Goal: Task Accomplishment & Management: Manage account settings

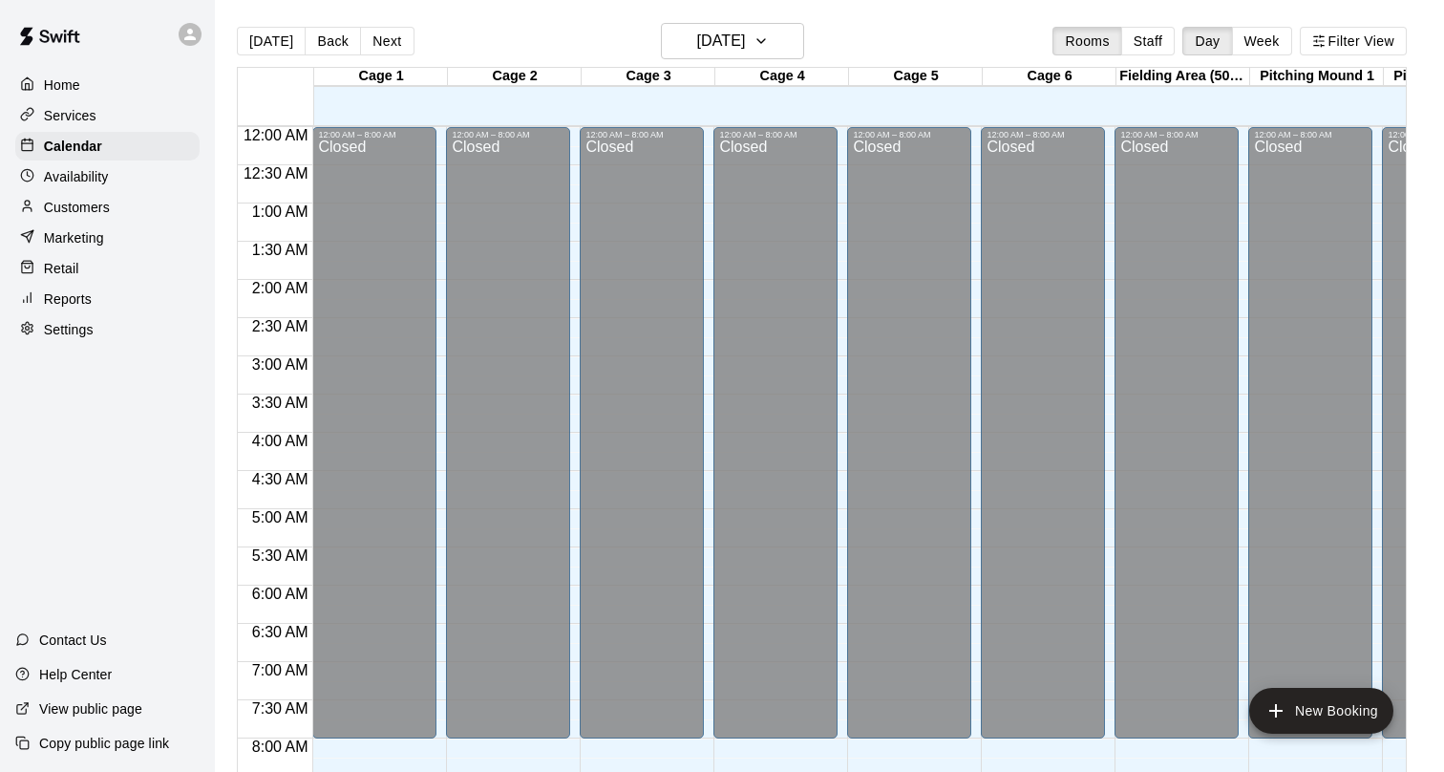
scroll to position [1111, 0]
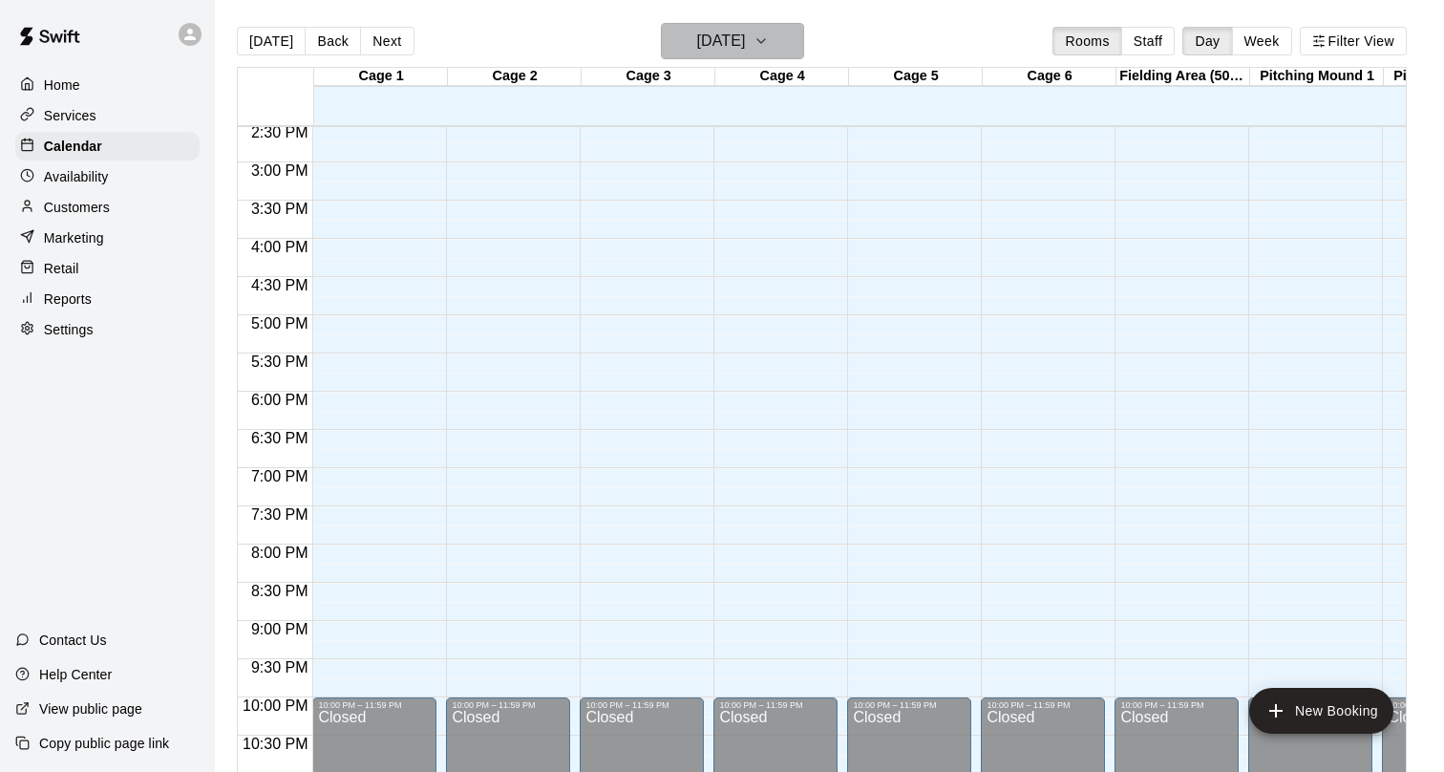
click at [771, 42] on button "[DATE]" at bounding box center [732, 41] width 143 height 36
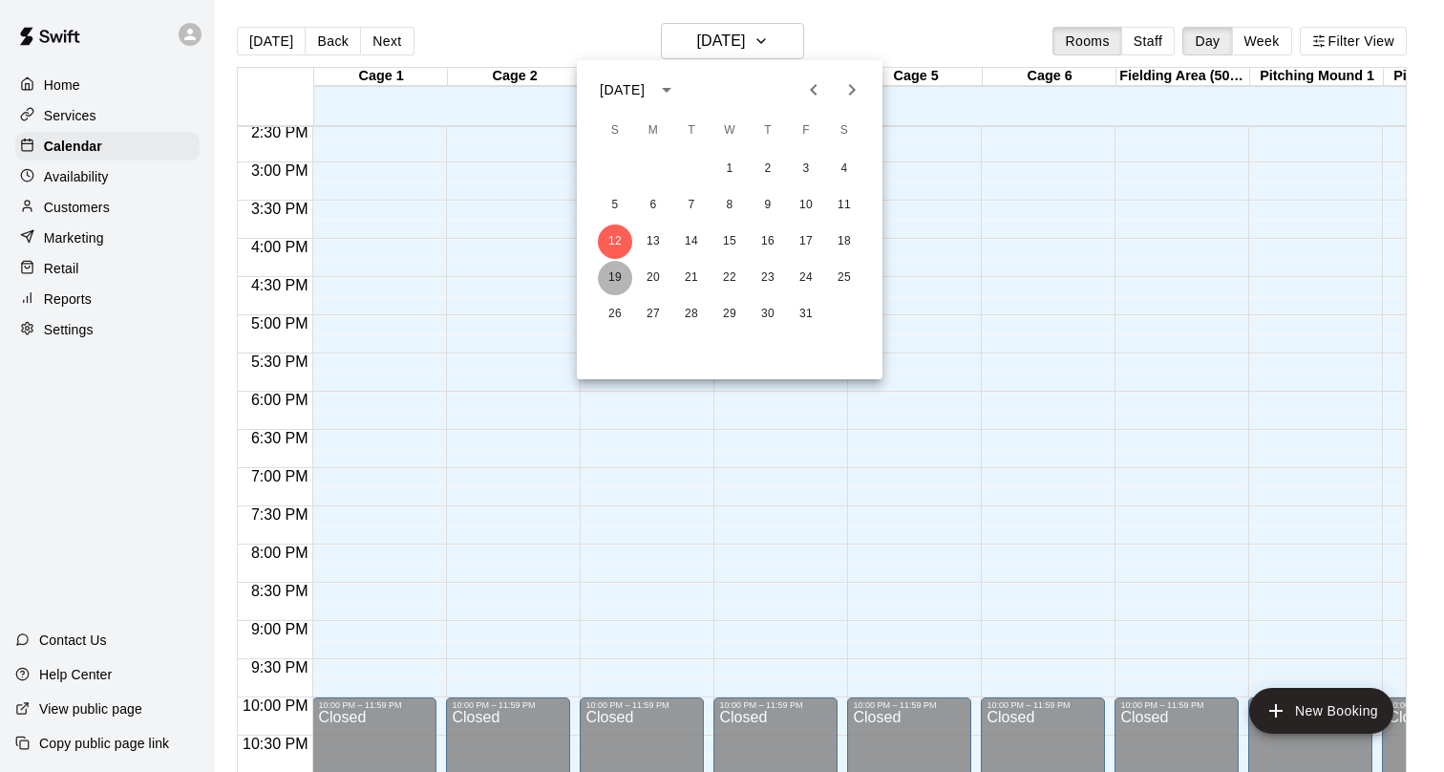
click at [614, 280] on button "19" at bounding box center [615, 278] width 34 height 34
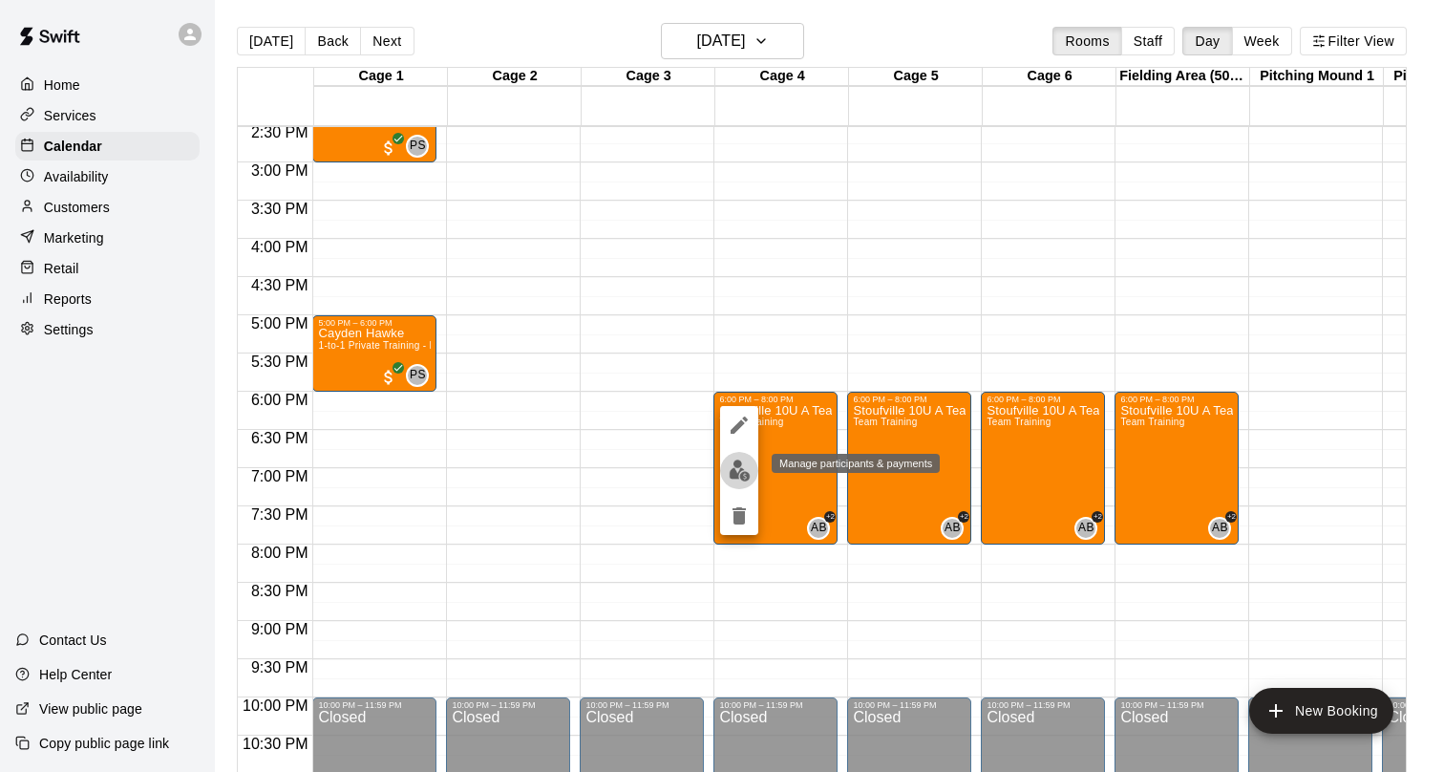
click at [741, 470] on img "edit" at bounding box center [740, 470] width 22 height 22
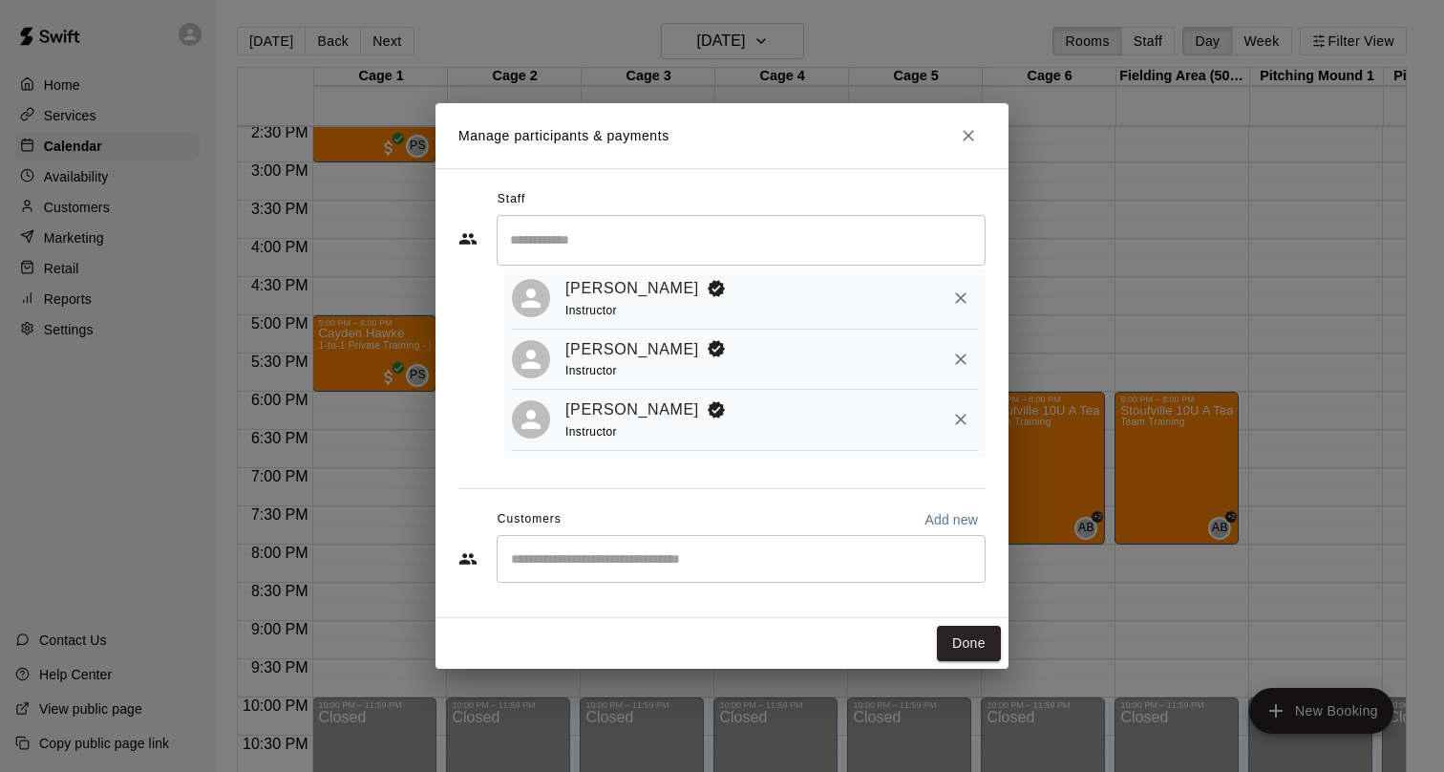
scroll to position [0, 0]
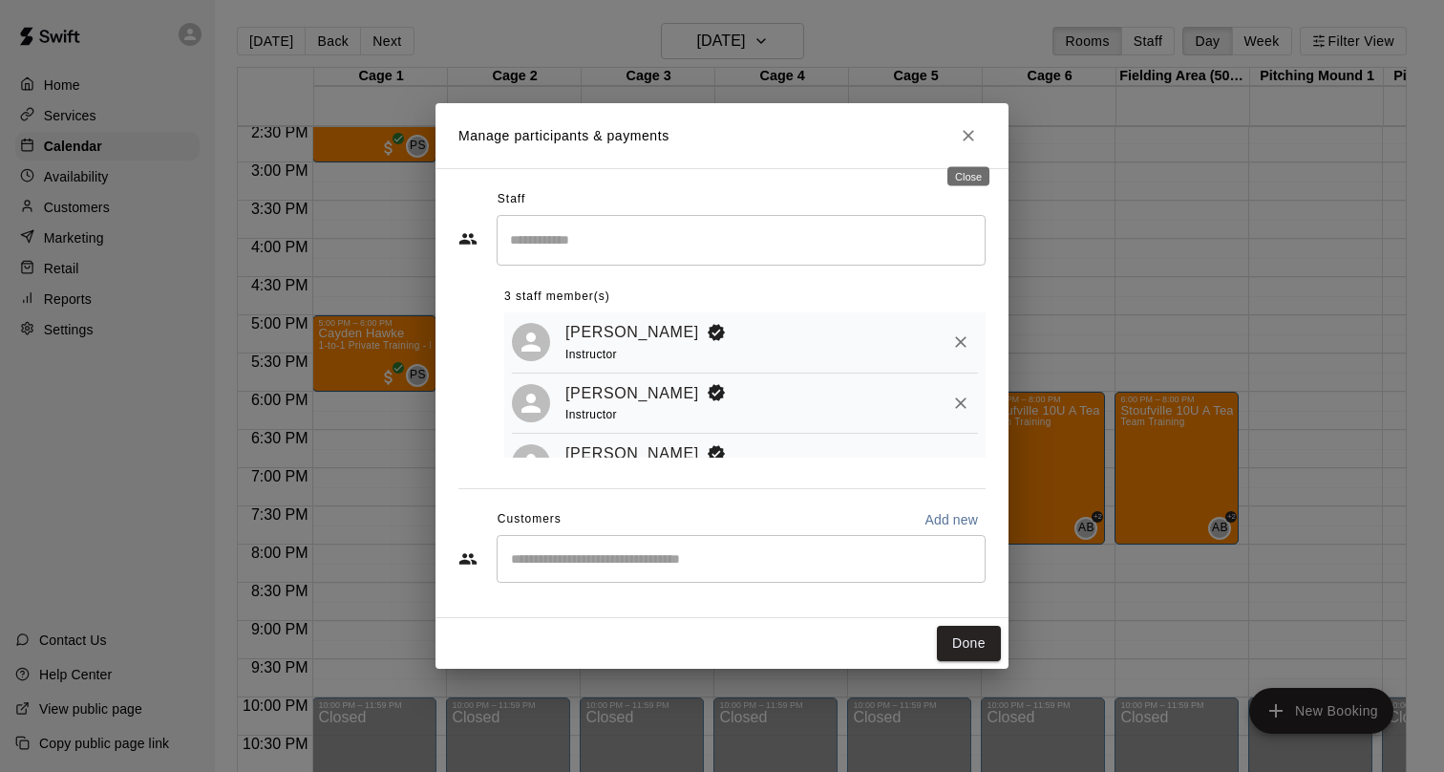
click at [973, 142] on icon "Close" at bounding box center [968, 135] width 19 height 19
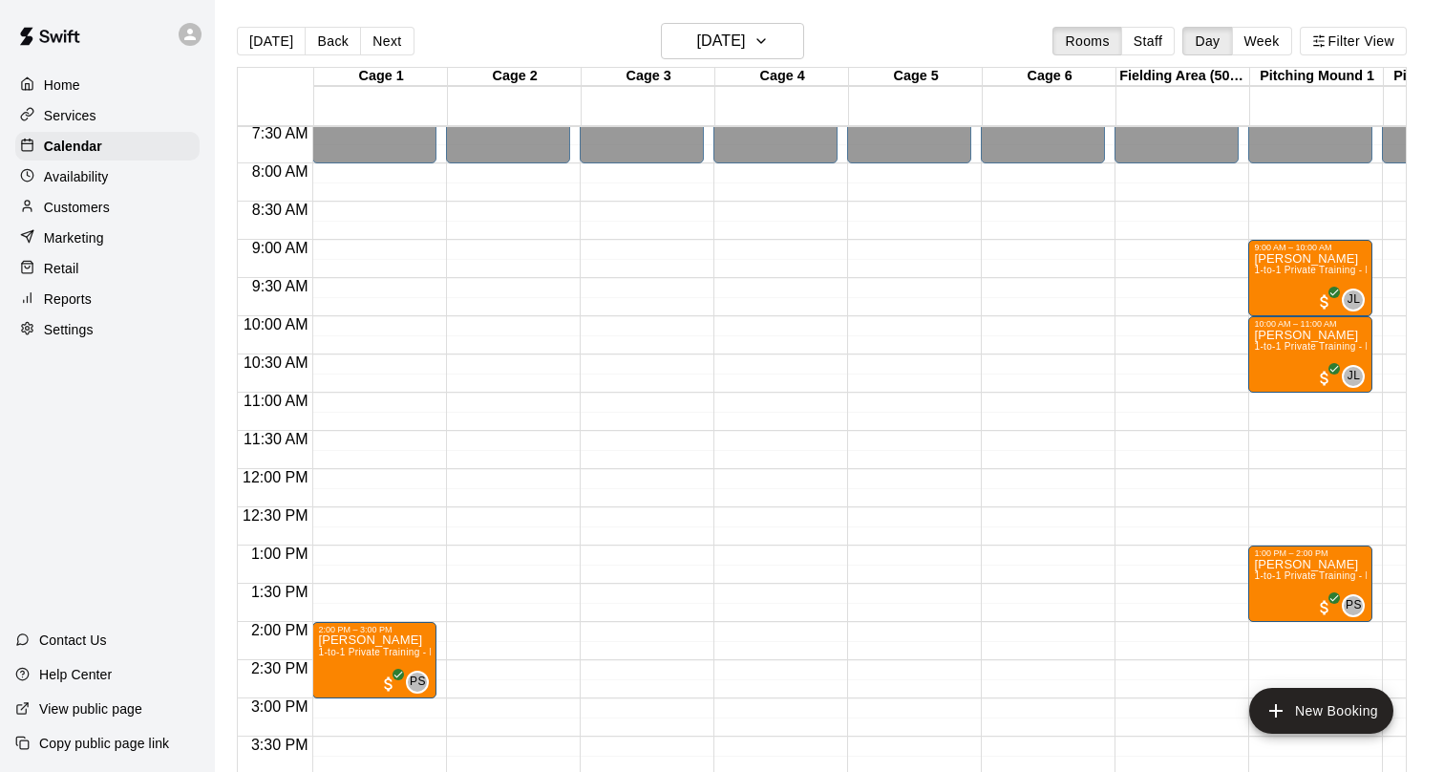
scroll to position [579, 0]
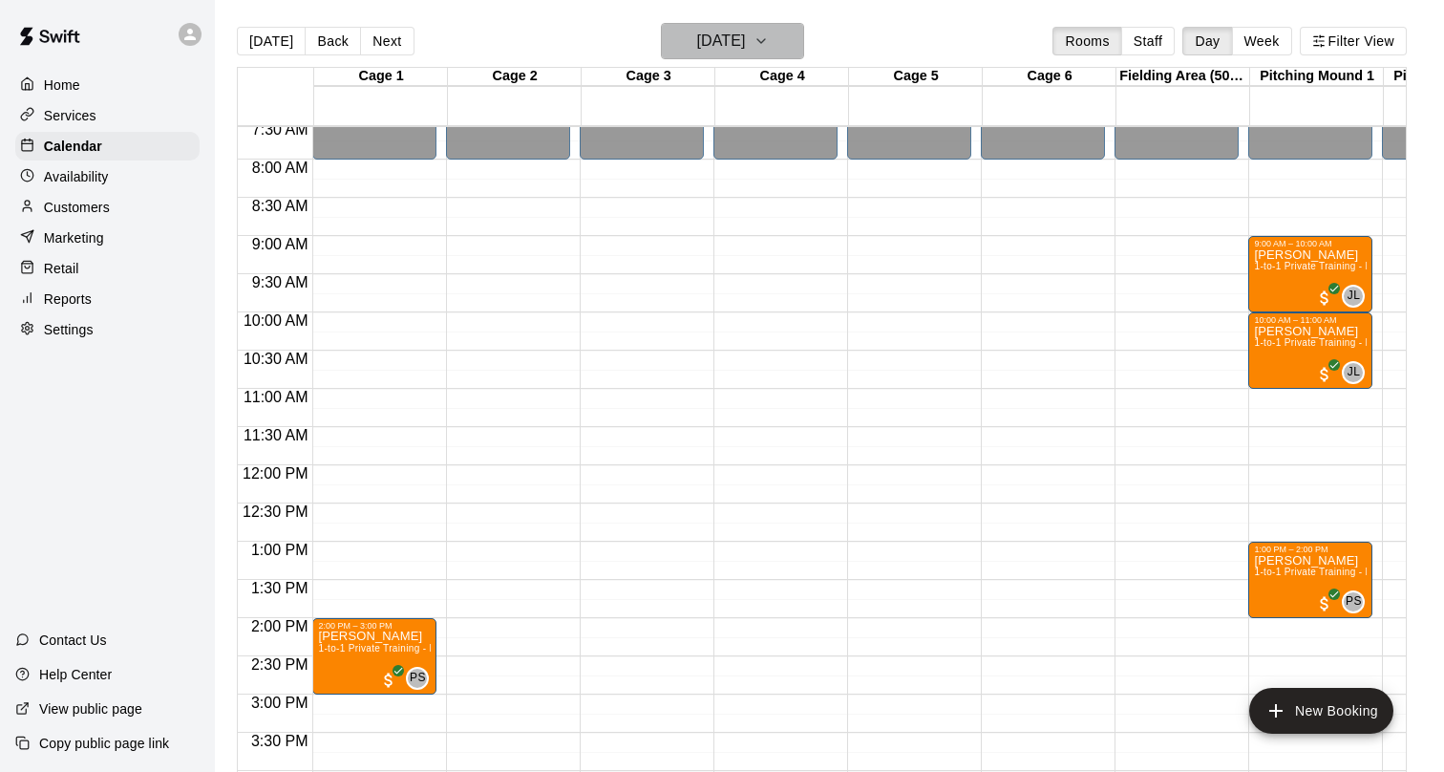
click at [745, 32] on h6 "[DATE]" at bounding box center [720, 41] width 49 height 27
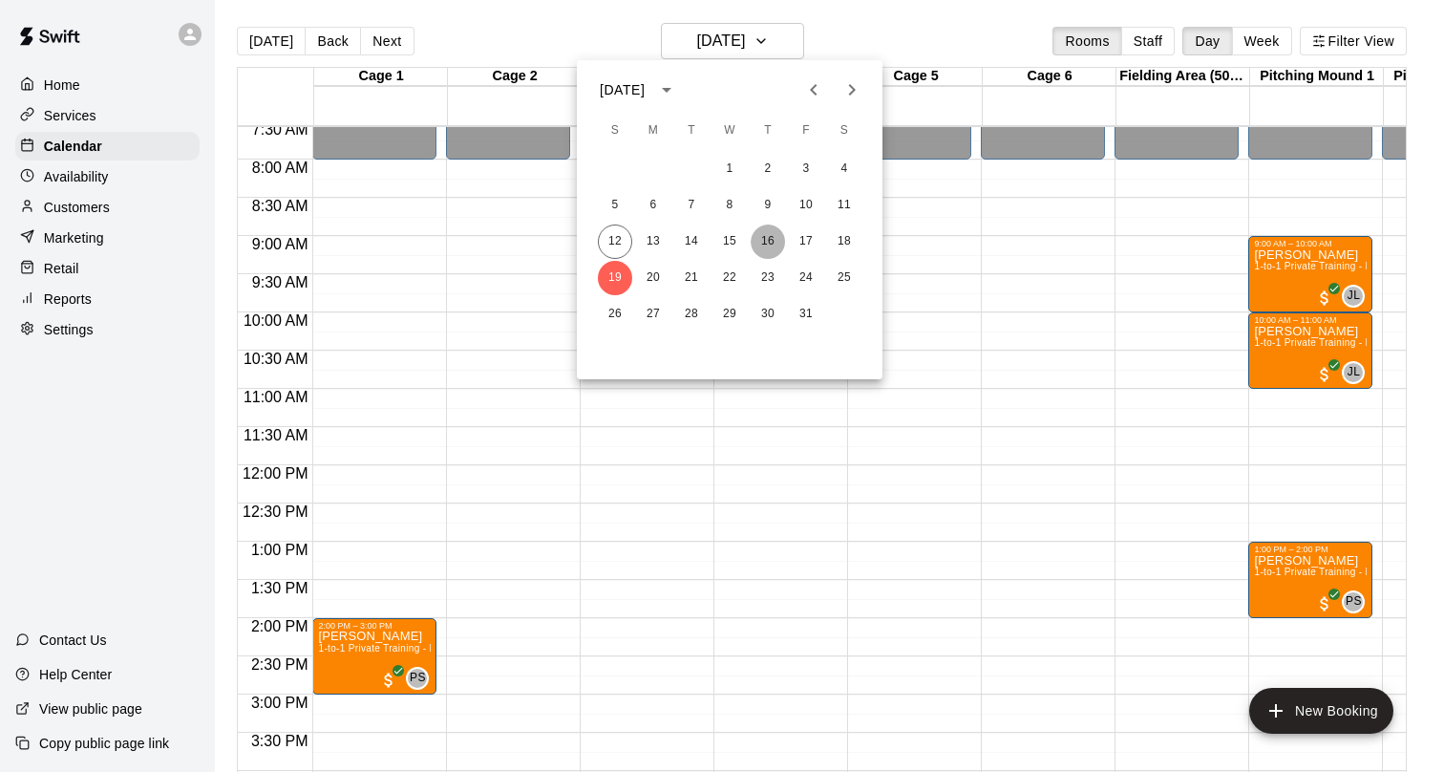
click at [772, 240] on button "16" at bounding box center [768, 241] width 34 height 34
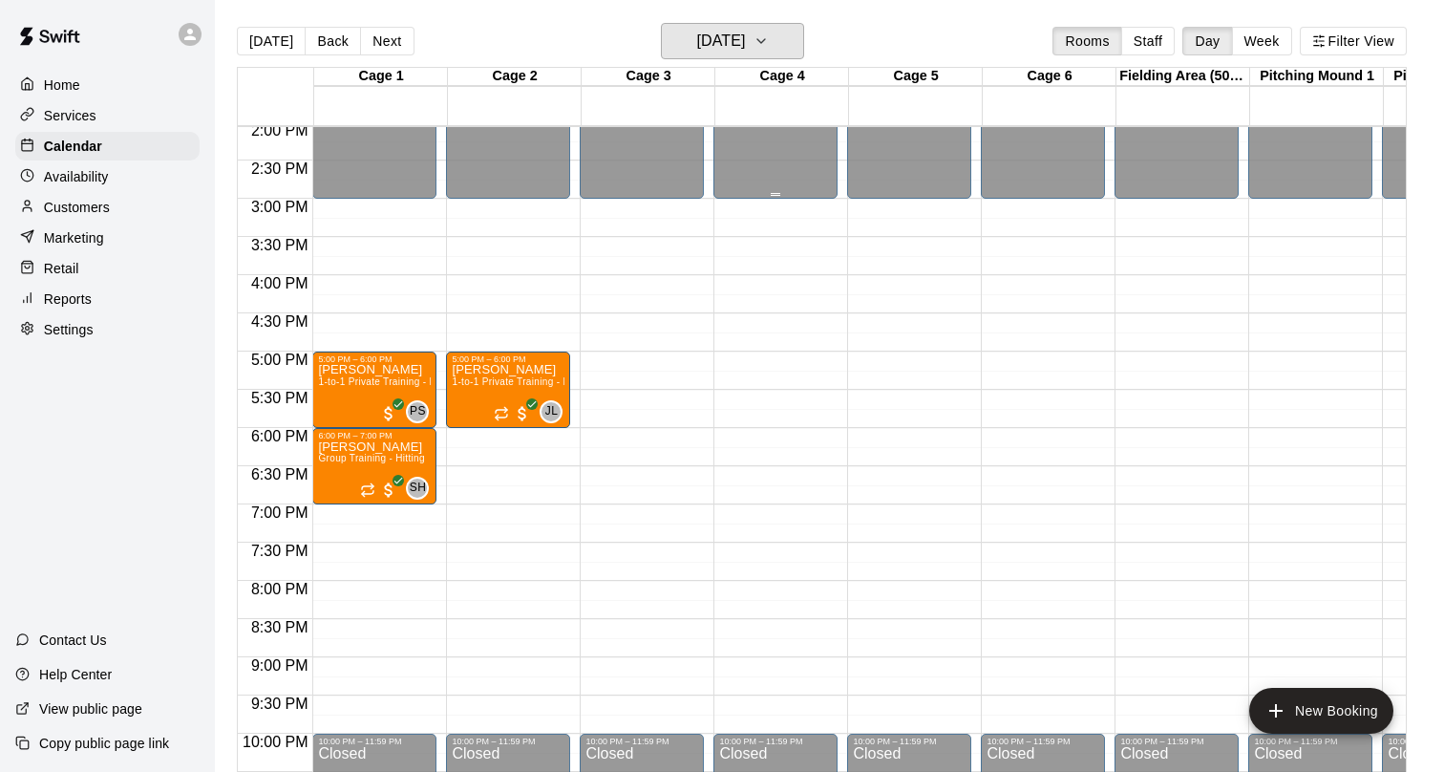
scroll to position [1110, 0]
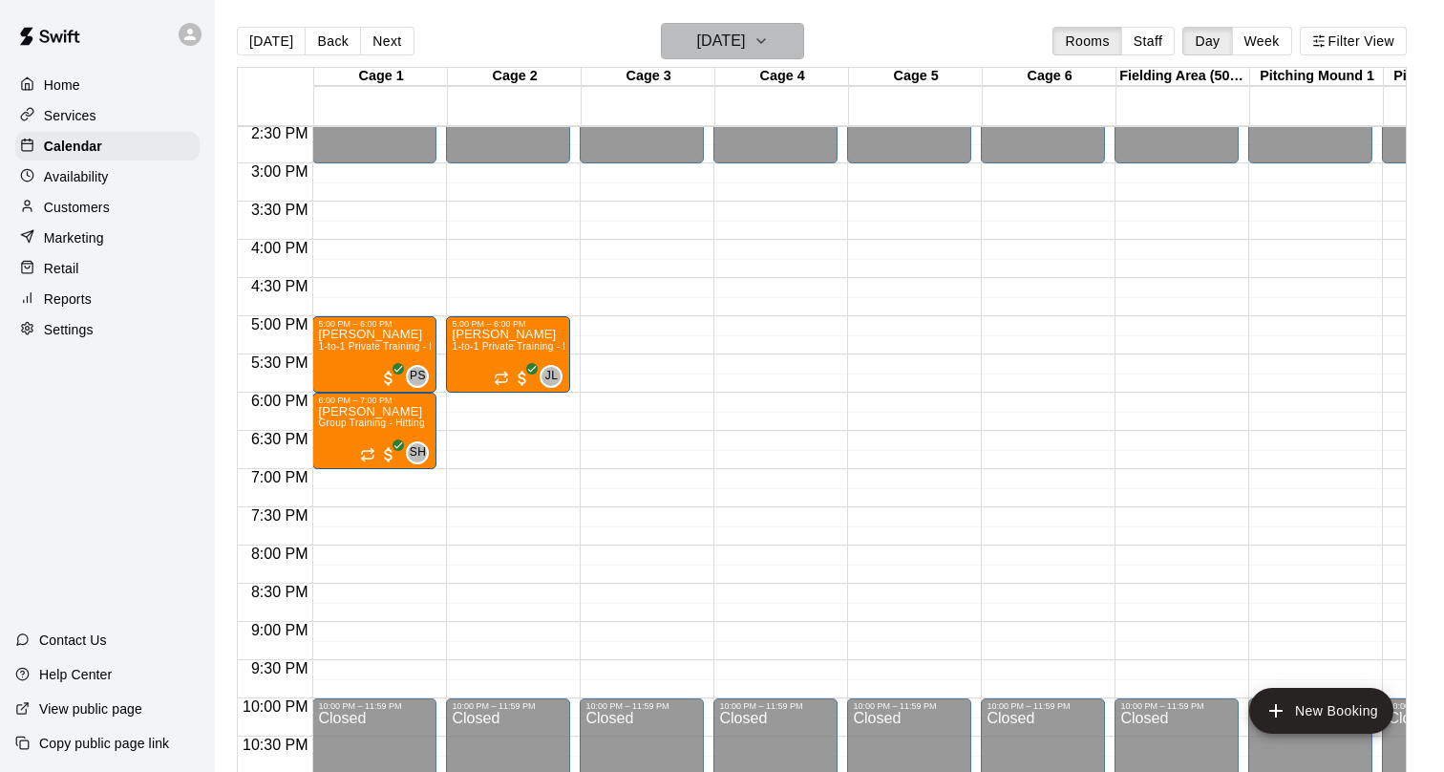
click at [769, 52] on icon "button" at bounding box center [761, 41] width 15 height 23
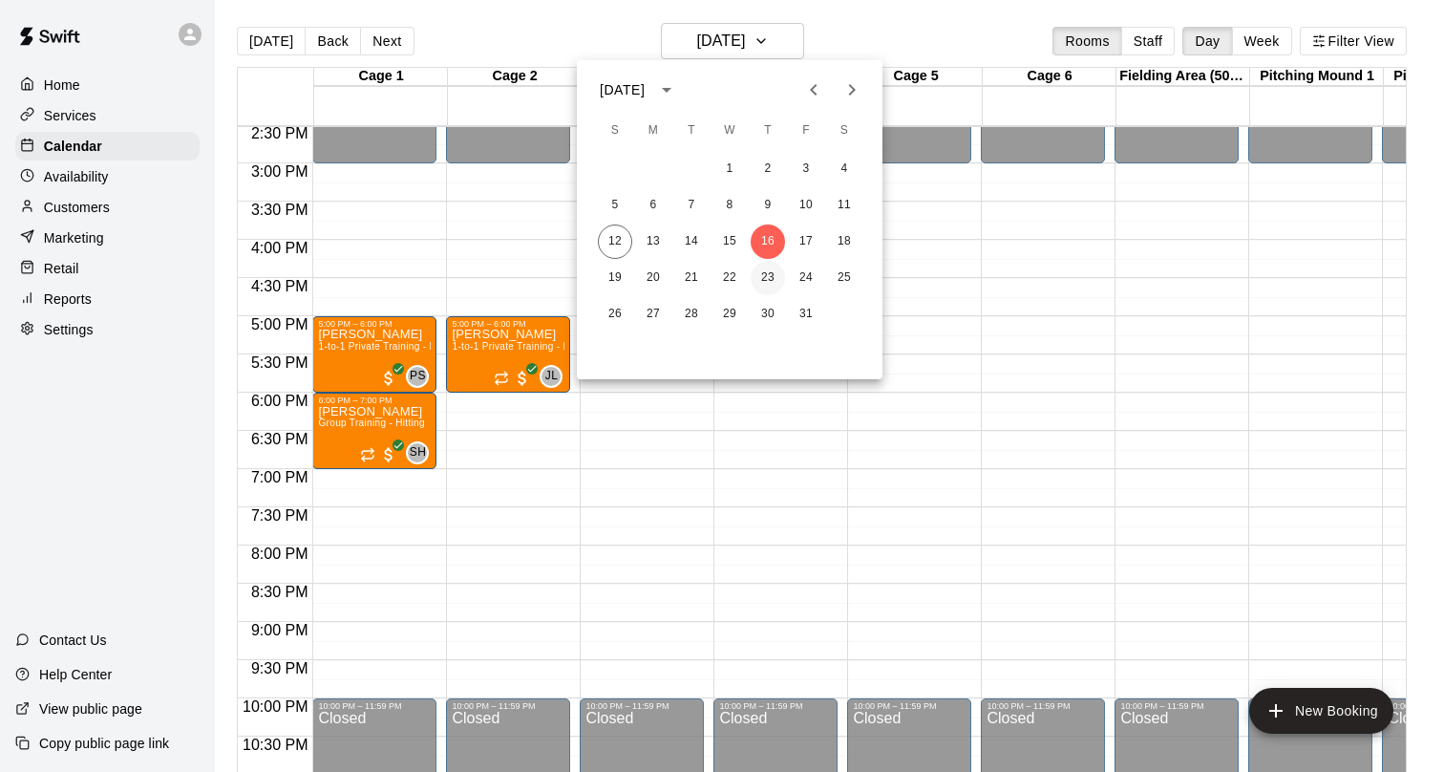
click at [773, 275] on button "23" at bounding box center [768, 278] width 34 height 34
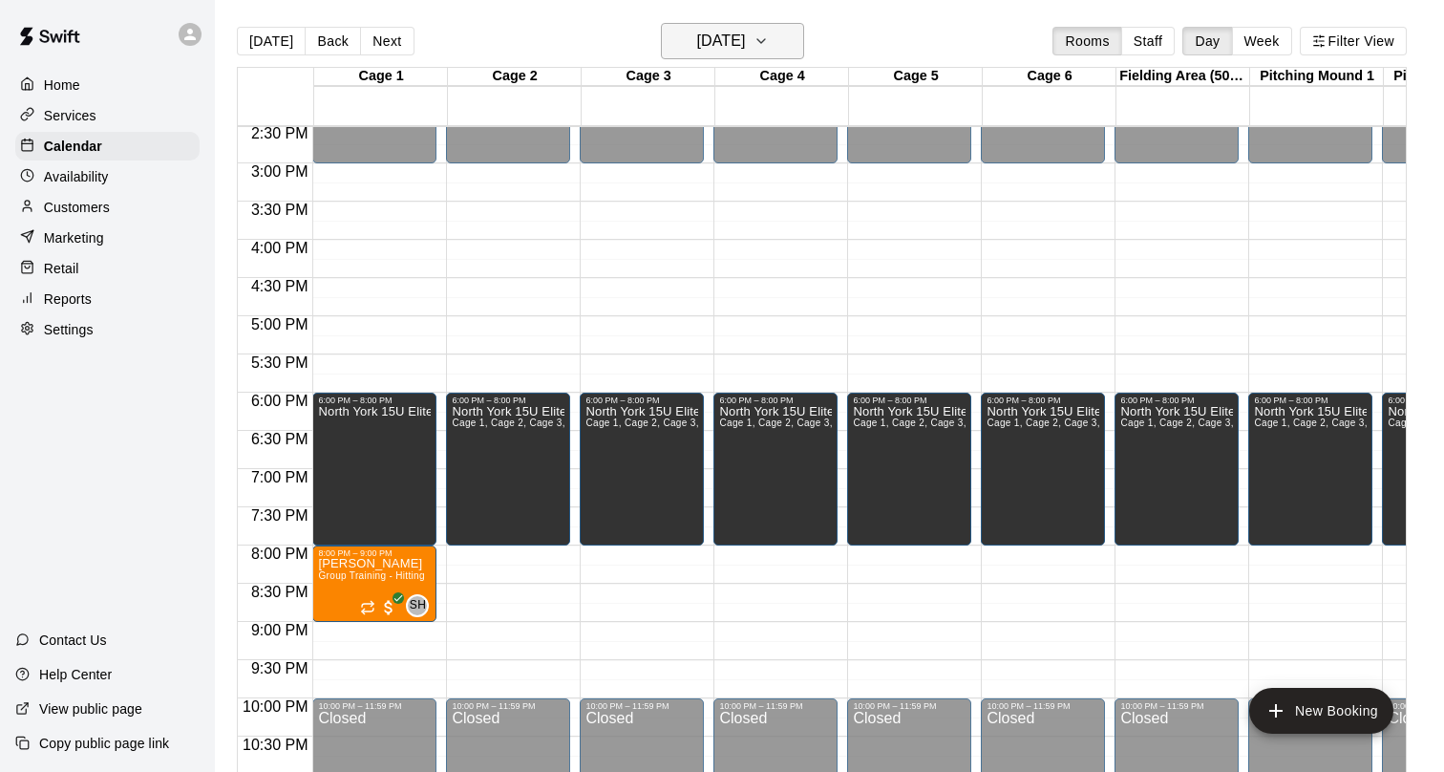
click at [745, 42] on h6 "[DATE]" at bounding box center [720, 41] width 49 height 27
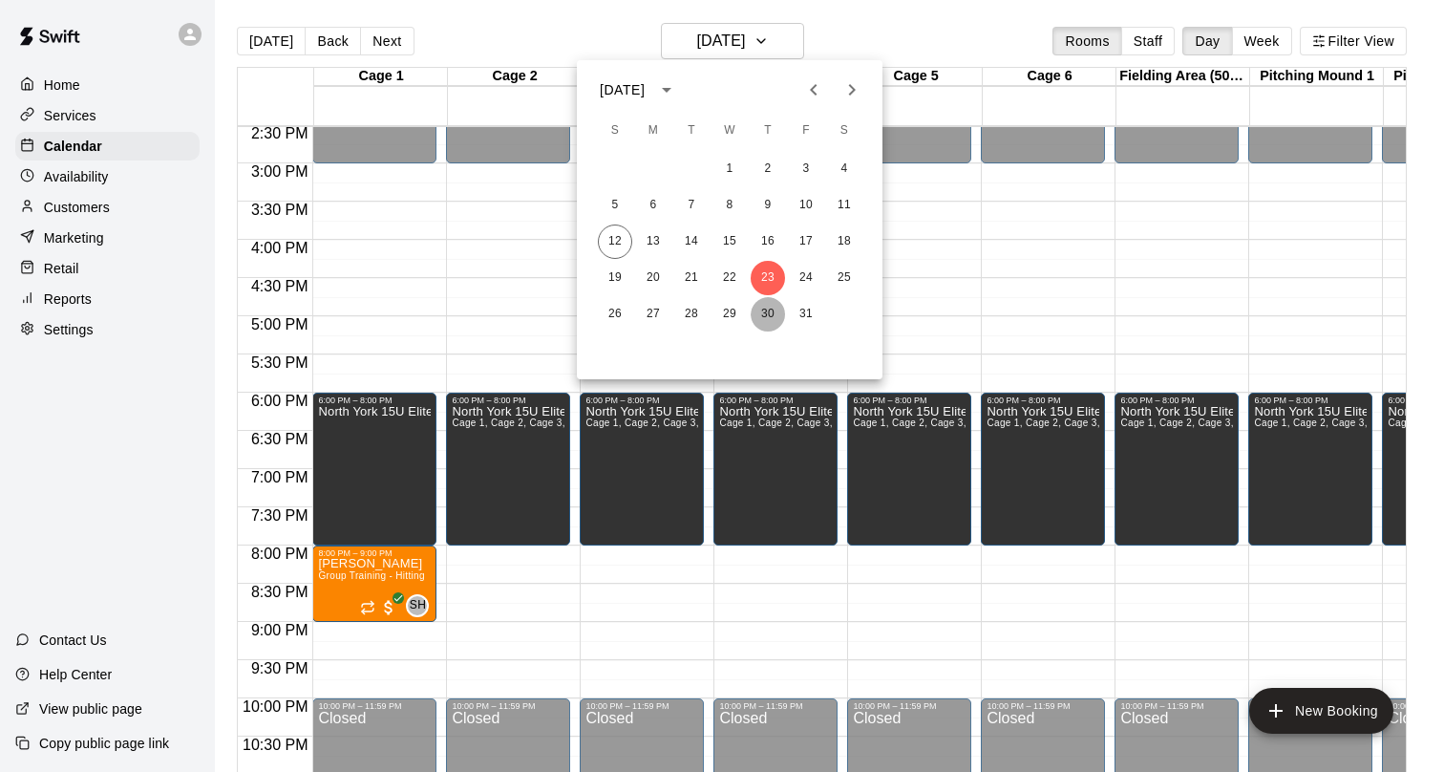
click at [764, 318] on button "30" at bounding box center [768, 314] width 34 height 34
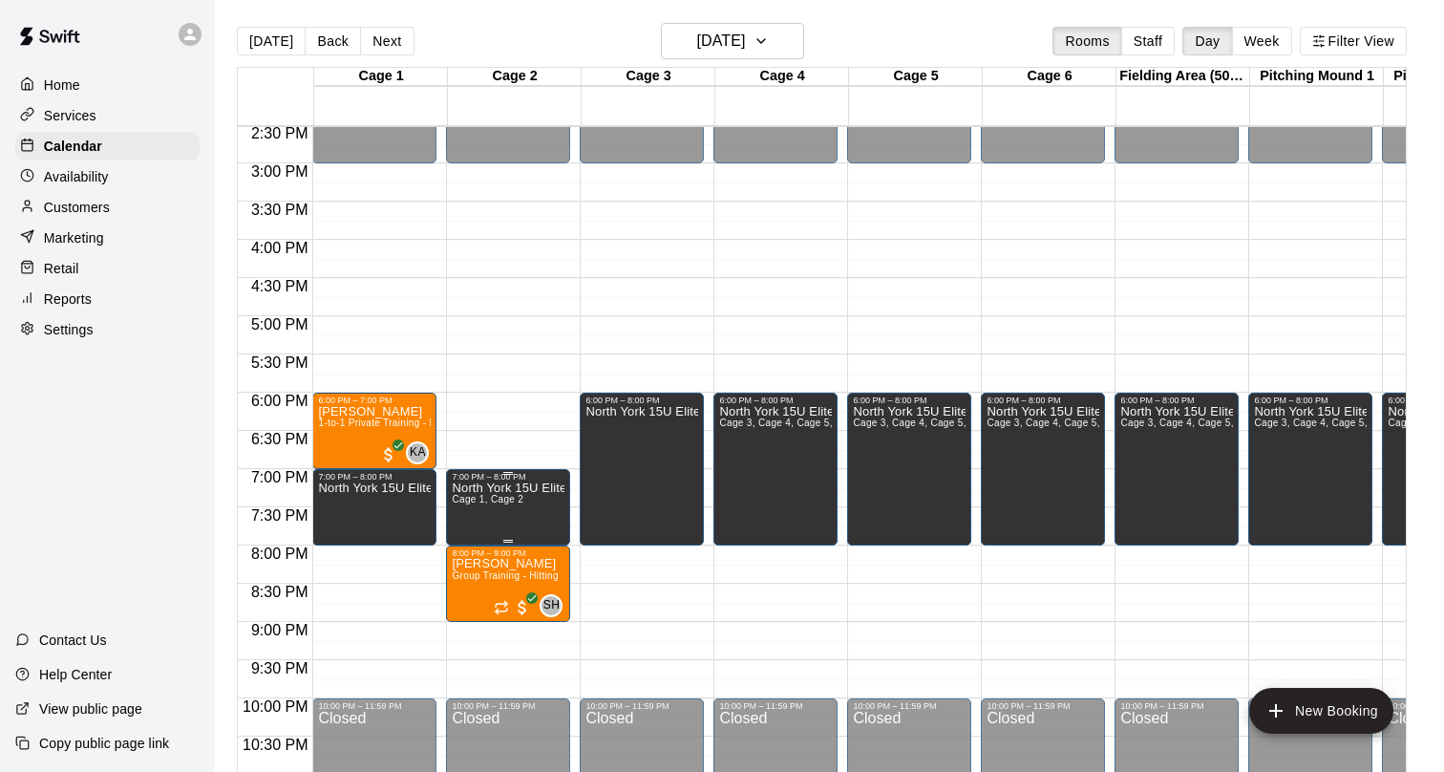
click at [526, 452] on div at bounding box center [722, 386] width 1444 height 772
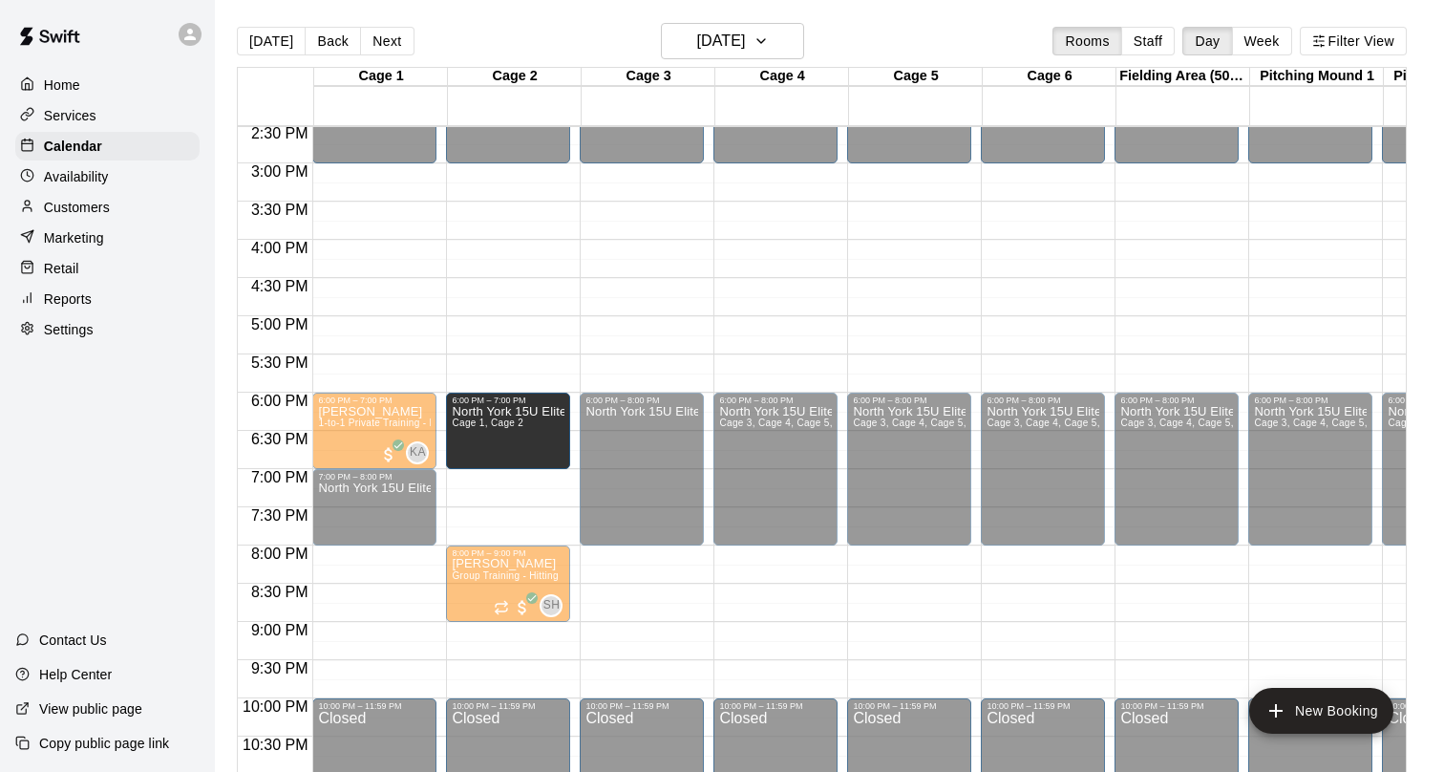
drag, startPoint x: 510, startPoint y: 470, endPoint x: 514, endPoint y: 402, distance: 67.9
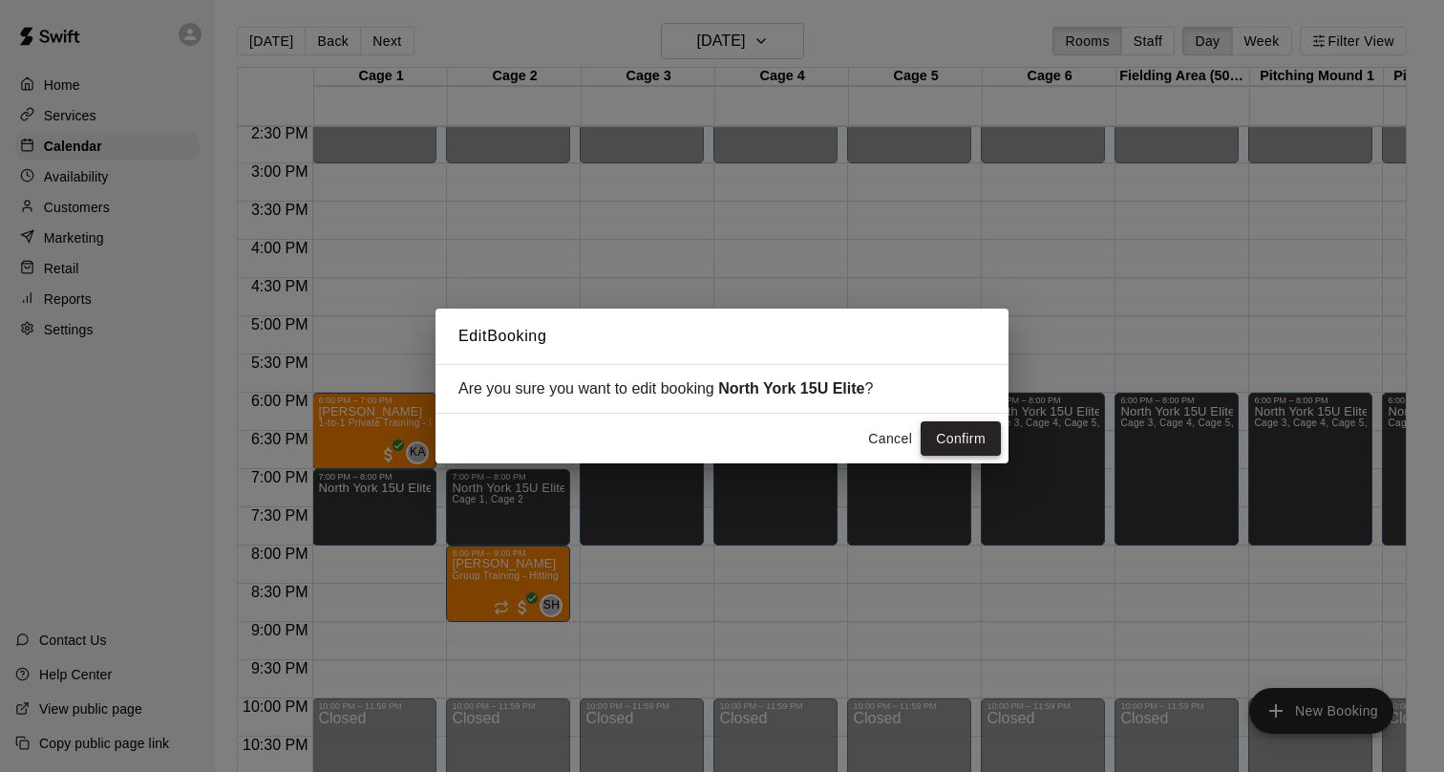
click at [980, 441] on button "Confirm" at bounding box center [961, 438] width 80 height 35
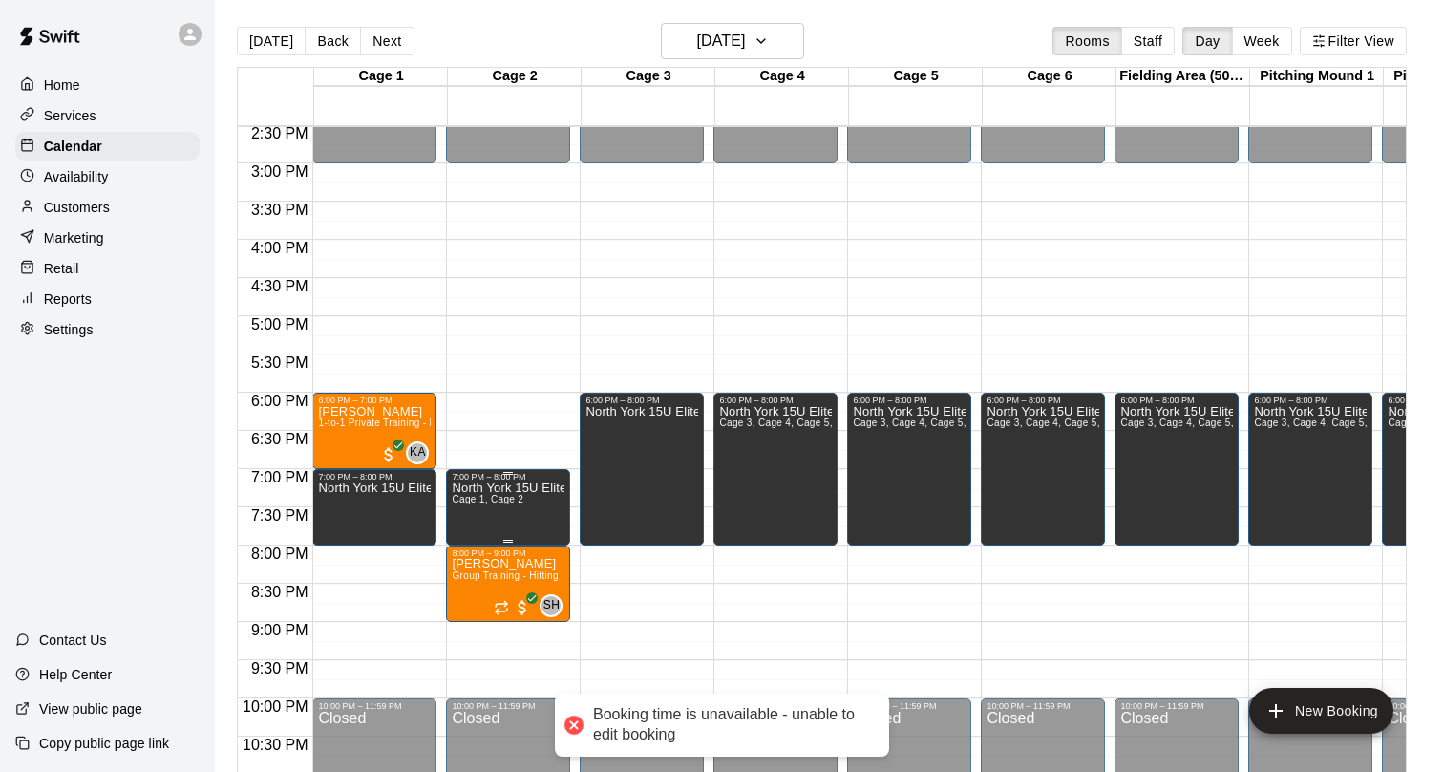
click at [514, 500] on span "Cage 1, Cage 2" at bounding box center [488, 499] width 72 height 11
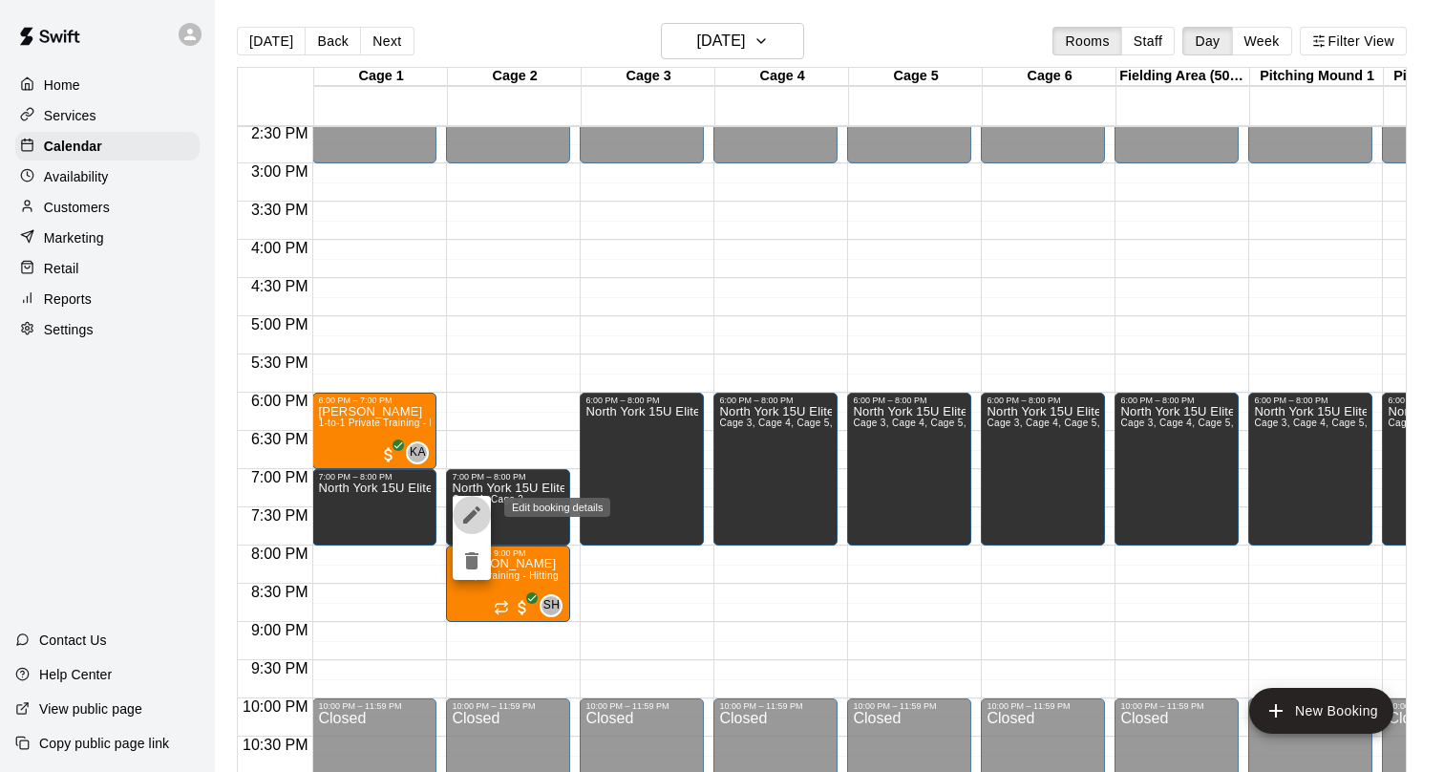
click at [467, 518] on icon "edit" at bounding box center [471, 514] width 17 height 17
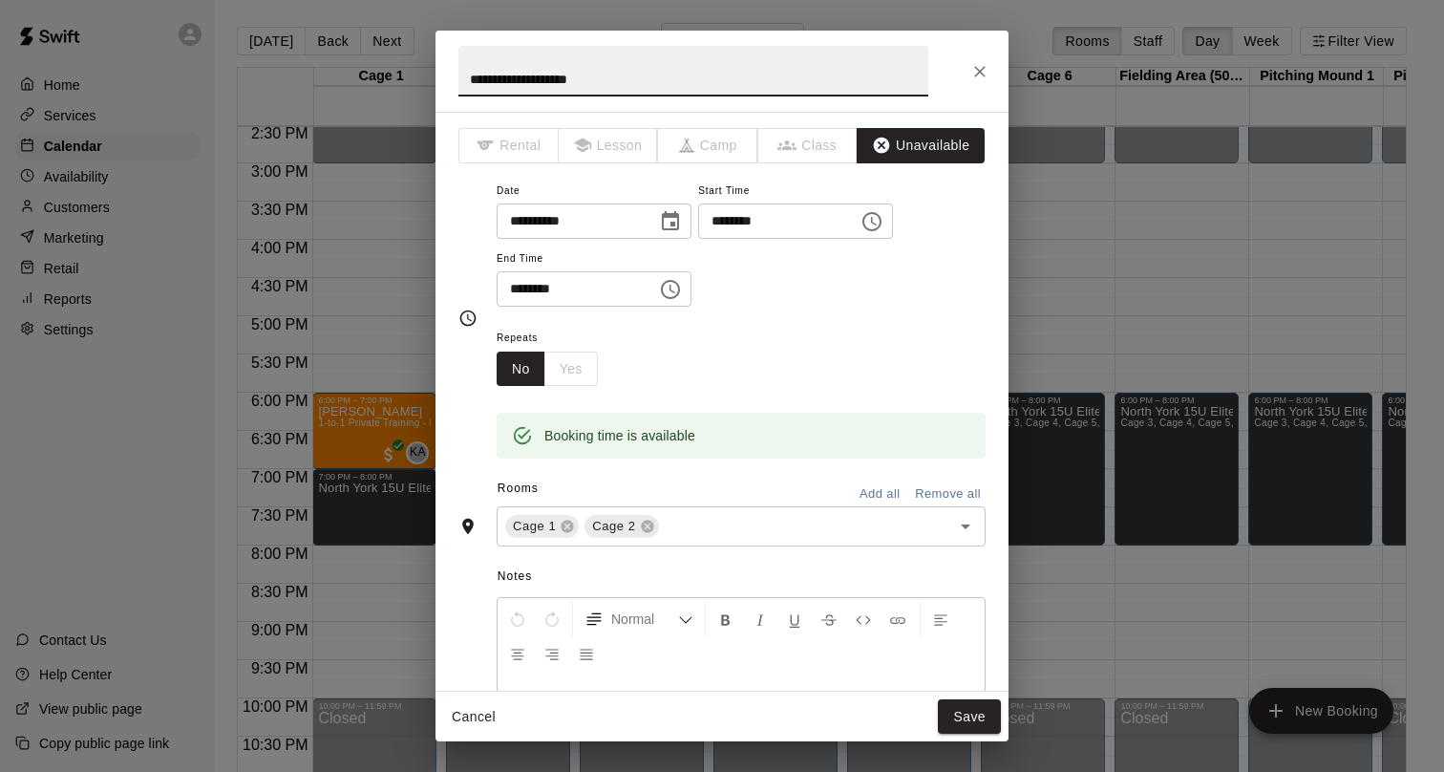
click at [726, 224] on input "********" at bounding box center [771, 220] width 147 height 35
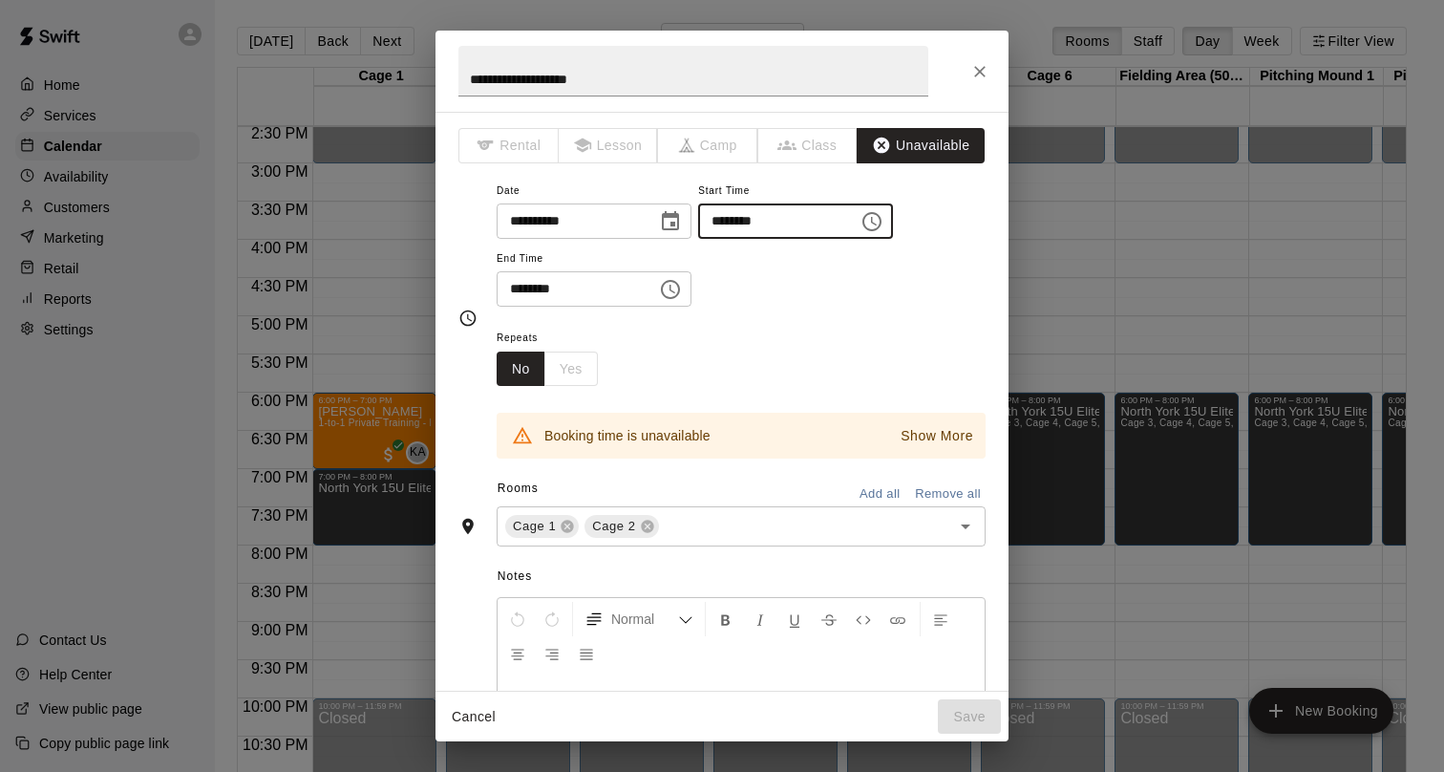
scroll to position [61, 0]
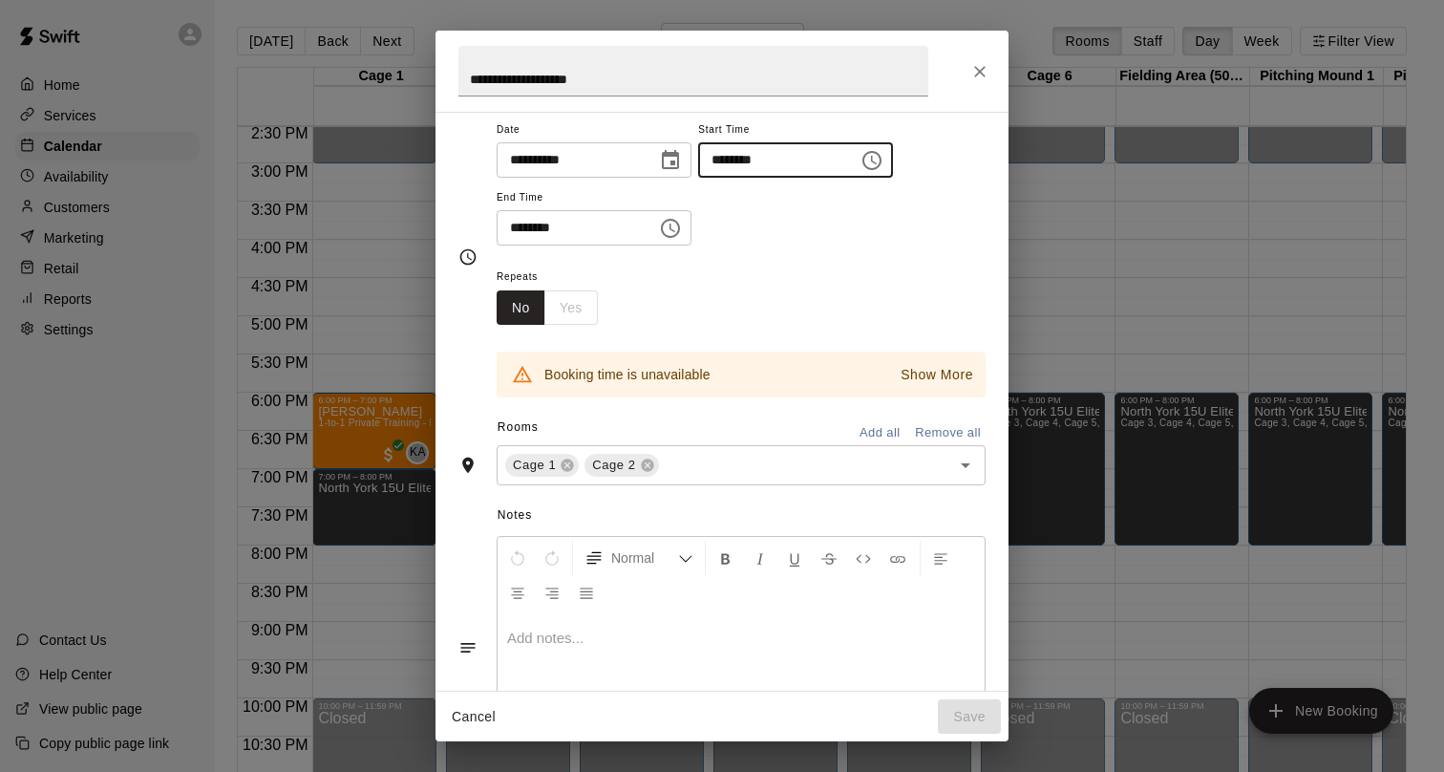
type input "********"
click at [945, 376] on p "Show More" at bounding box center [937, 375] width 73 height 20
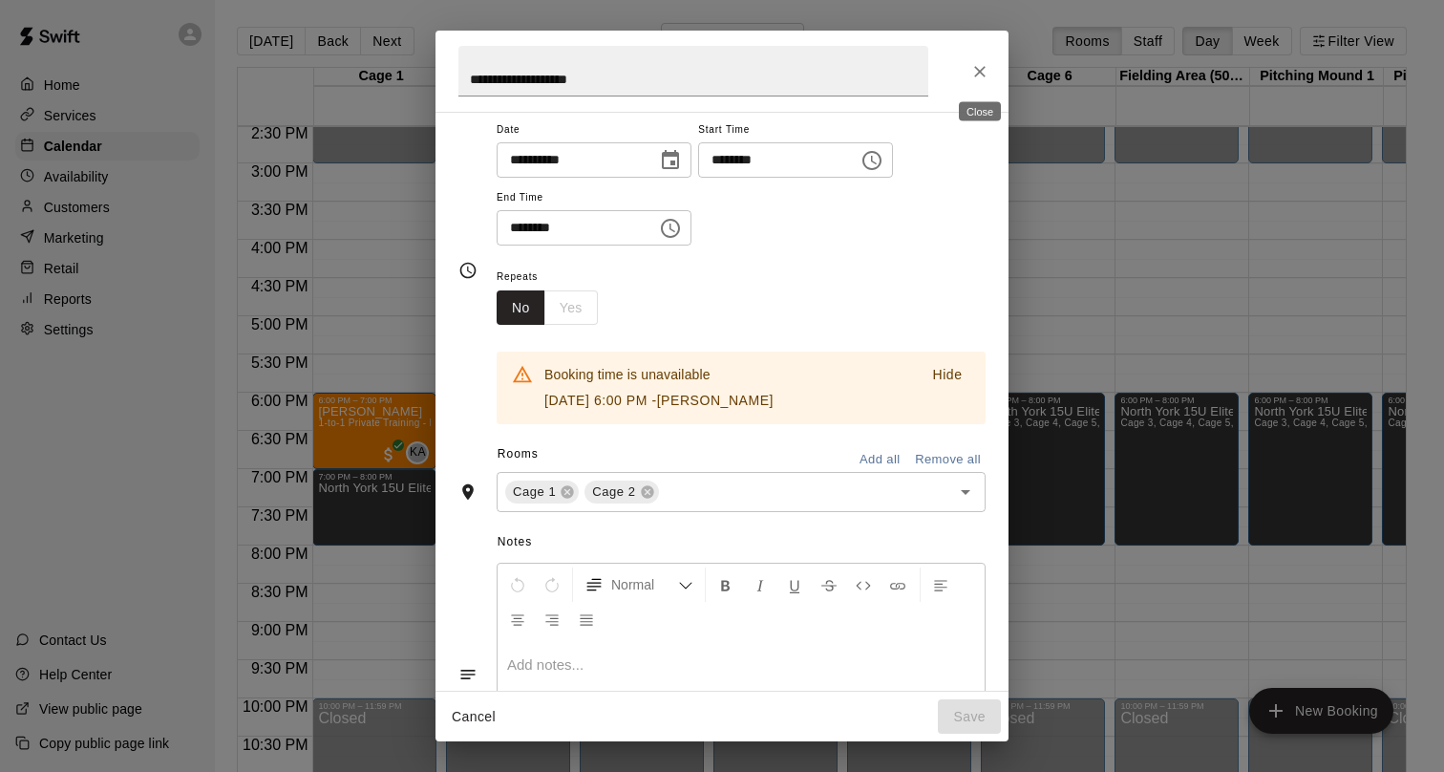
click at [973, 66] on icon "Close" at bounding box center [979, 71] width 19 height 19
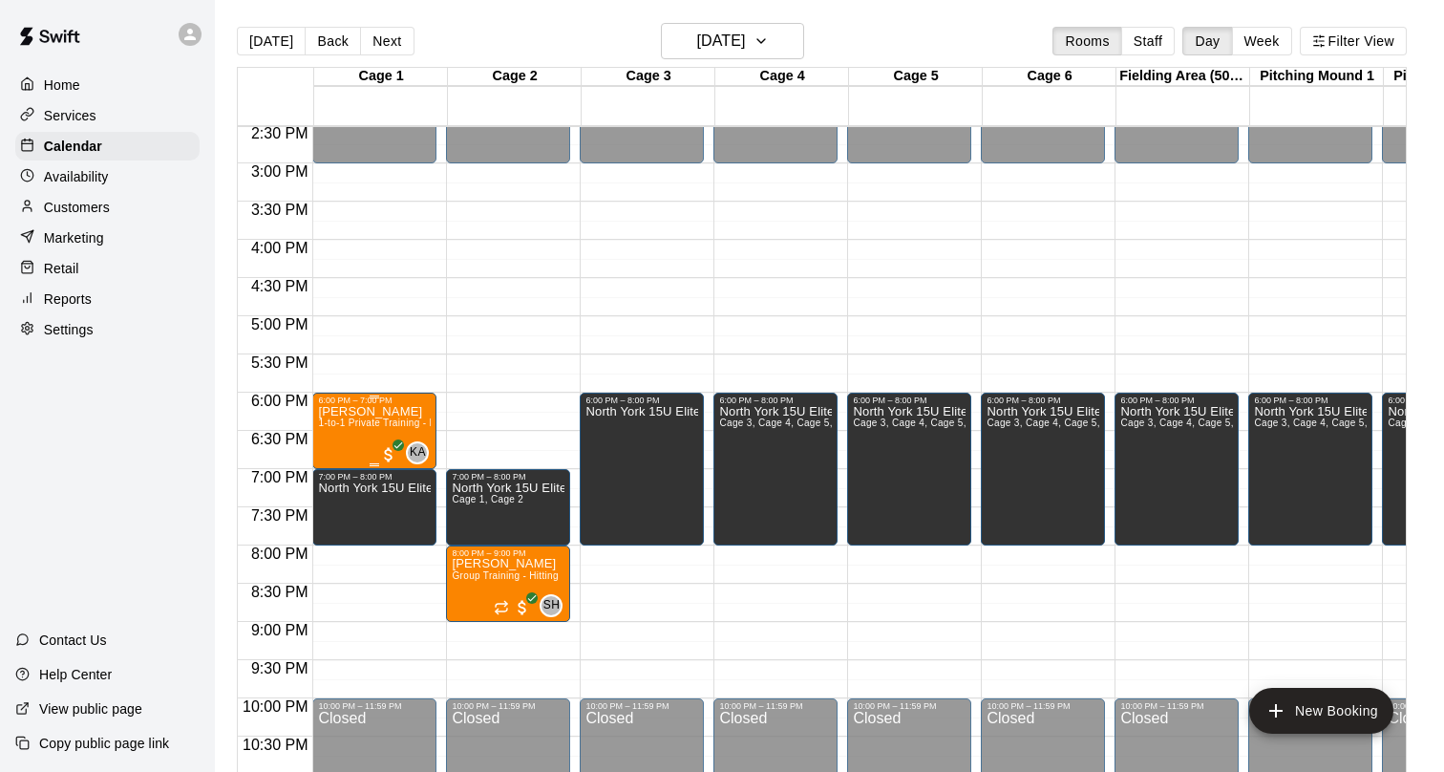
click at [334, 479] on img "edit" at bounding box center [339, 471] width 22 height 22
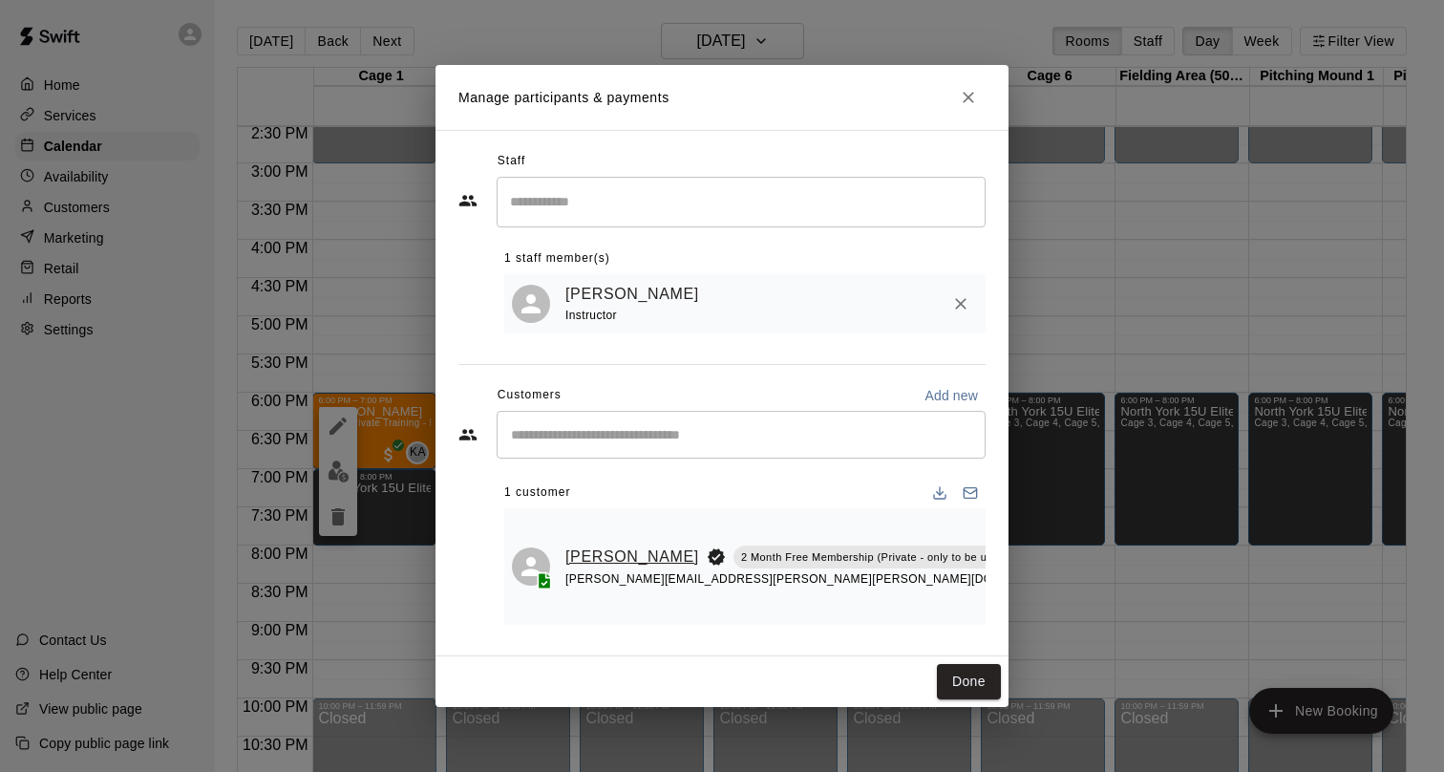
click at [581, 560] on link "[PERSON_NAME]" at bounding box center [632, 556] width 134 height 25
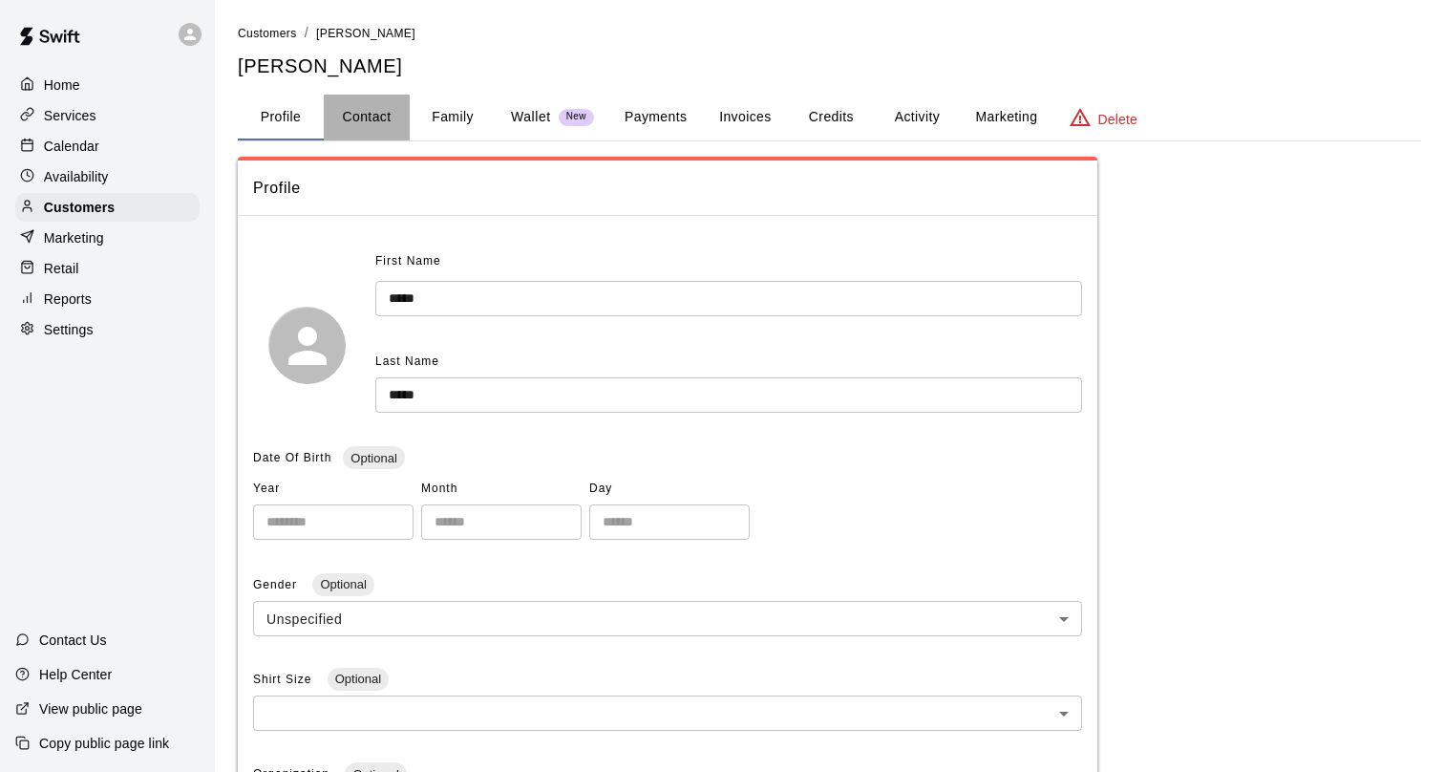
click at [373, 120] on button "Contact" at bounding box center [367, 118] width 86 height 46
select select "**"
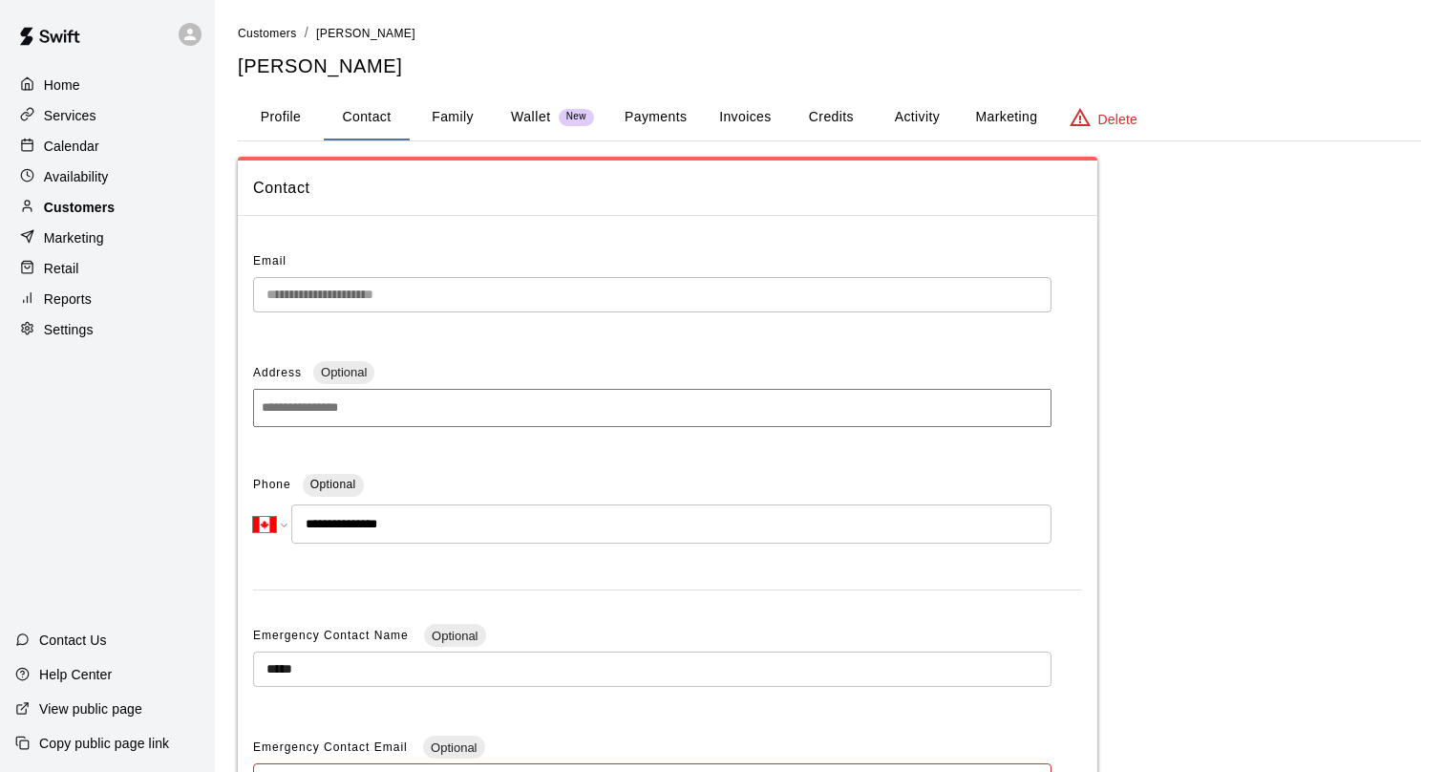
click at [107, 202] on p "Customers" at bounding box center [79, 207] width 71 height 19
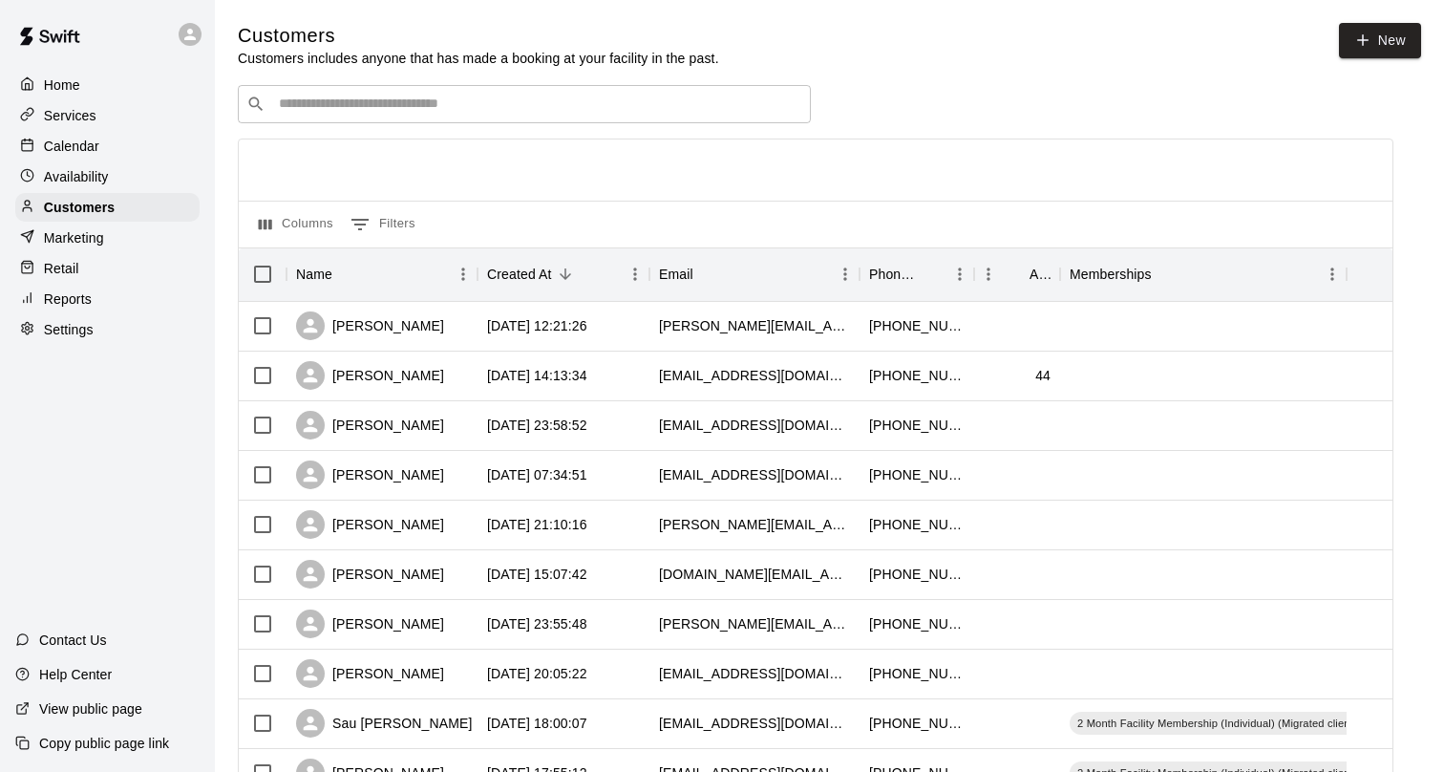
click at [81, 162] on div "Availability" at bounding box center [107, 176] width 184 height 29
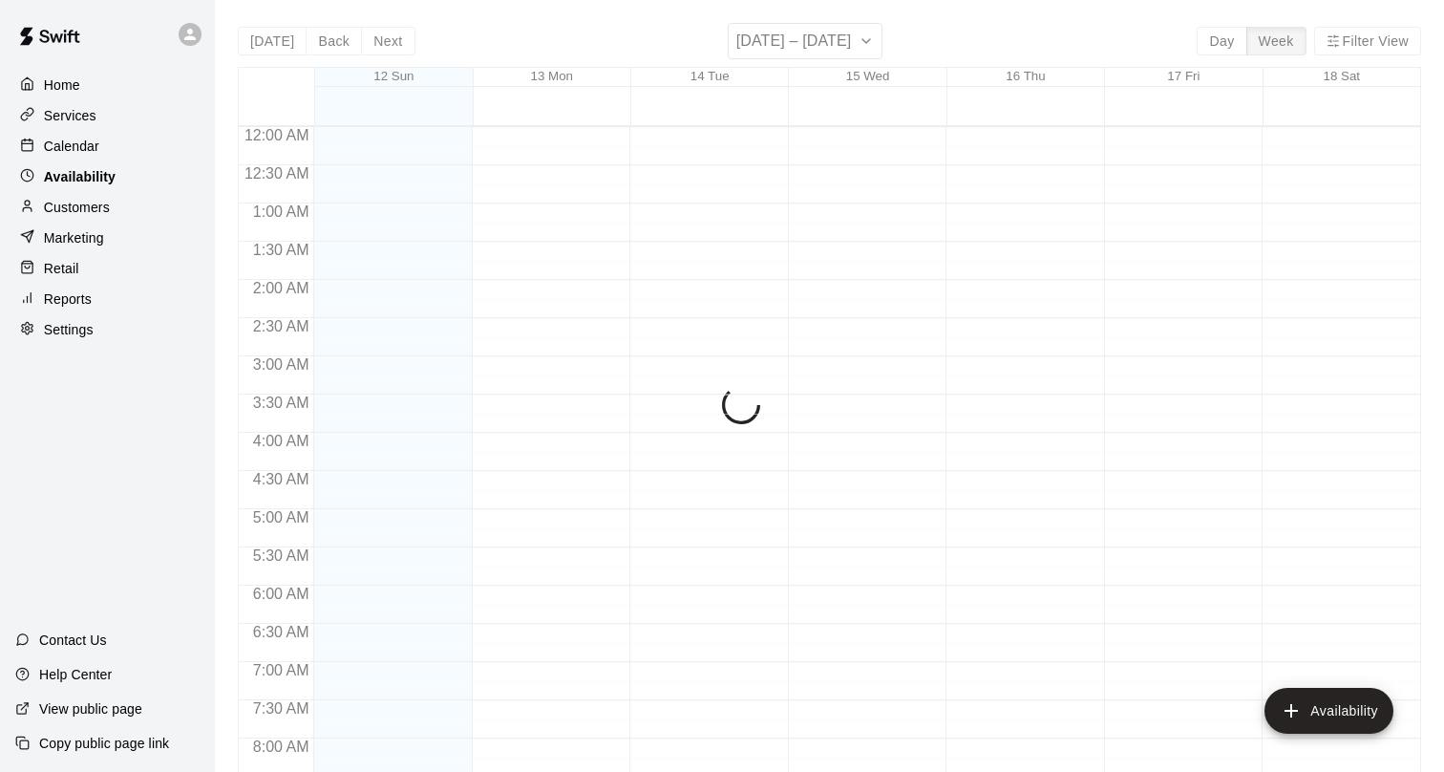
scroll to position [1168, 0]
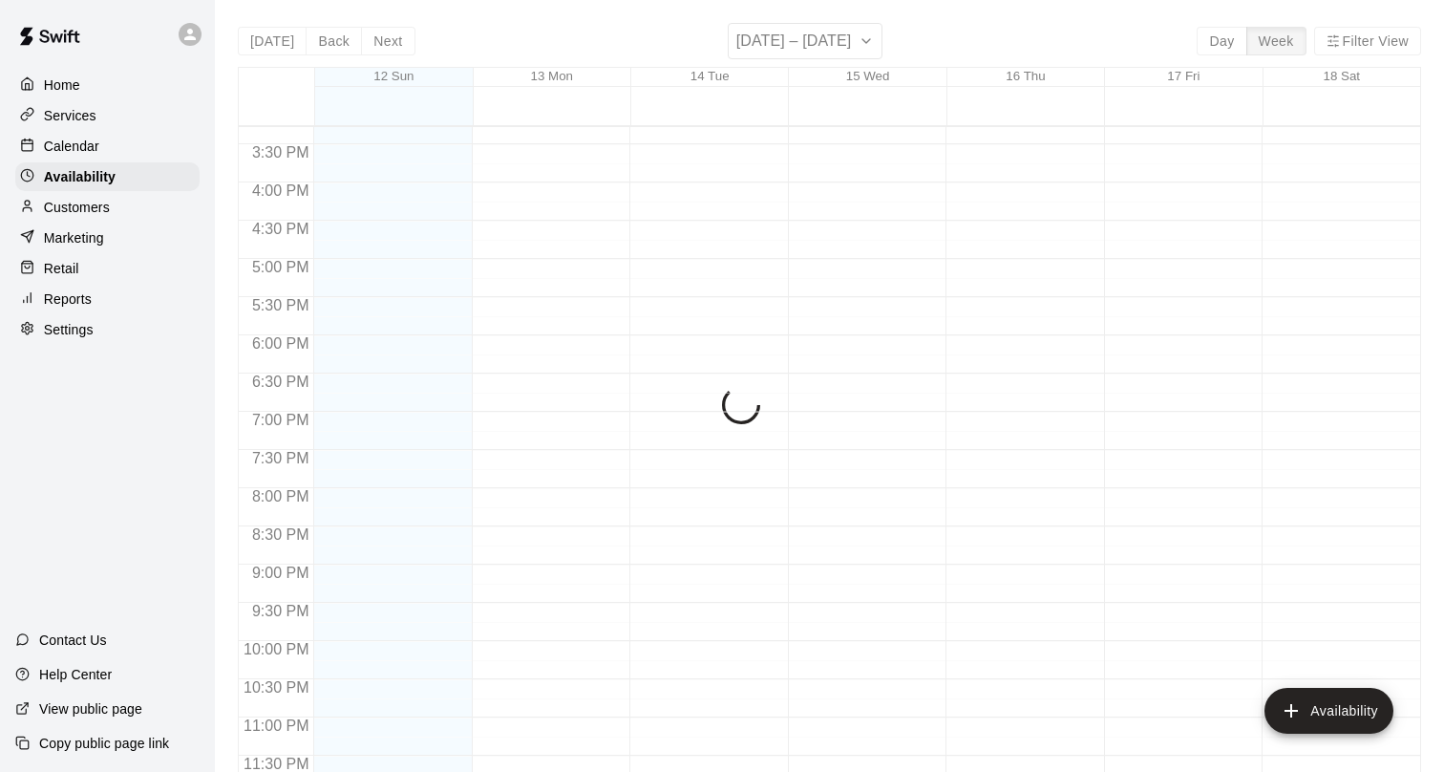
click at [848, 41] on div "[DATE] Back Next [DATE] – [DATE] Day Week Filter View 12 Sun 13 Mon 14 Tue 15 W…" at bounding box center [829, 409] width 1183 height 772
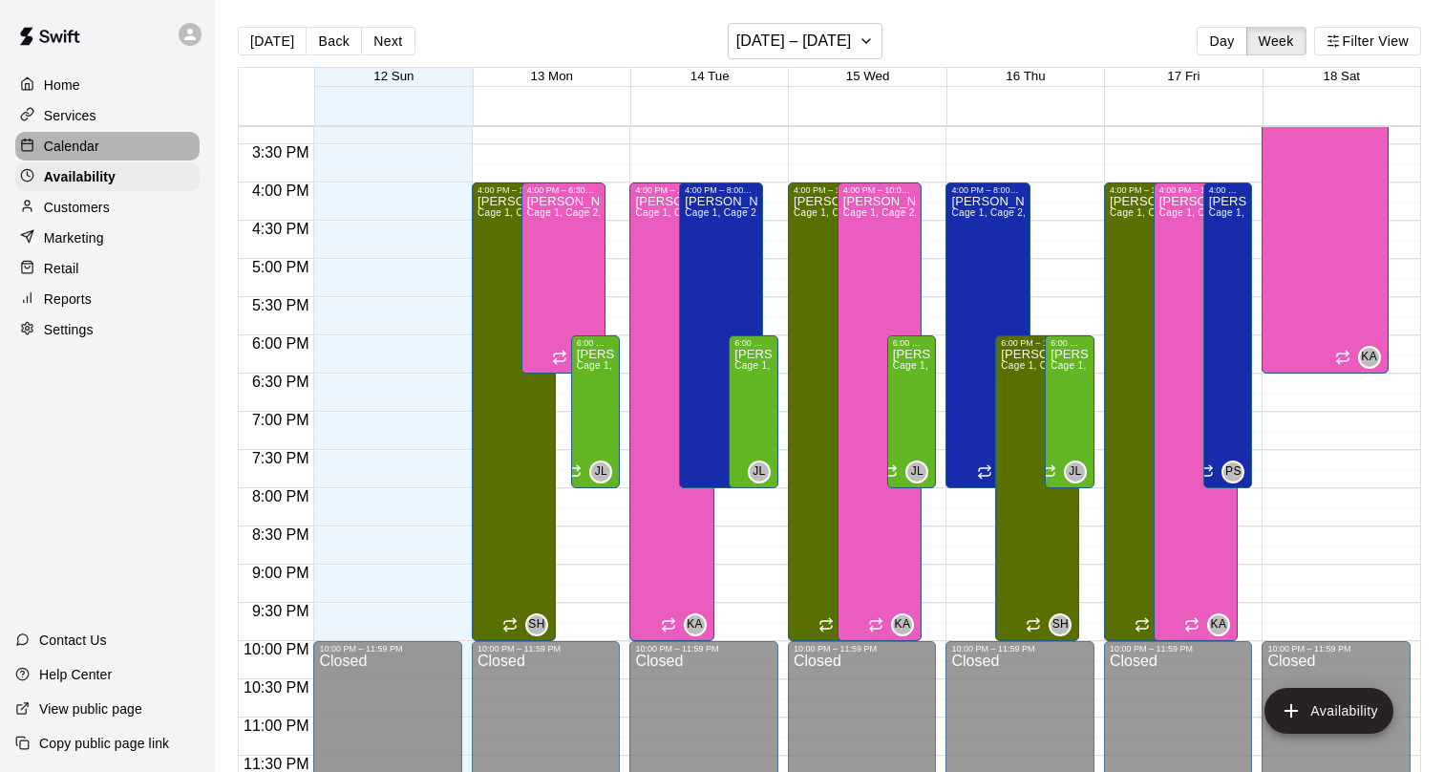
click at [94, 148] on p "Calendar" at bounding box center [71, 146] width 55 height 19
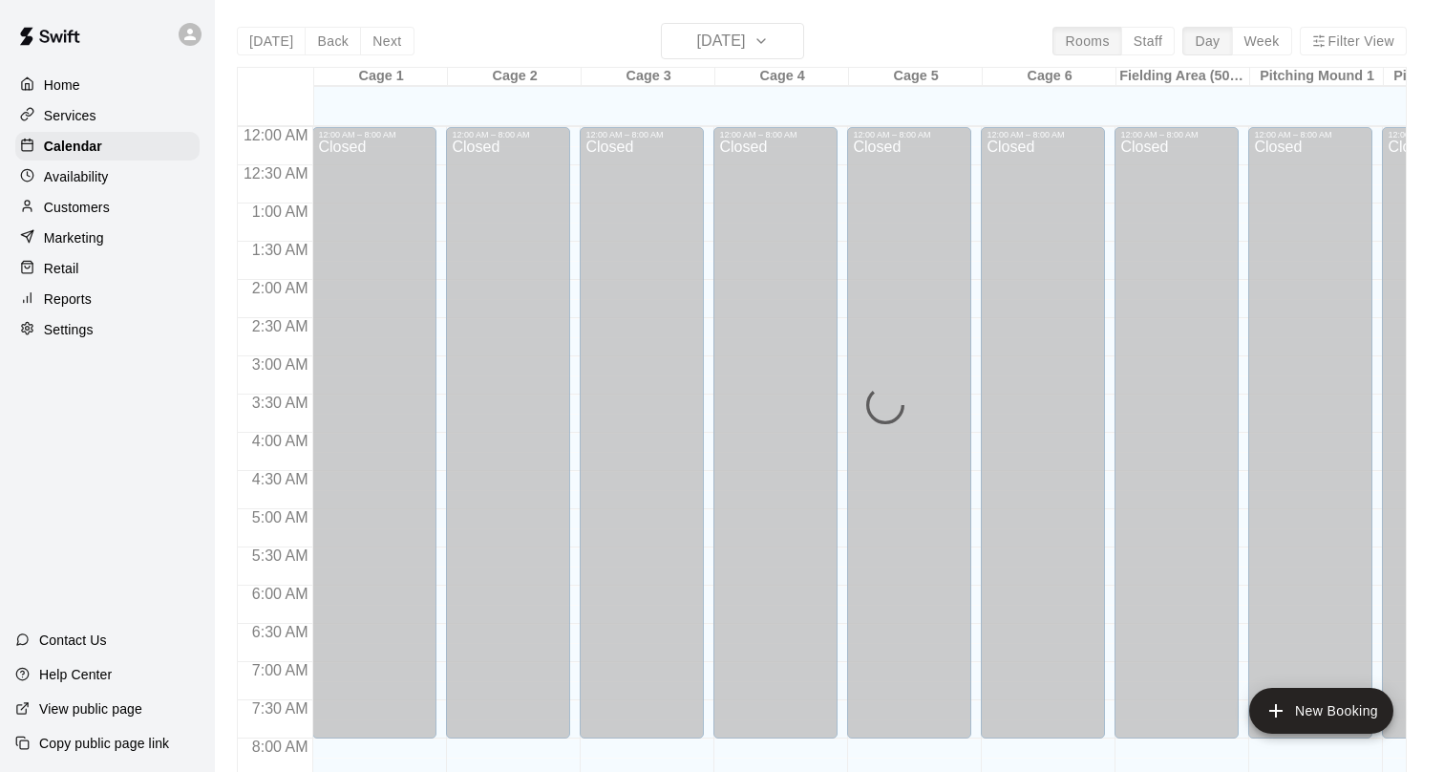
scroll to position [1111, 0]
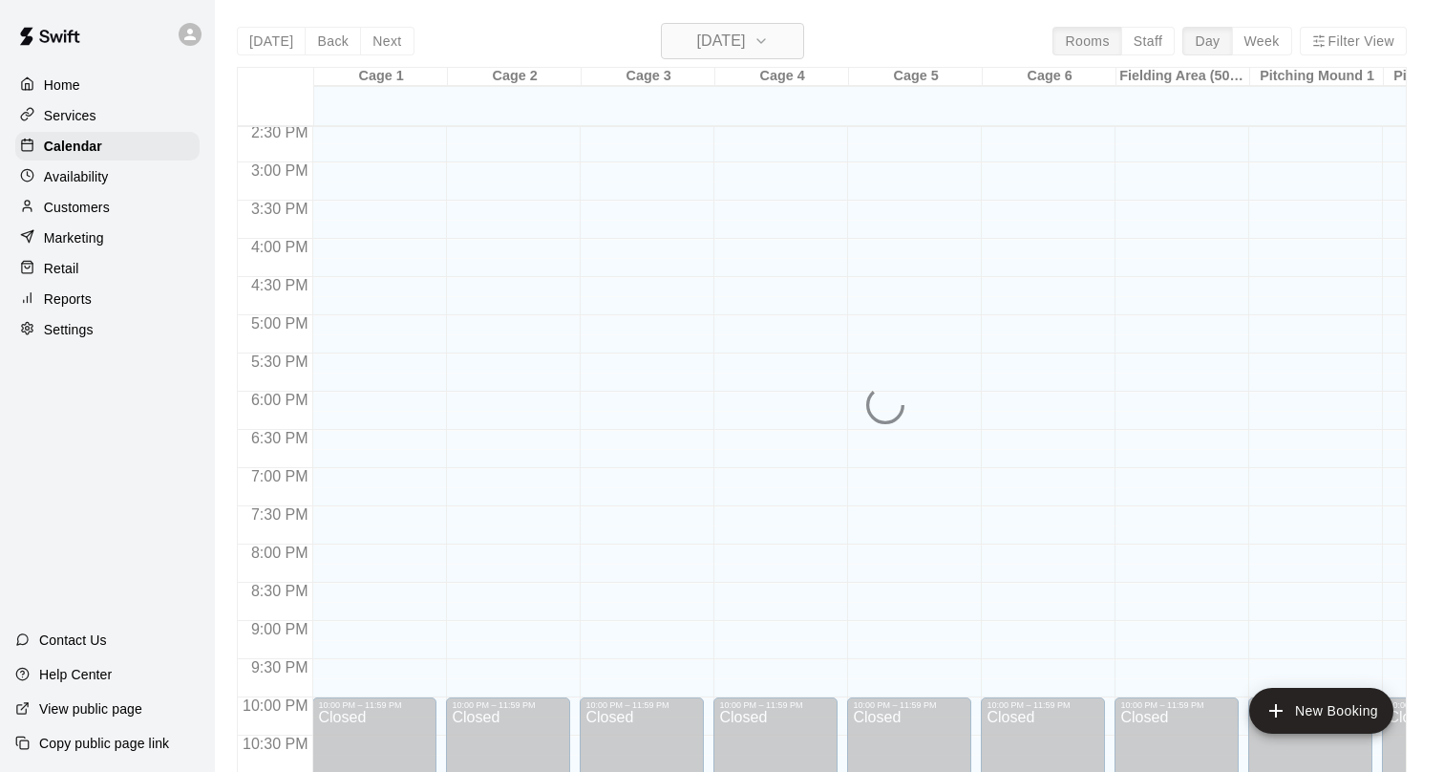
click at [740, 33] on h6 "[DATE]" at bounding box center [720, 41] width 49 height 27
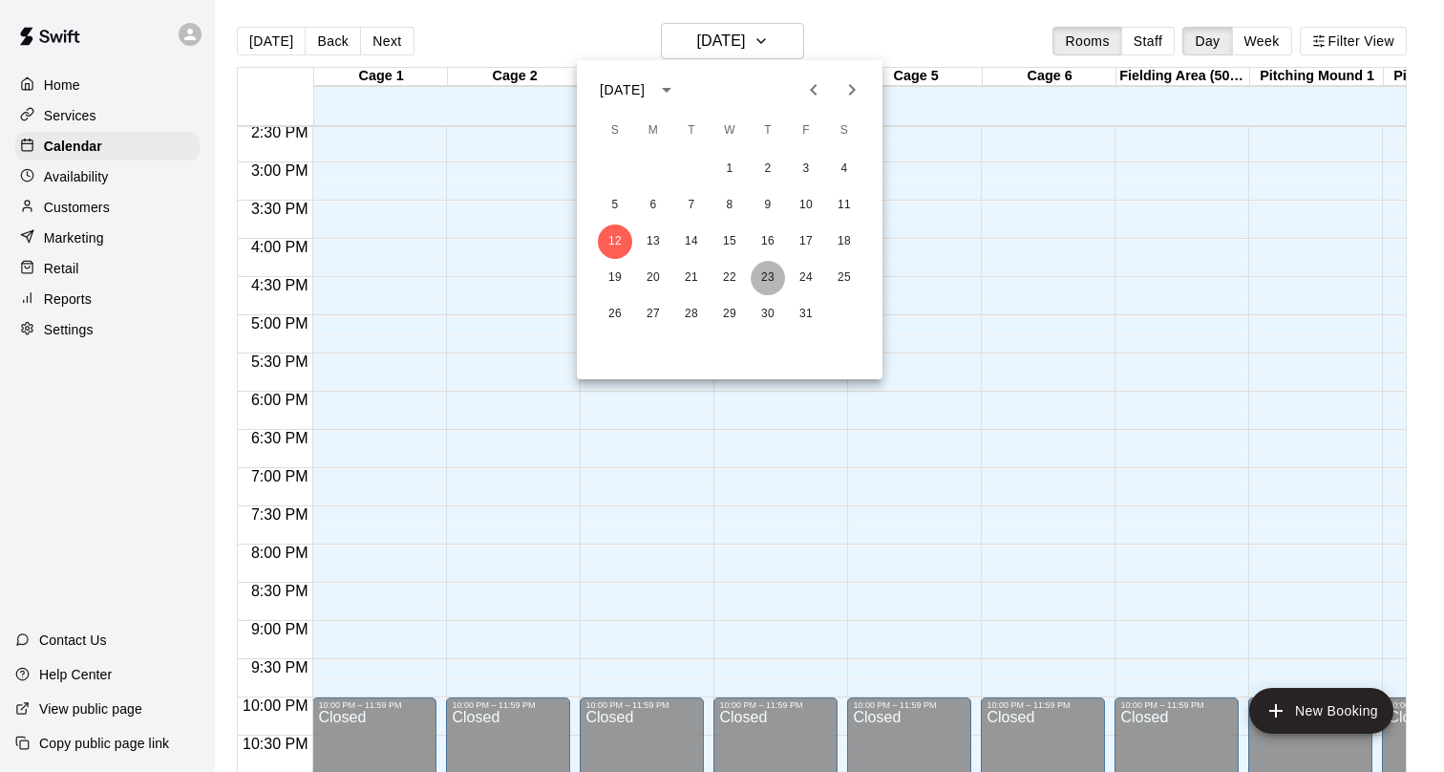
click at [759, 281] on button "23" at bounding box center [768, 278] width 34 height 34
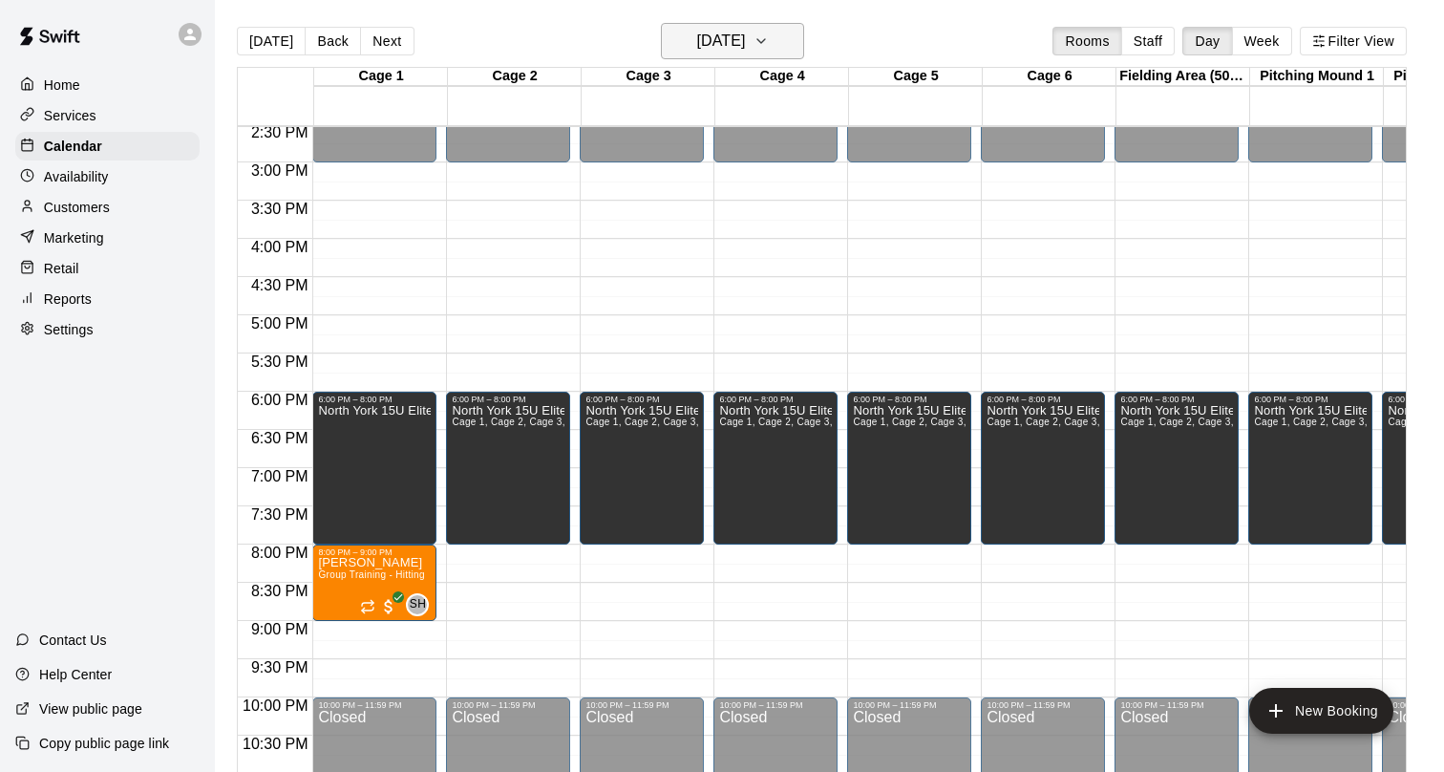
click at [745, 32] on h6 "[DATE]" at bounding box center [720, 41] width 49 height 27
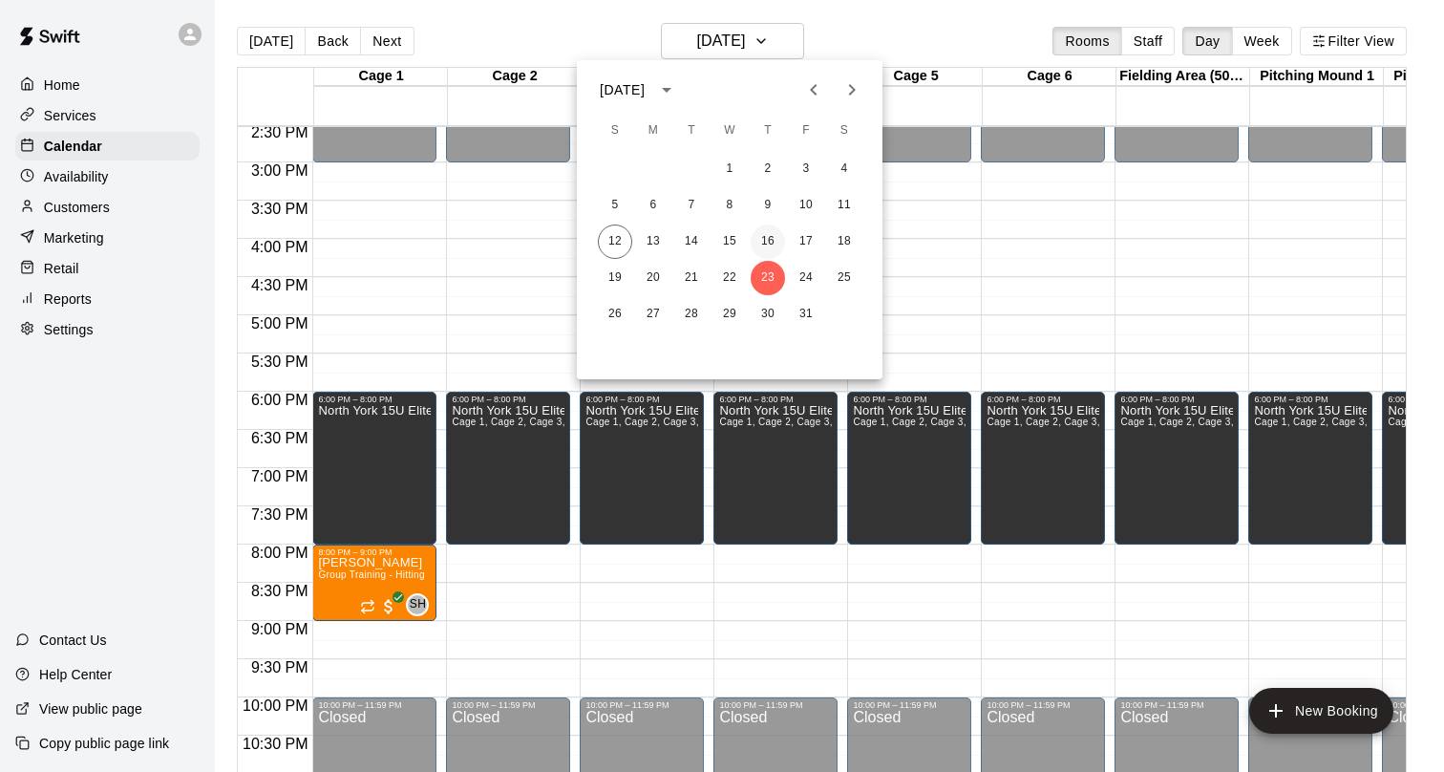
click at [771, 240] on button "16" at bounding box center [768, 241] width 34 height 34
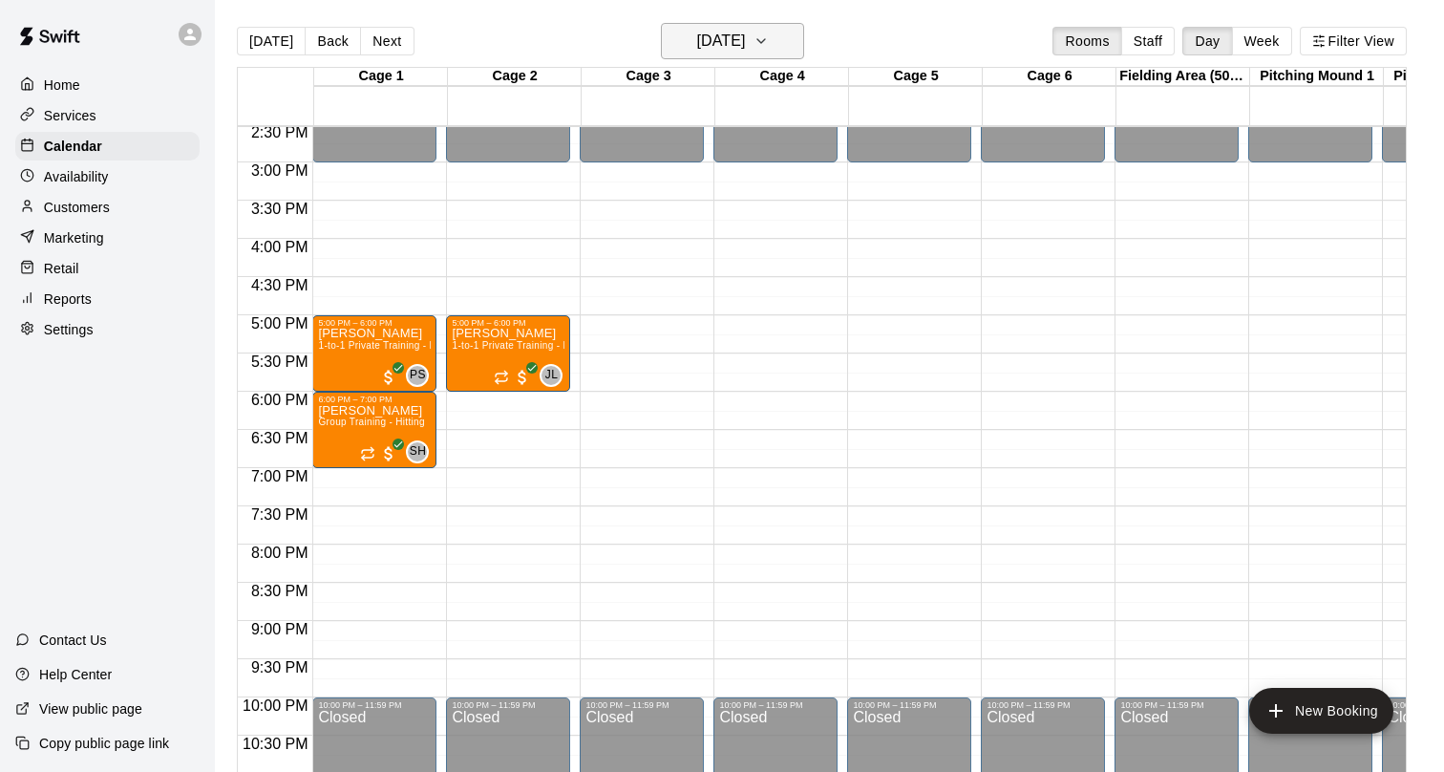
click at [775, 36] on button "[DATE]" at bounding box center [732, 41] width 143 height 36
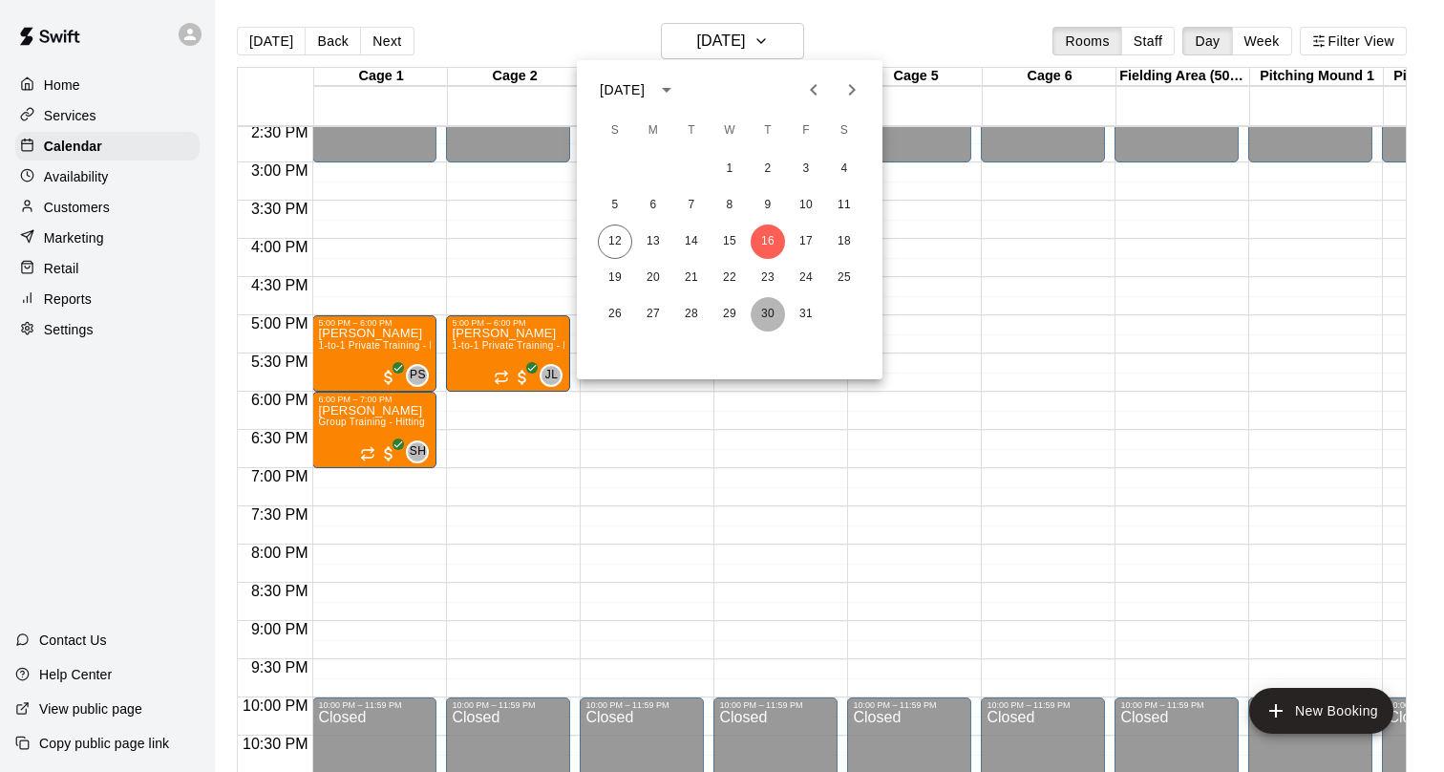
click at [772, 316] on button "30" at bounding box center [768, 314] width 34 height 34
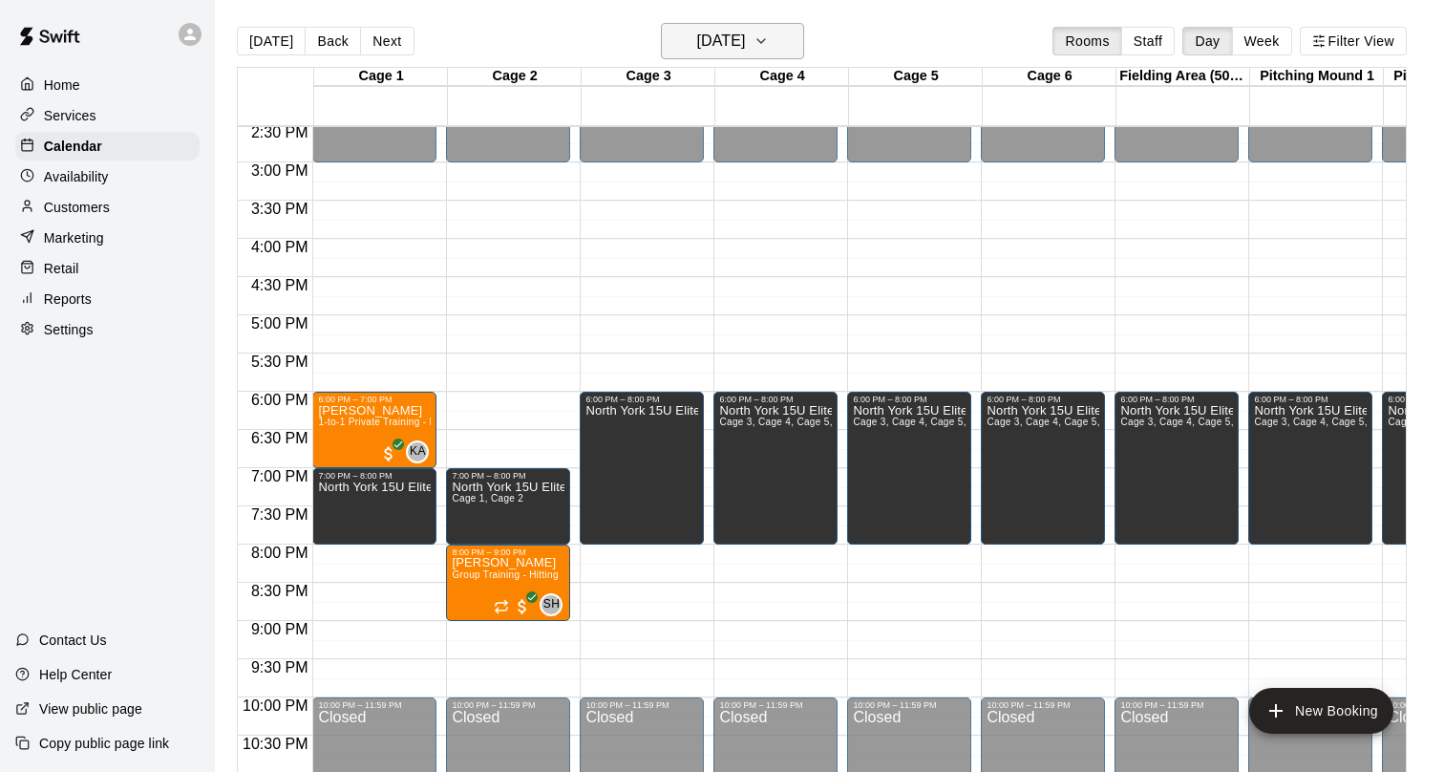
click at [734, 51] on h6 "[DATE]" at bounding box center [720, 41] width 49 height 27
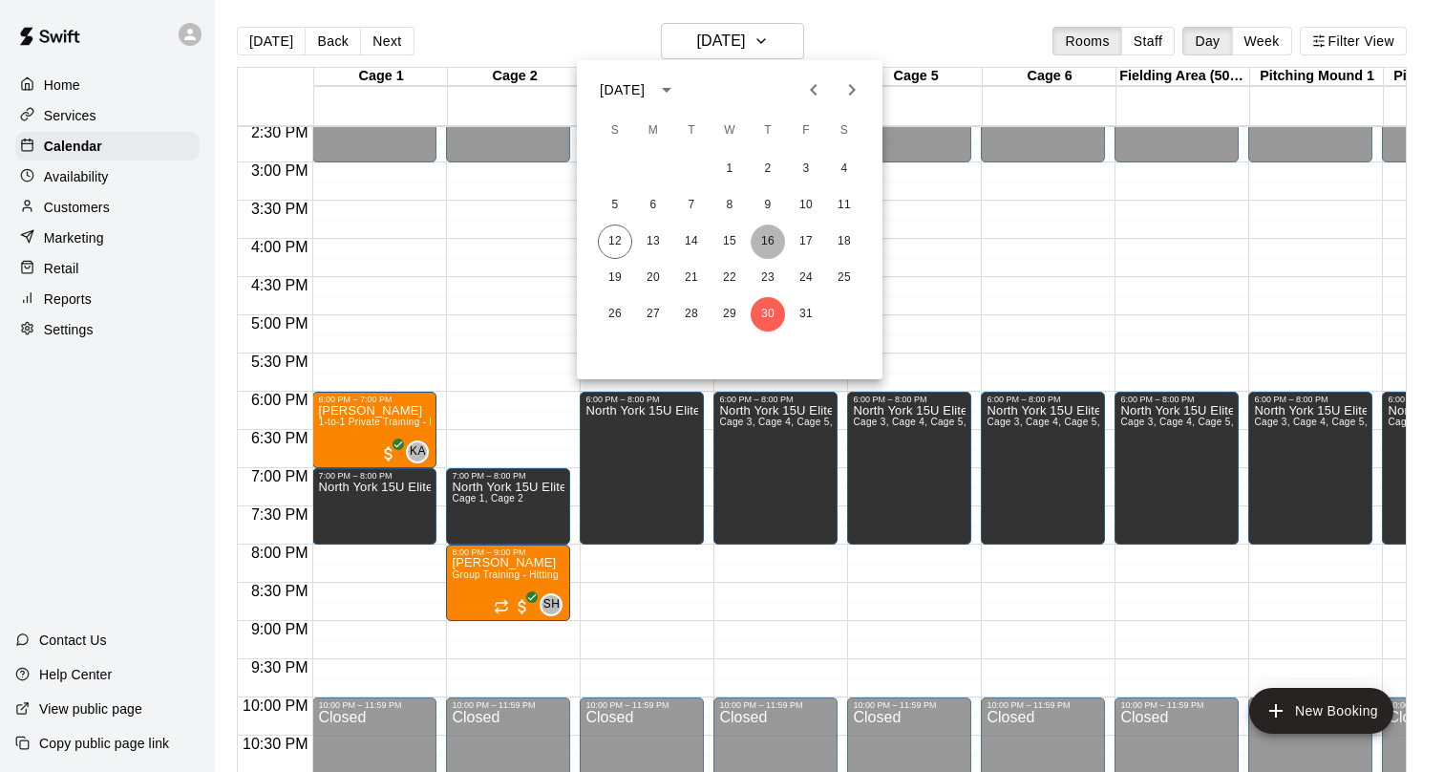
click at [763, 234] on button "16" at bounding box center [768, 241] width 34 height 34
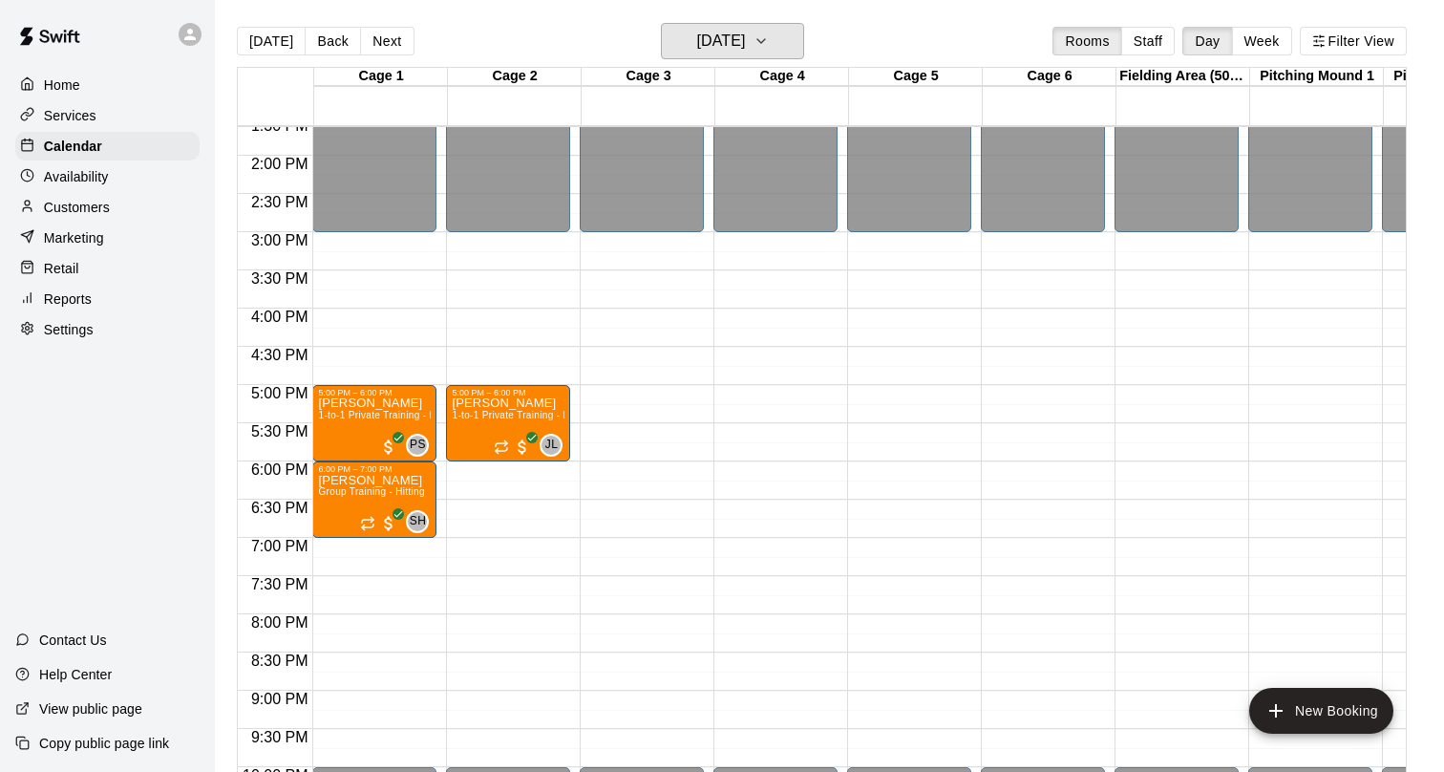
scroll to position [1034, 0]
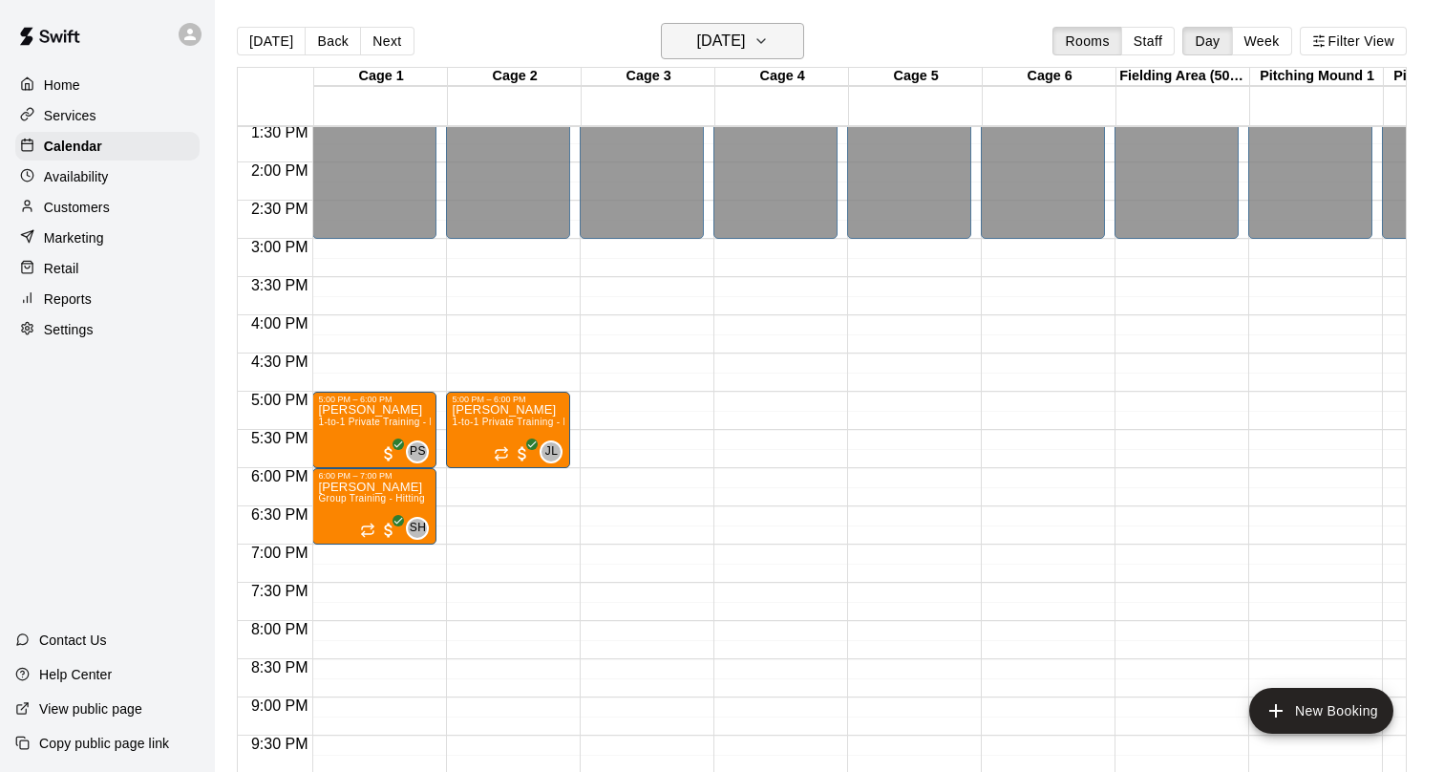
click at [769, 34] on icon "button" at bounding box center [761, 41] width 15 height 23
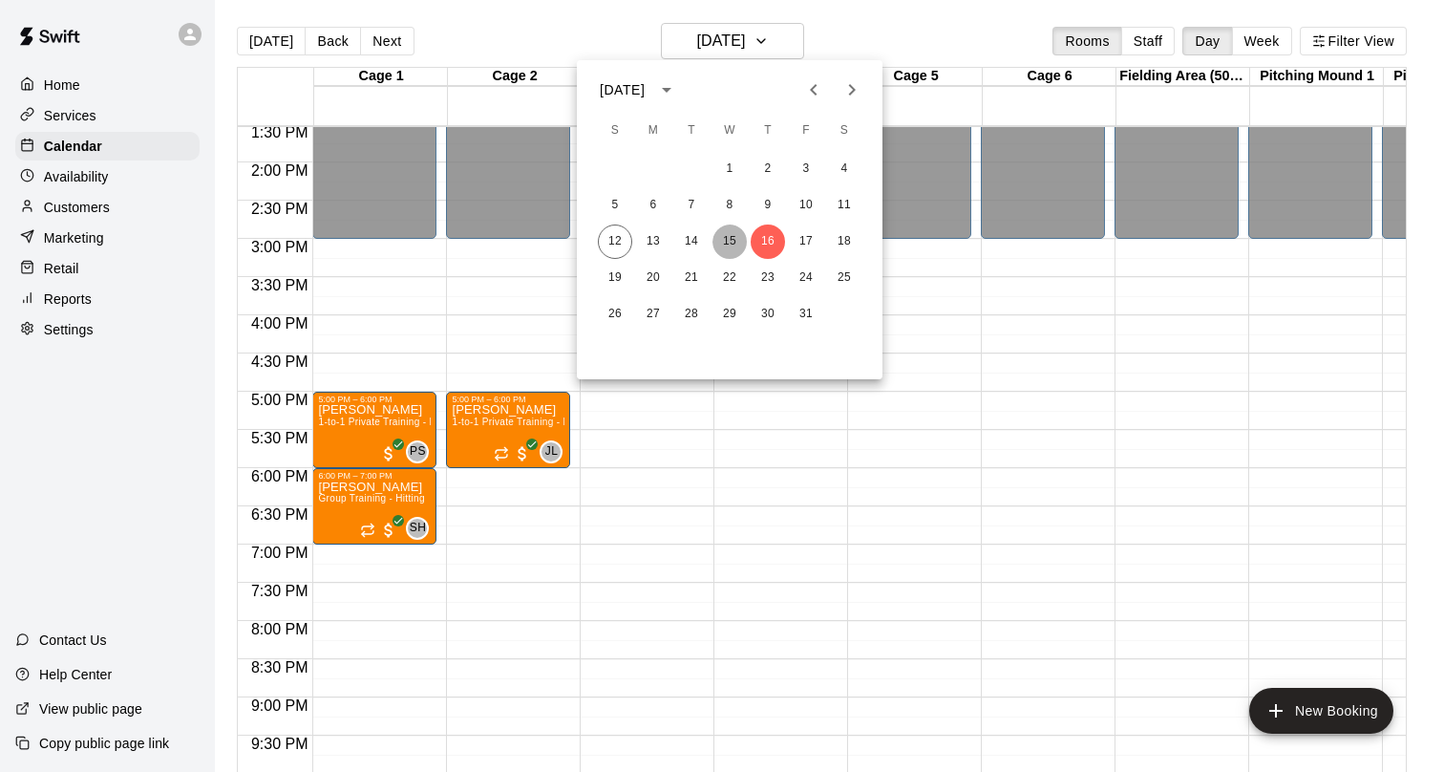
click at [720, 241] on button "15" at bounding box center [730, 241] width 34 height 34
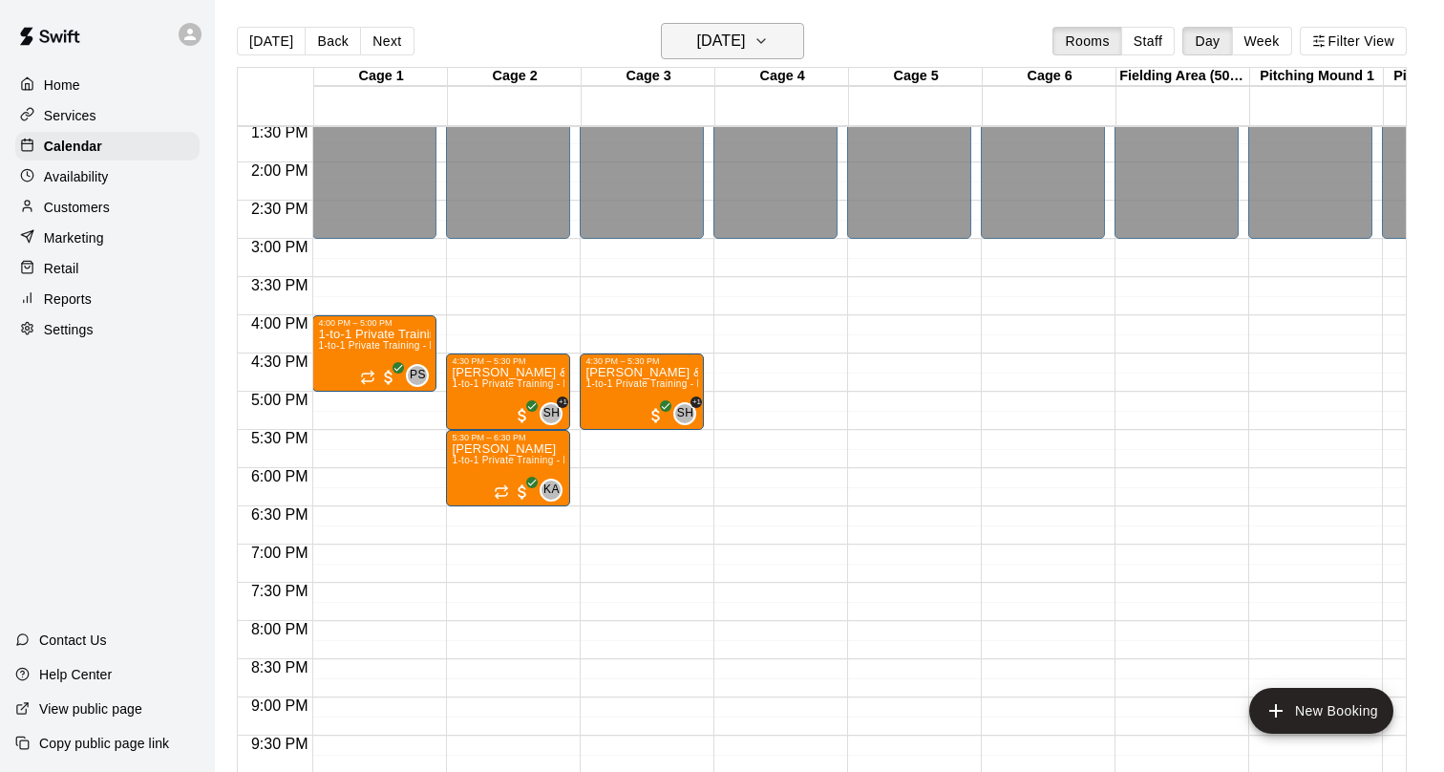
click at [741, 37] on h6 "[DATE]" at bounding box center [720, 41] width 49 height 27
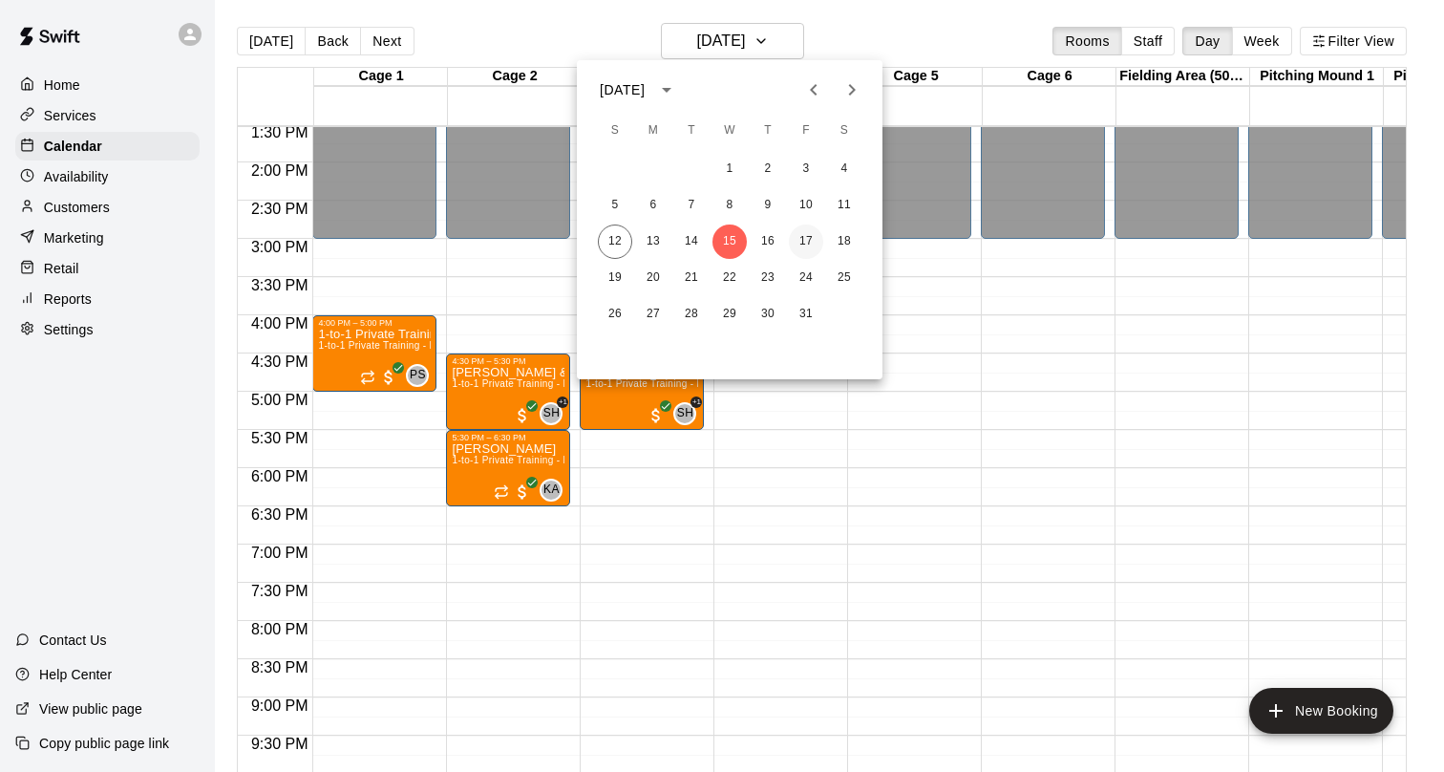
click at [799, 242] on button "17" at bounding box center [806, 241] width 34 height 34
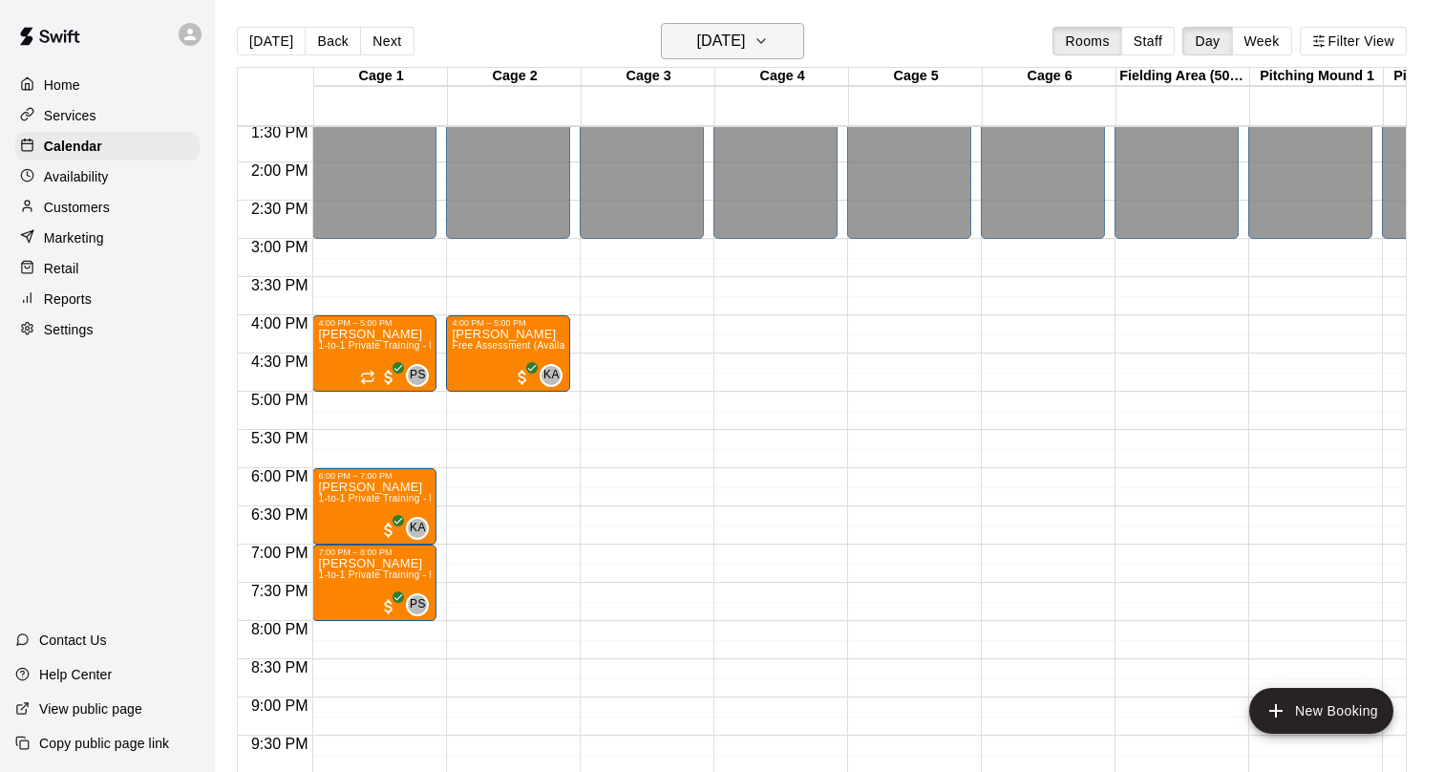
click at [765, 34] on button "[DATE]" at bounding box center [732, 41] width 143 height 36
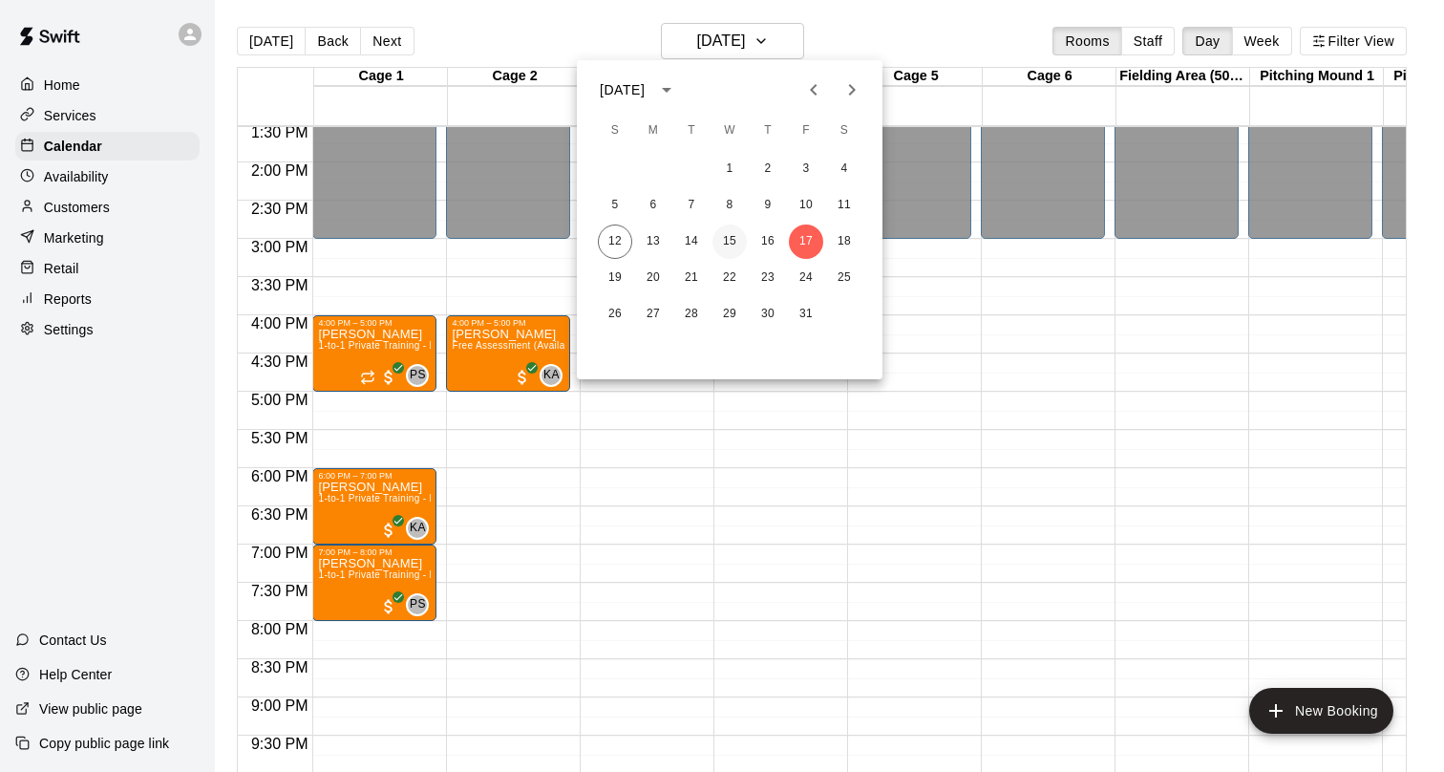
click at [736, 239] on button "15" at bounding box center [730, 241] width 34 height 34
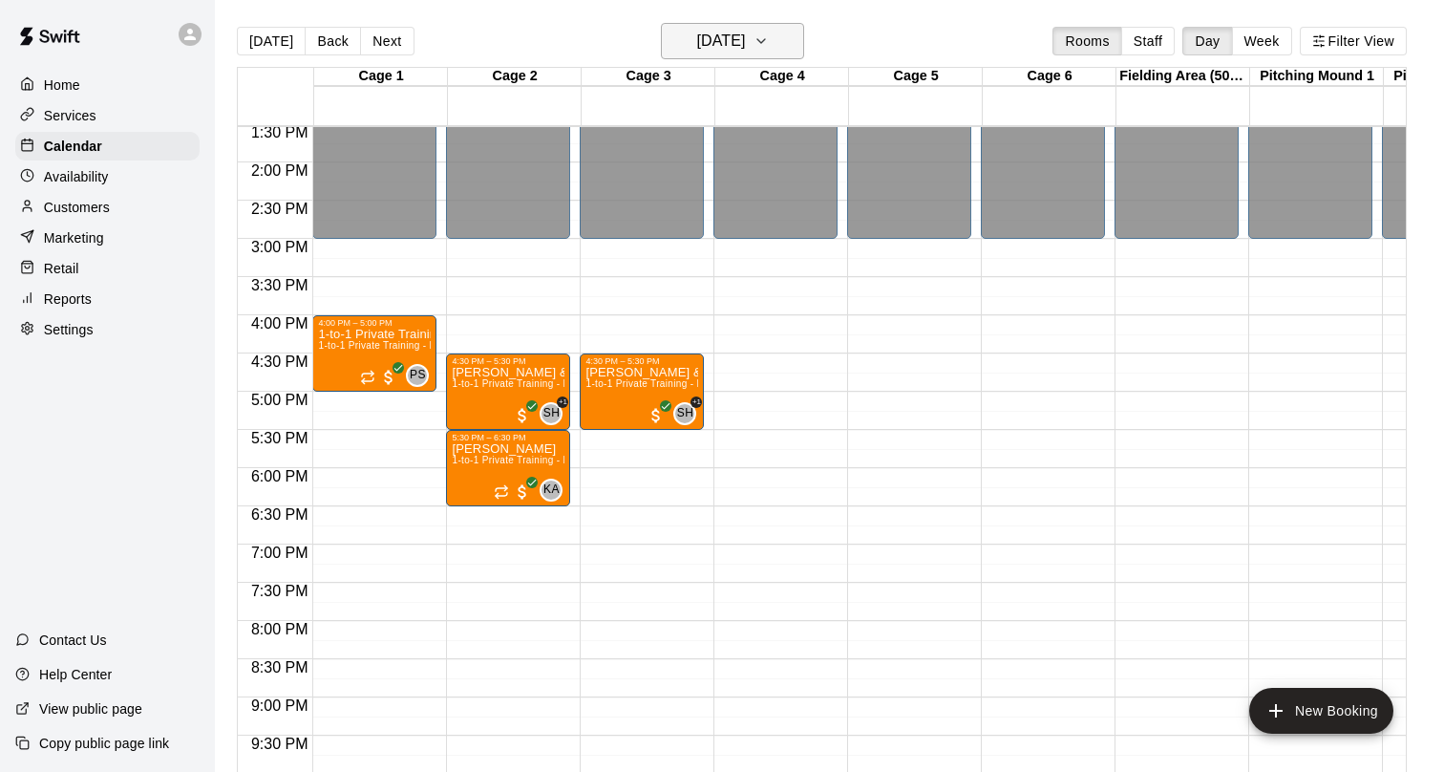
click at [745, 43] on h6 "[DATE]" at bounding box center [720, 41] width 49 height 27
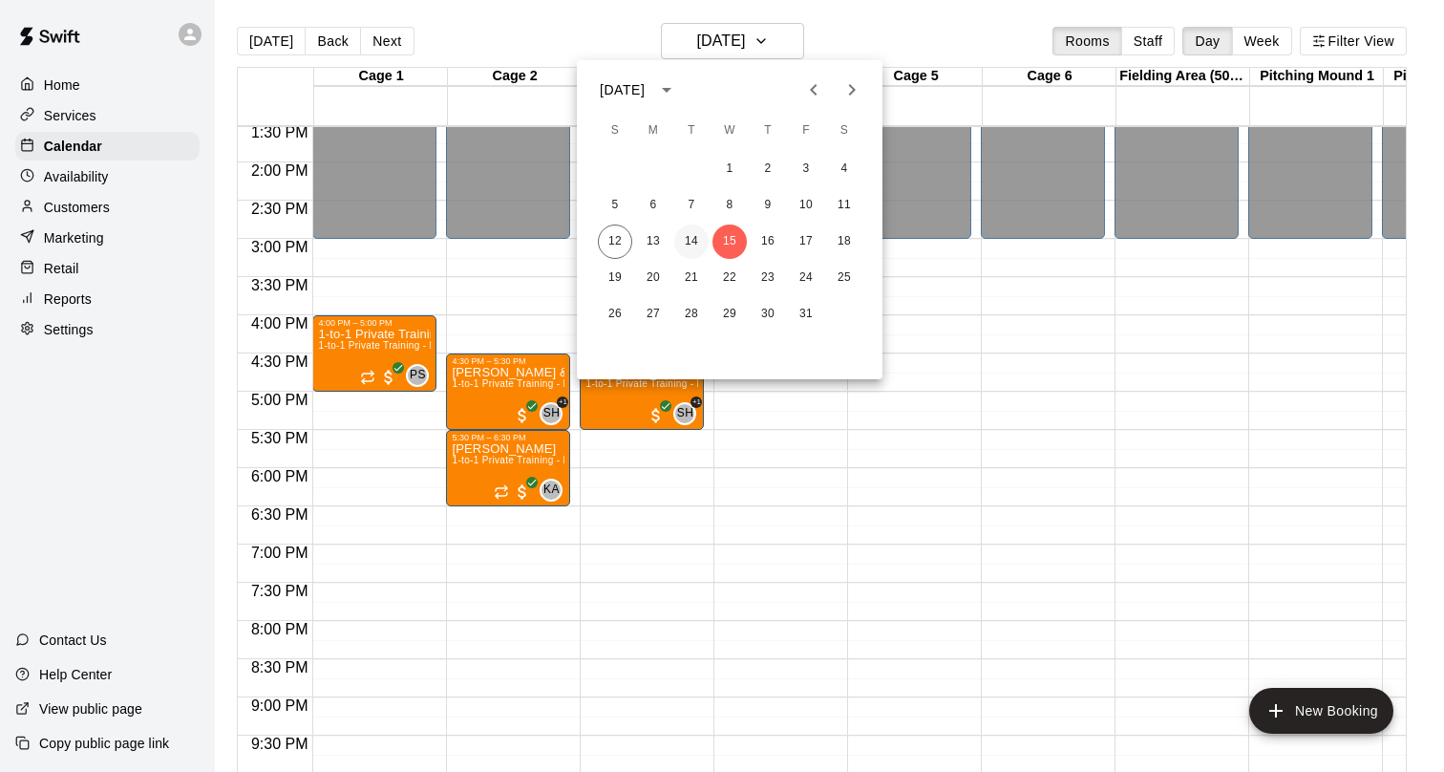
click at [695, 239] on button "14" at bounding box center [691, 241] width 34 height 34
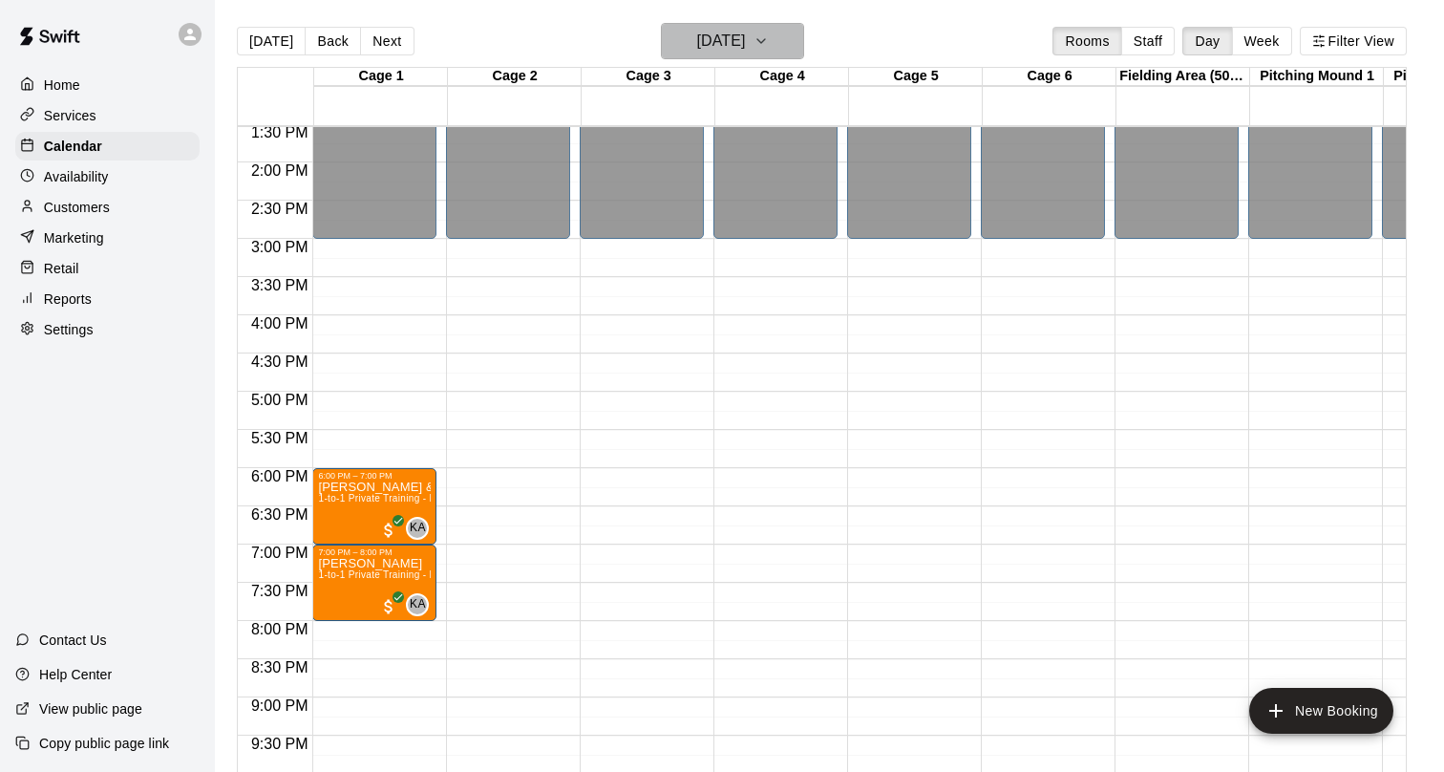
click at [745, 37] on h6 "[DATE]" at bounding box center [720, 41] width 49 height 27
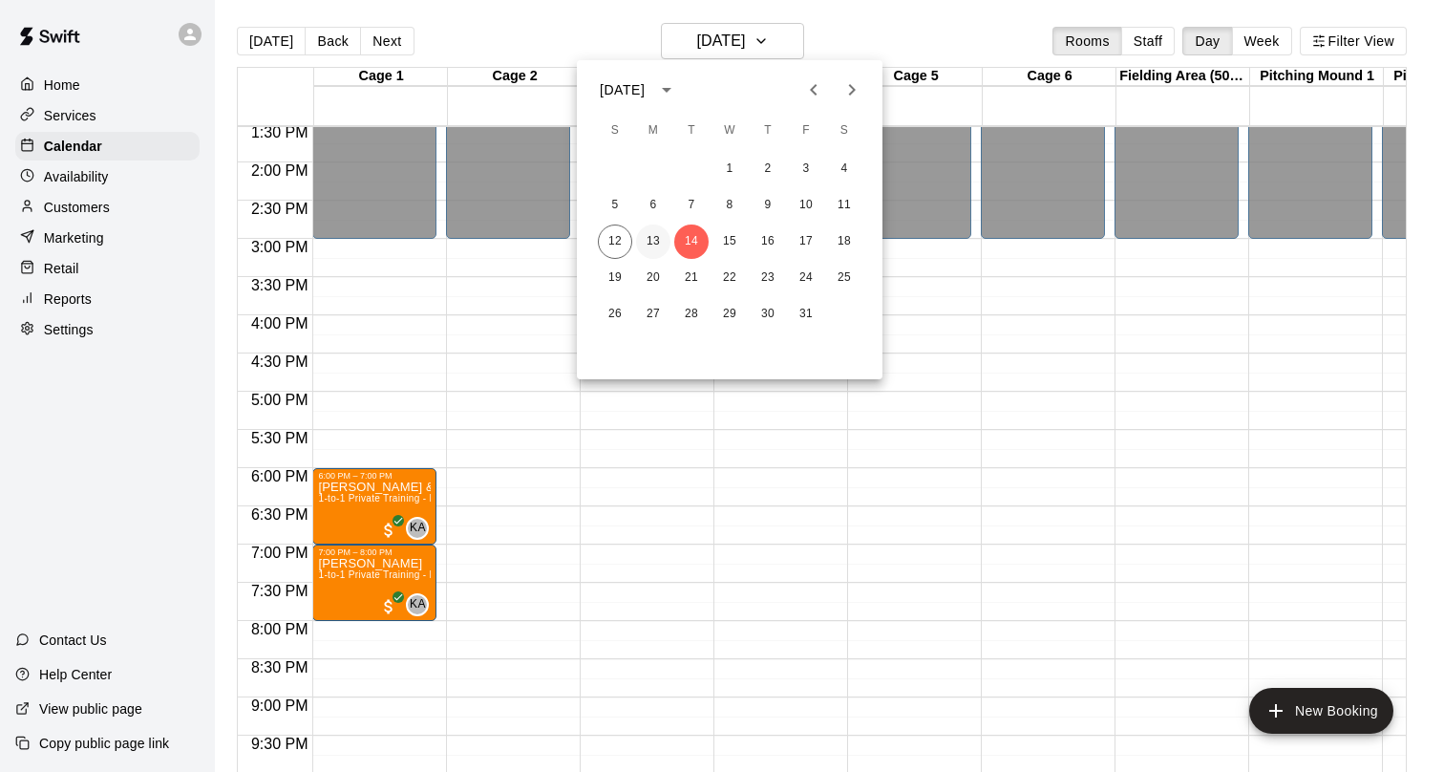
click at [653, 244] on button "13" at bounding box center [653, 241] width 34 height 34
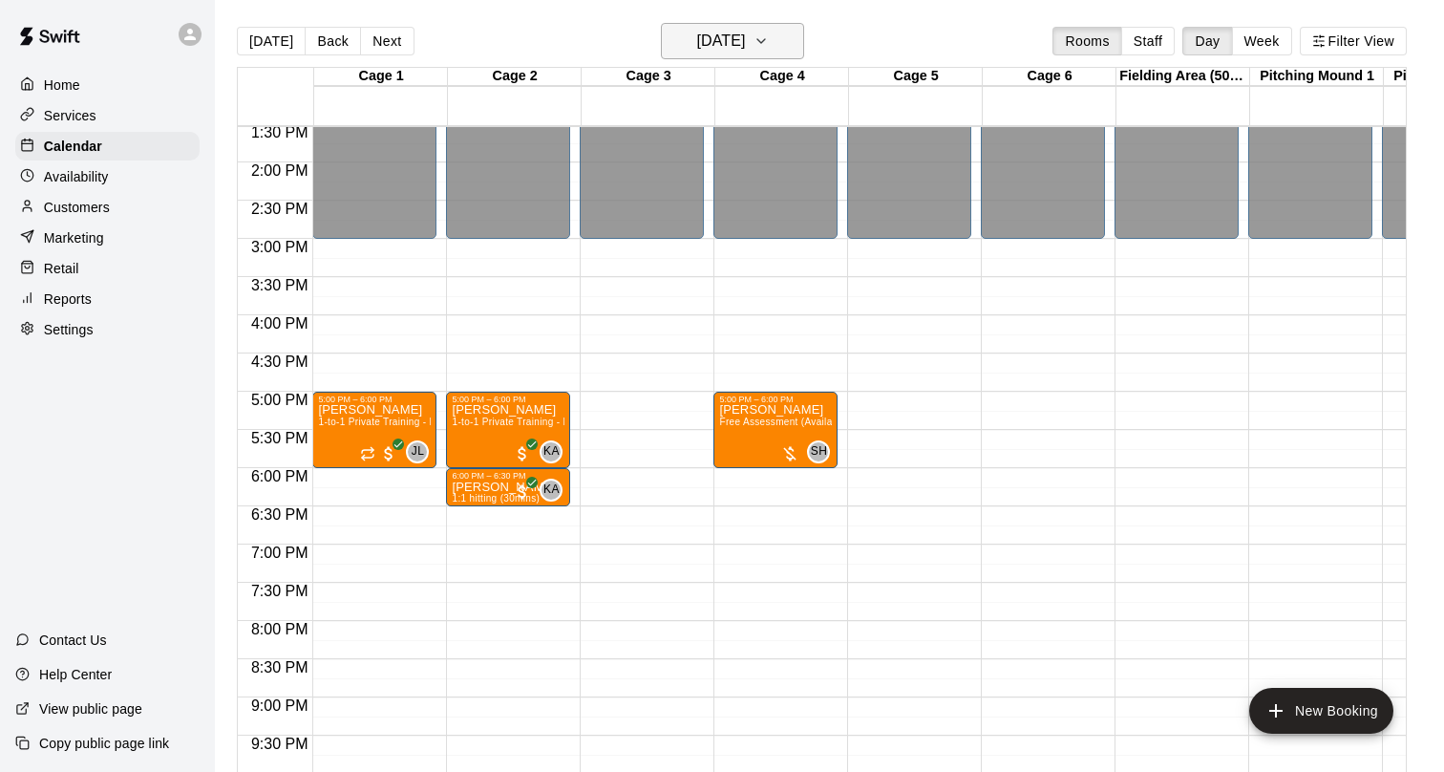
click at [703, 45] on h6 "[DATE]" at bounding box center [720, 41] width 49 height 27
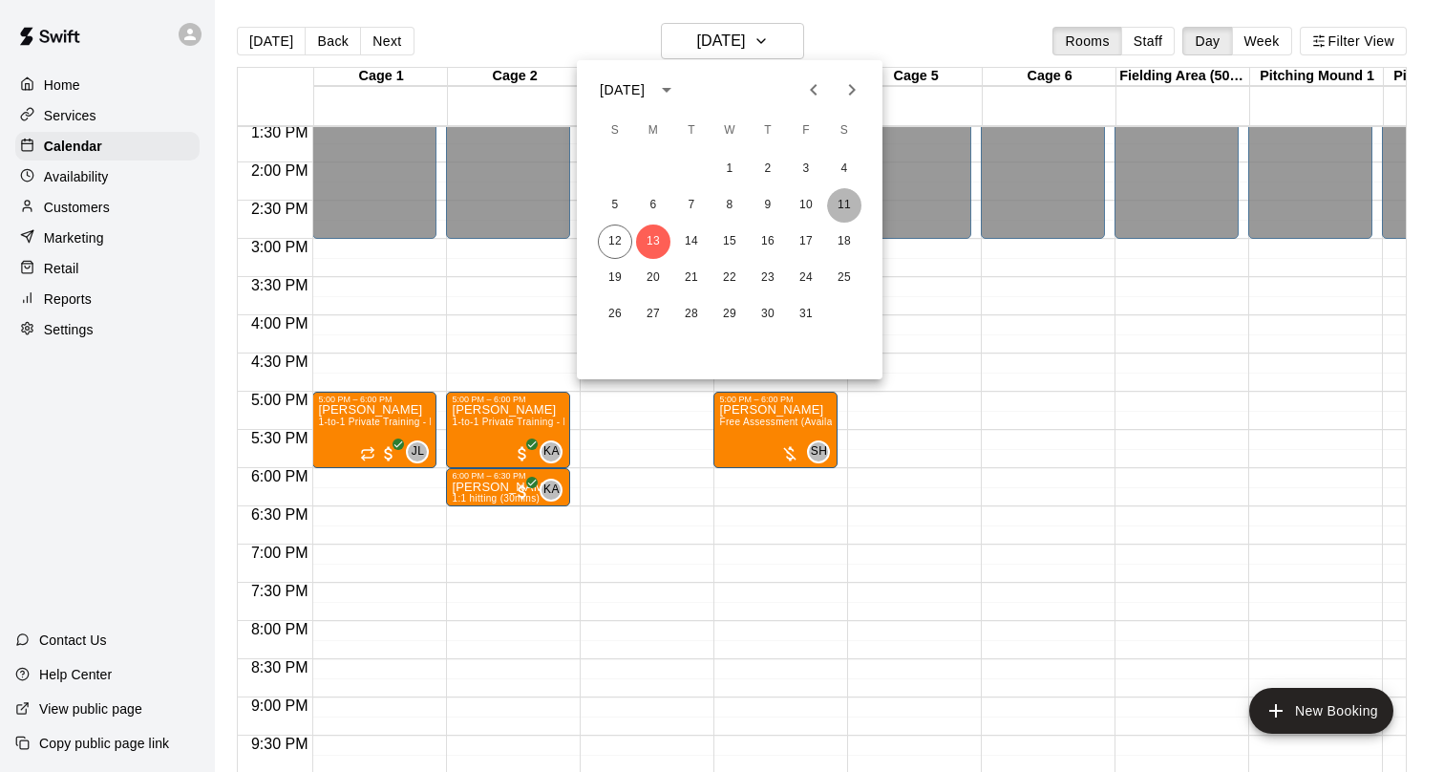
click at [848, 212] on button "11" at bounding box center [844, 205] width 34 height 34
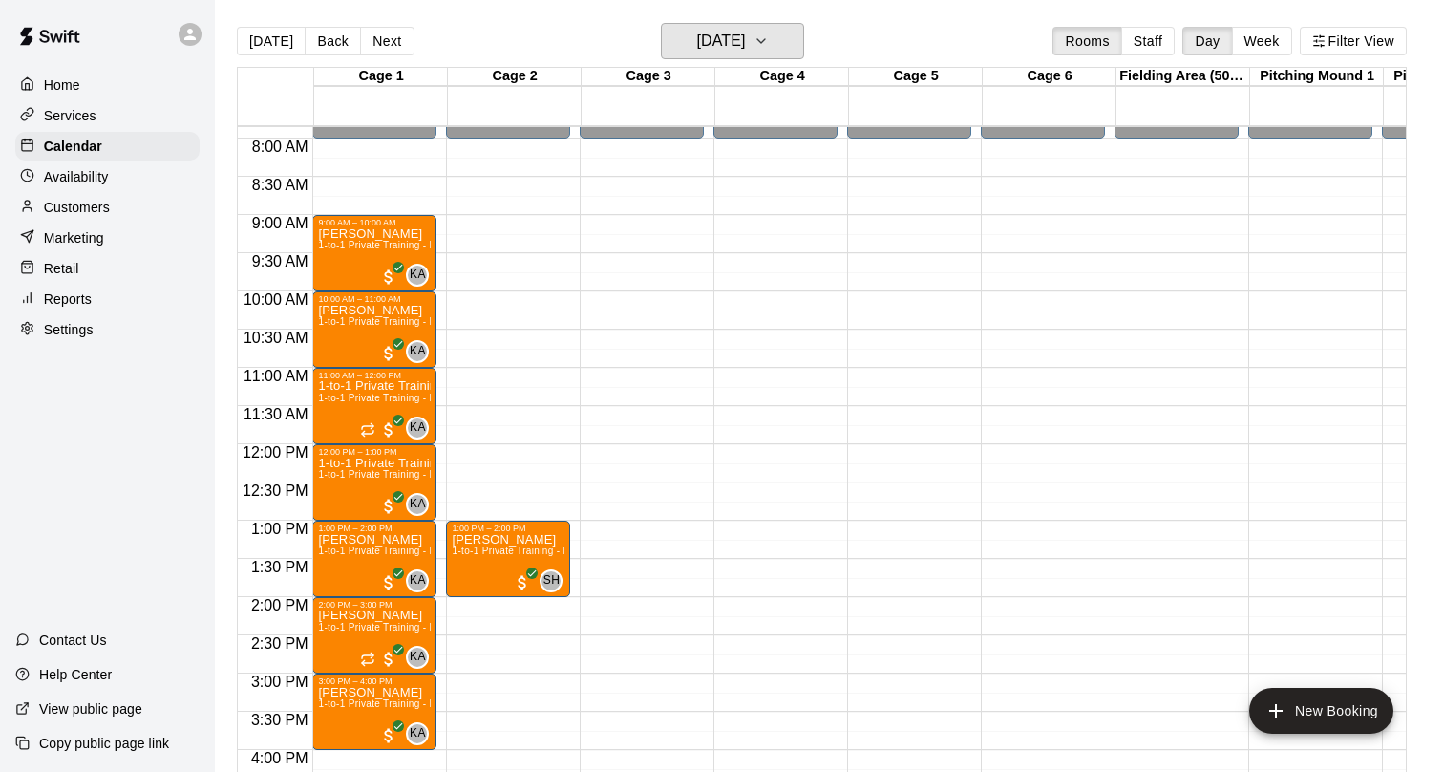
scroll to position [573, 0]
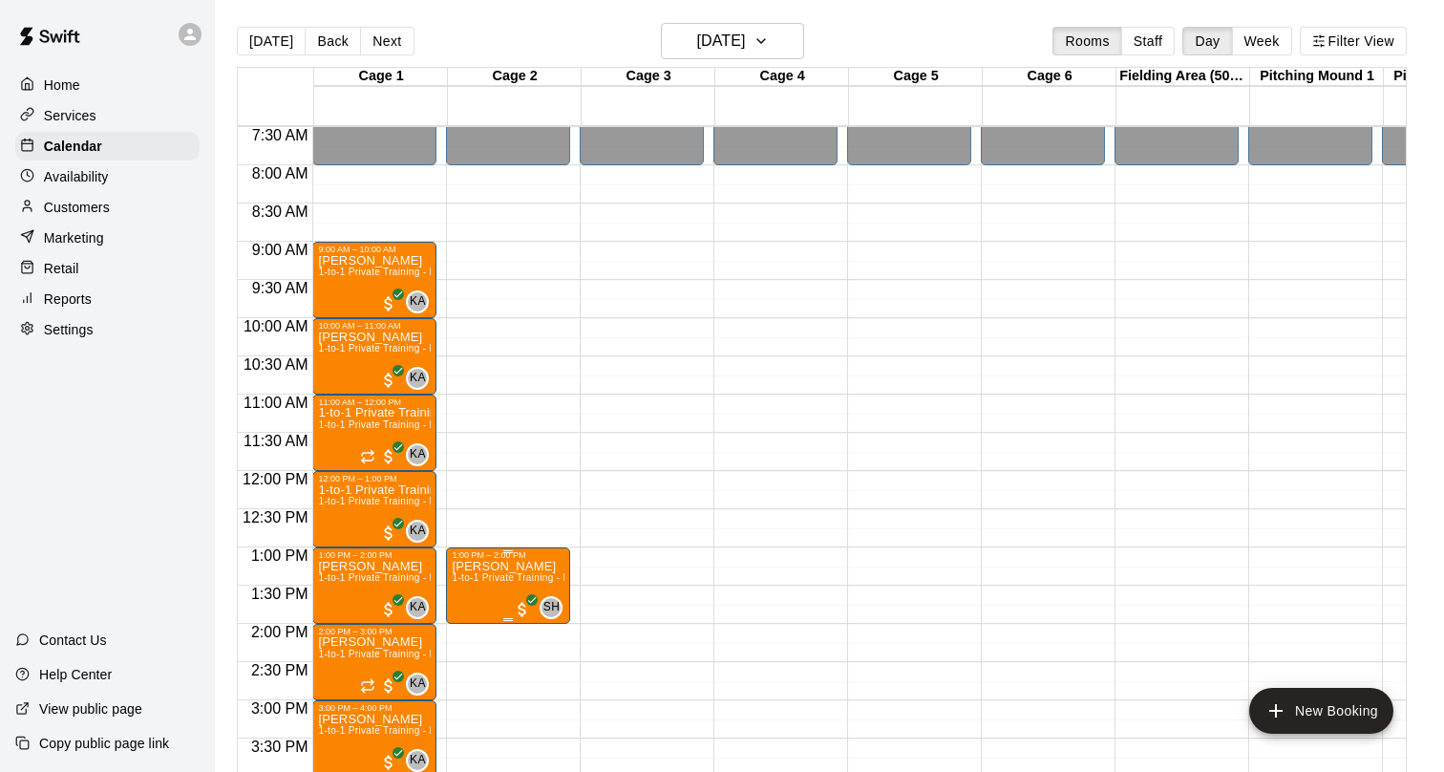
click at [473, 621] on img "edit" at bounding box center [472, 626] width 22 height 22
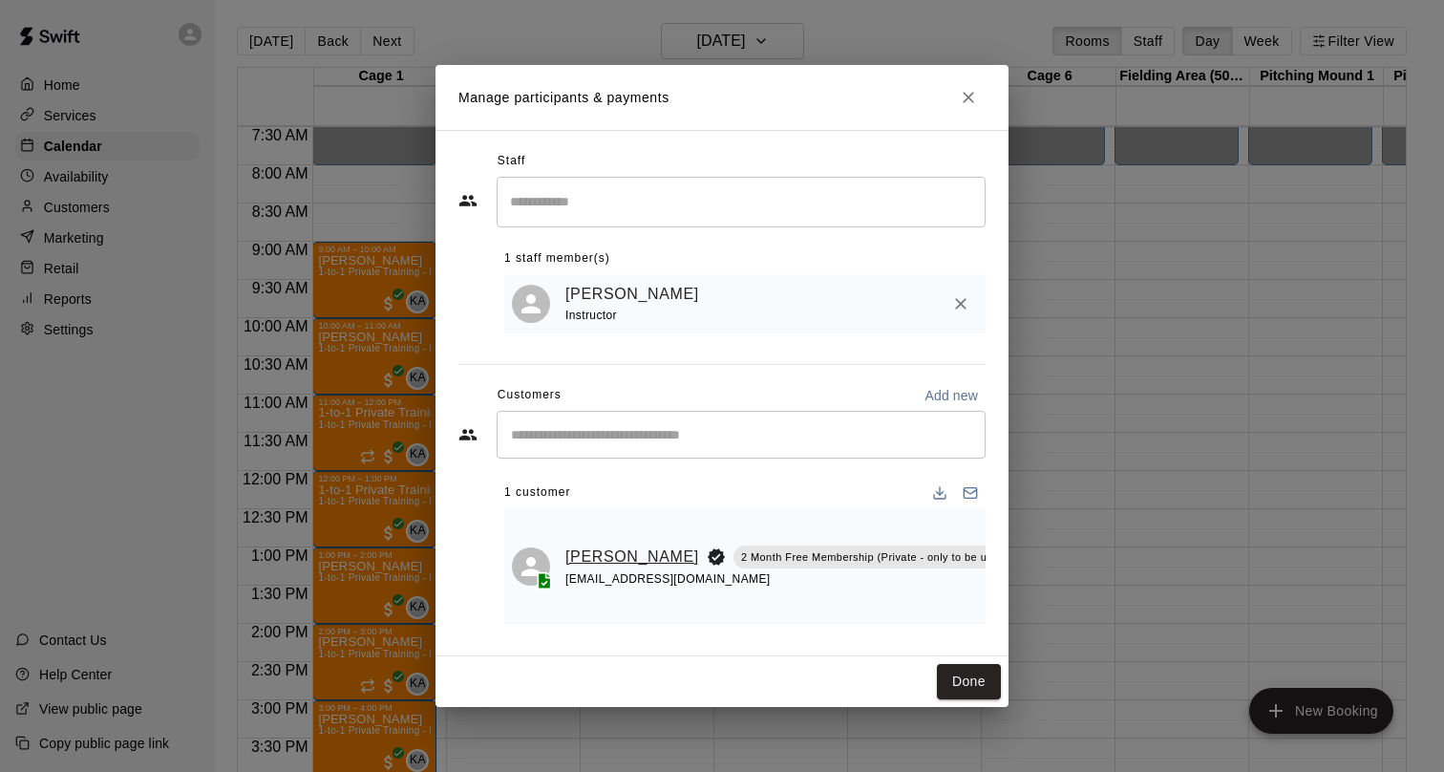
click at [588, 569] on link "[PERSON_NAME]" at bounding box center [632, 556] width 134 height 25
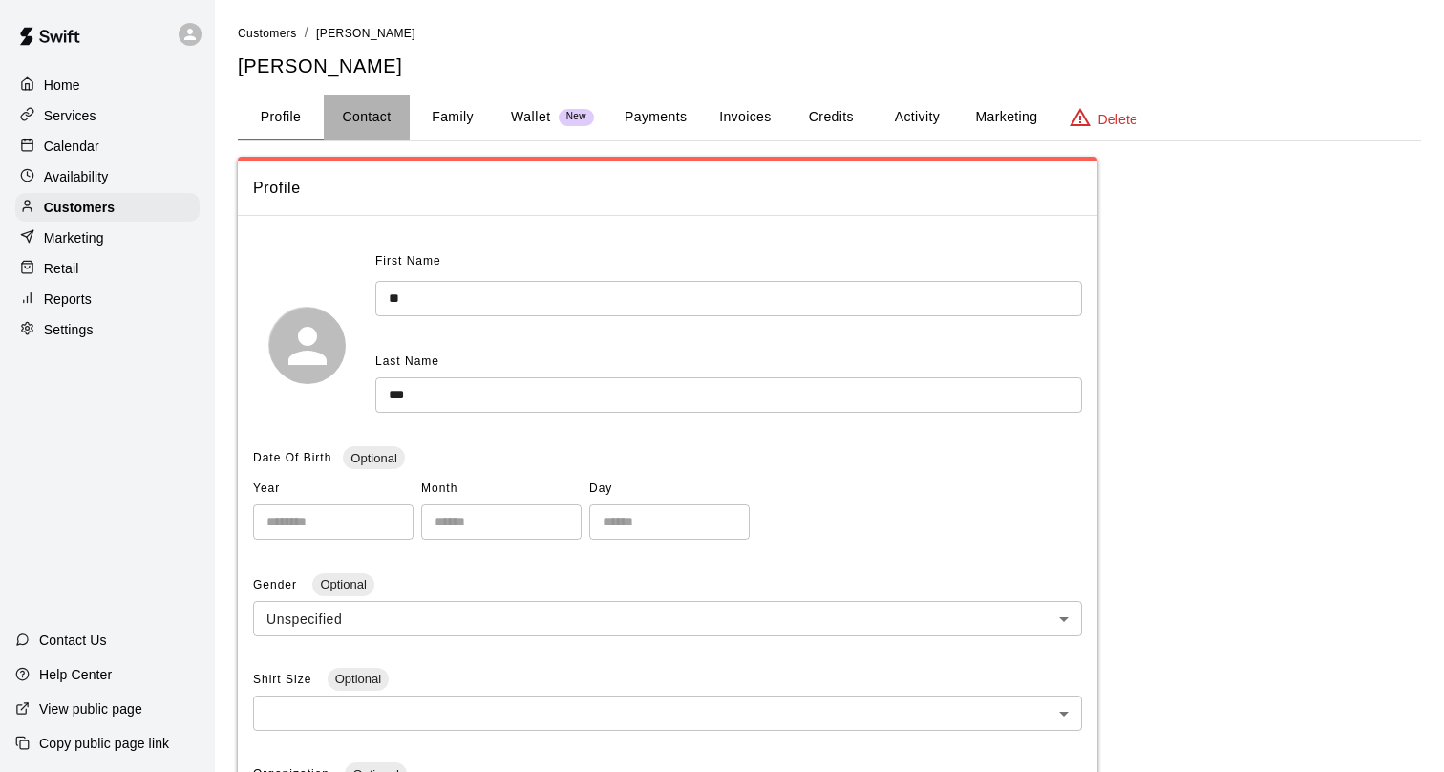
click at [372, 120] on button "Contact" at bounding box center [367, 118] width 86 height 46
select select "**"
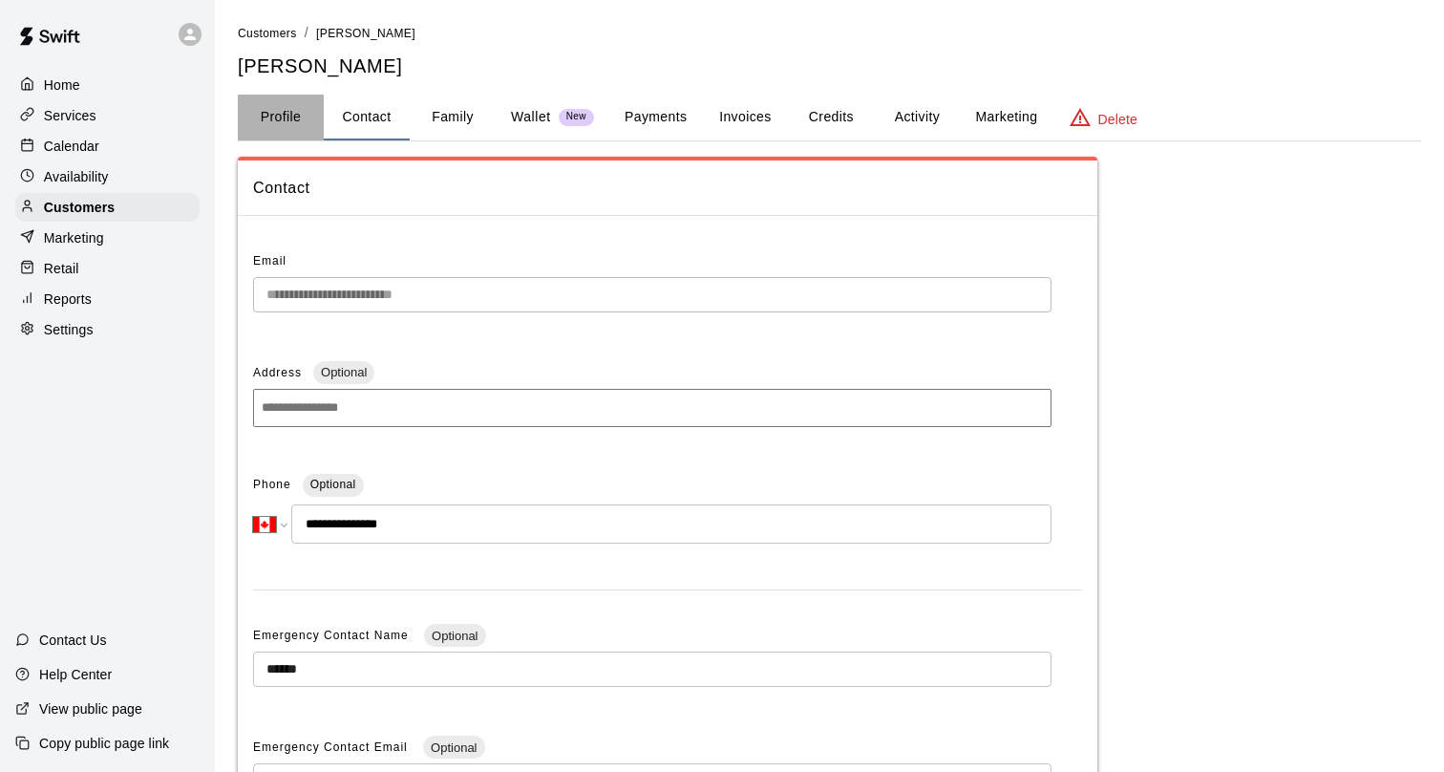
click at [300, 125] on button "Profile" at bounding box center [281, 118] width 86 height 46
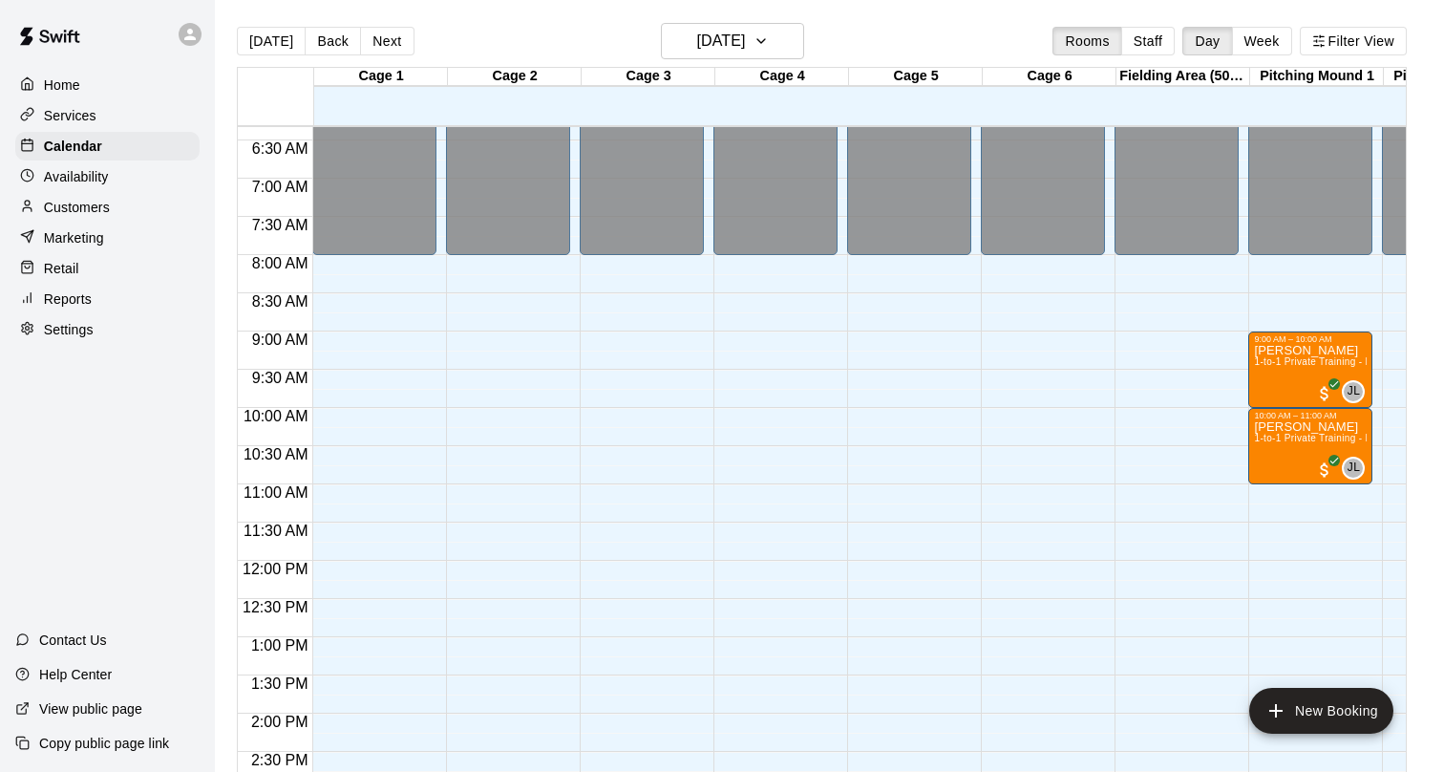
scroll to position [485, 0]
click at [319, 45] on button "Back" at bounding box center [333, 41] width 56 height 29
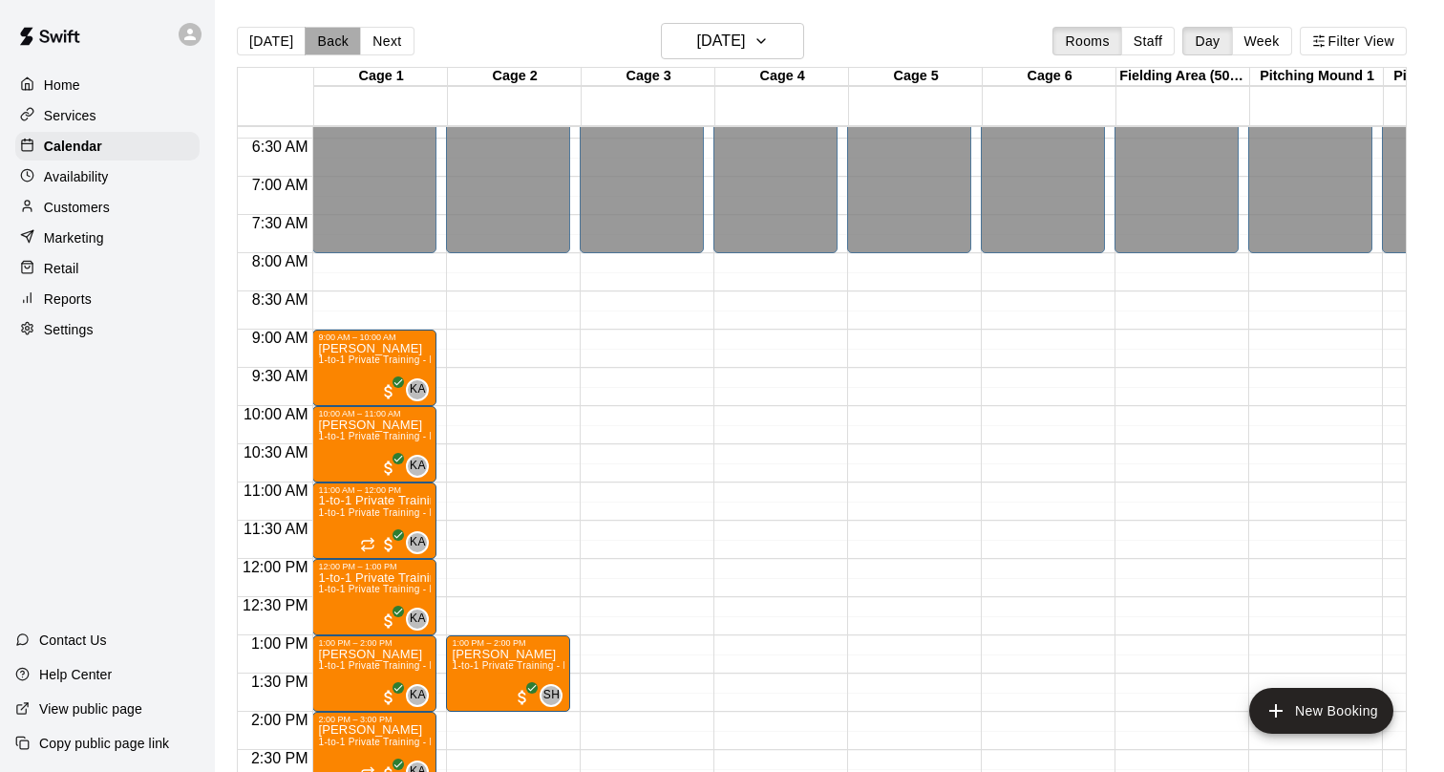
click at [319, 45] on button "Back" at bounding box center [333, 41] width 56 height 29
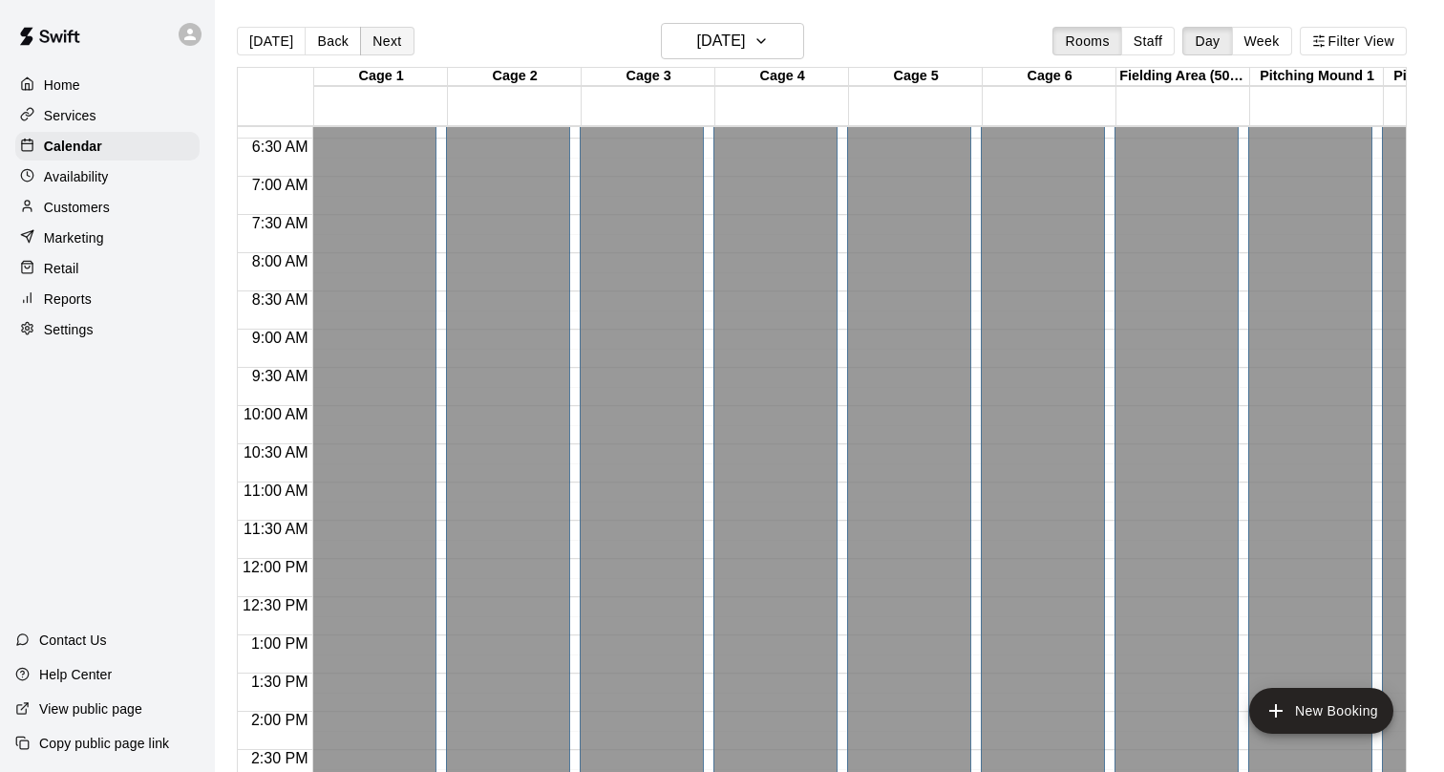
click at [382, 43] on button "Next" at bounding box center [386, 41] width 53 height 29
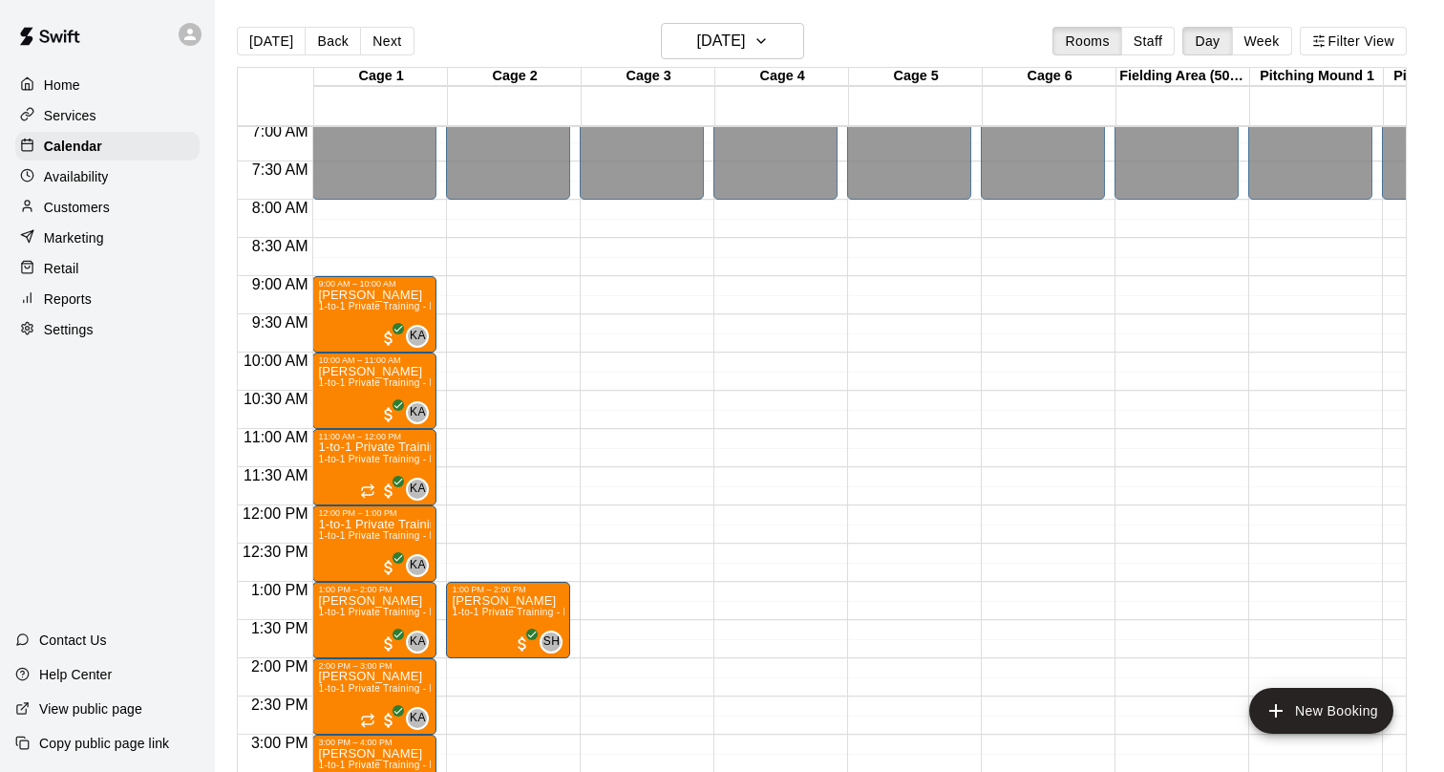
scroll to position [541, 0]
click at [372, 456] on span "1-to-1 Private Training - Hitting" at bounding box center [388, 457] width 140 height 11
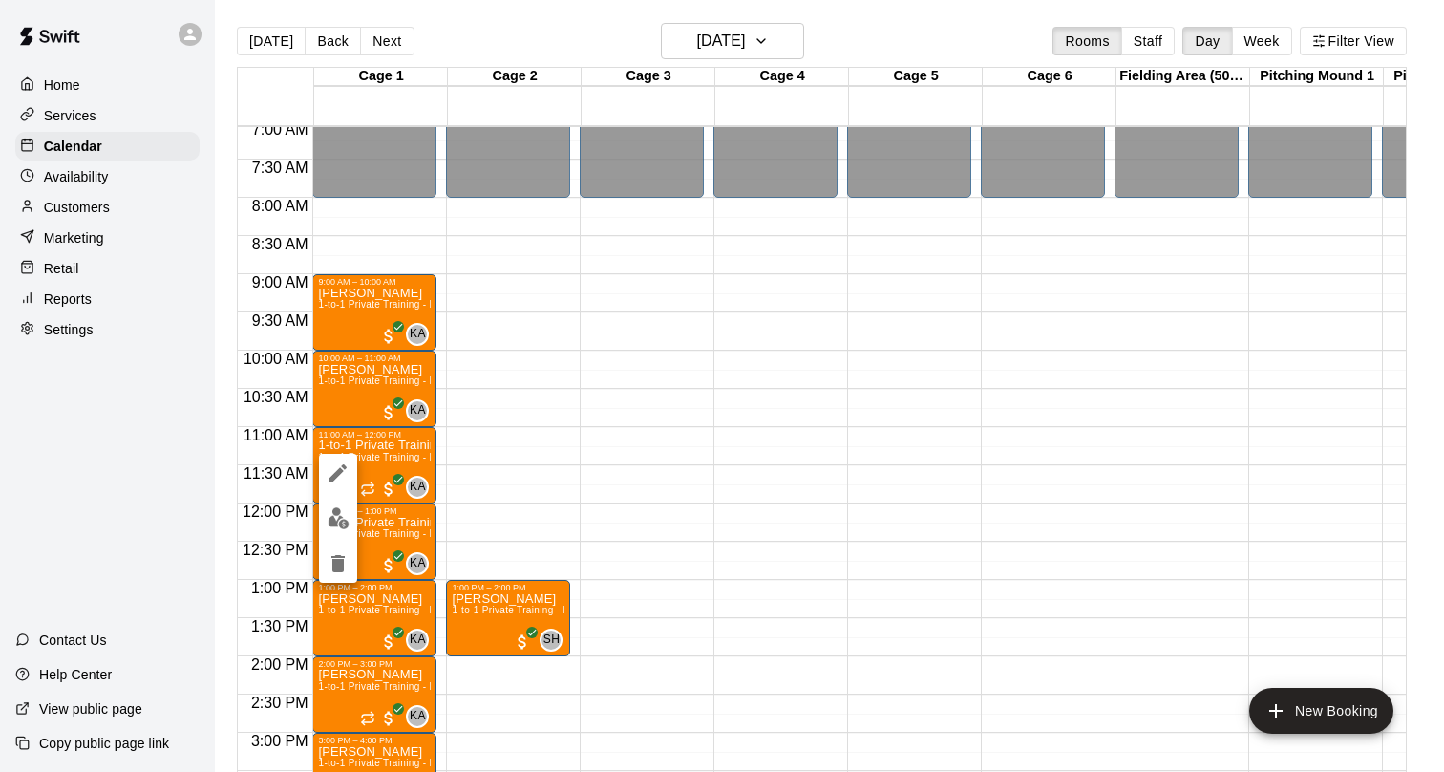
click at [351, 506] on button "edit" at bounding box center [338, 518] width 38 height 37
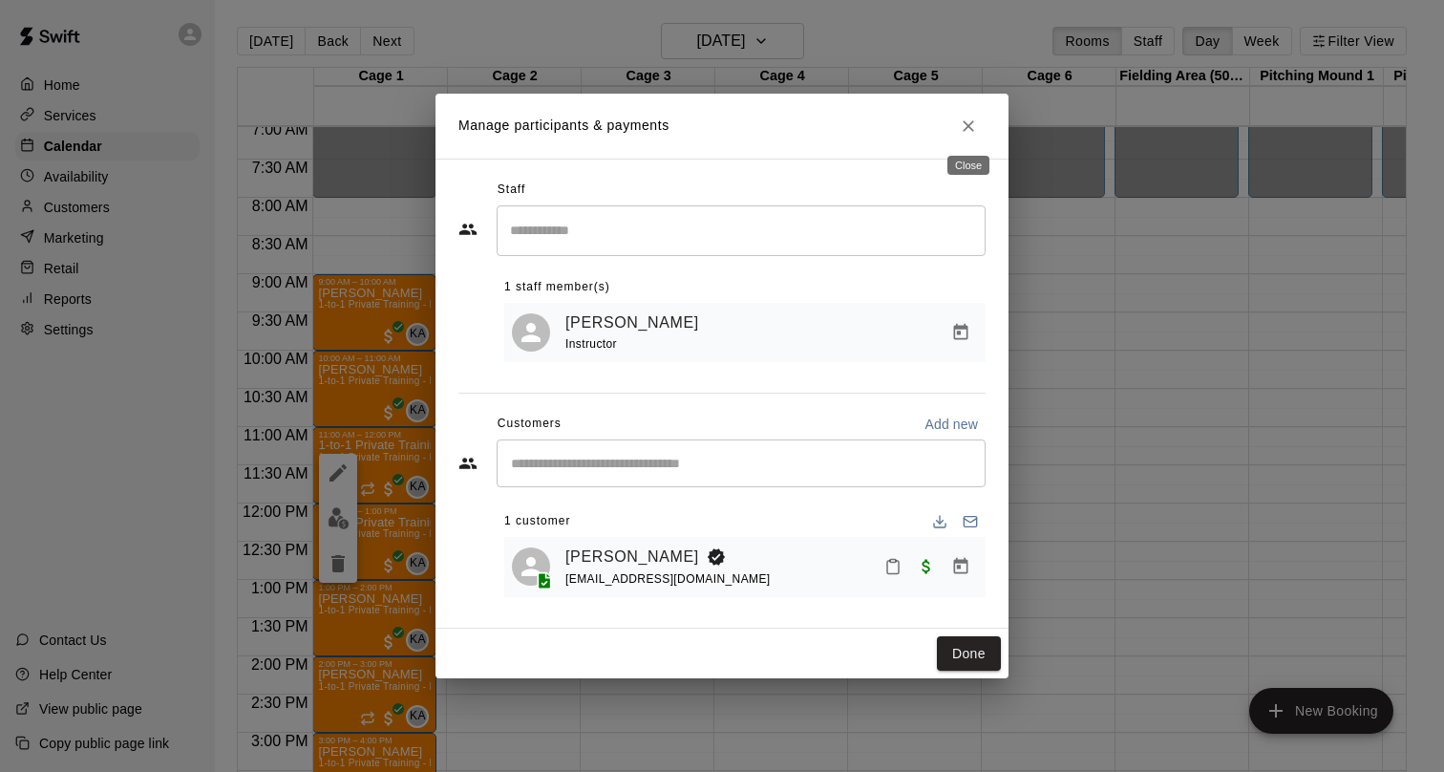
click at [968, 124] on icon "Close" at bounding box center [968, 125] width 11 height 11
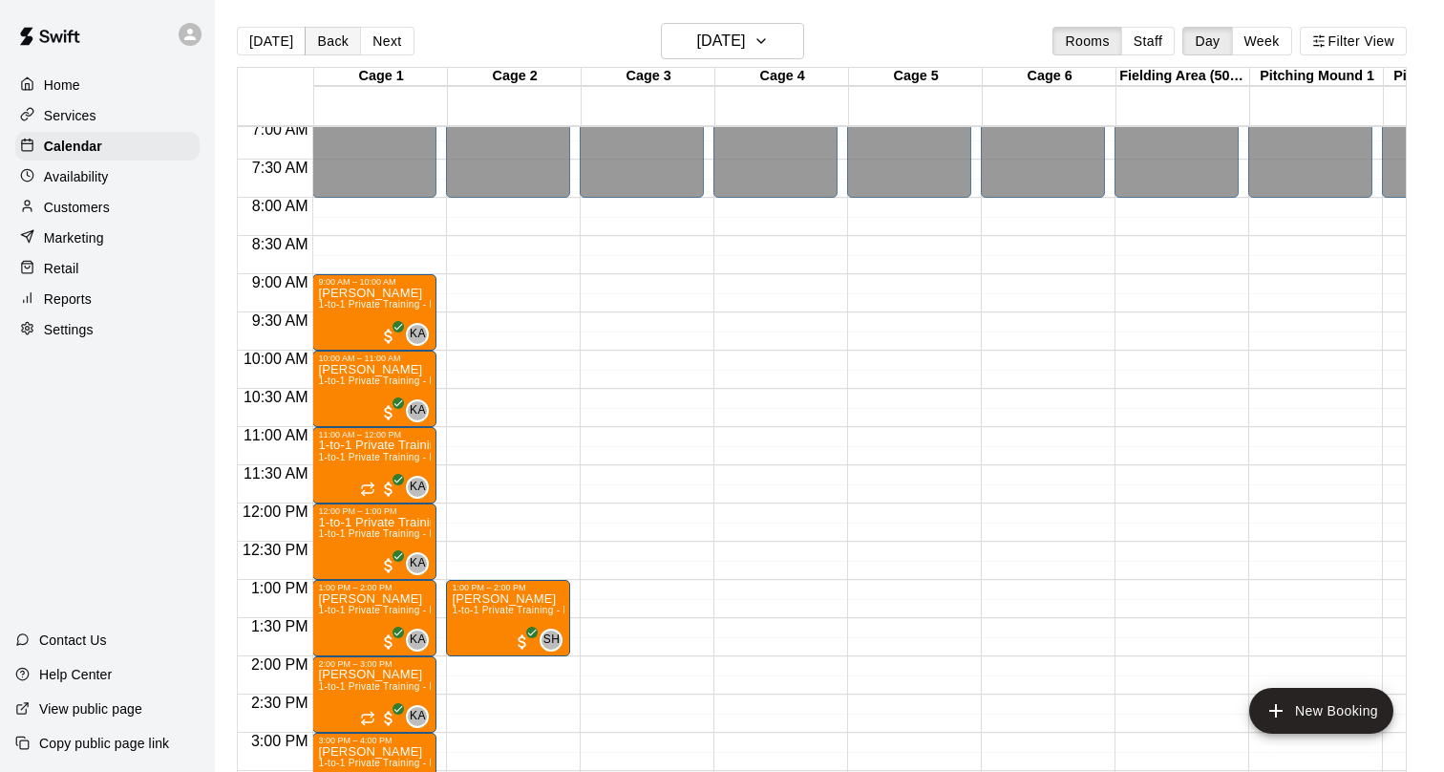
click at [320, 37] on button "Back" at bounding box center [333, 41] width 56 height 29
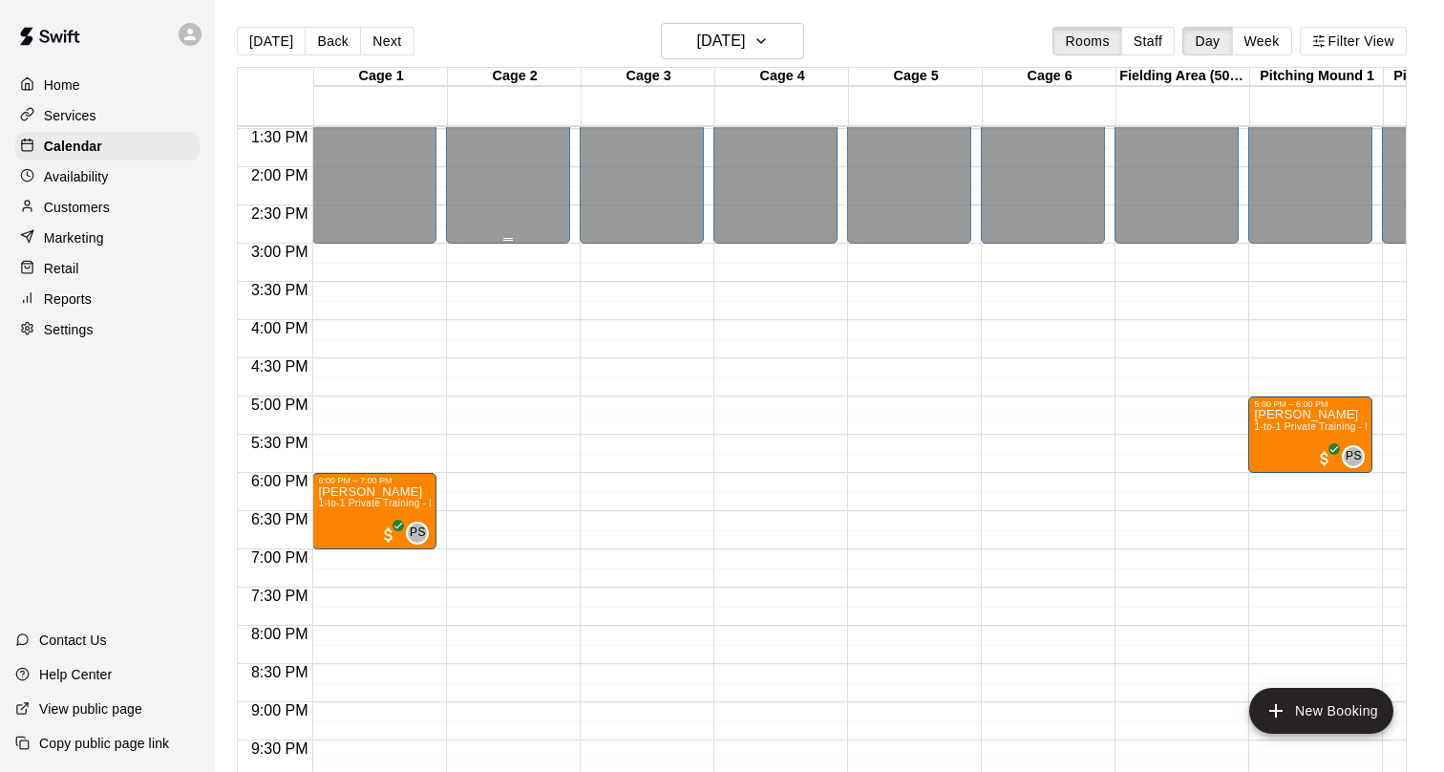
scroll to position [966, 0]
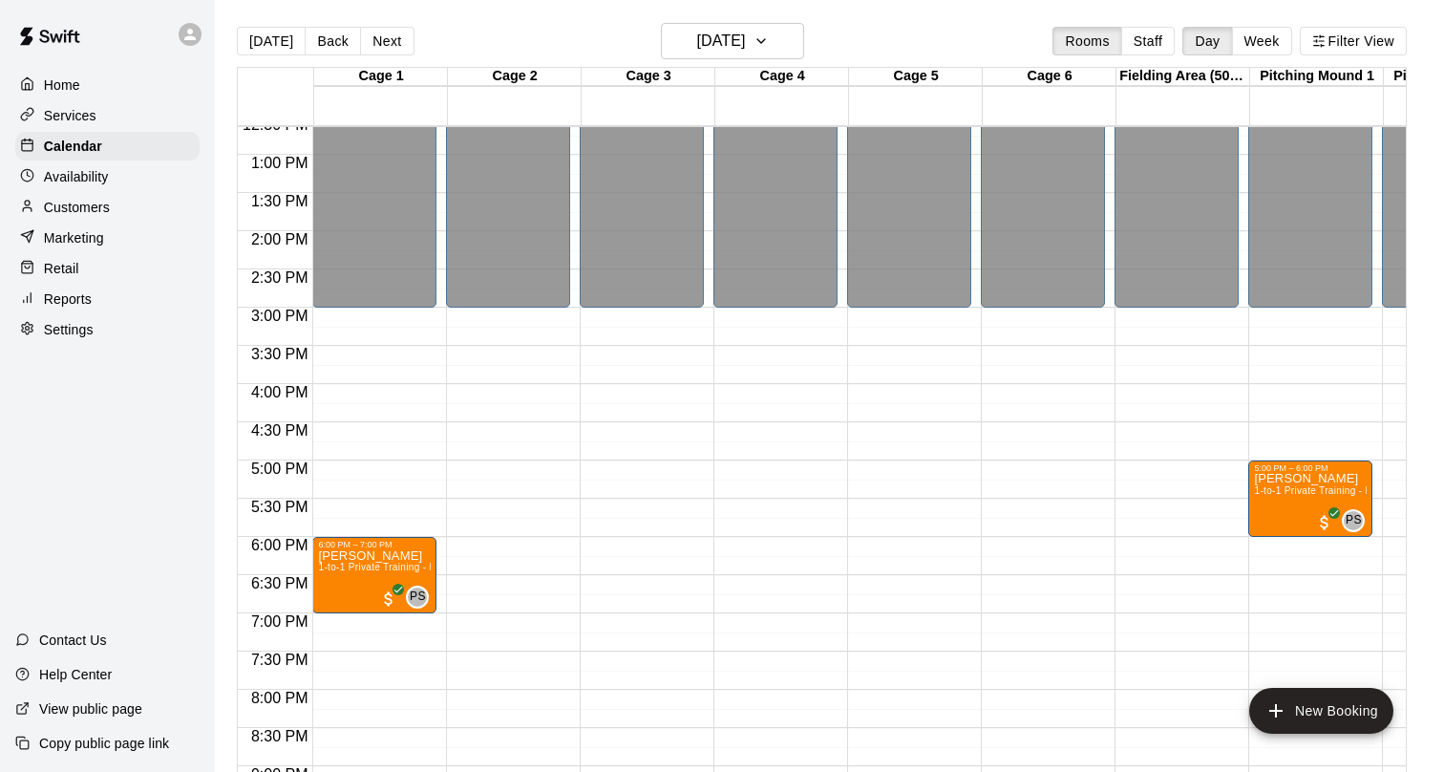
click at [327, 23] on div "[DATE] Back [DATE][DATE] Rooms Staff Day Week Filter View" at bounding box center [822, 45] width 1170 height 44
click at [327, 33] on button "Back" at bounding box center [333, 41] width 56 height 29
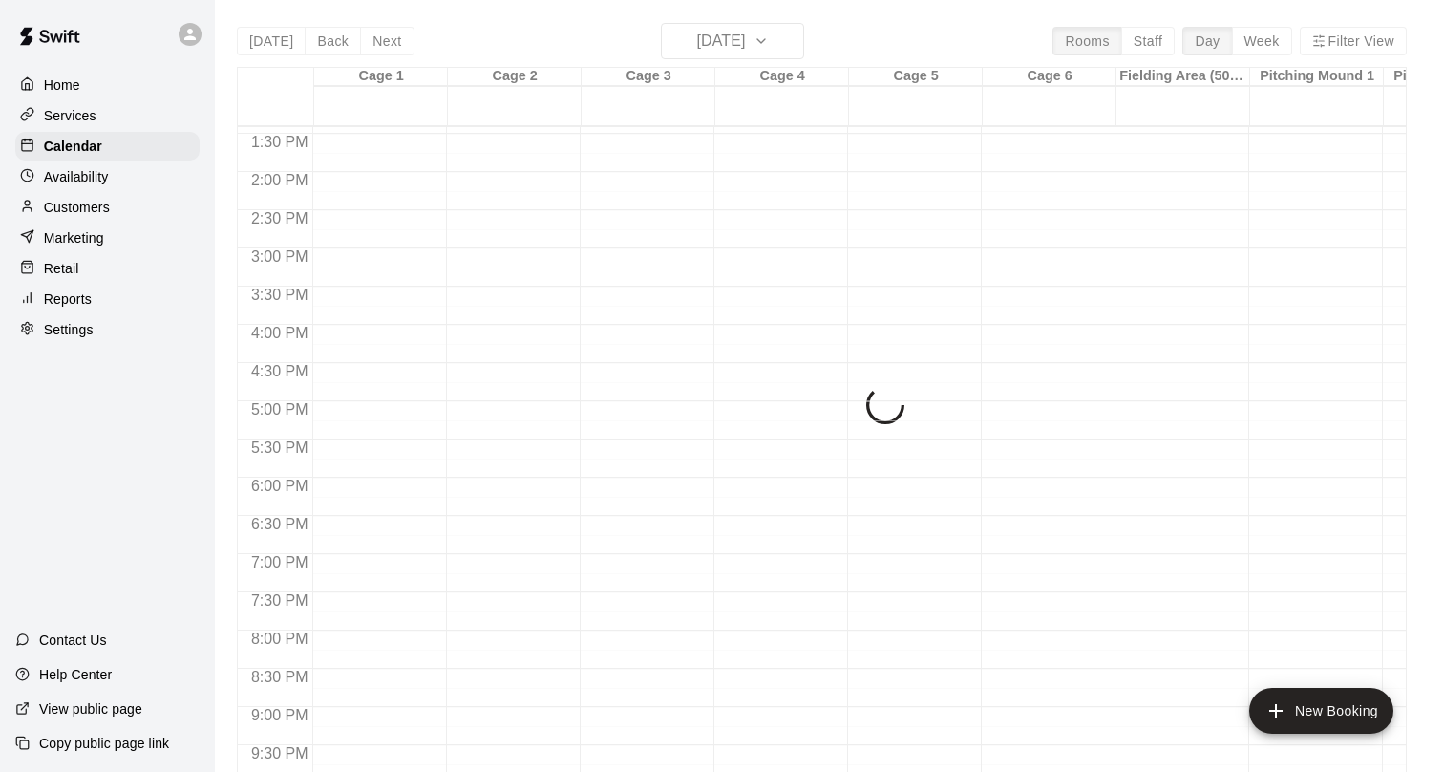
scroll to position [1029, 0]
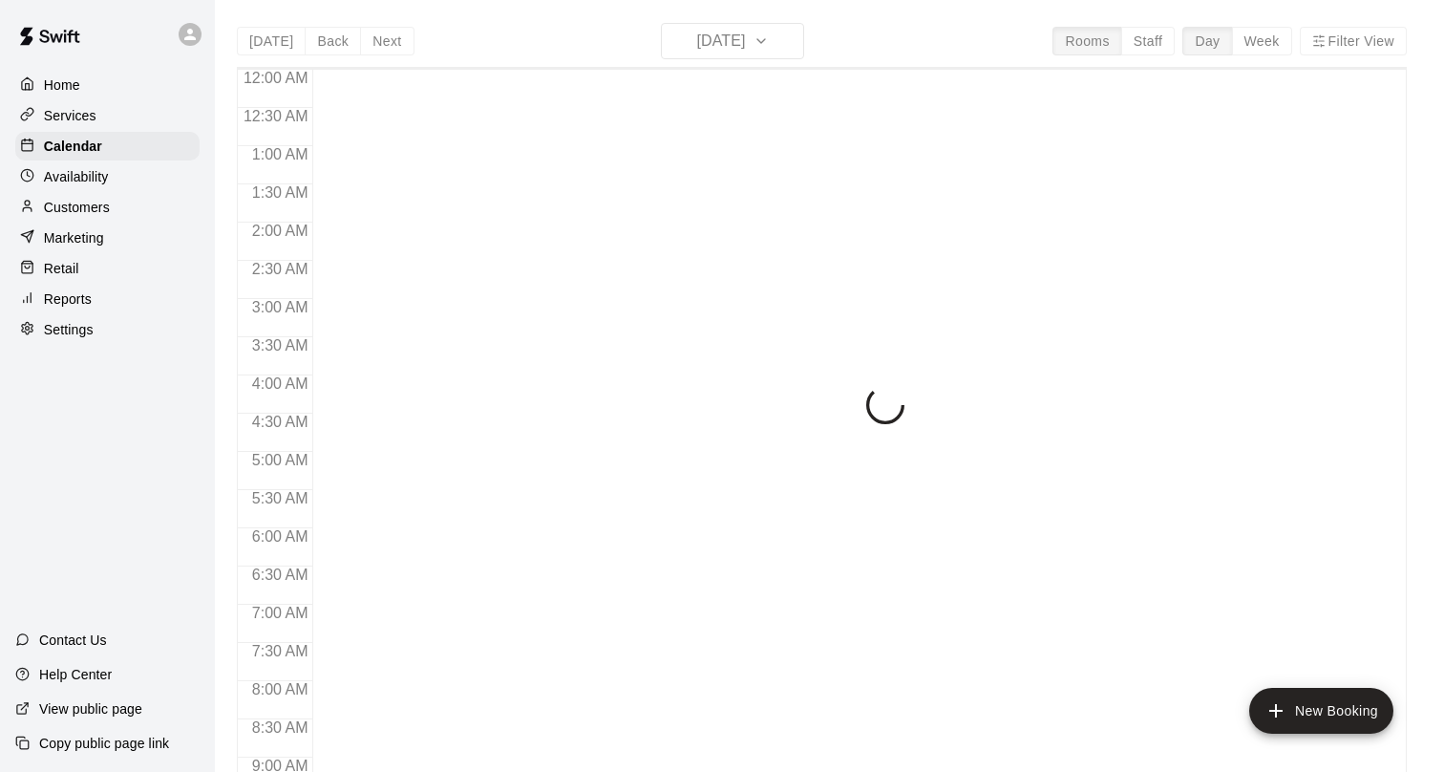
scroll to position [1111, 0]
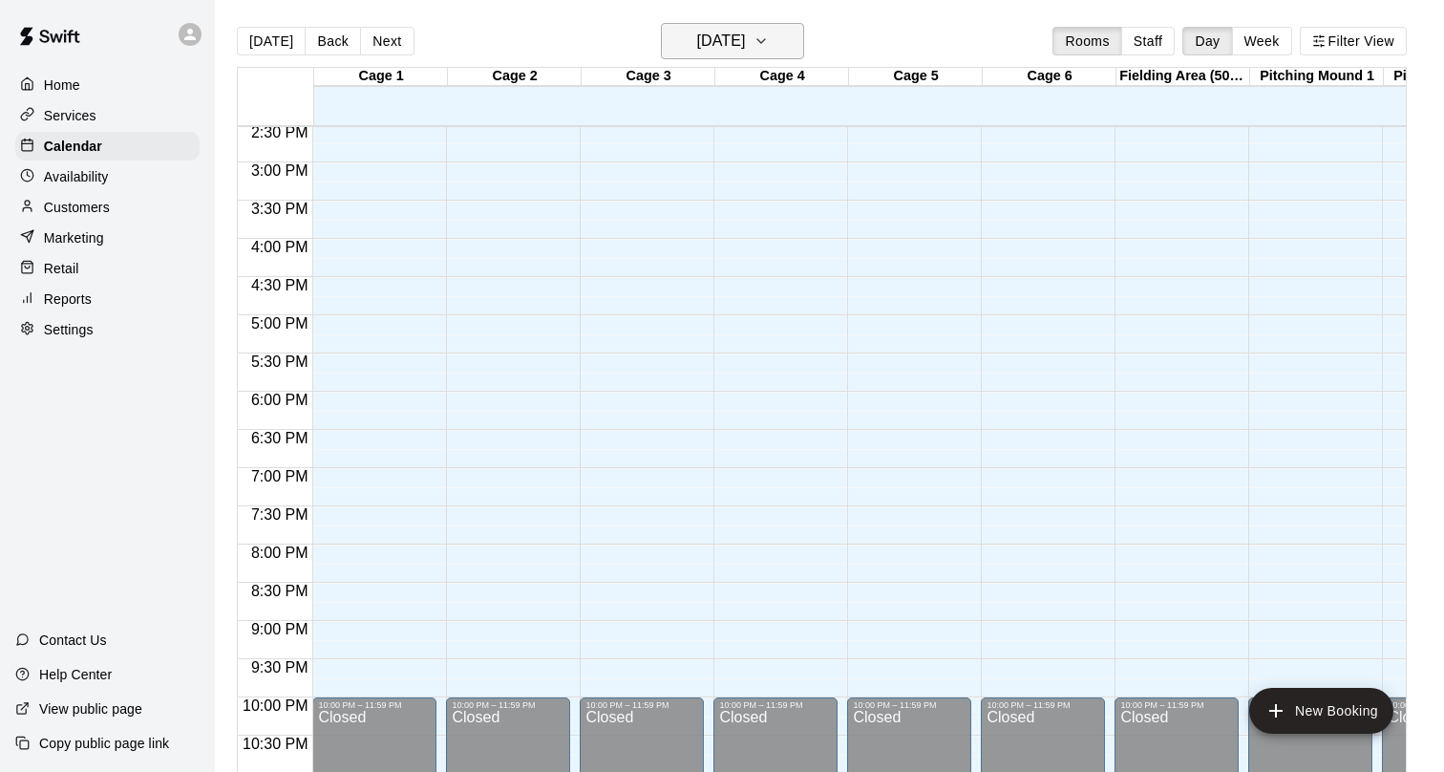
click at [729, 32] on h6 "[DATE]" at bounding box center [720, 41] width 49 height 27
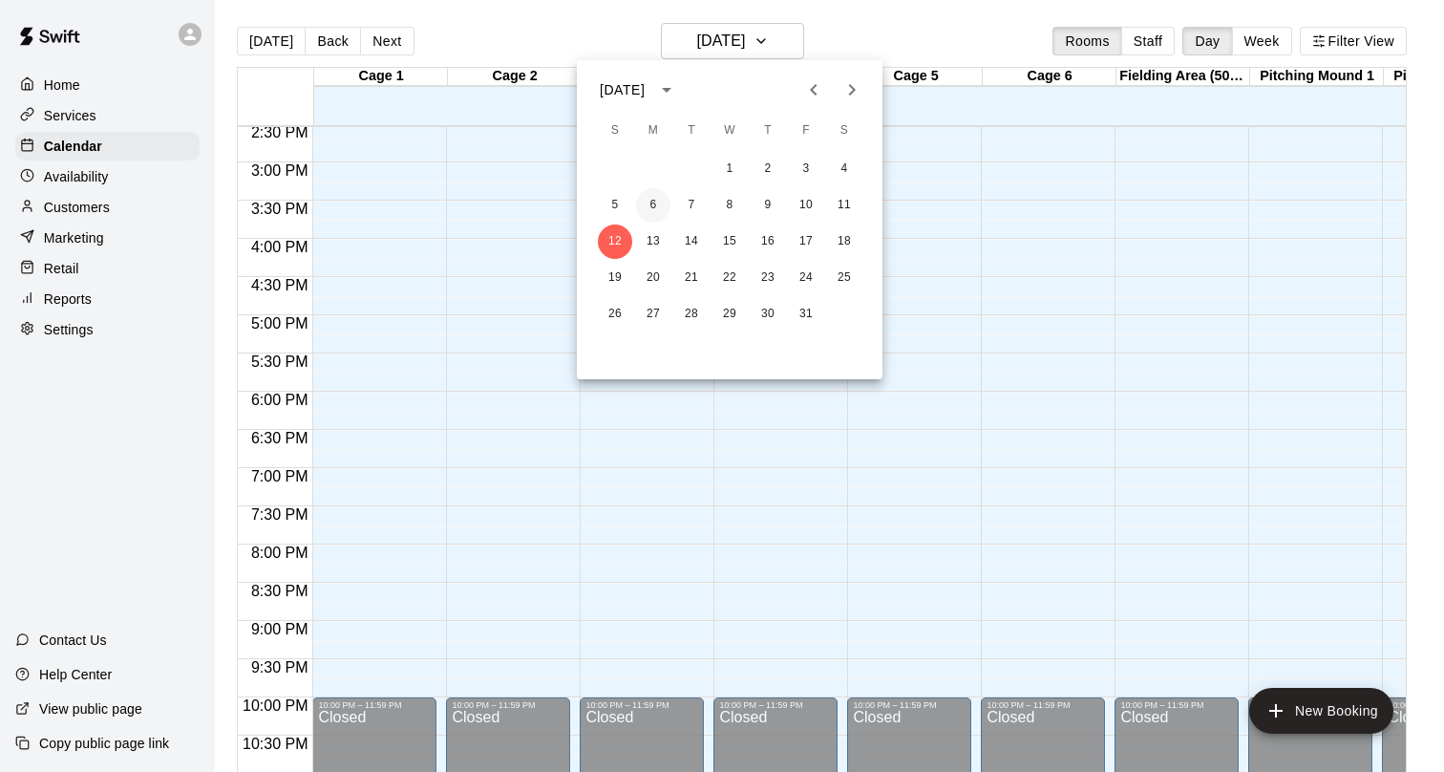
click at [658, 202] on button "6" at bounding box center [653, 205] width 34 height 34
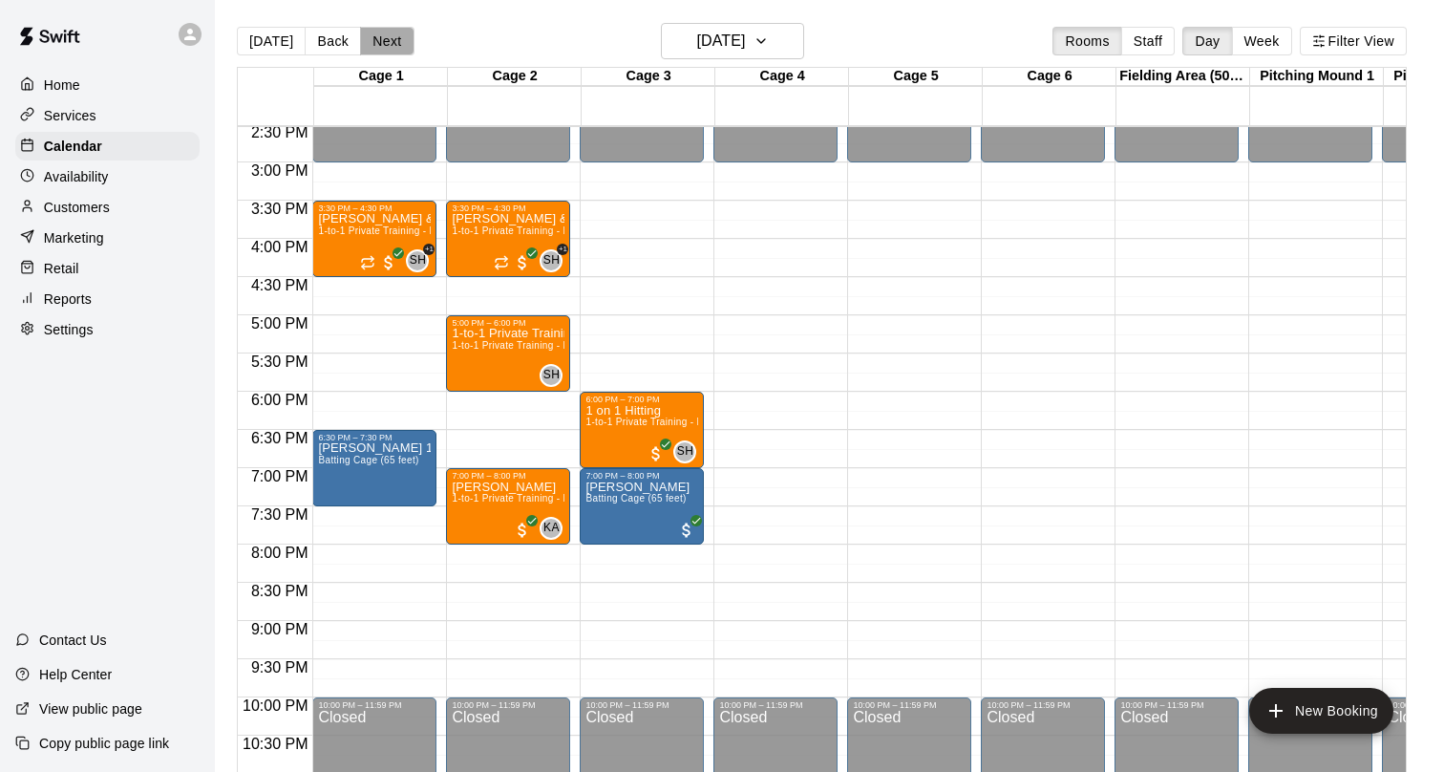
click at [395, 41] on button "Next" at bounding box center [386, 41] width 53 height 29
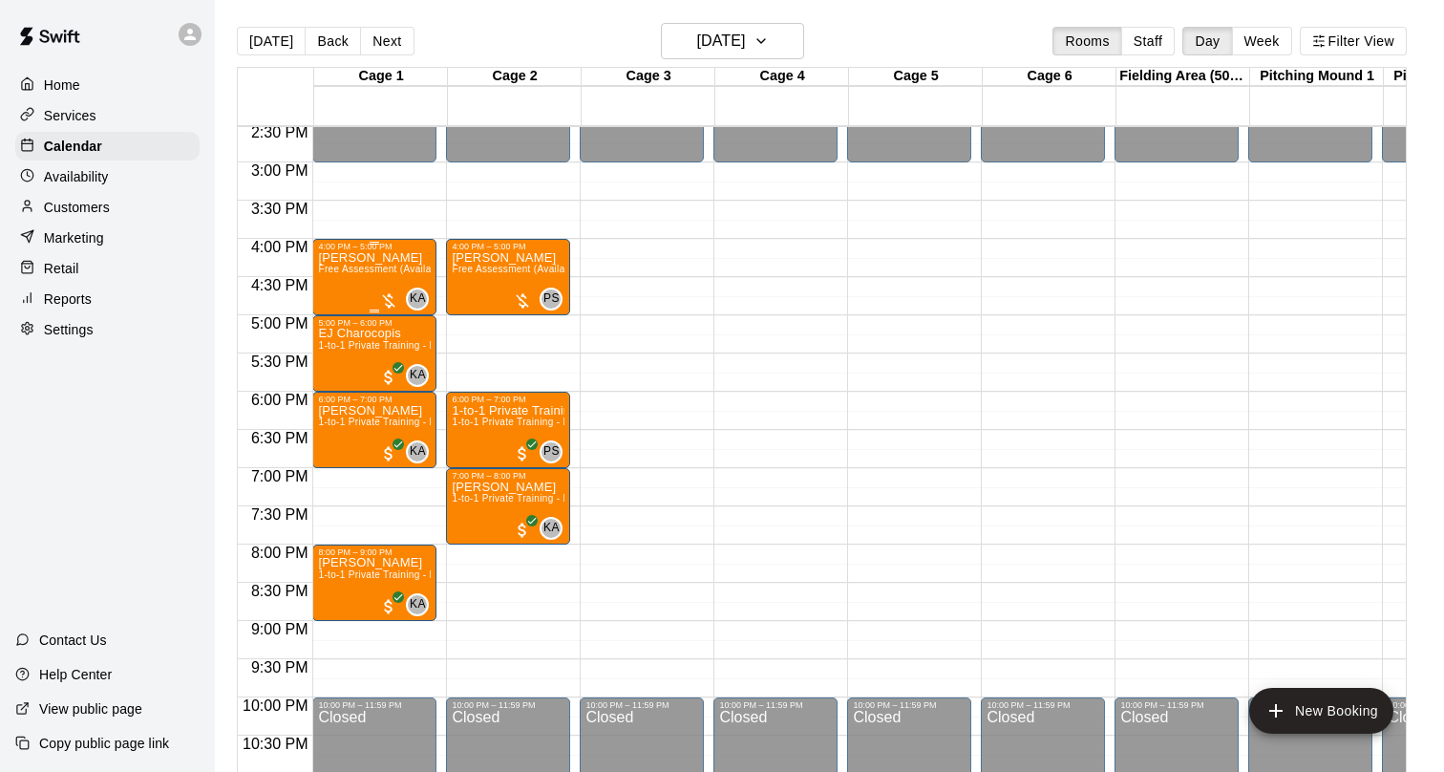
click at [366, 287] on div "Matilda Su Free Assessment (Available to only new players to our training progr…" at bounding box center [374, 637] width 113 height 772
click at [332, 323] on img "edit" at bounding box center [339, 317] width 22 height 22
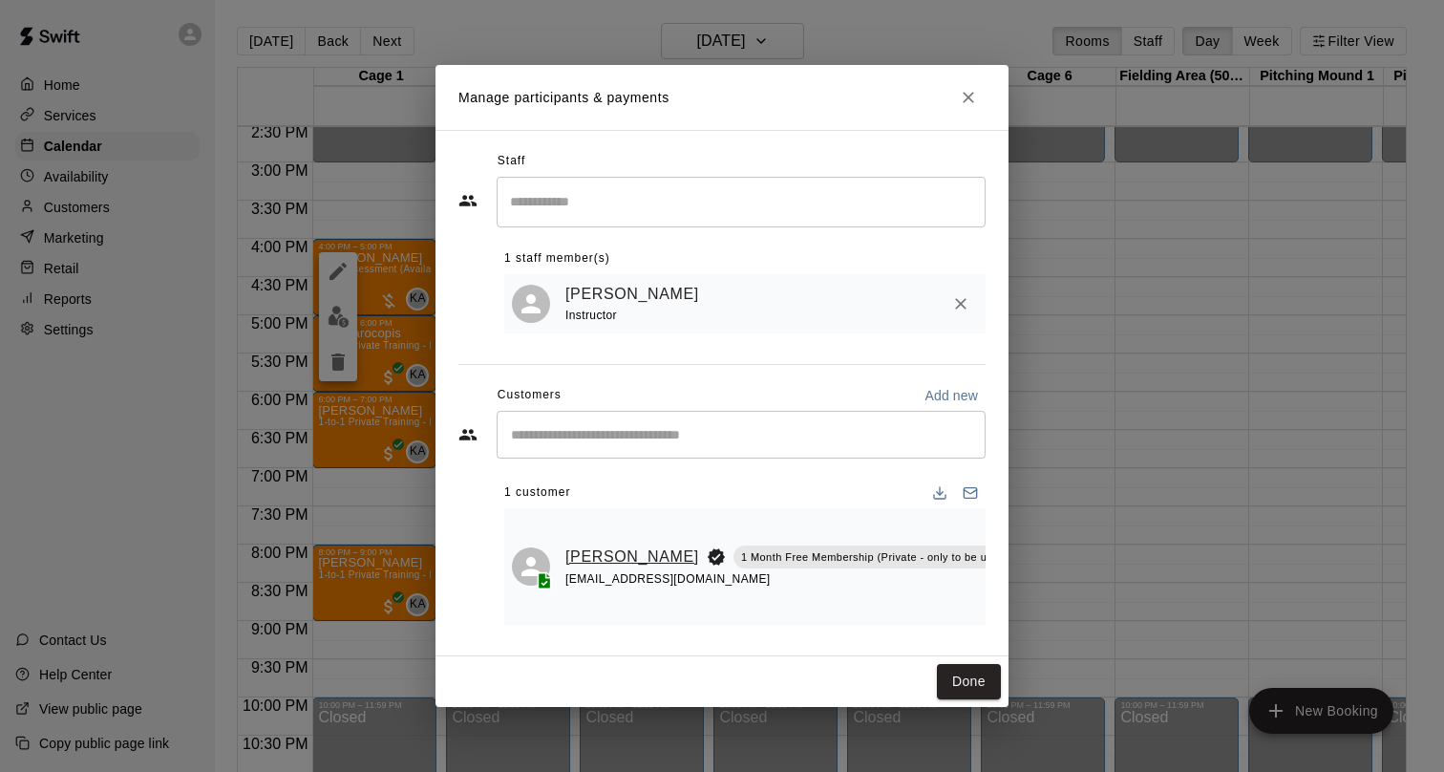
click at [592, 546] on link "Matilda Su" at bounding box center [632, 556] width 134 height 25
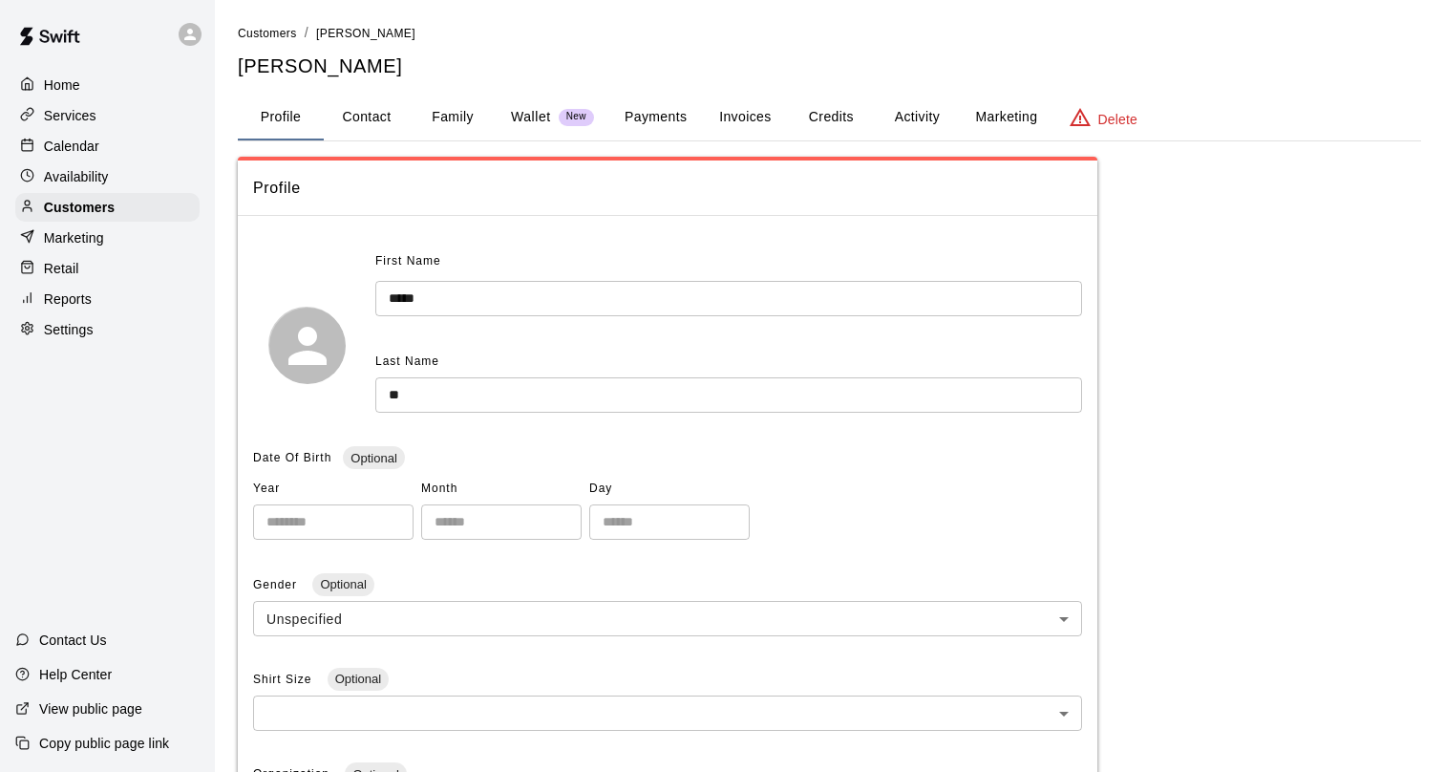
click at [380, 121] on button "Contact" at bounding box center [367, 118] width 86 height 46
select select "**"
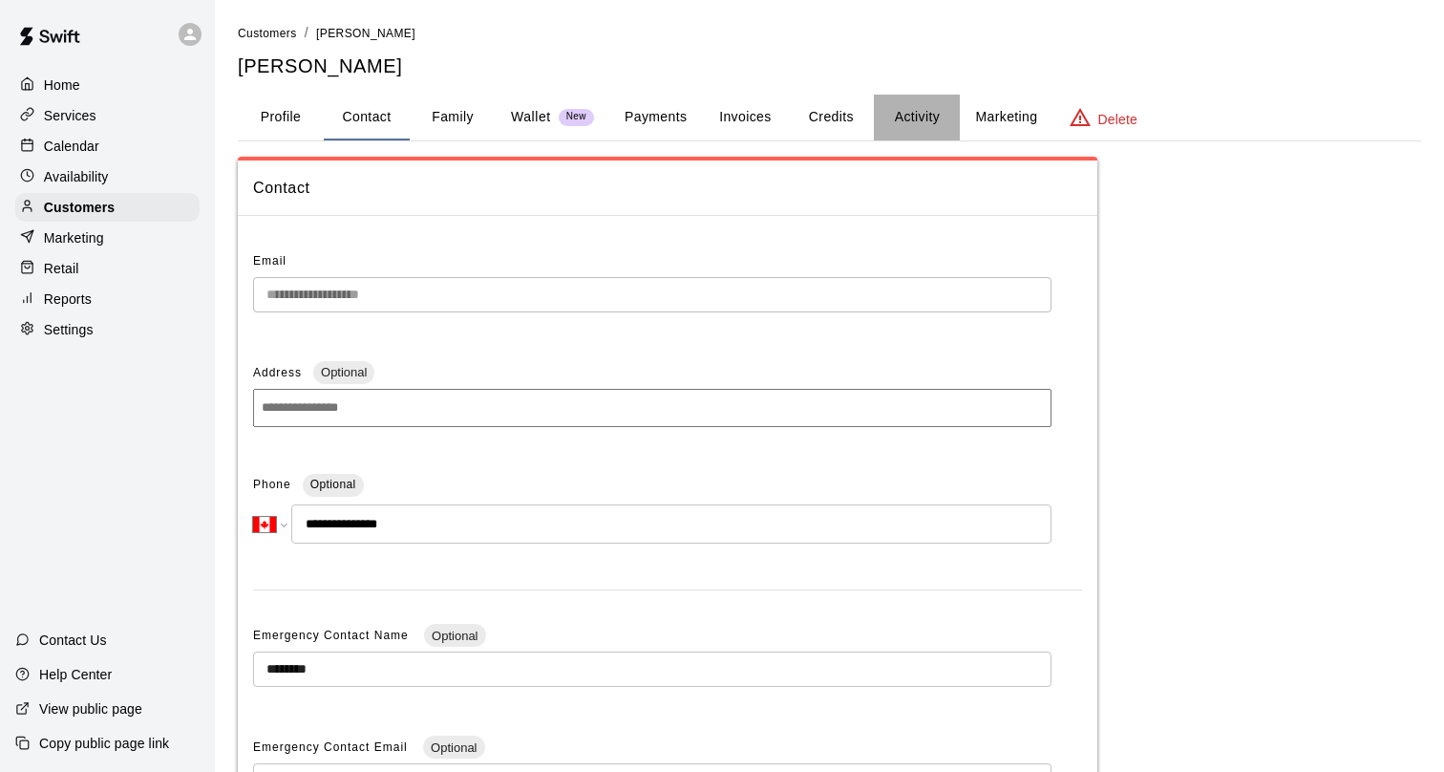
click at [914, 119] on button "Activity" at bounding box center [917, 118] width 86 height 46
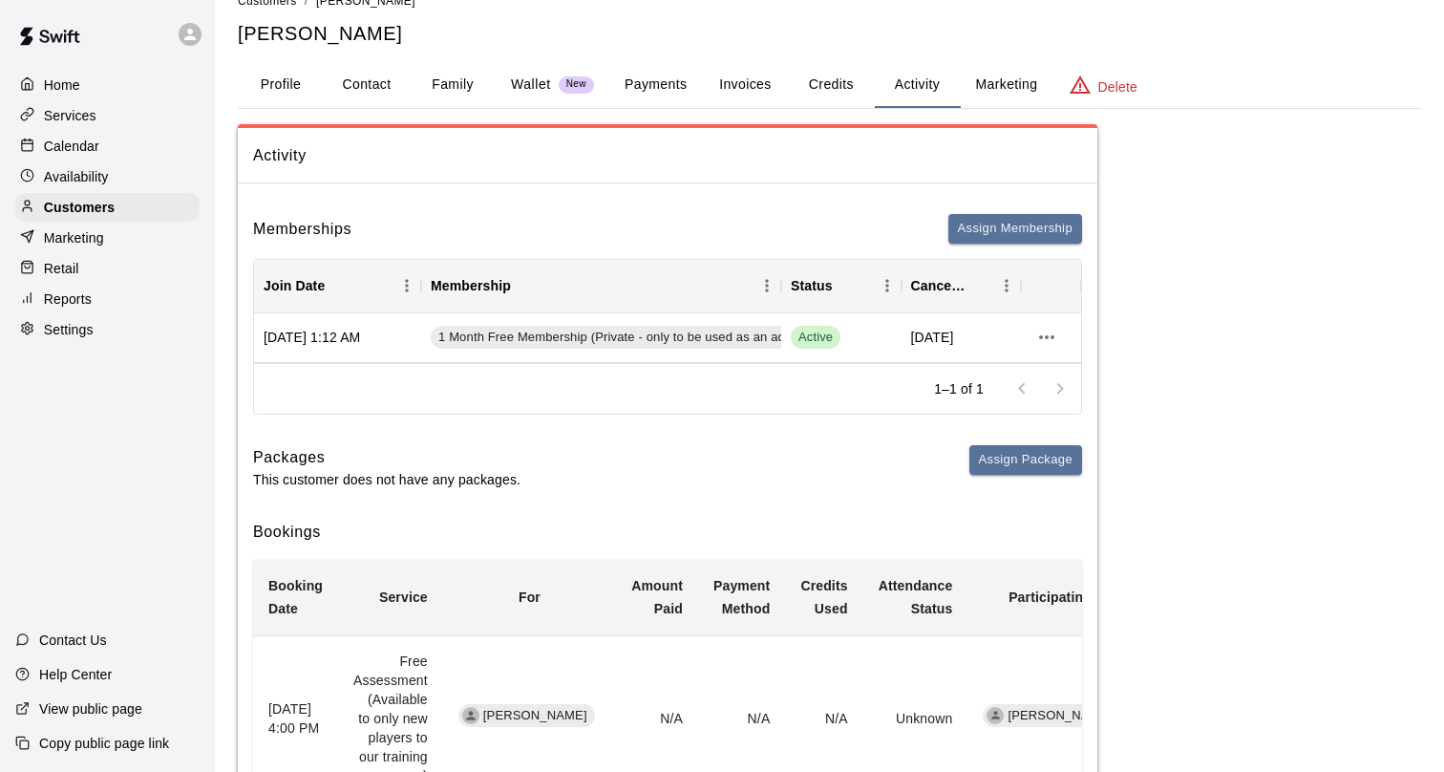
scroll to position [30, 0]
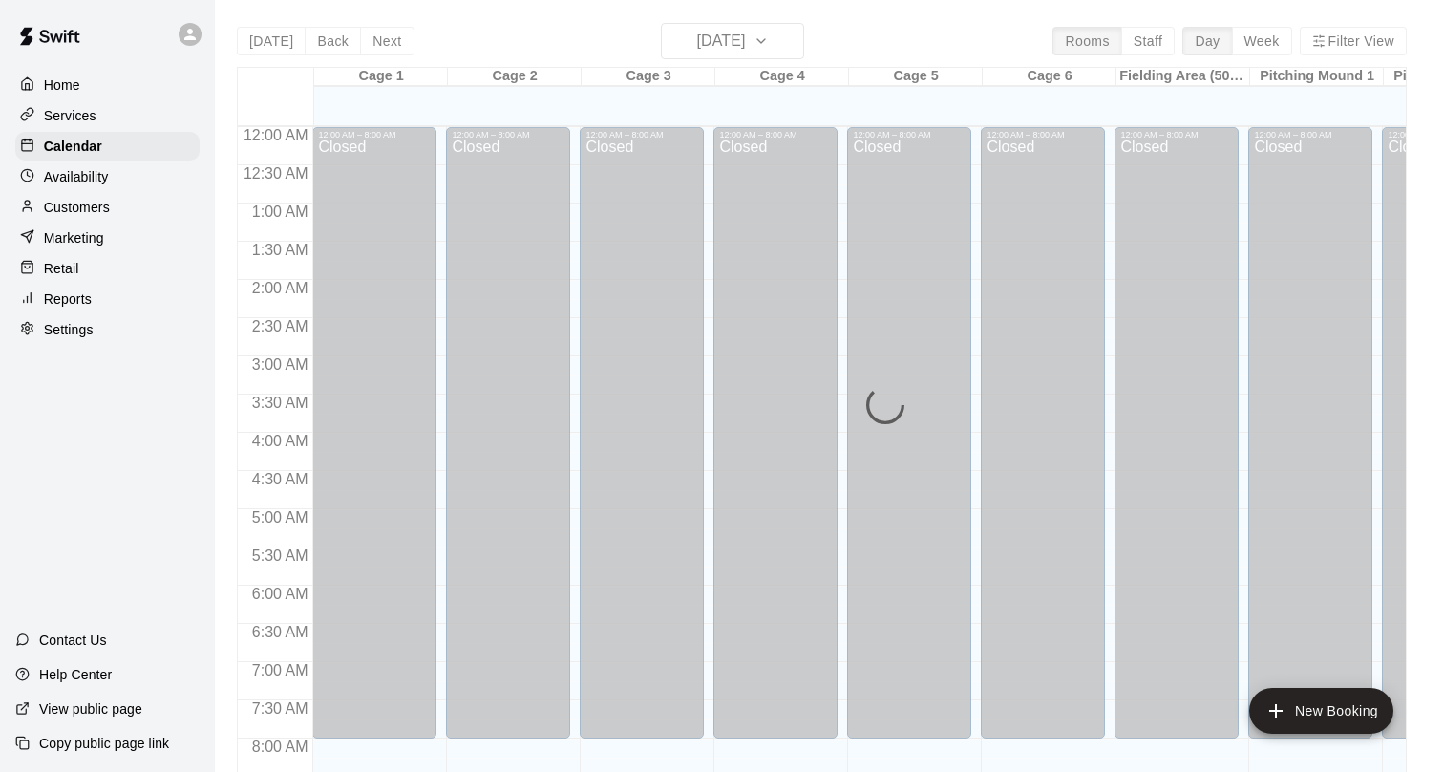
scroll to position [1111, 0]
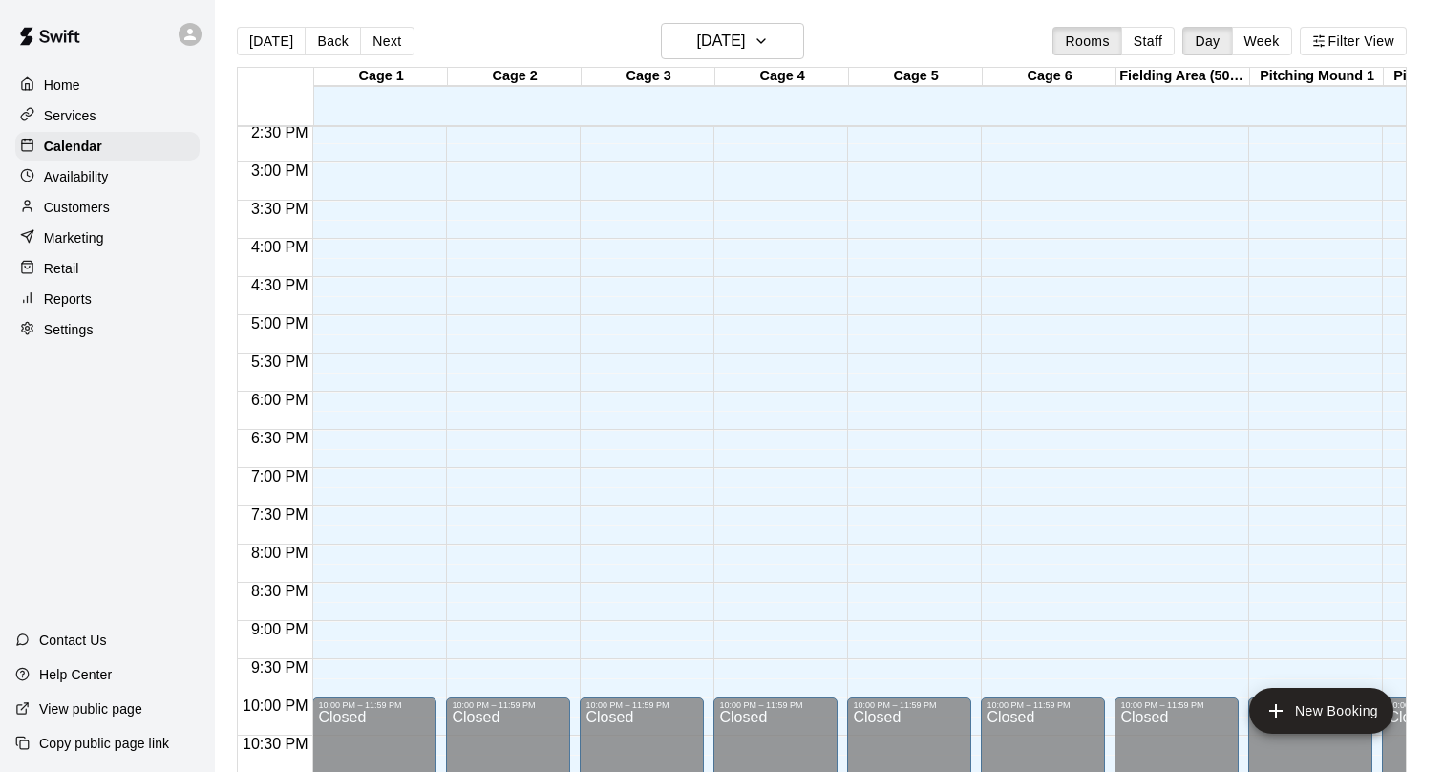
click at [941, 28] on div "Today Back Next Sunday Oct 12 Rooms Staff Day Week Filter View" at bounding box center [822, 45] width 1170 height 44
click at [330, 41] on button "Back" at bounding box center [333, 41] width 56 height 29
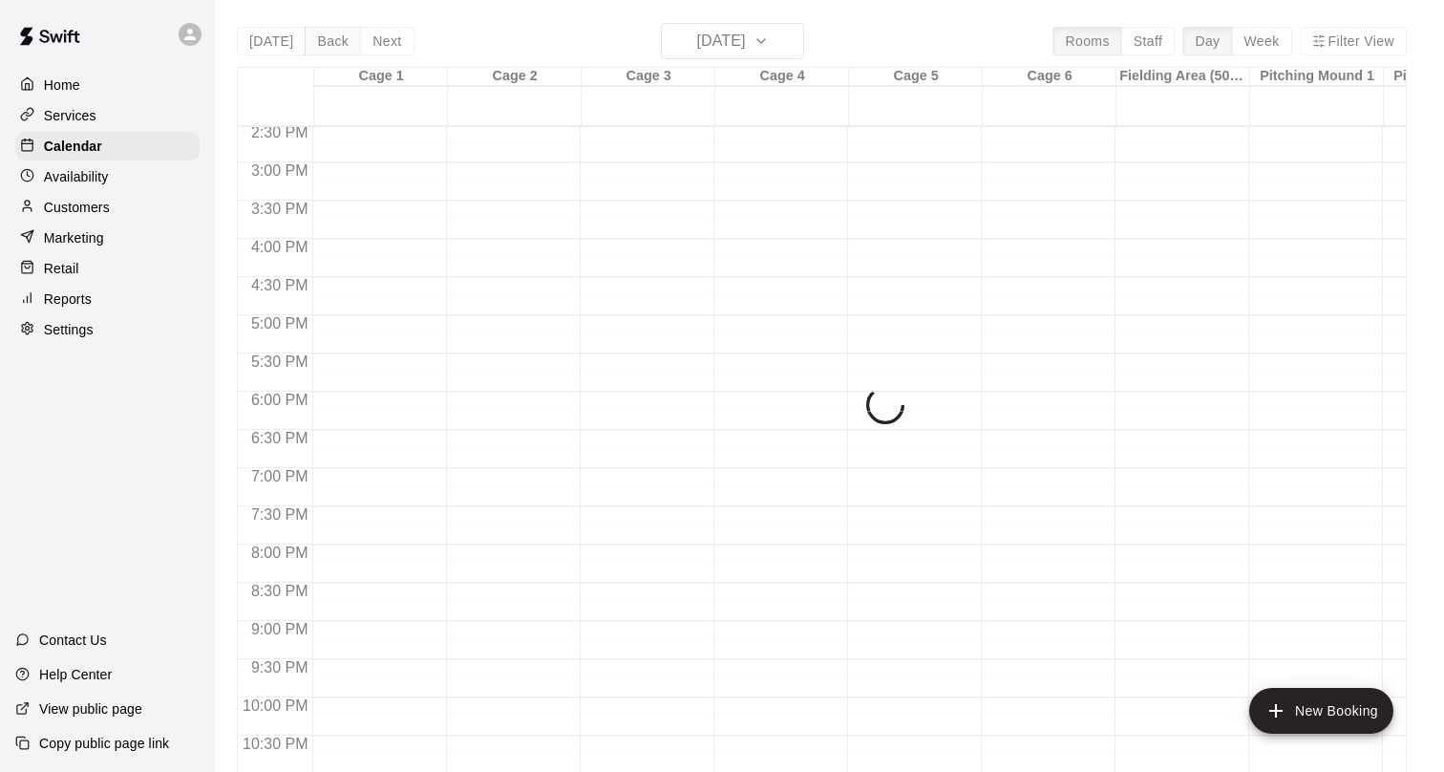
click at [330, 41] on div "Today Back Next Saturday Oct 11 Rooms Staff Day Week Filter View Cage 1 11 Sat …" at bounding box center [822, 409] width 1170 height 772
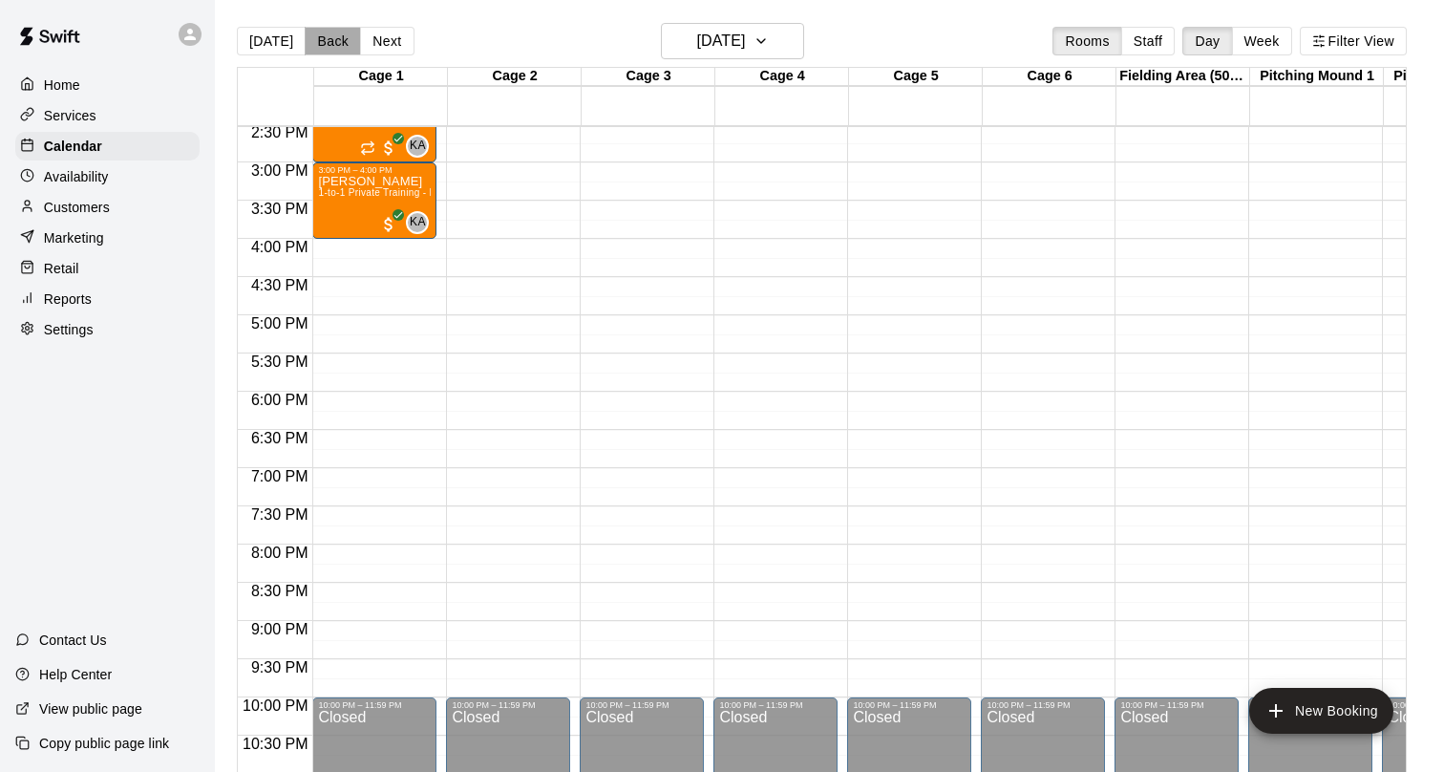
click at [330, 41] on button "Back" at bounding box center [333, 41] width 56 height 29
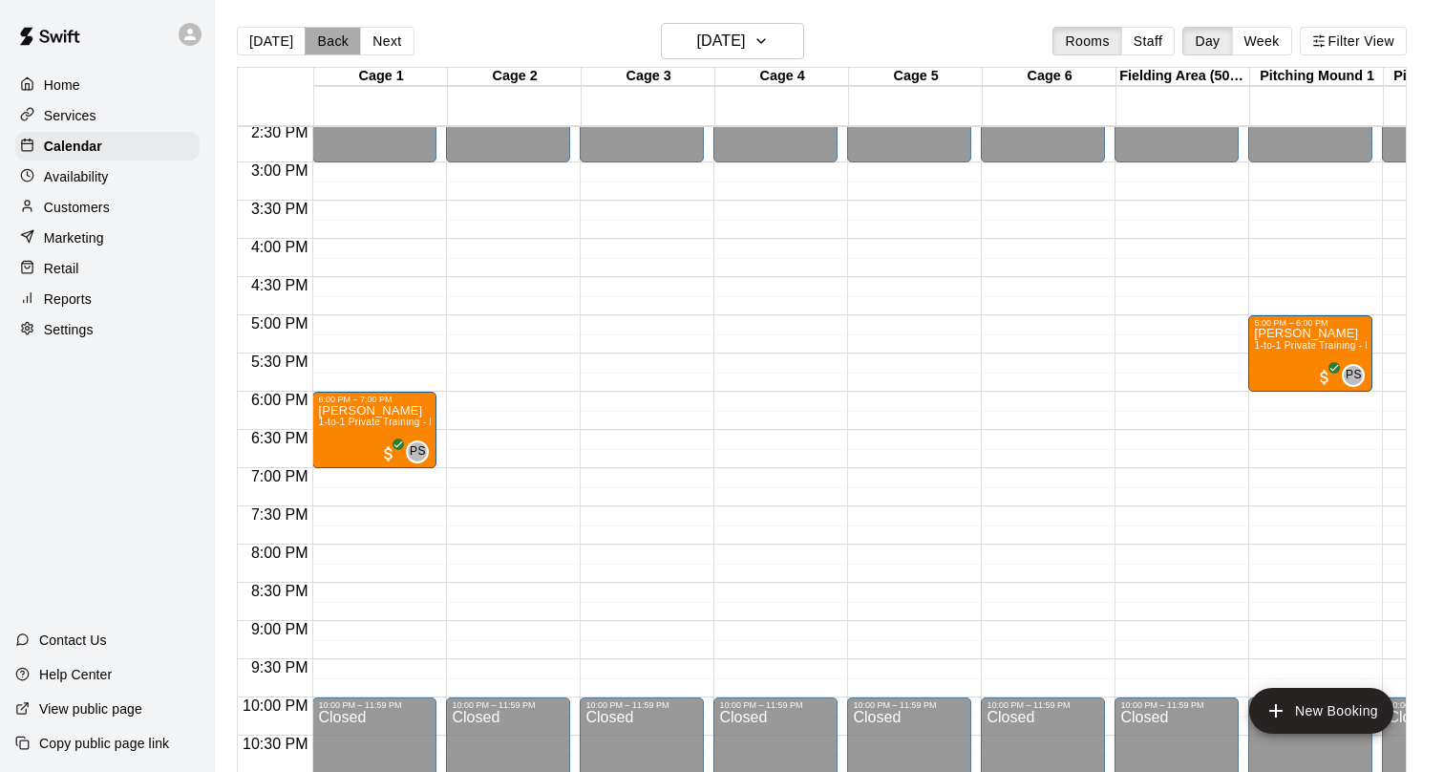
click at [330, 41] on button "Back" at bounding box center [333, 41] width 56 height 29
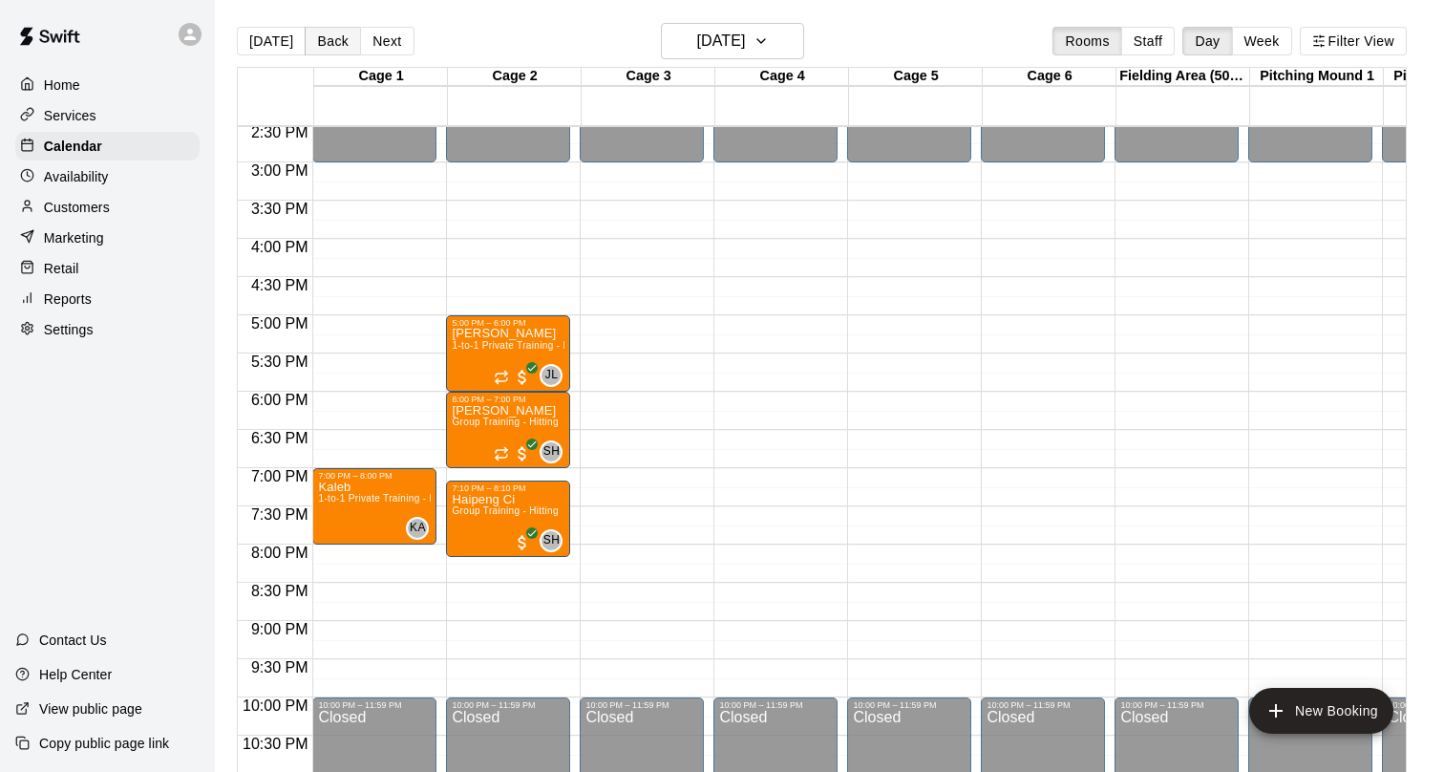
click at [316, 39] on button "Back" at bounding box center [333, 41] width 56 height 29
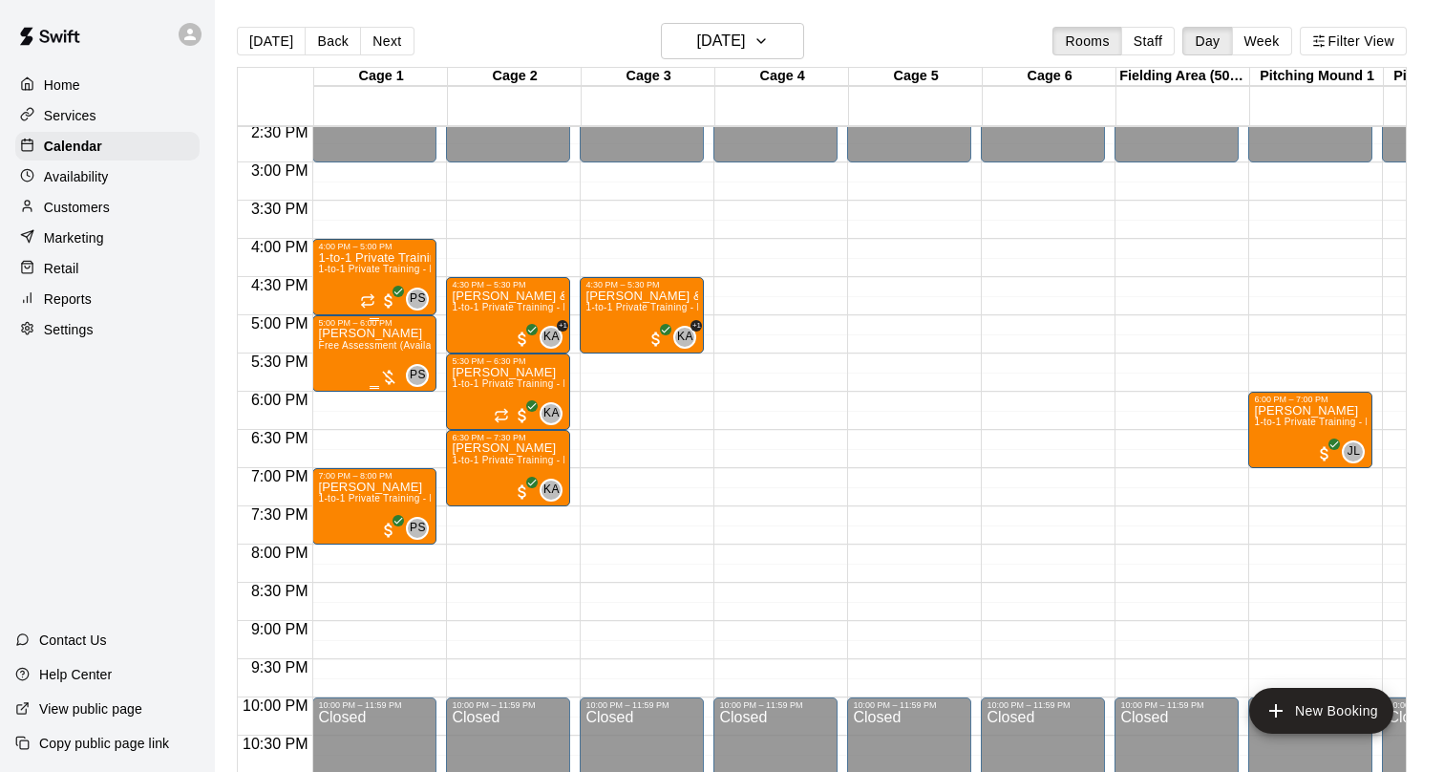
click at [363, 353] on div "Carmen Tsang Free Assessment (Available to only new players to our training pro…" at bounding box center [374, 714] width 113 height 772
click at [341, 391] on img "edit" at bounding box center [339, 394] width 22 height 22
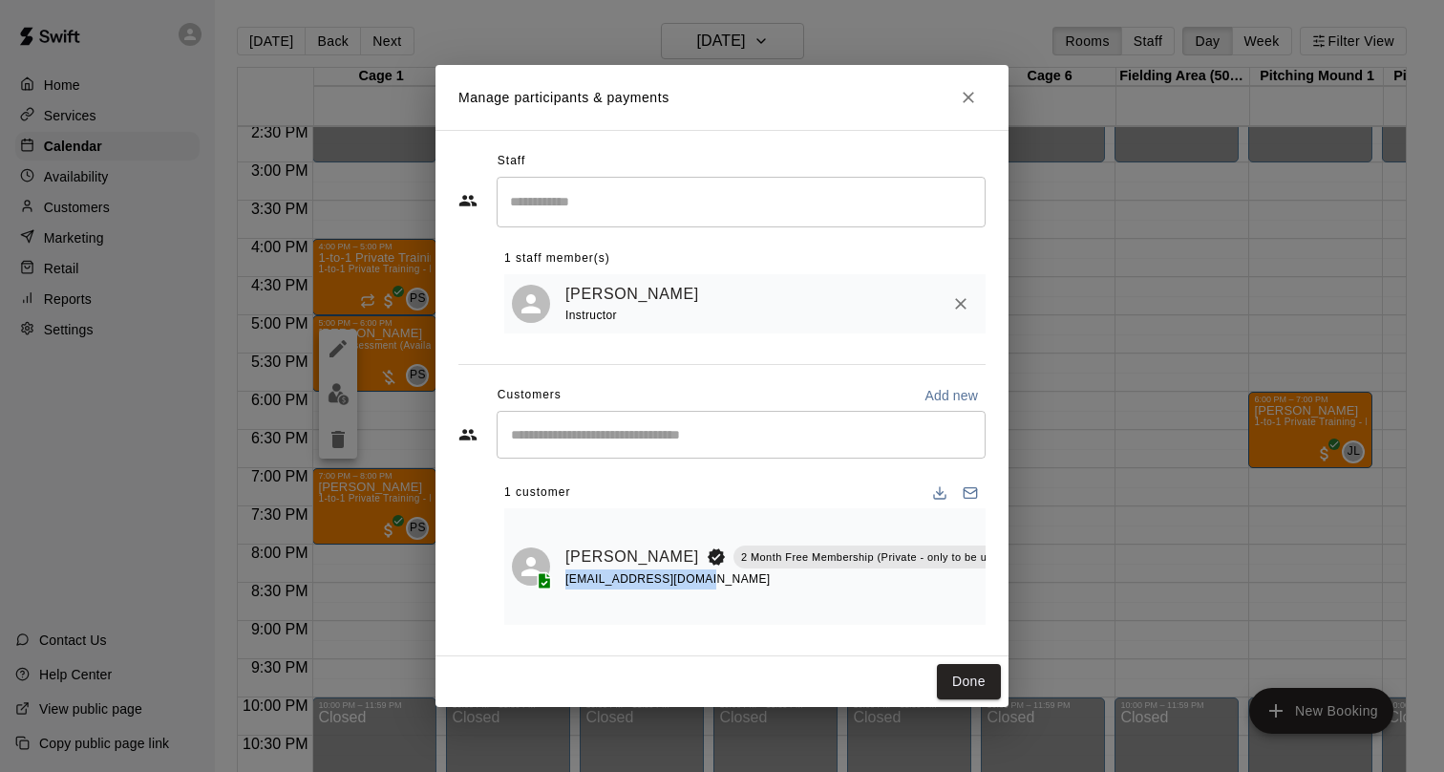
drag, startPoint x: 724, startPoint y: 592, endPoint x: 560, endPoint y: 592, distance: 164.3
click at [560, 592] on div "Carmen Tsang 2 Month Free Membership (Private - only to be used as an add-on fo…" at bounding box center [745, 566] width 466 height 101
copy span "samluzz1234@gmail.com"
click at [610, 544] on link "Carmen Tsang" at bounding box center [632, 556] width 134 height 25
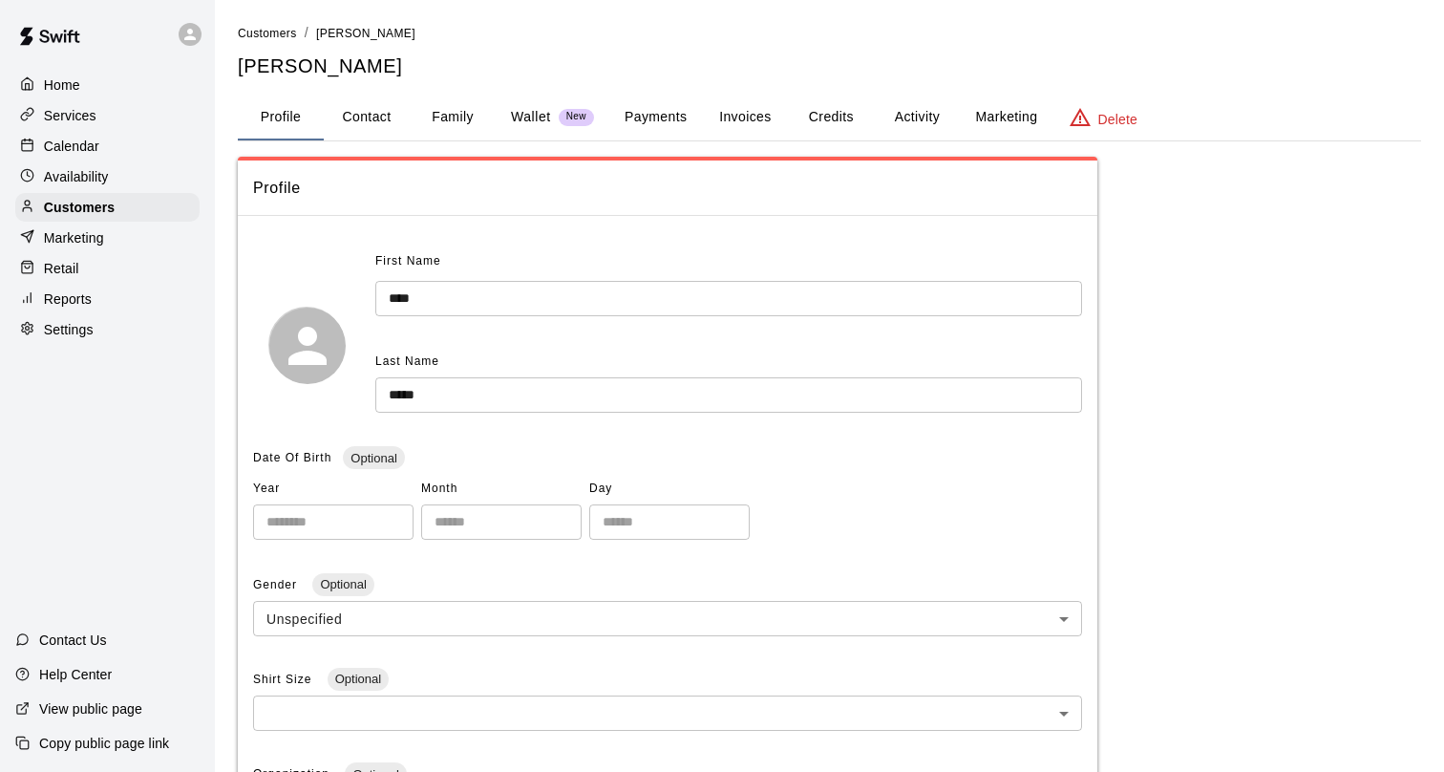
click at [439, 294] on input "****" at bounding box center [728, 298] width 707 height 35
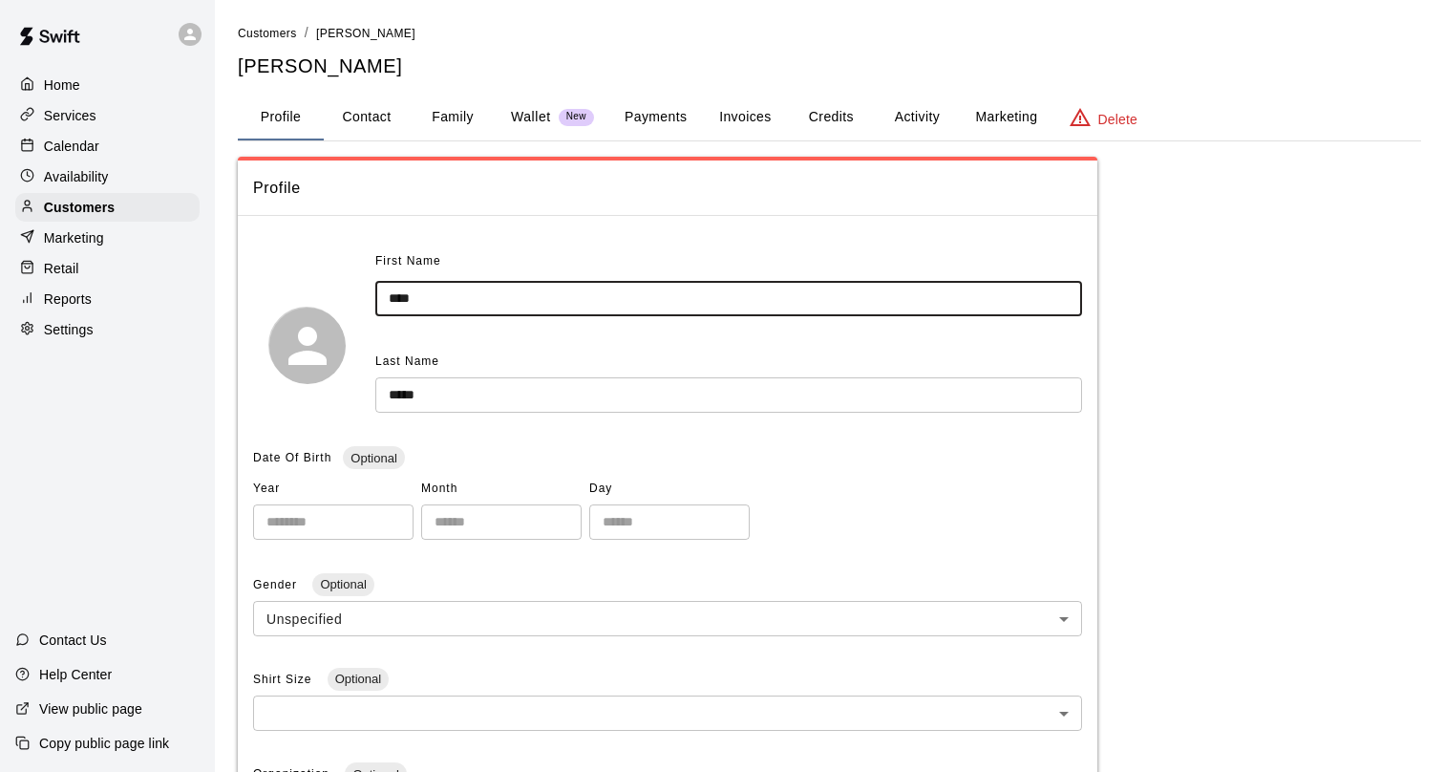
click at [439, 294] on input "****" at bounding box center [728, 298] width 707 height 35
click at [370, 114] on button "Contact" at bounding box center [367, 118] width 86 height 46
select select "**"
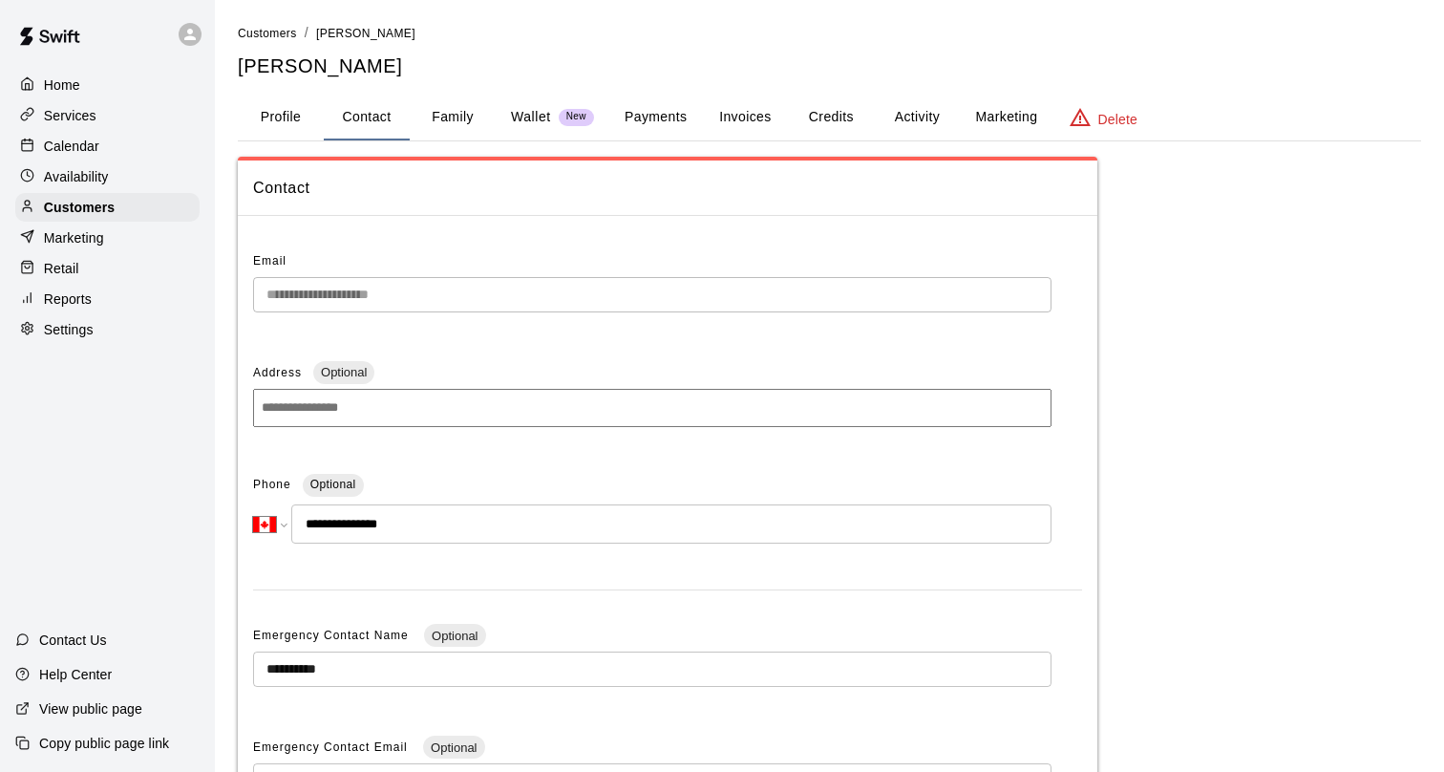
click at [442, 119] on button "Family" at bounding box center [453, 118] width 86 height 46
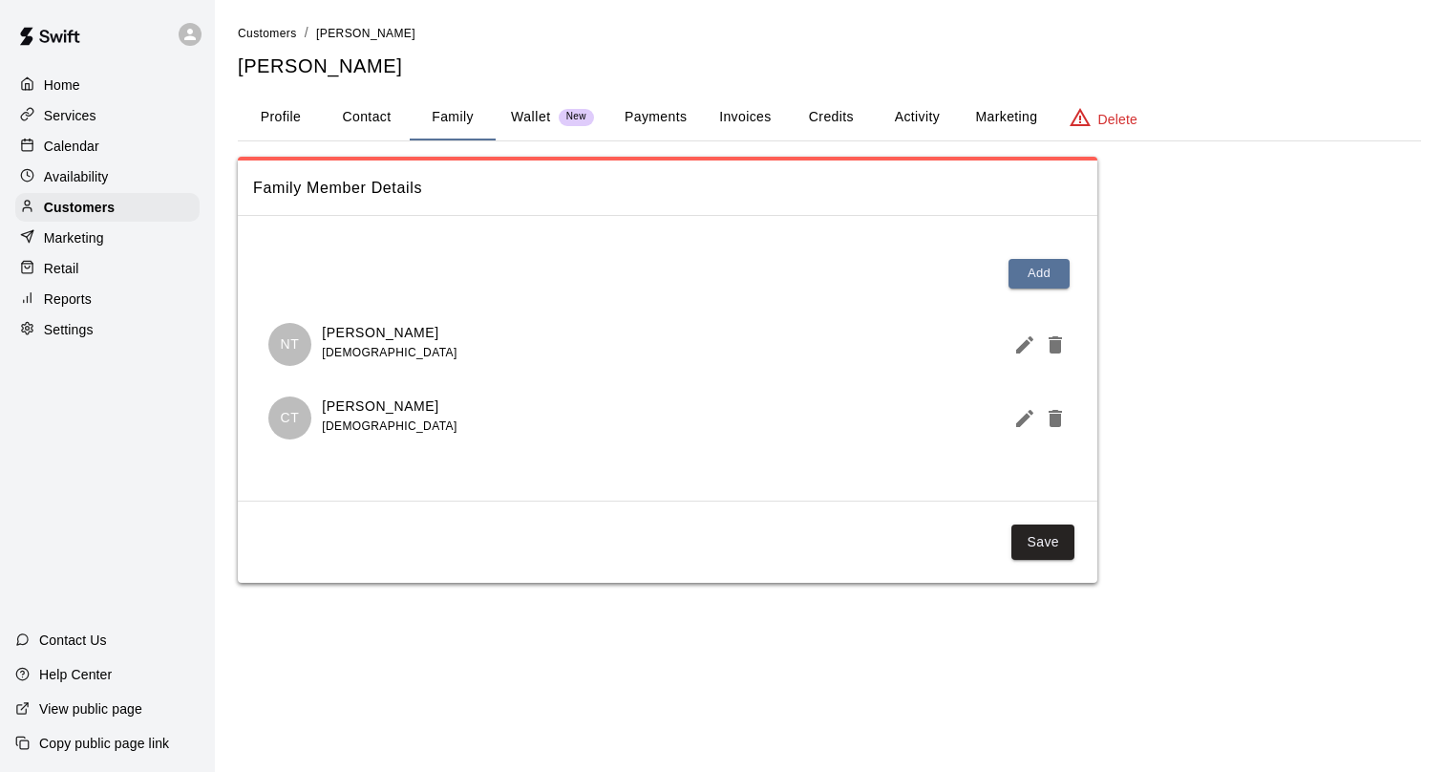
click at [104, 115] on div "Services" at bounding box center [107, 115] width 184 height 29
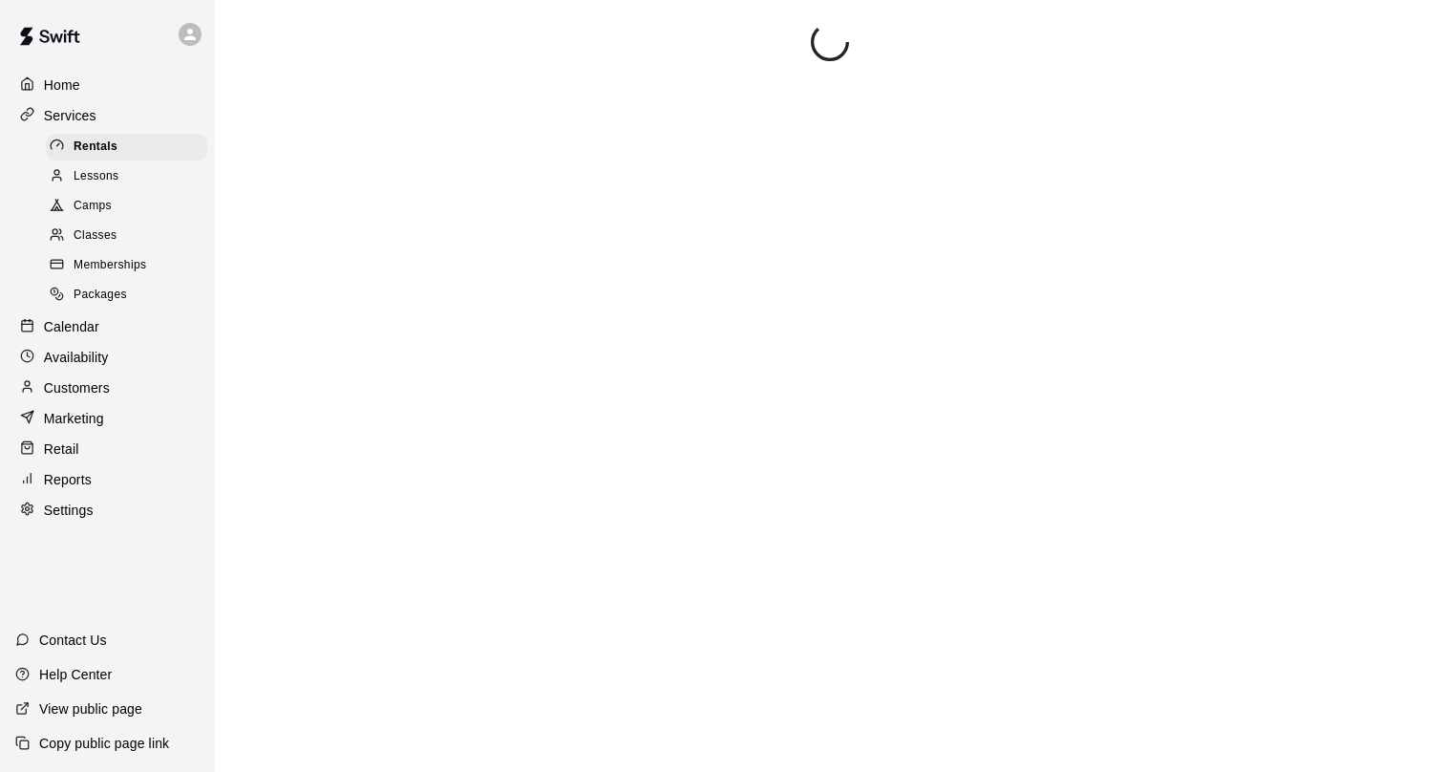
click at [98, 315] on div "Calendar" at bounding box center [107, 326] width 184 height 29
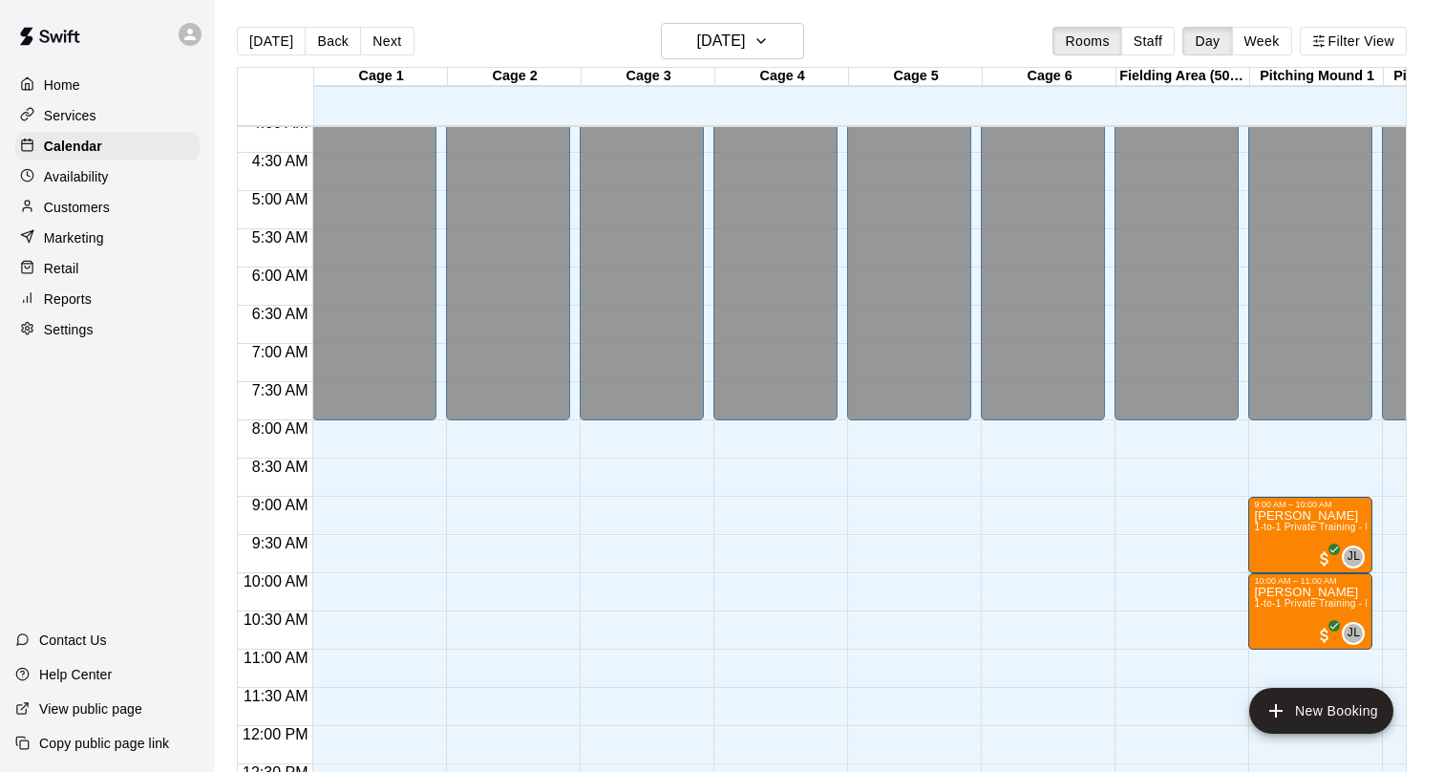
scroll to position [323, 0]
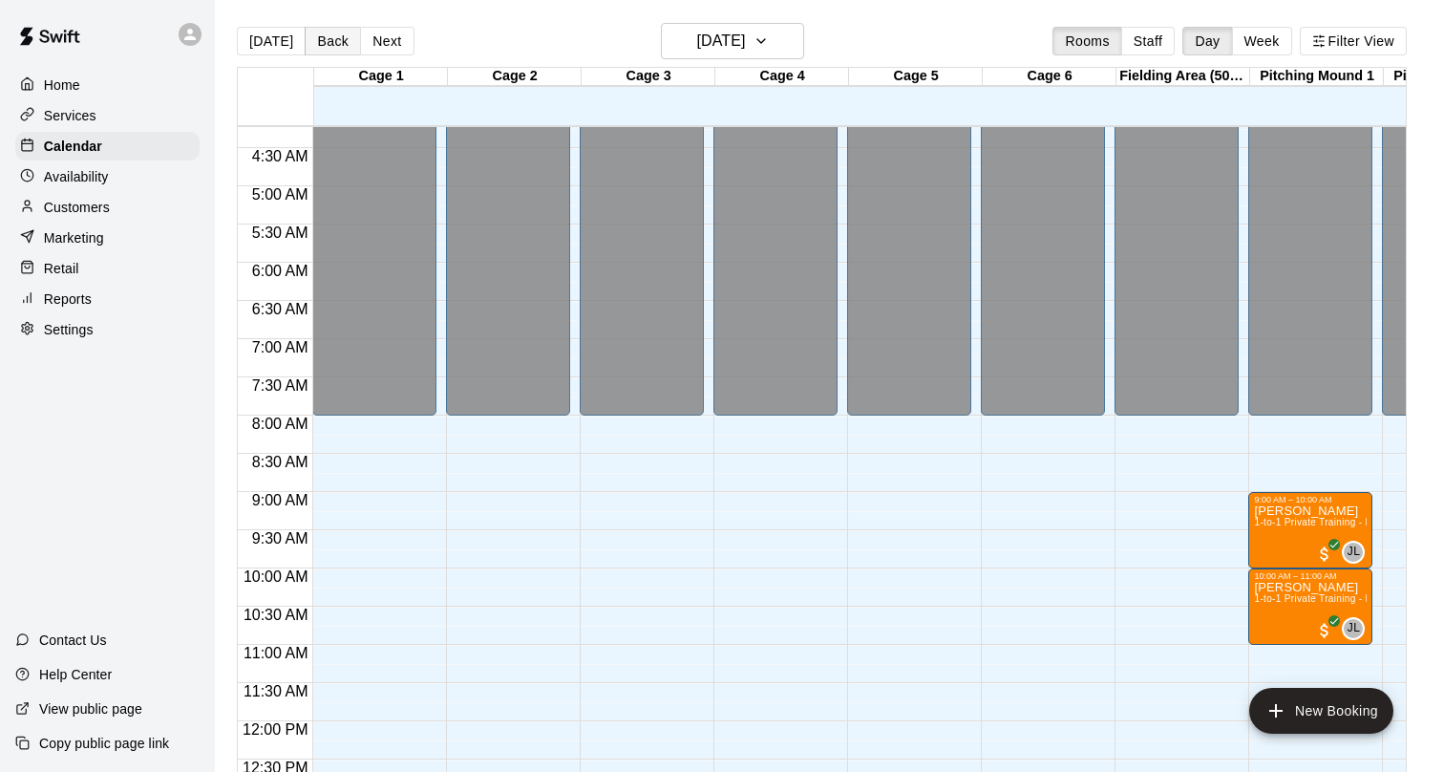
click at [336, 39] on button "Back" at bounding box center [333, 41] width 56 height 29
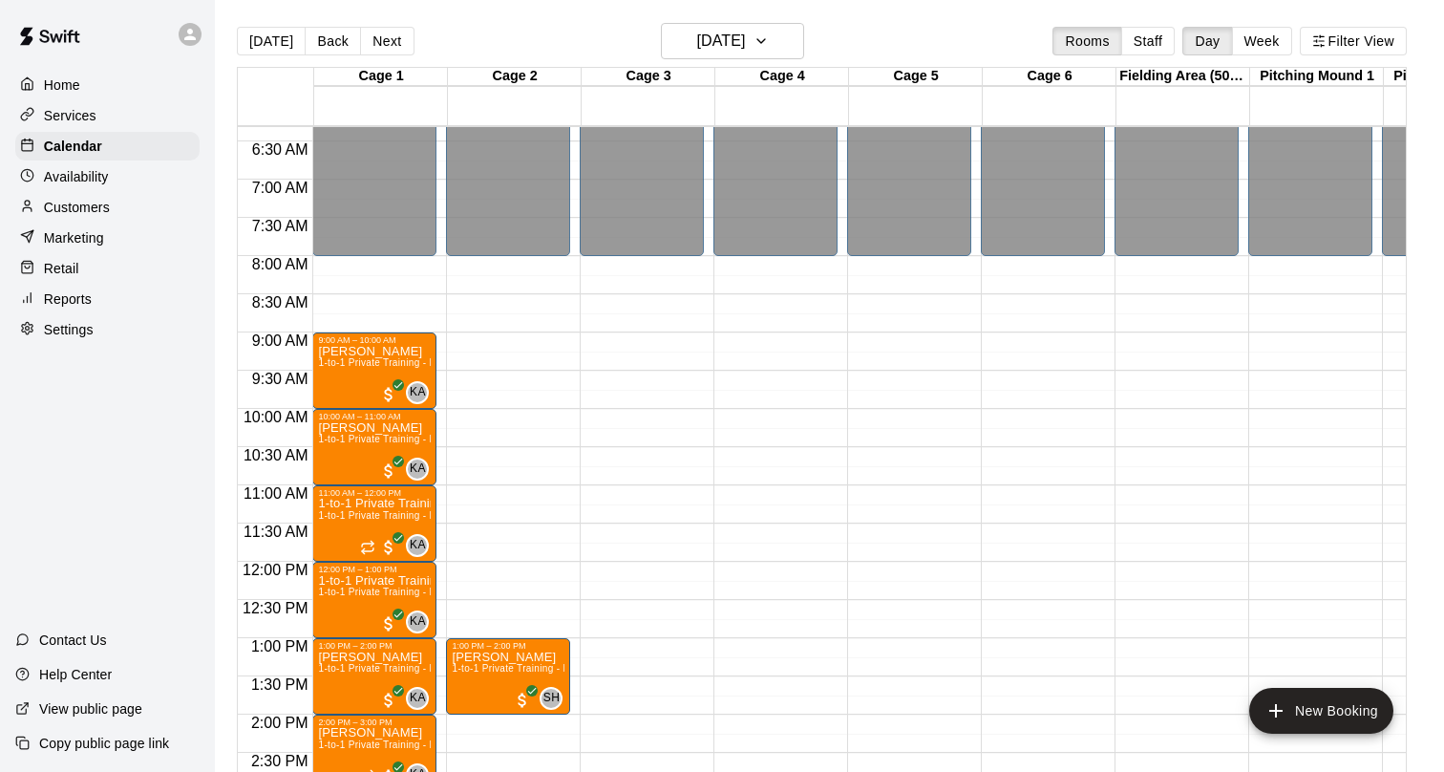
scroll to position [406, 0]
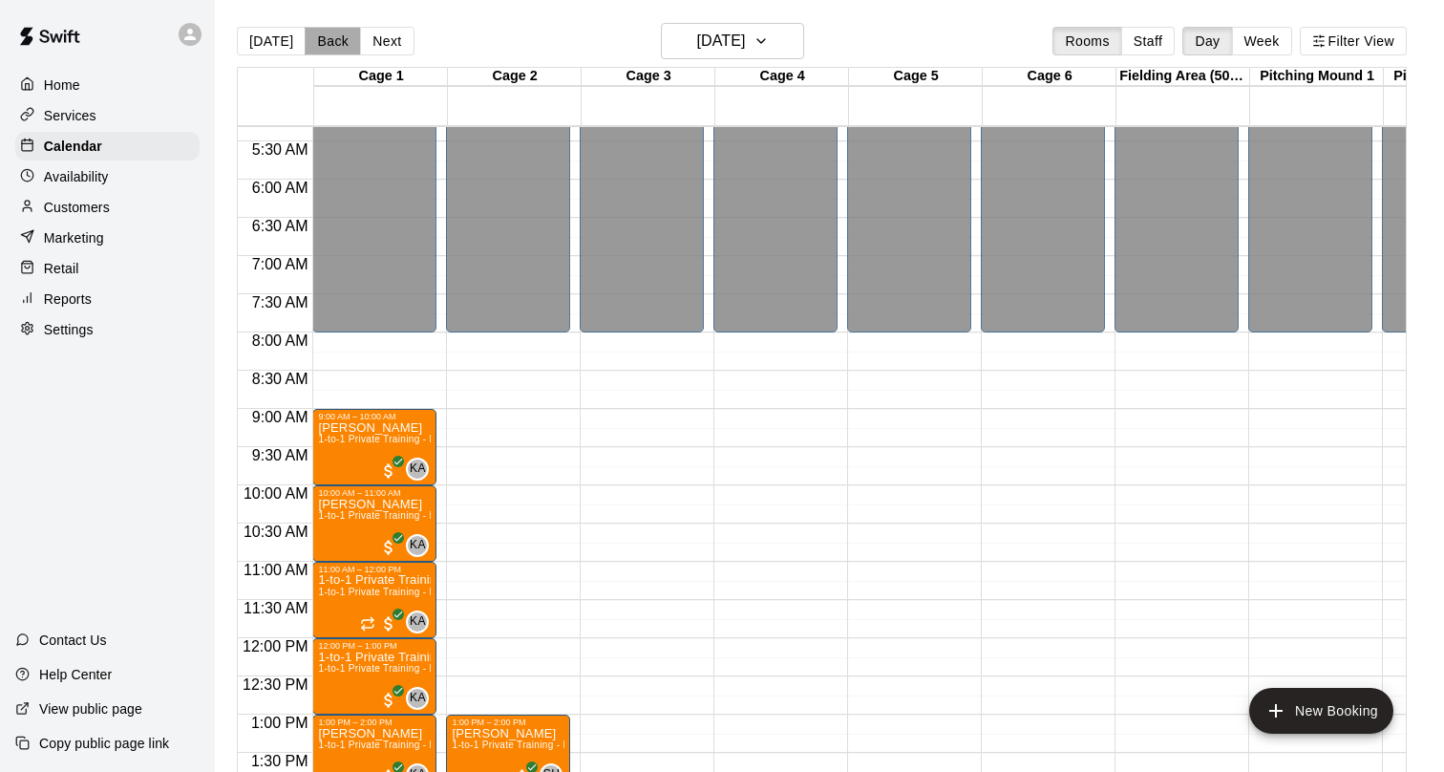
click at [335, 32] on button "Back" at bounding box center [333, 41] width 56 height 29
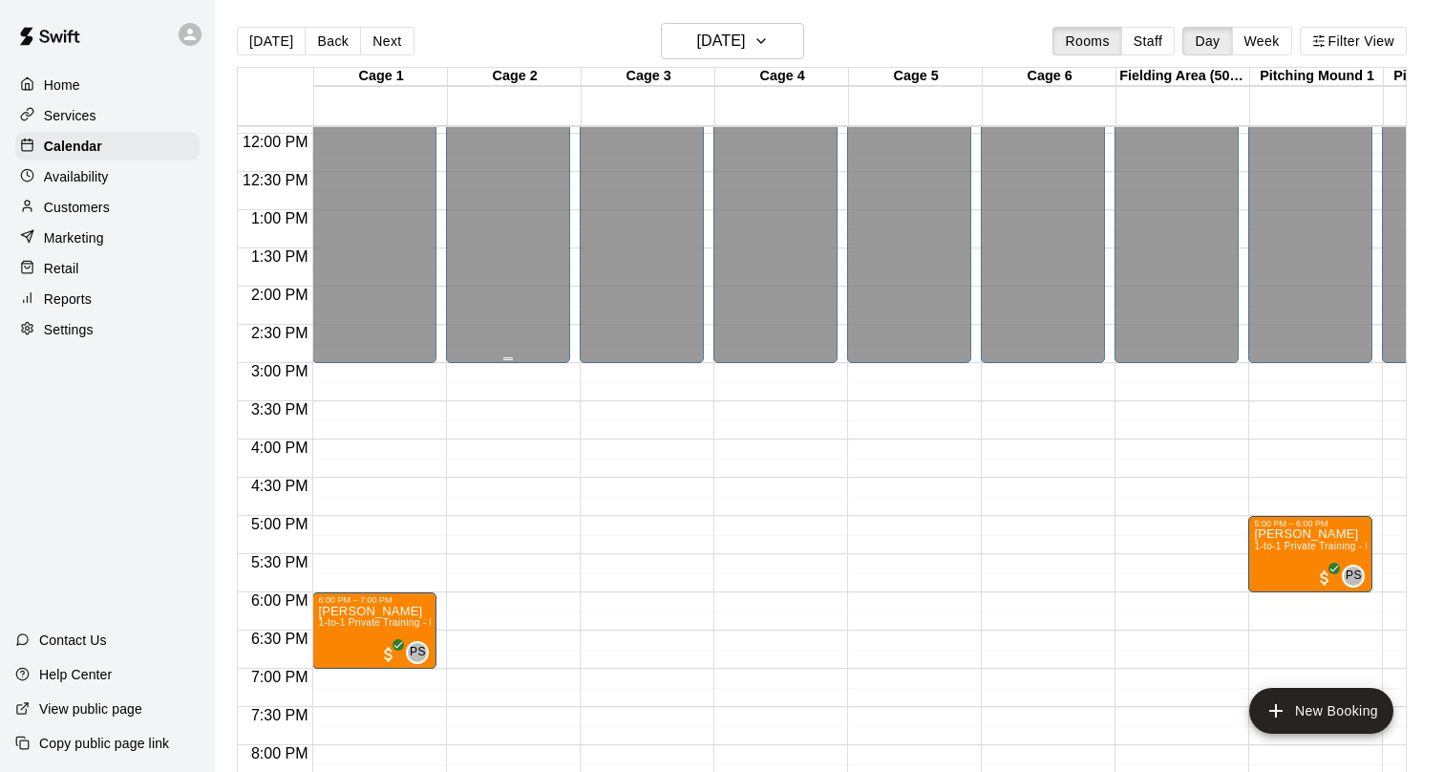
scroll to position [1062, 0]
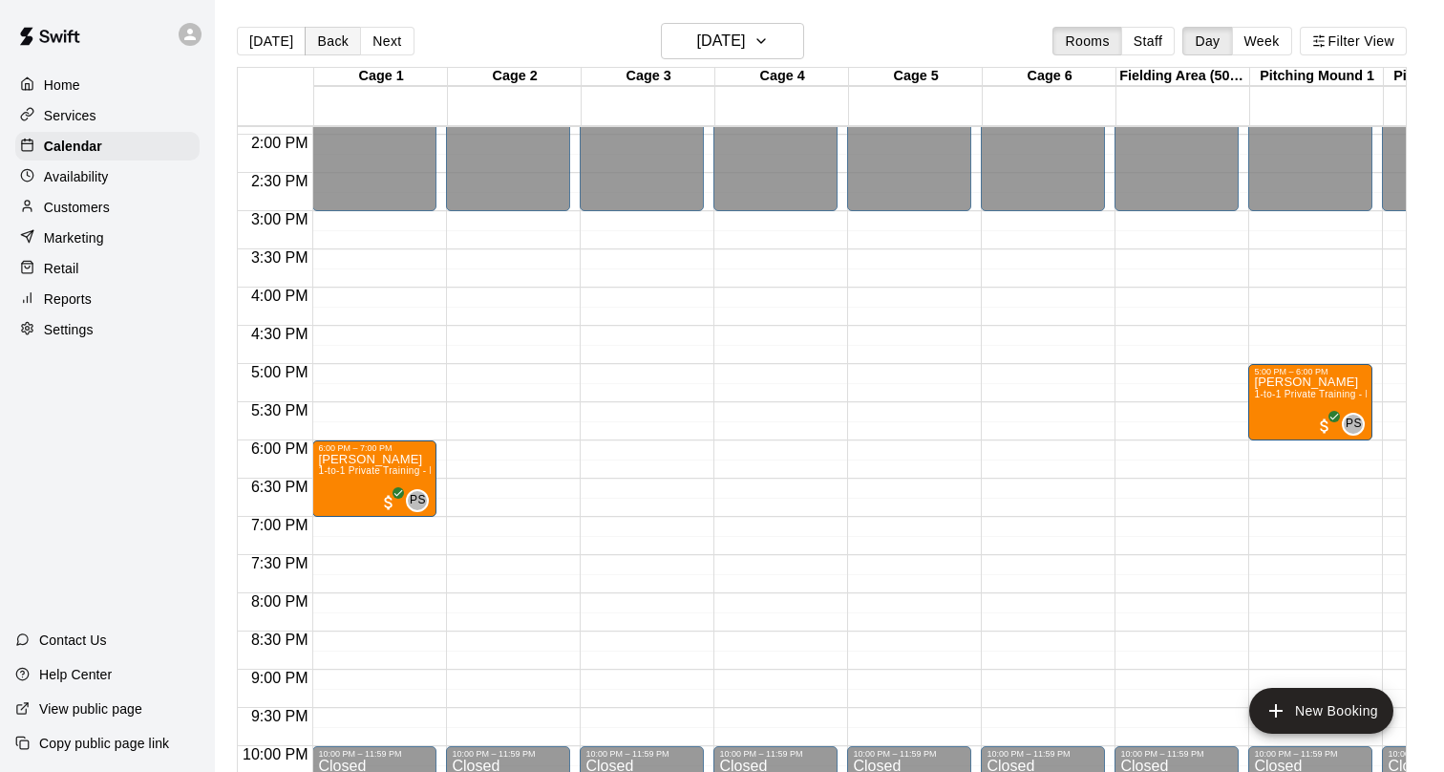
click at [339, 41] on button "Back" at bounding box center [333, 41] width 56 height 29
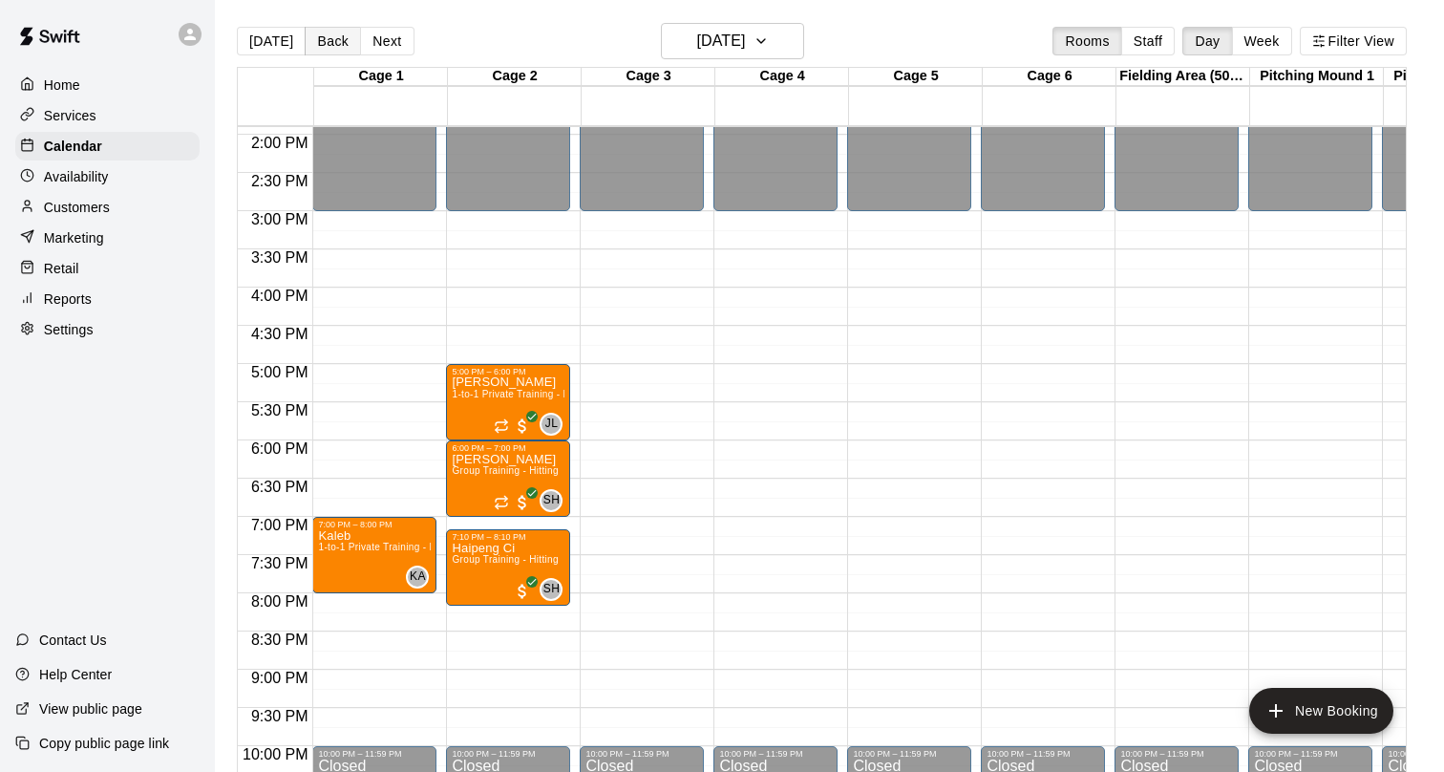
click at [328, 31] on button "Back" at bounding box center [333, 41] width 56 height 29
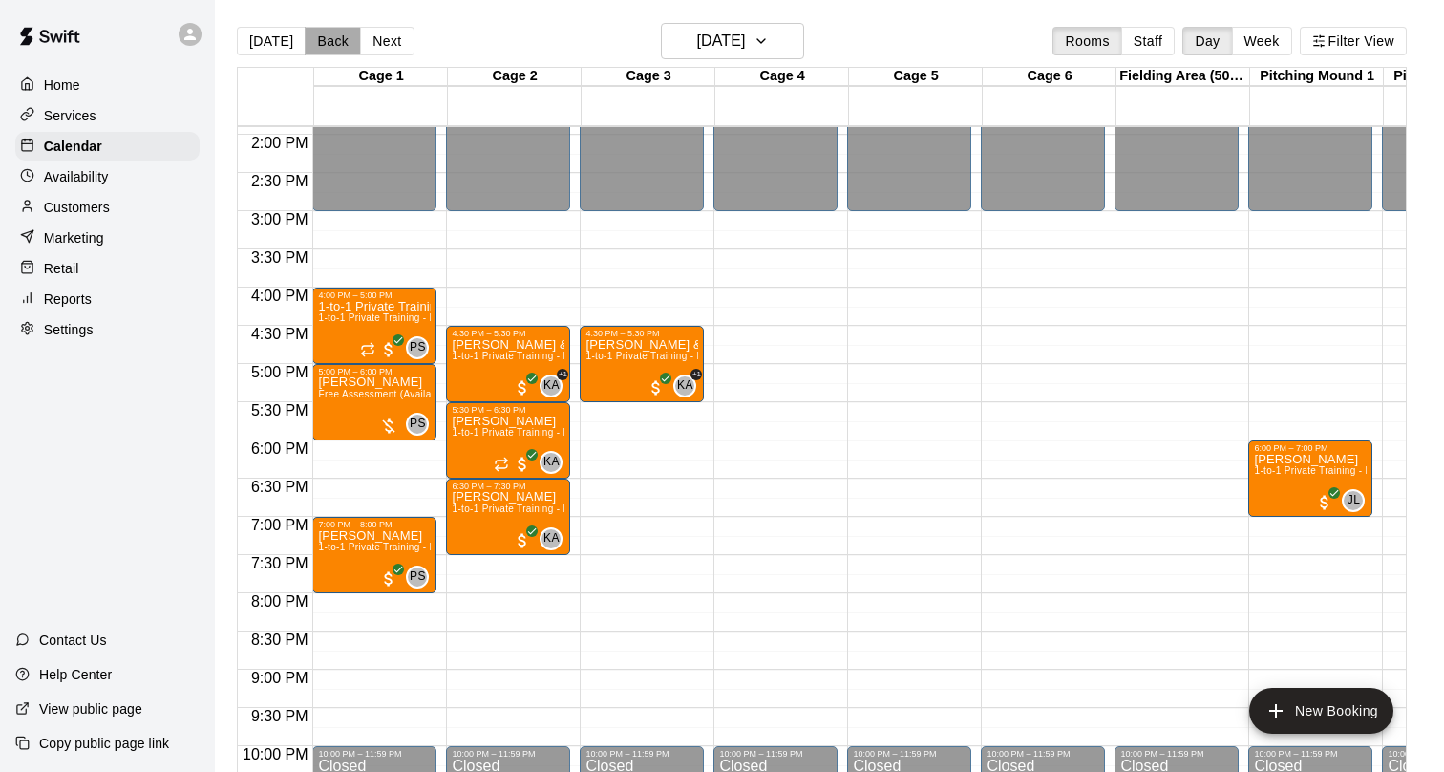
click at [328, 45] on button "Back" at bounding box center [333, 41] width 56 height 29
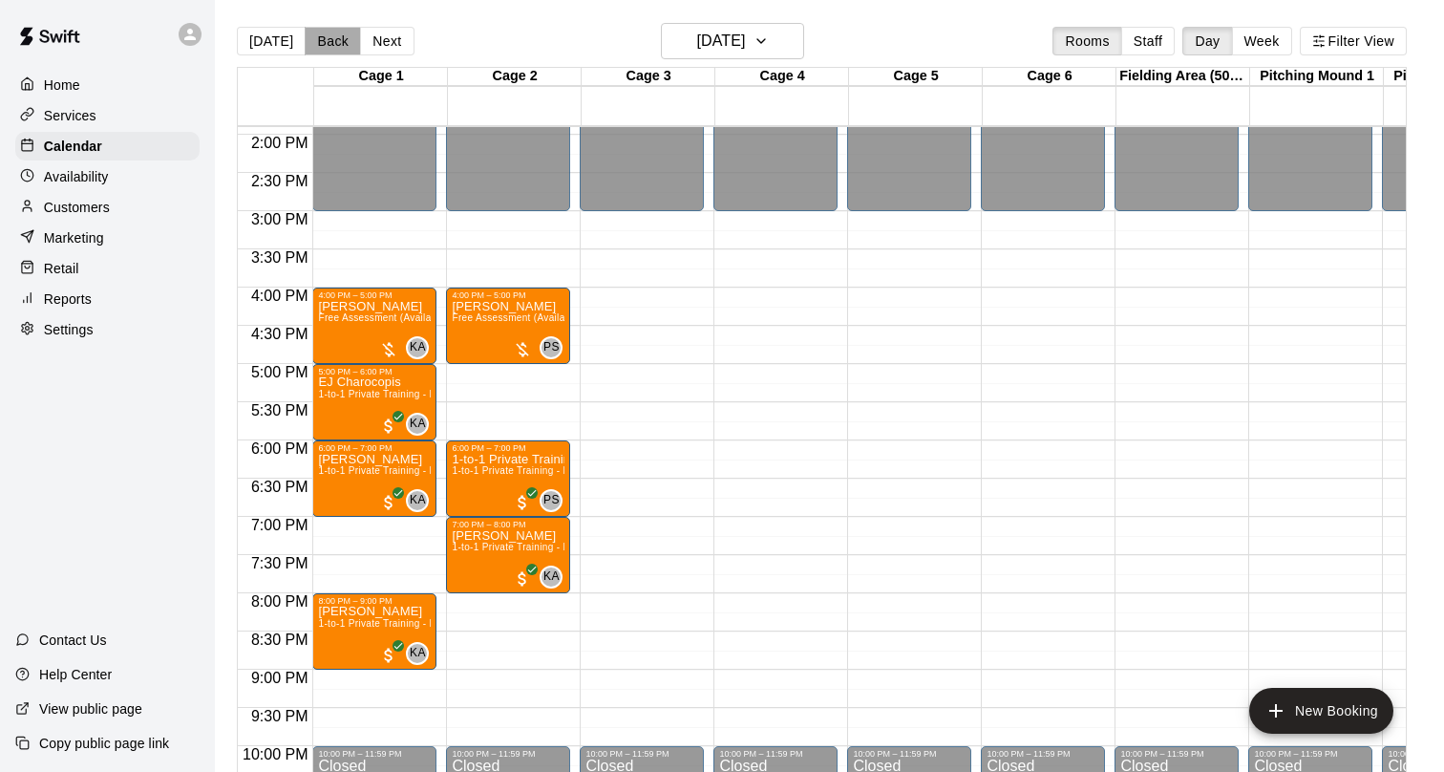
click at [328, 45] on button "Back" at bounding box center [333, 41] width 56 height 29
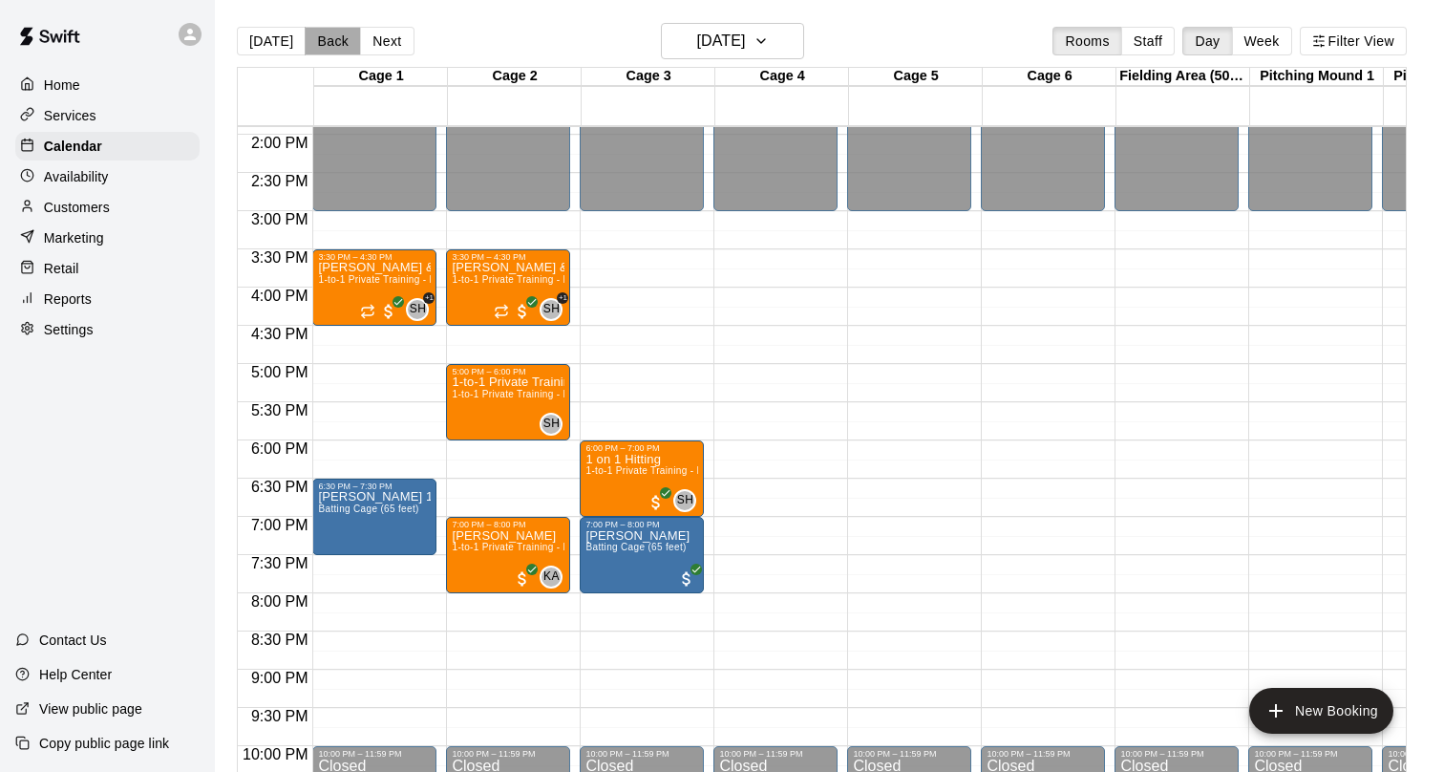
click at [328, 44] on button "Back" at bounding box center [333, 41] width 56 height 29
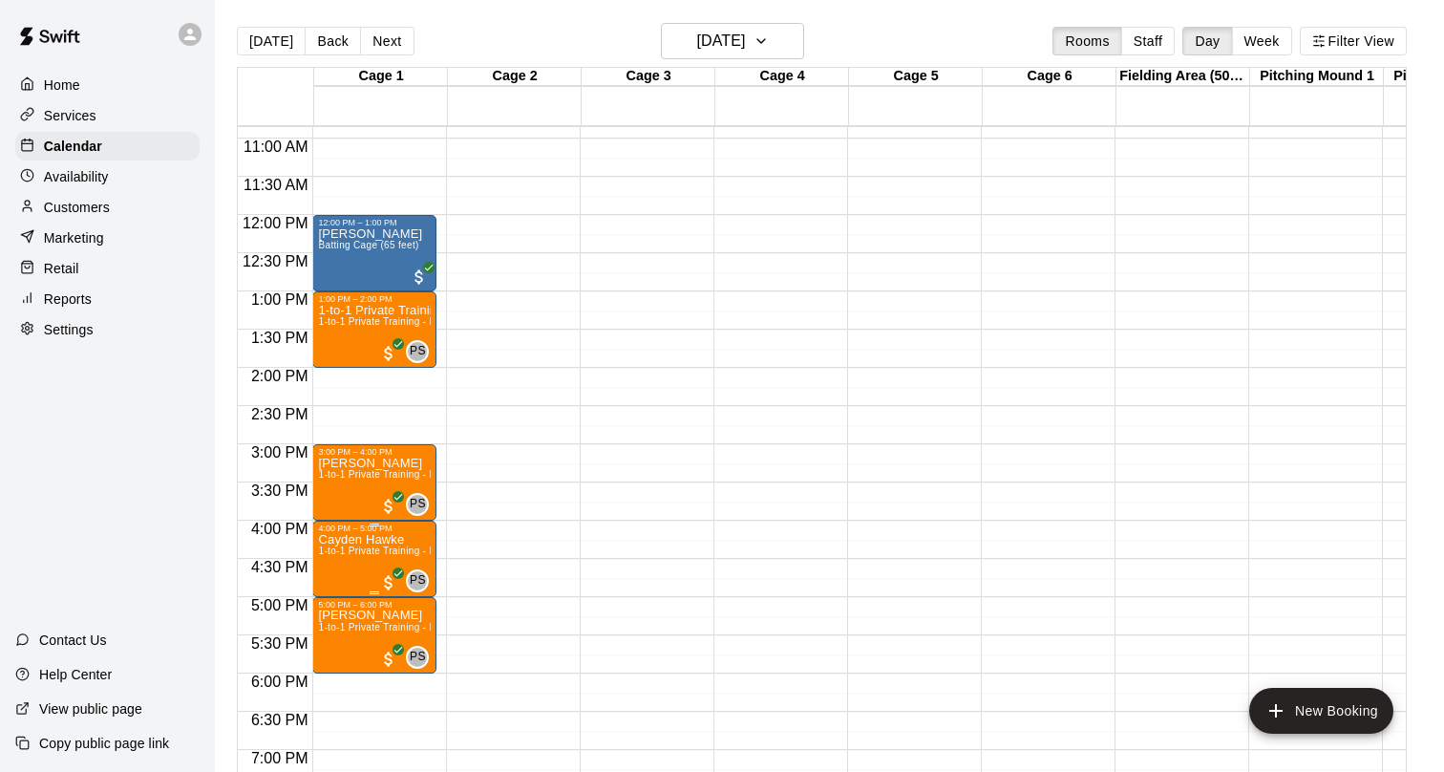
scroll to position [826, 0]
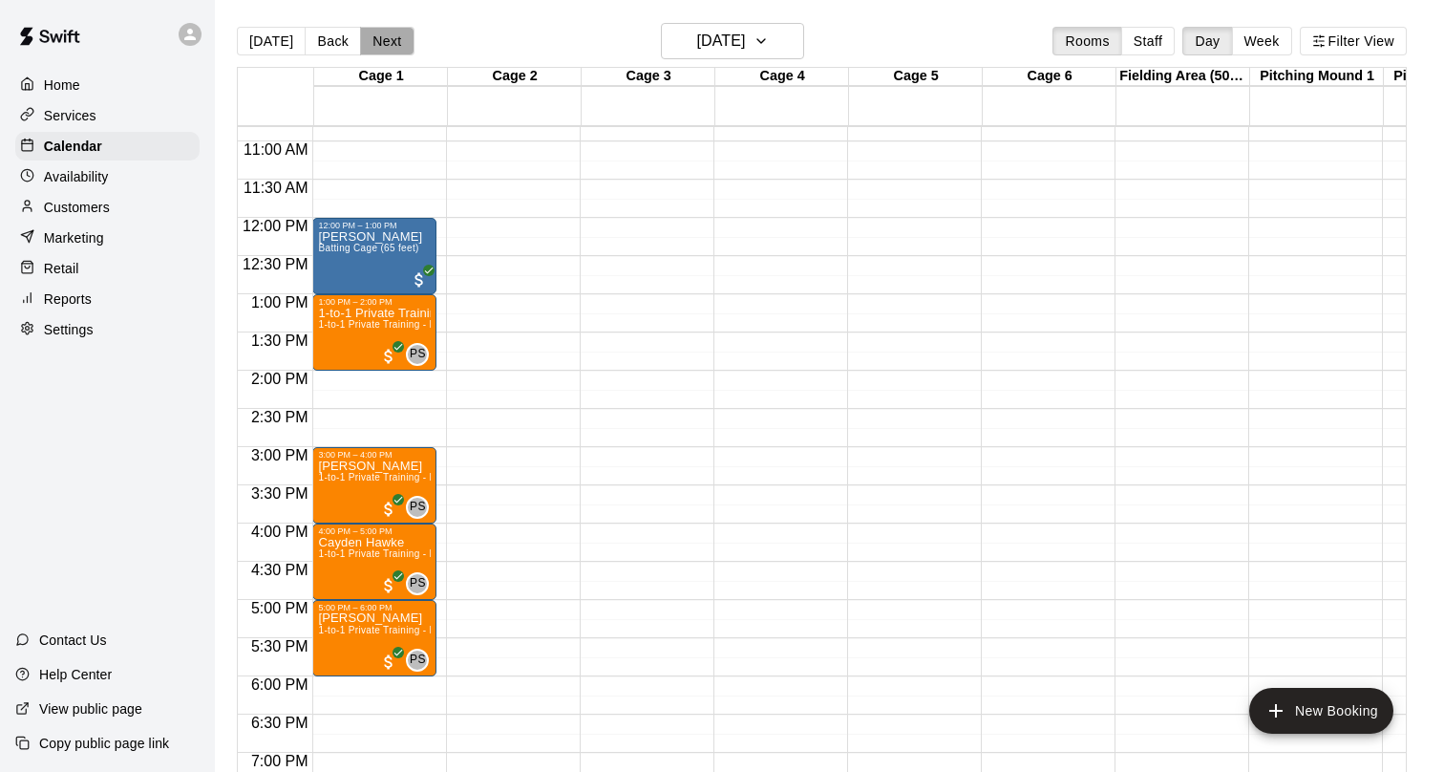
click at [384, 41] on button "Next" at bounding box center [386, 41] width 53 height 29
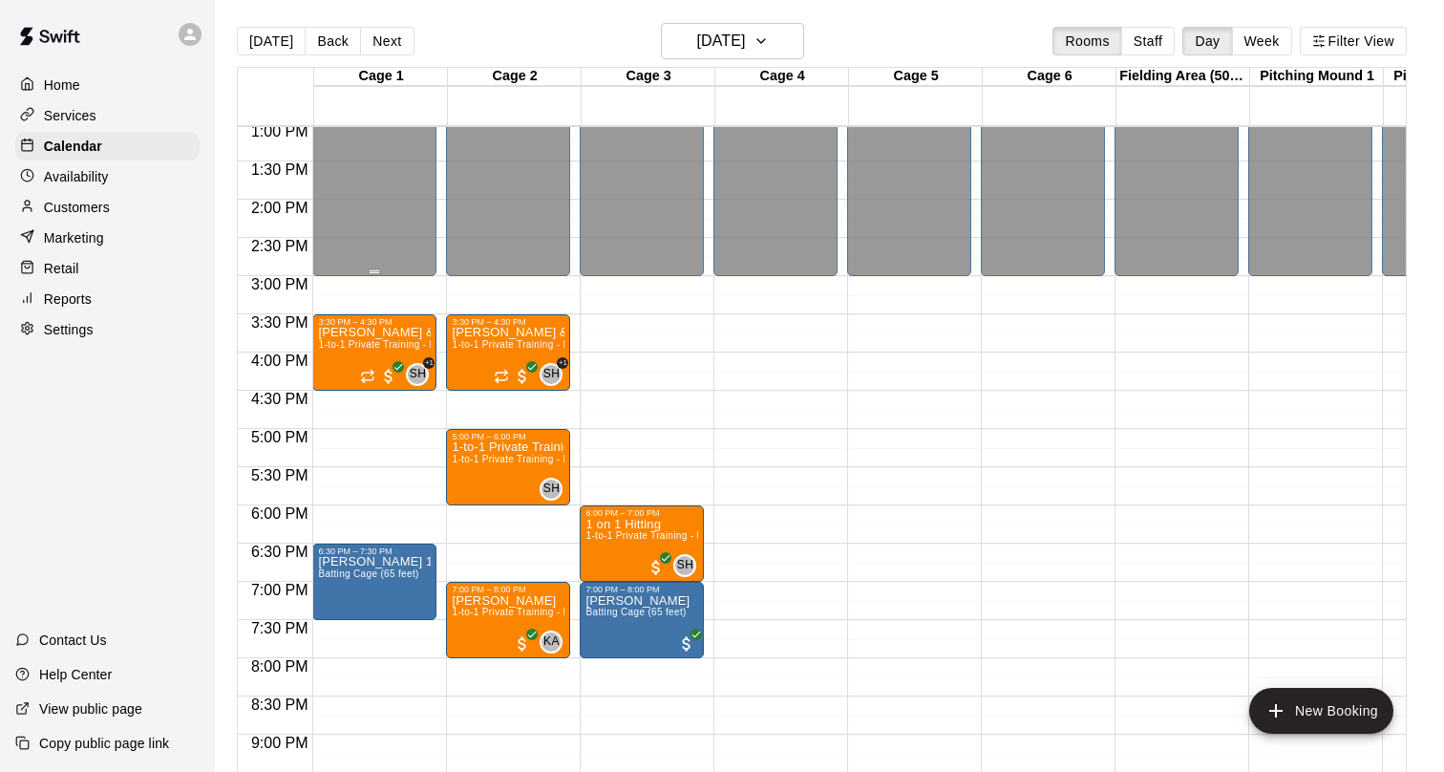
scroll to position [1009, 0]
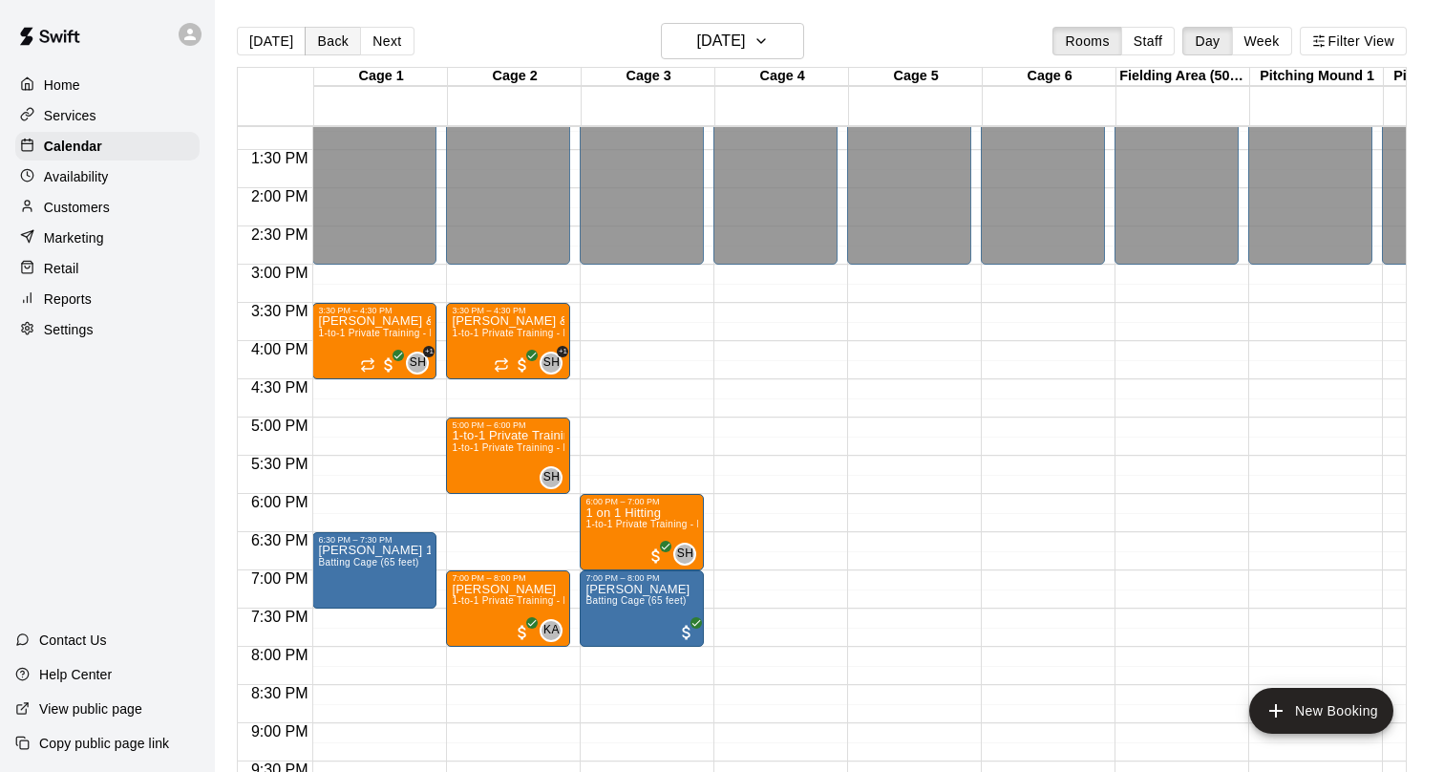
click at [322, 42] on button "Back" at bounding box center [333, 41] width 56 height 29
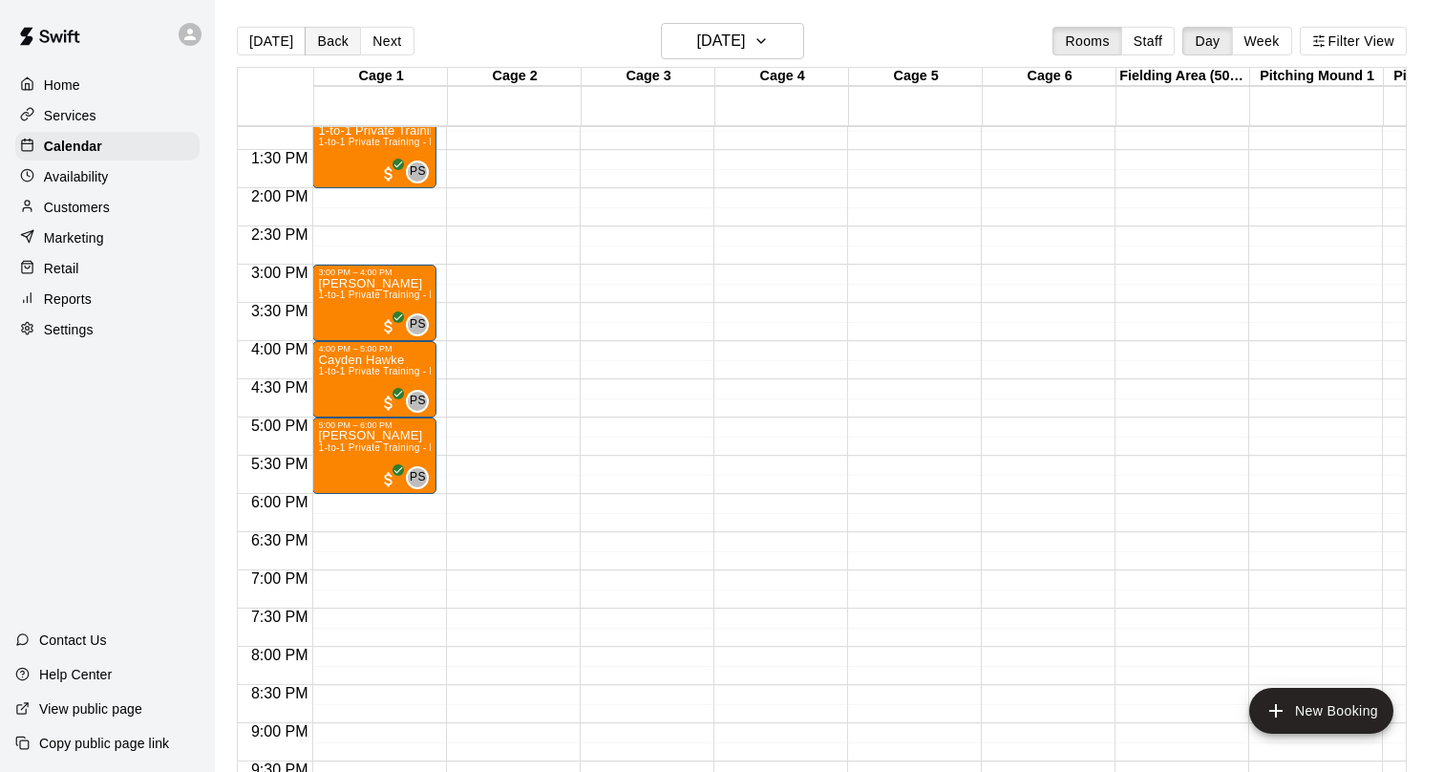
click at [322, 42] on button "Back" at bounding box center [333, 41] width 56 height 29
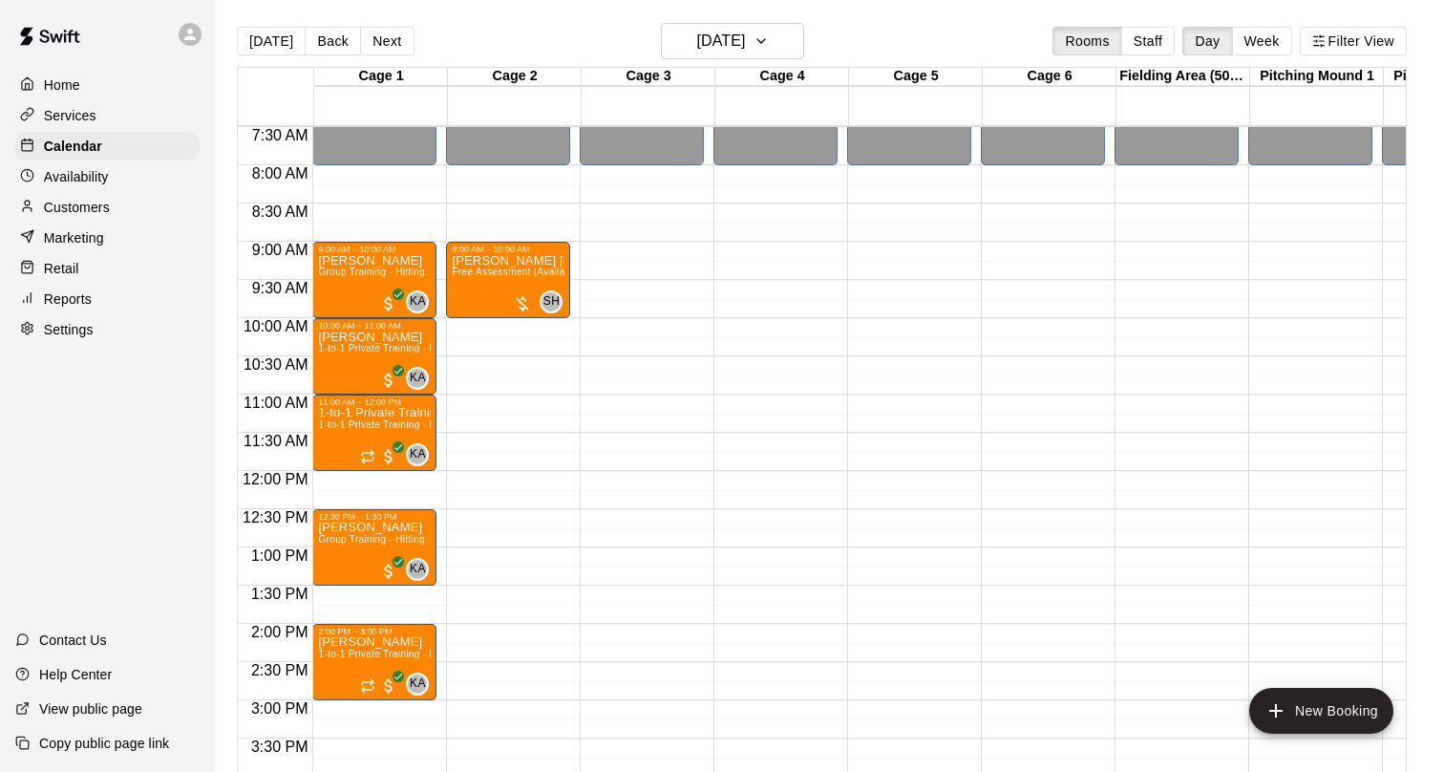
scroll to position [569, 0]
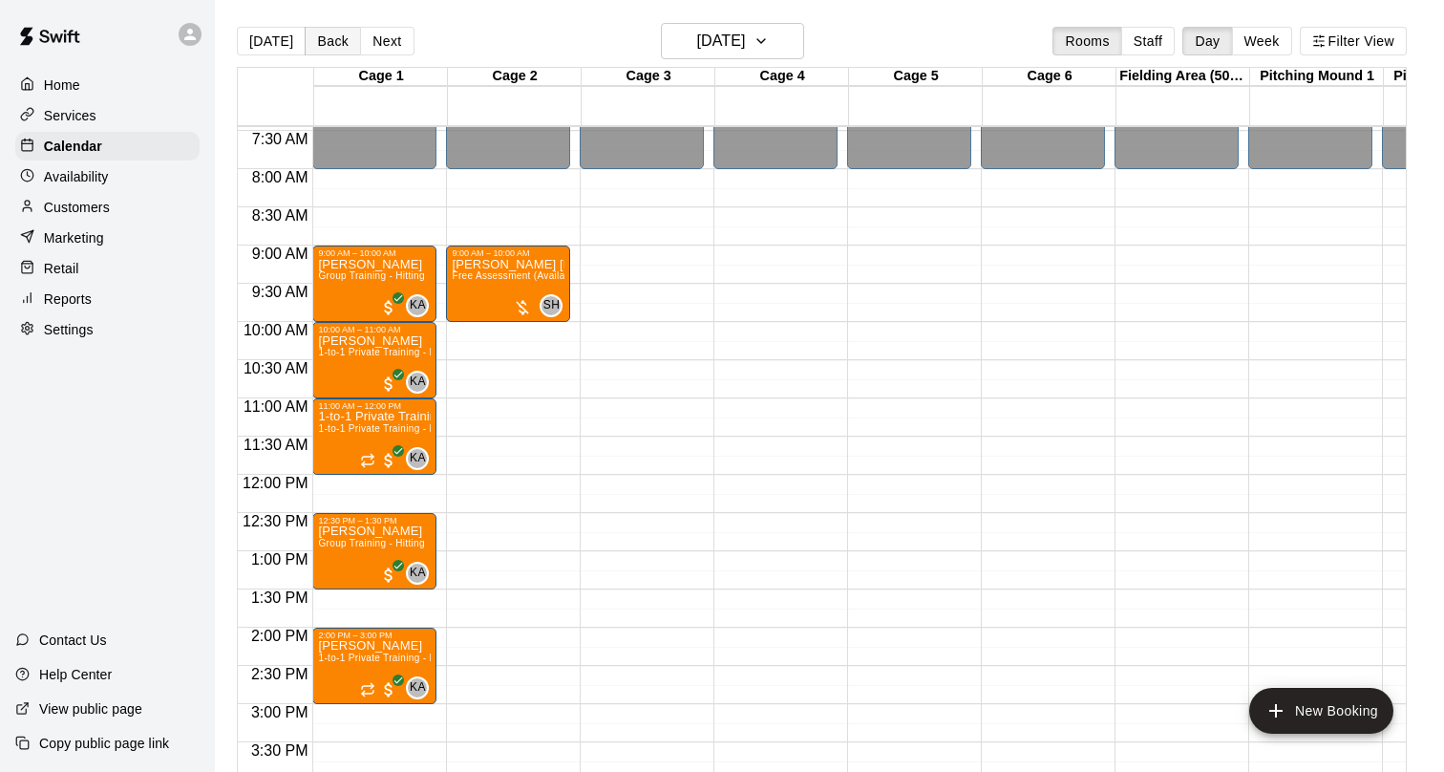
click at [334, 34] on button "Back" at bounding box center [333, 41] width 56 height 29
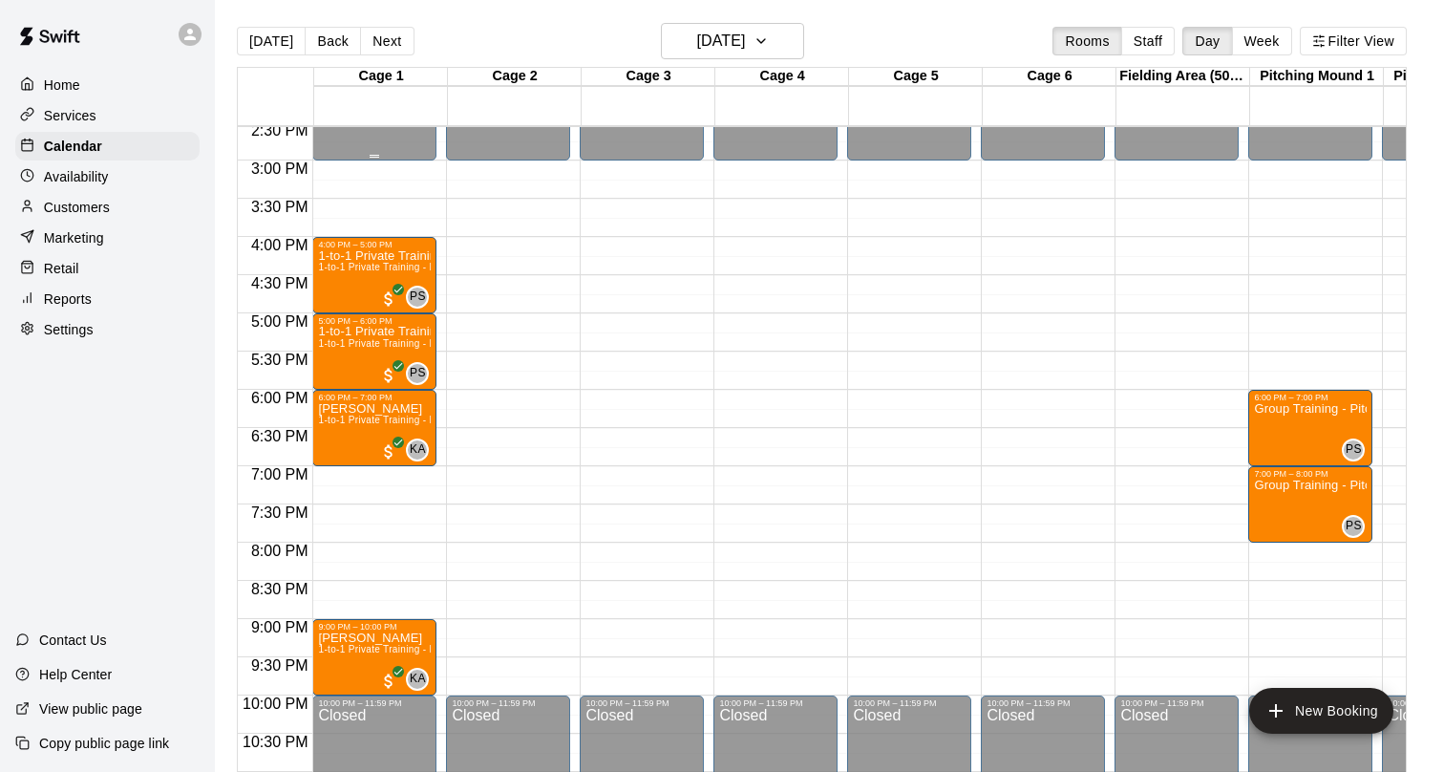
scroll to position [1110, 0]
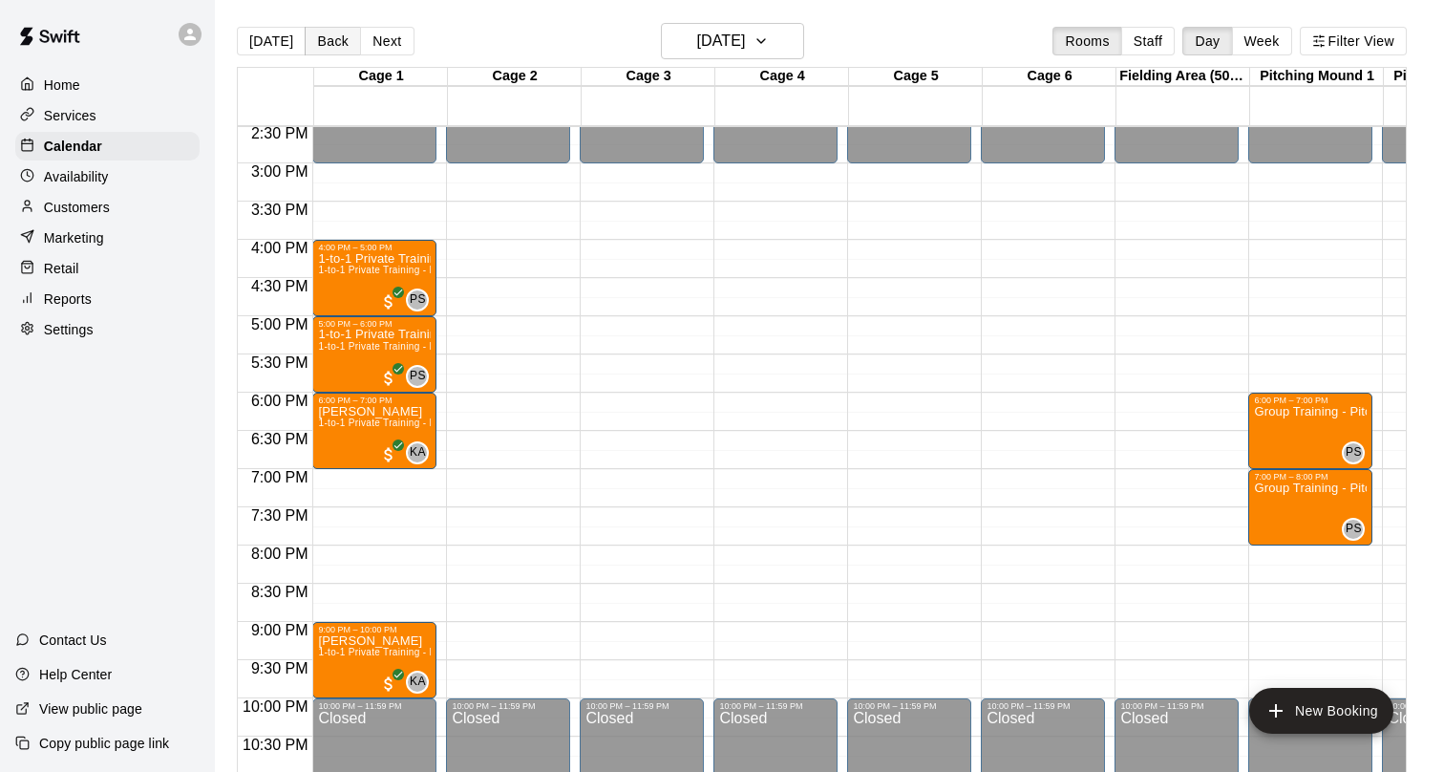
click at [330, 36] on button "Back" at bounding box center [333, 41] width 56 height 29
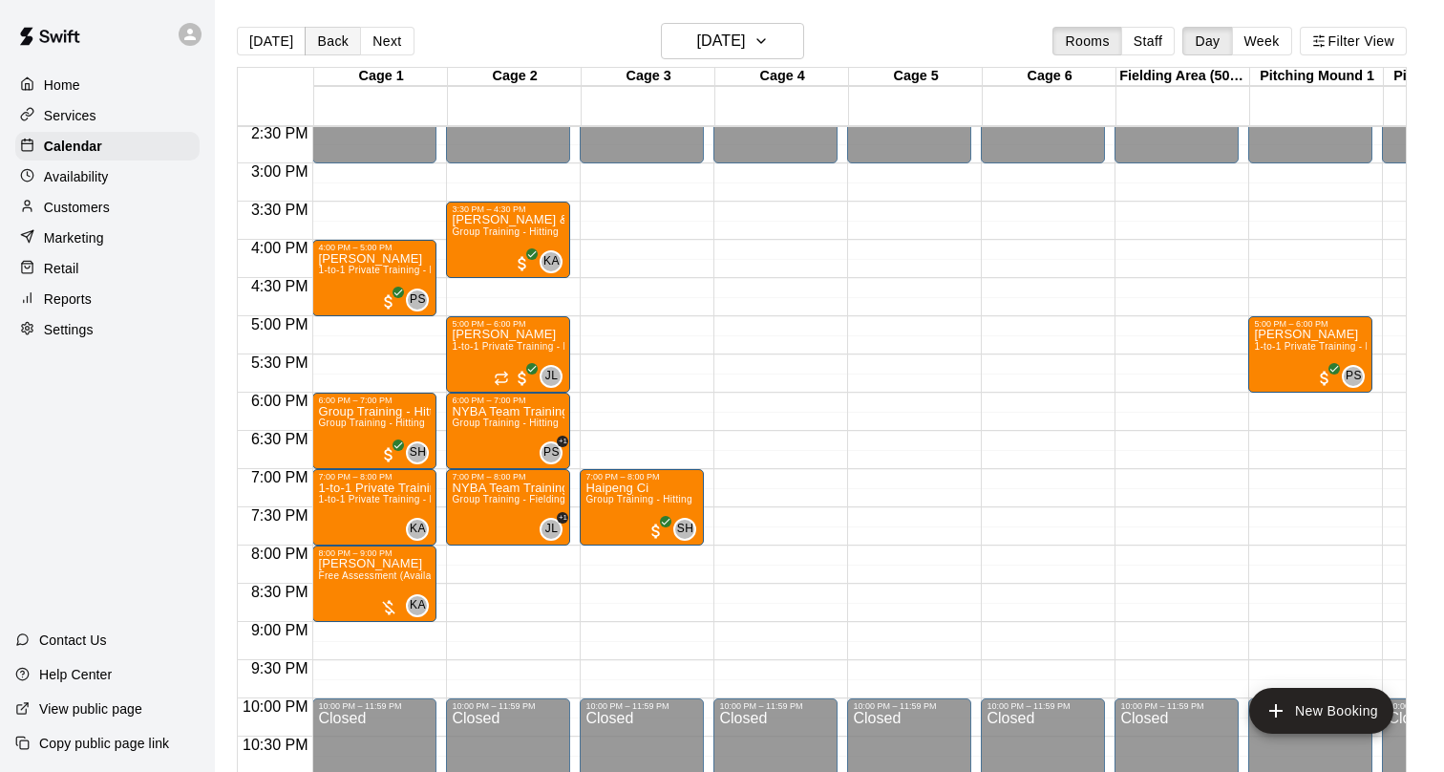
click at [334, 38] on button "Back" at bounding box center [333, 41] width 56 height 29
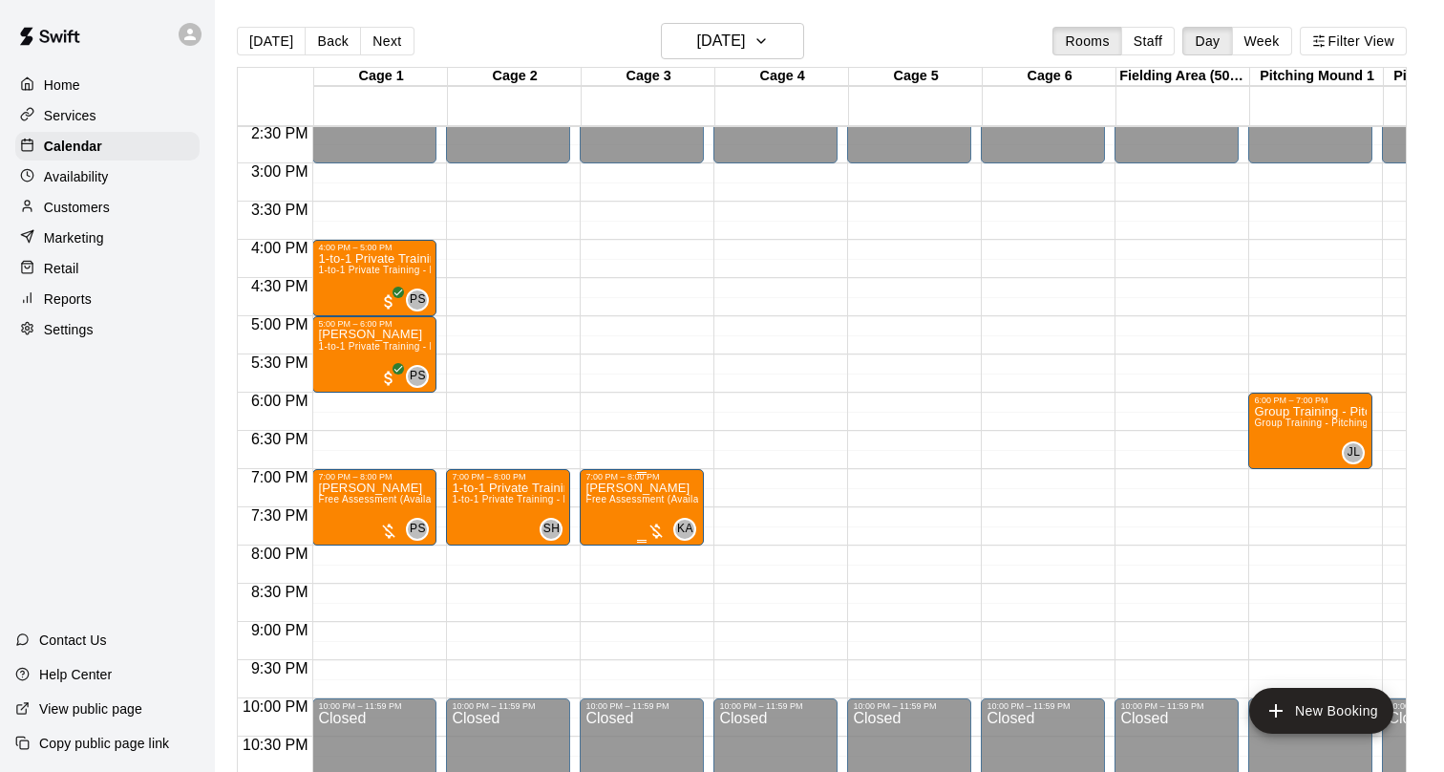
click at [639, 501] on span "Free Assessment (Available to only new players to our training program)" at bounding box center [750, 499] width 328 height 11
click at [604, 563] on img "edit" at bounding box center [606, 560] width 22 height 22
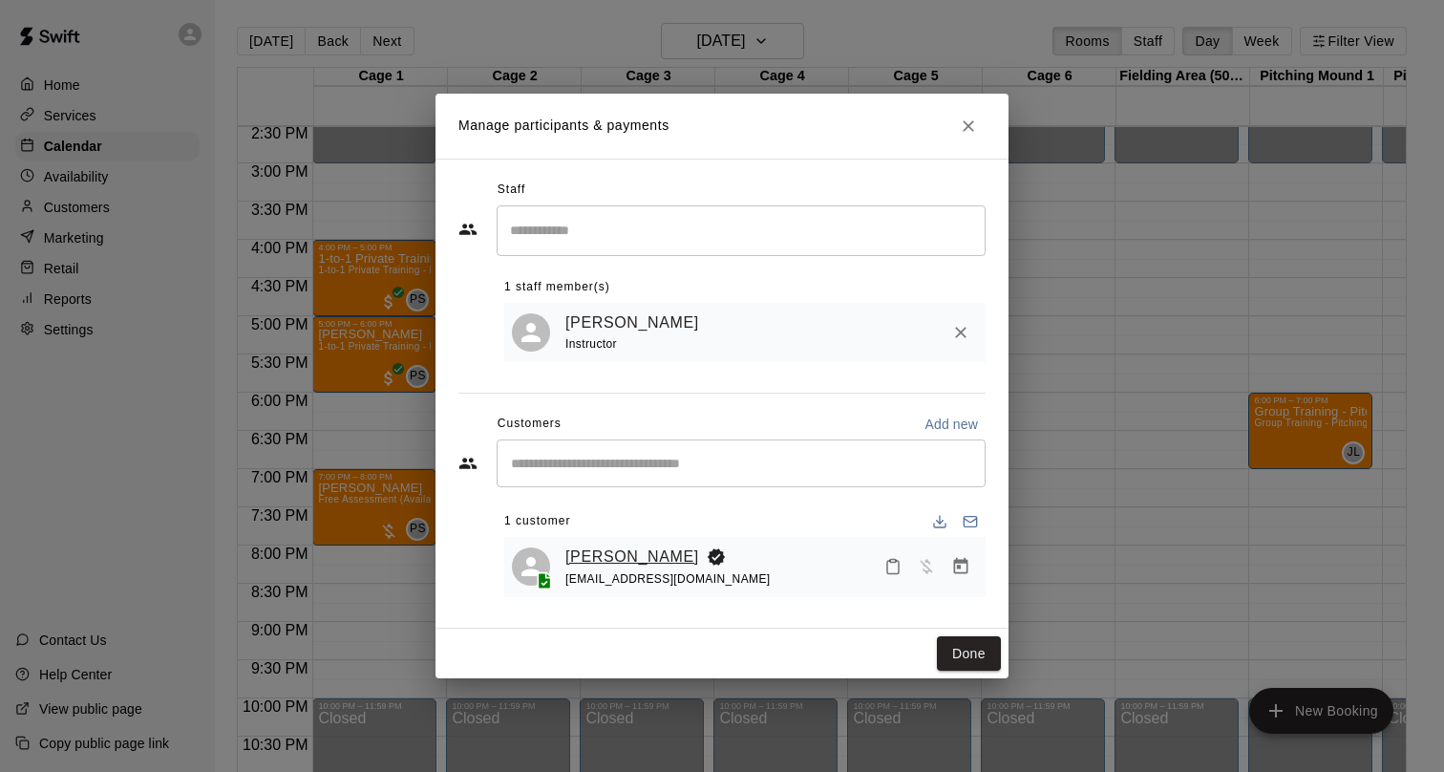
click at [596, 558] on link "Marcus Silva" at bounding box center [632, 556] width 134 height 25
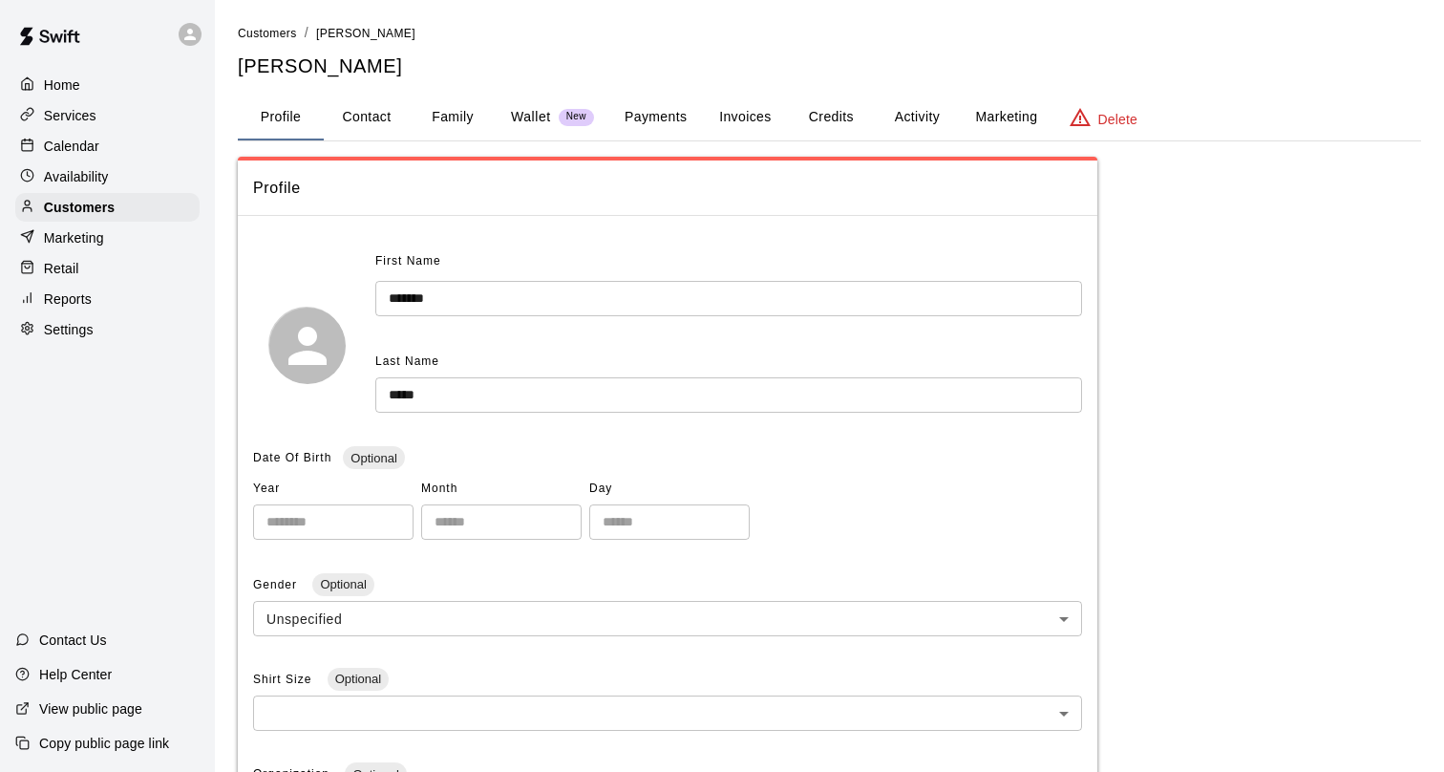
click at [903, 124] on button "Activity" at bounding box center [917, 118] width 86 height 46
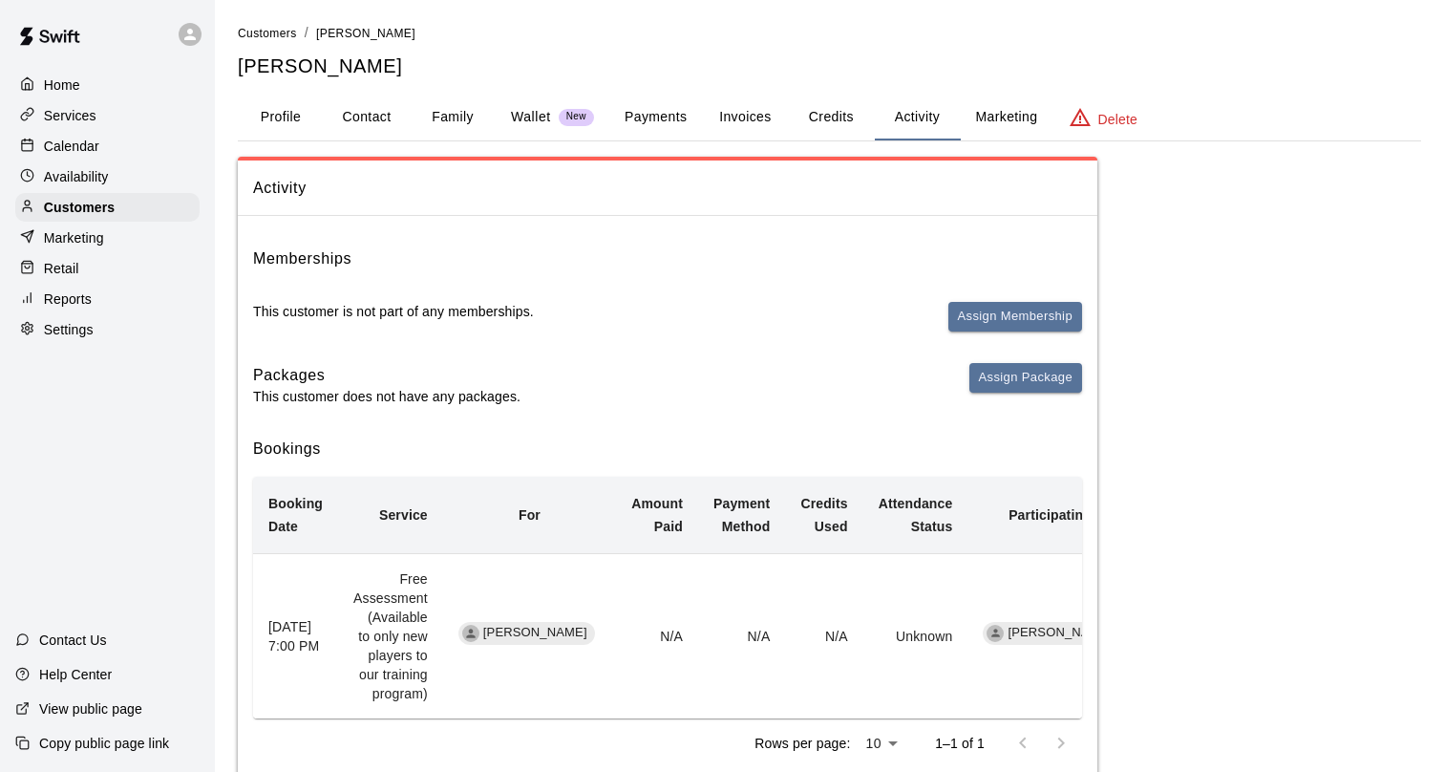
click at [367, 111] on button "Contact" at bounding box center [367, 118] width 86 height 46
select select "**"
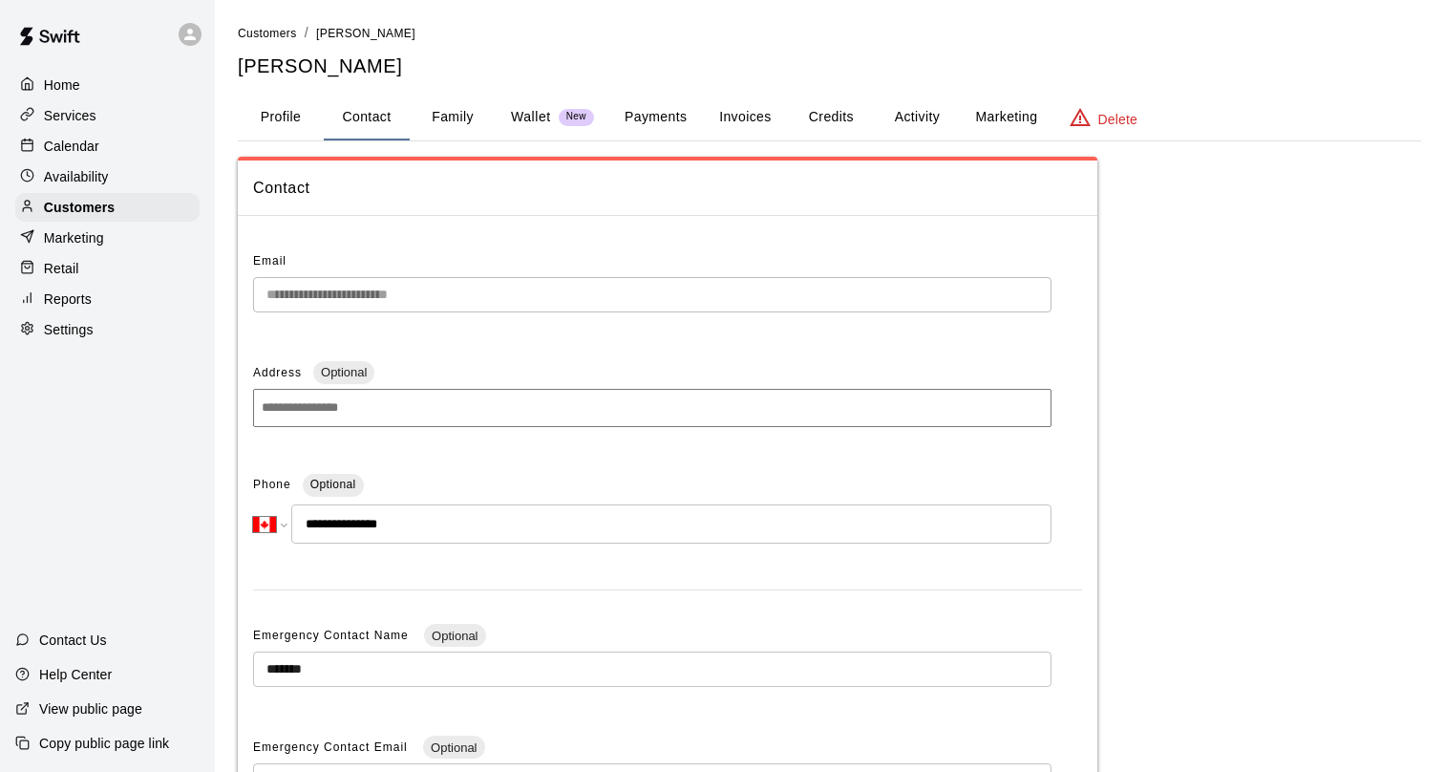
click at [212, 288] on div "**********" at bounding box center [722, 545] width 1444 height 1091
click at [289, 110] on button "Profile" at bounding box center [281, 118] width 86 height 46
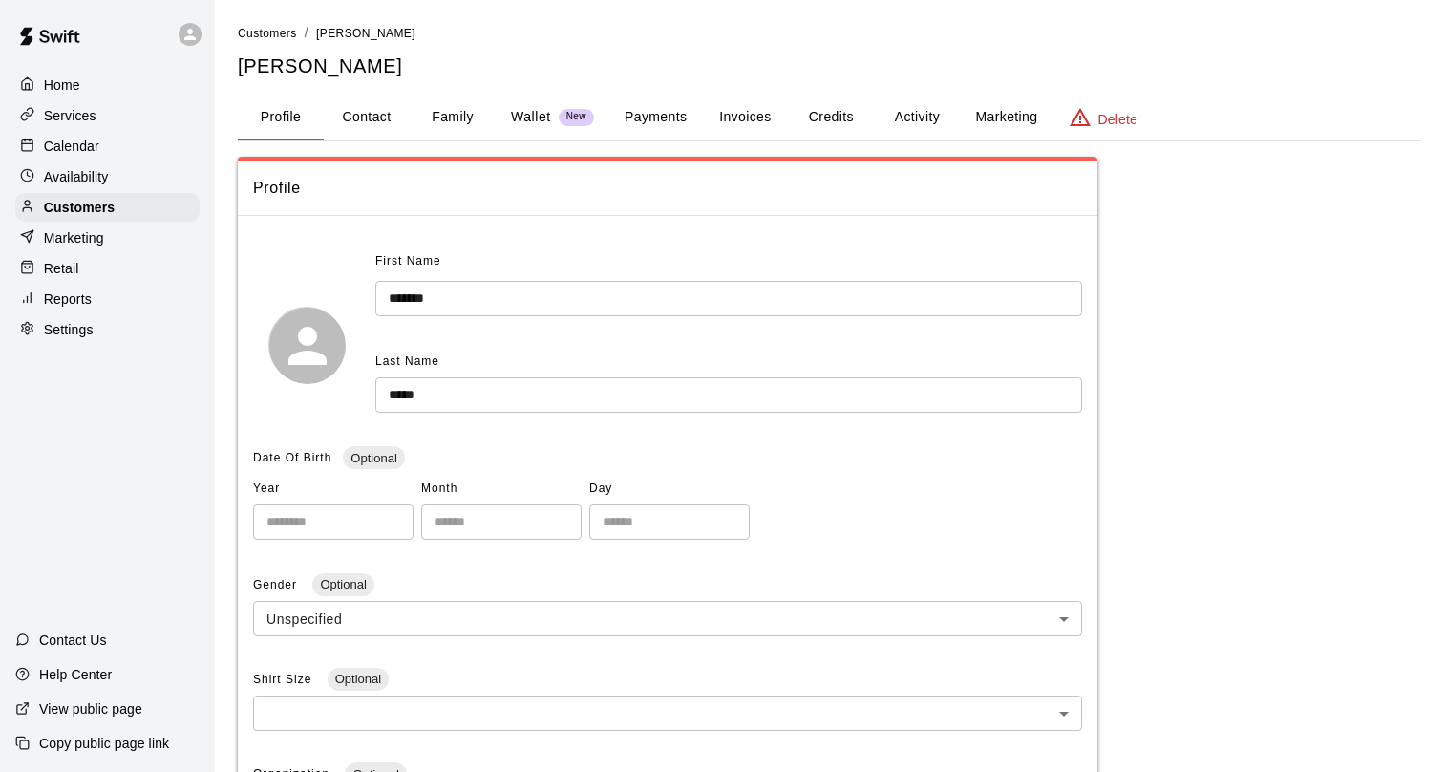
click at [450, 110] on button "Family" at bounding box center [453, 118] width 86 height 46
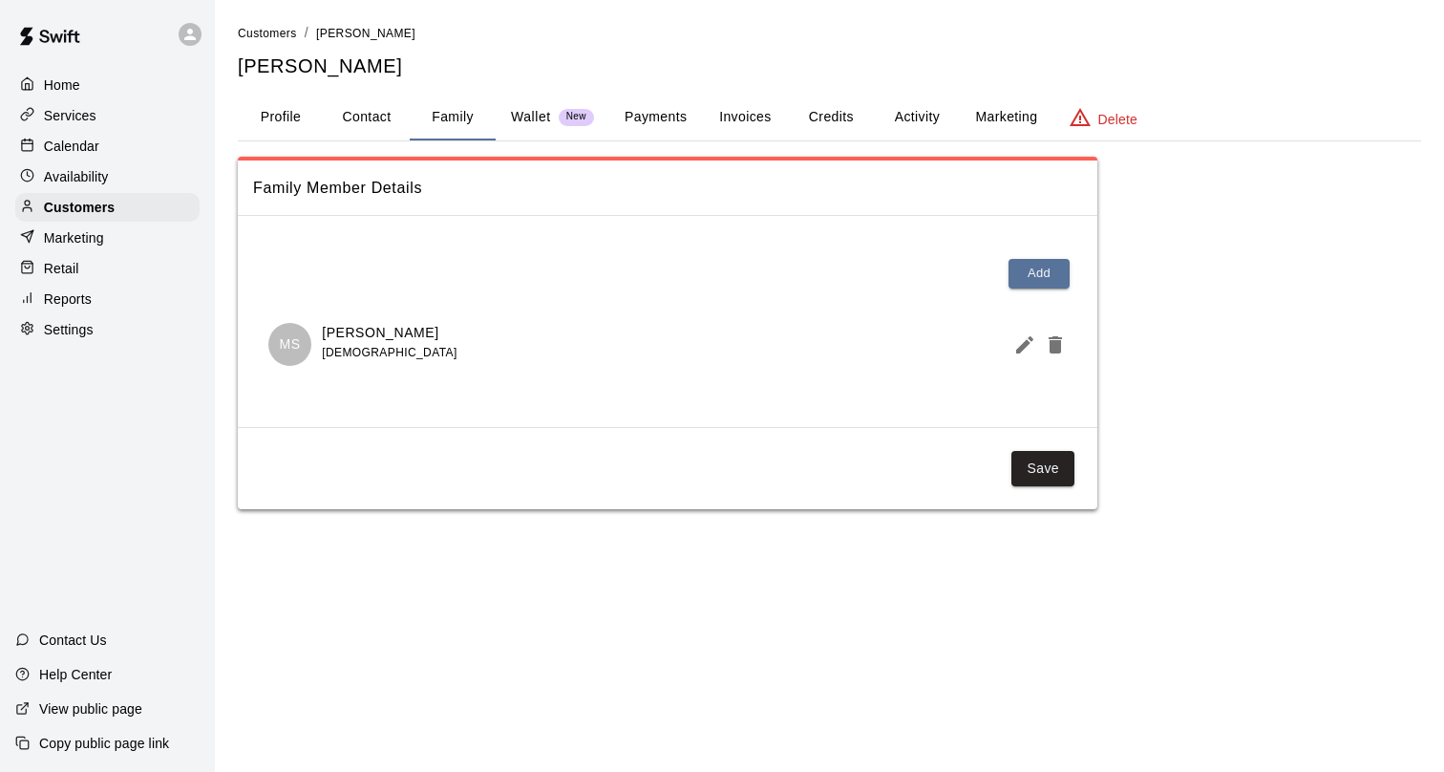
click at [104, 170] on p "Availability" at bounding box center [76, 176] width 65 height 19
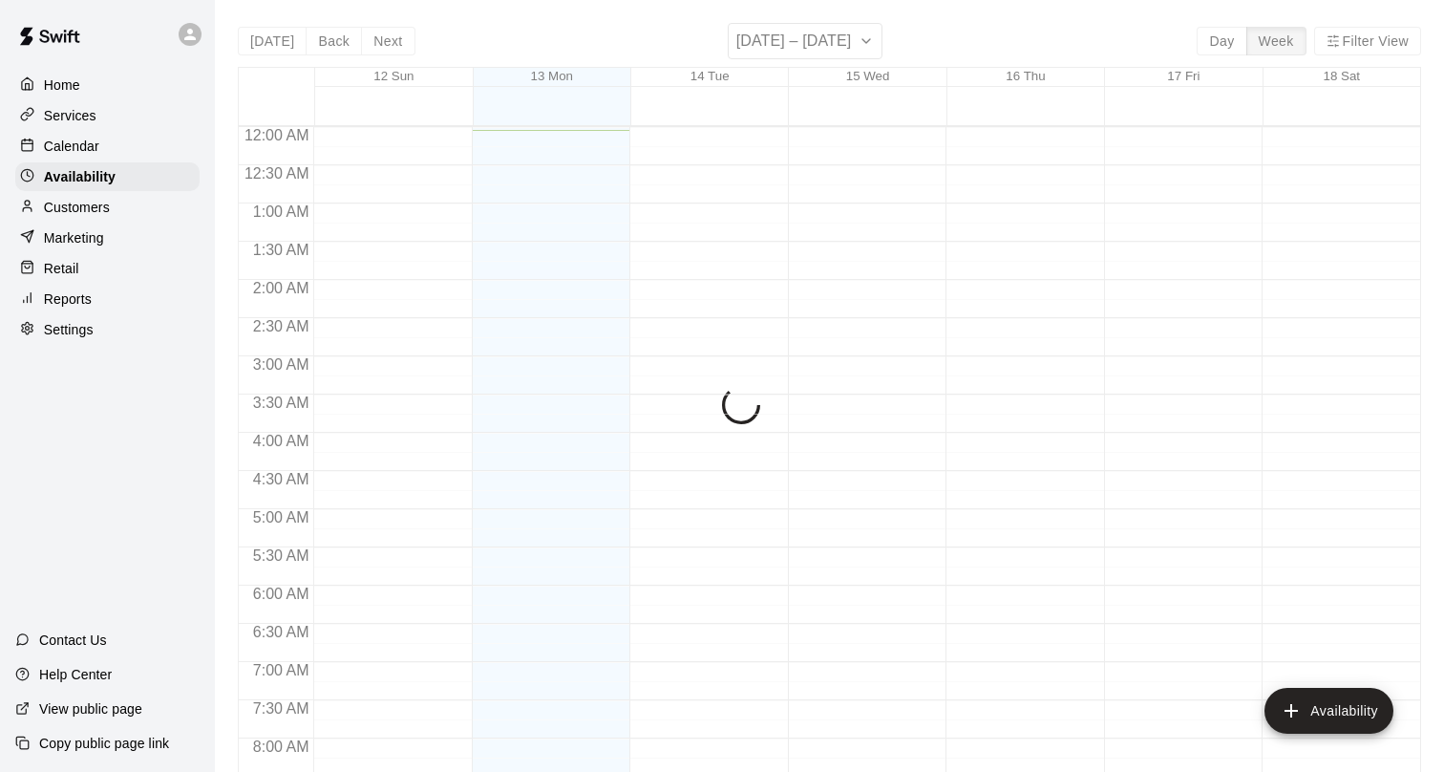
scroll to position [4, 0]
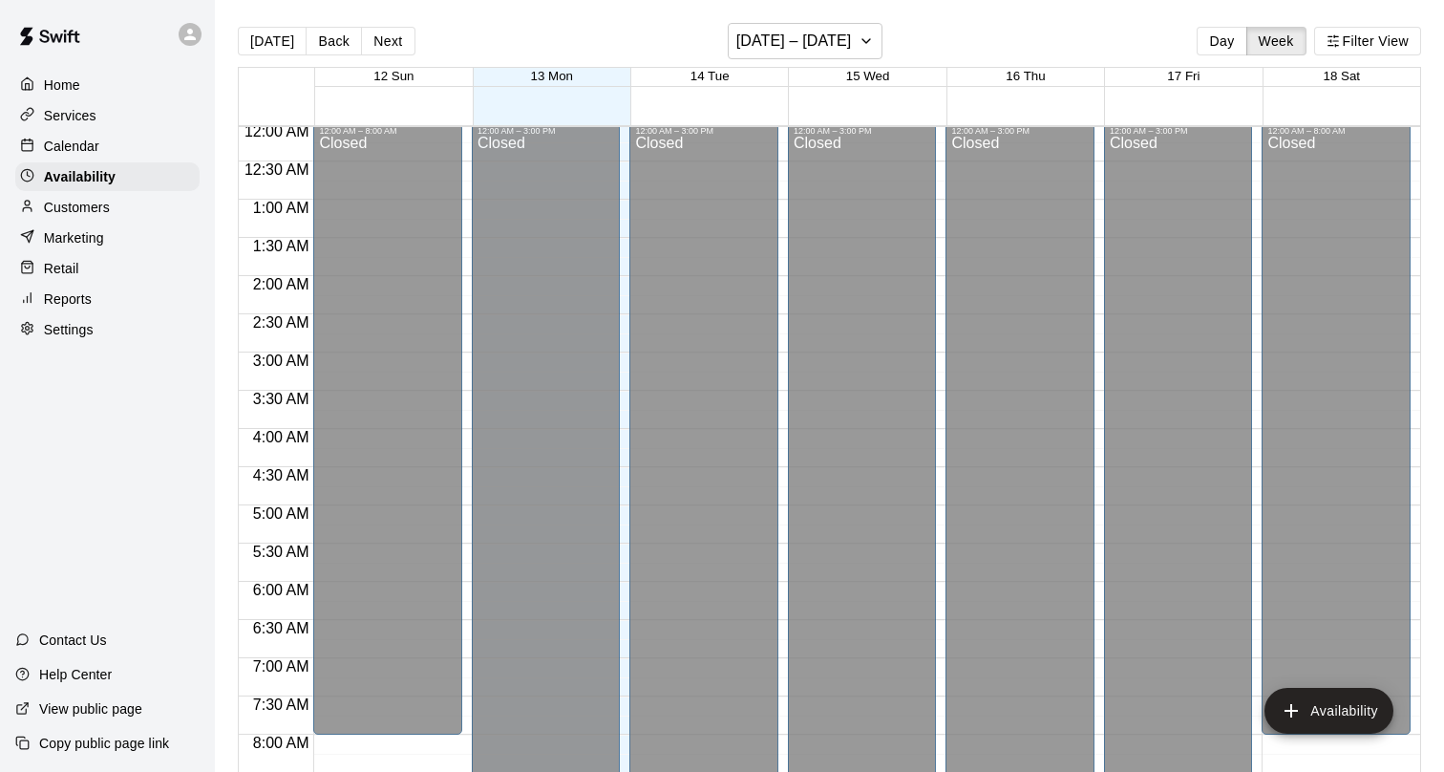
click at [125, 214] on div "Customers" at bounding box center [107, 207] width 184 height 29
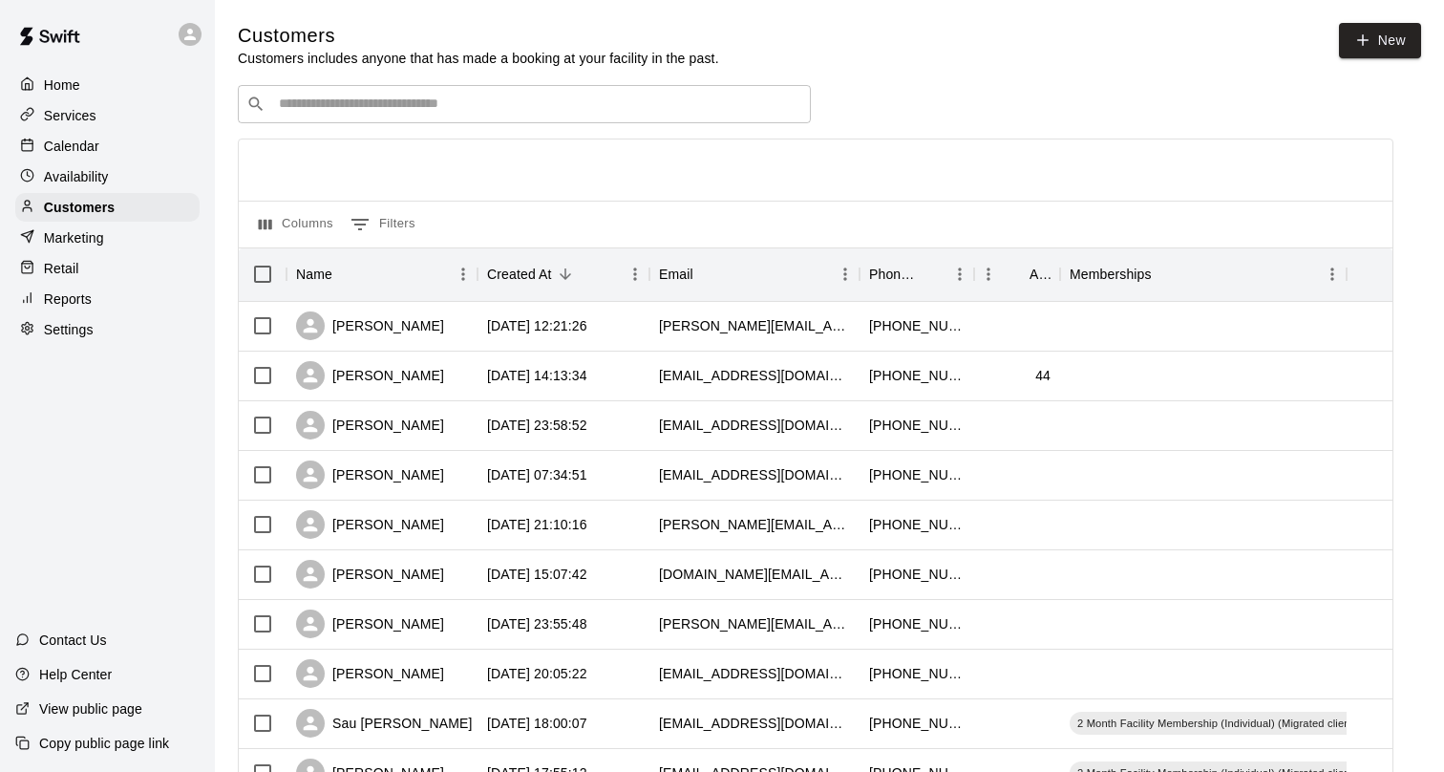
click at [404, 88] on div "​ ​" at bounding box center [524, 104] width 573 height 38
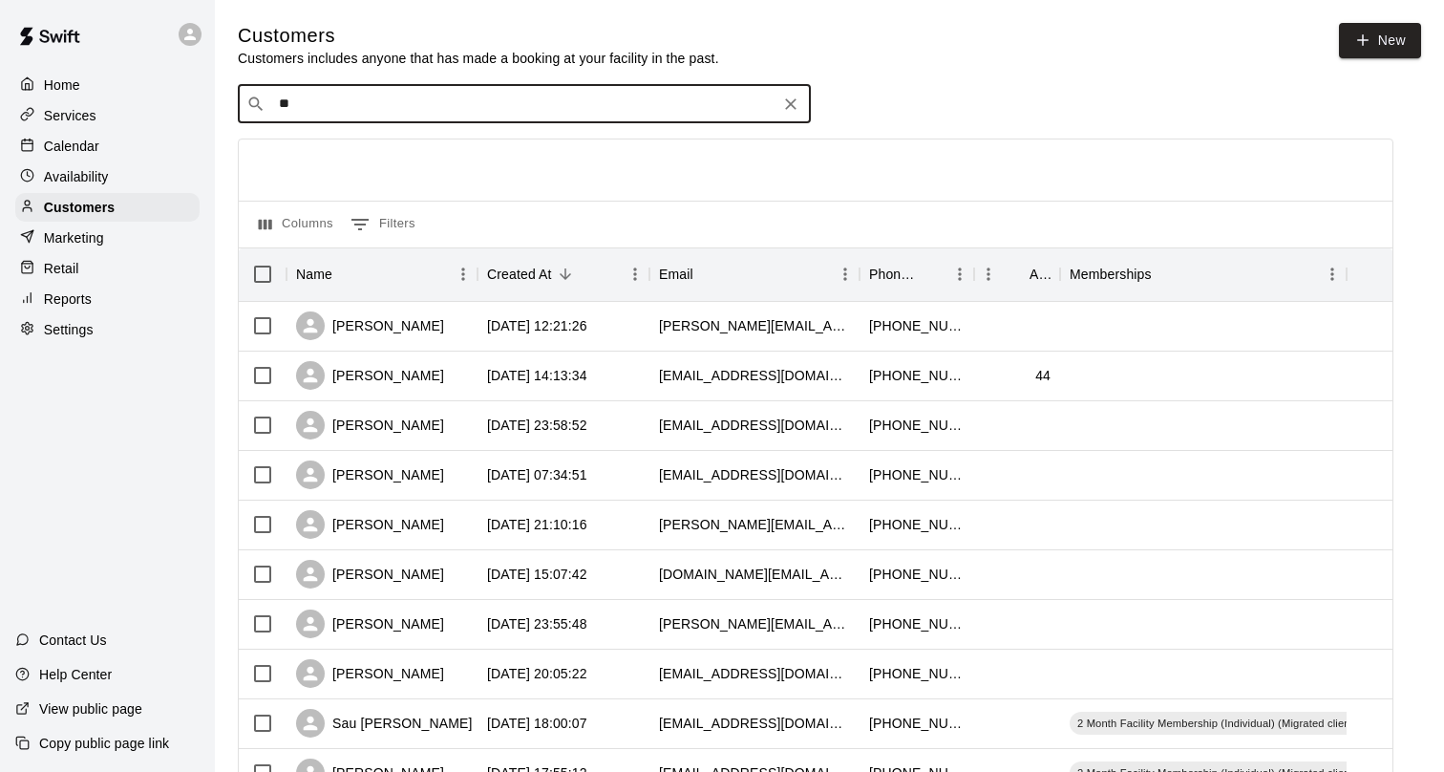
type input "***"
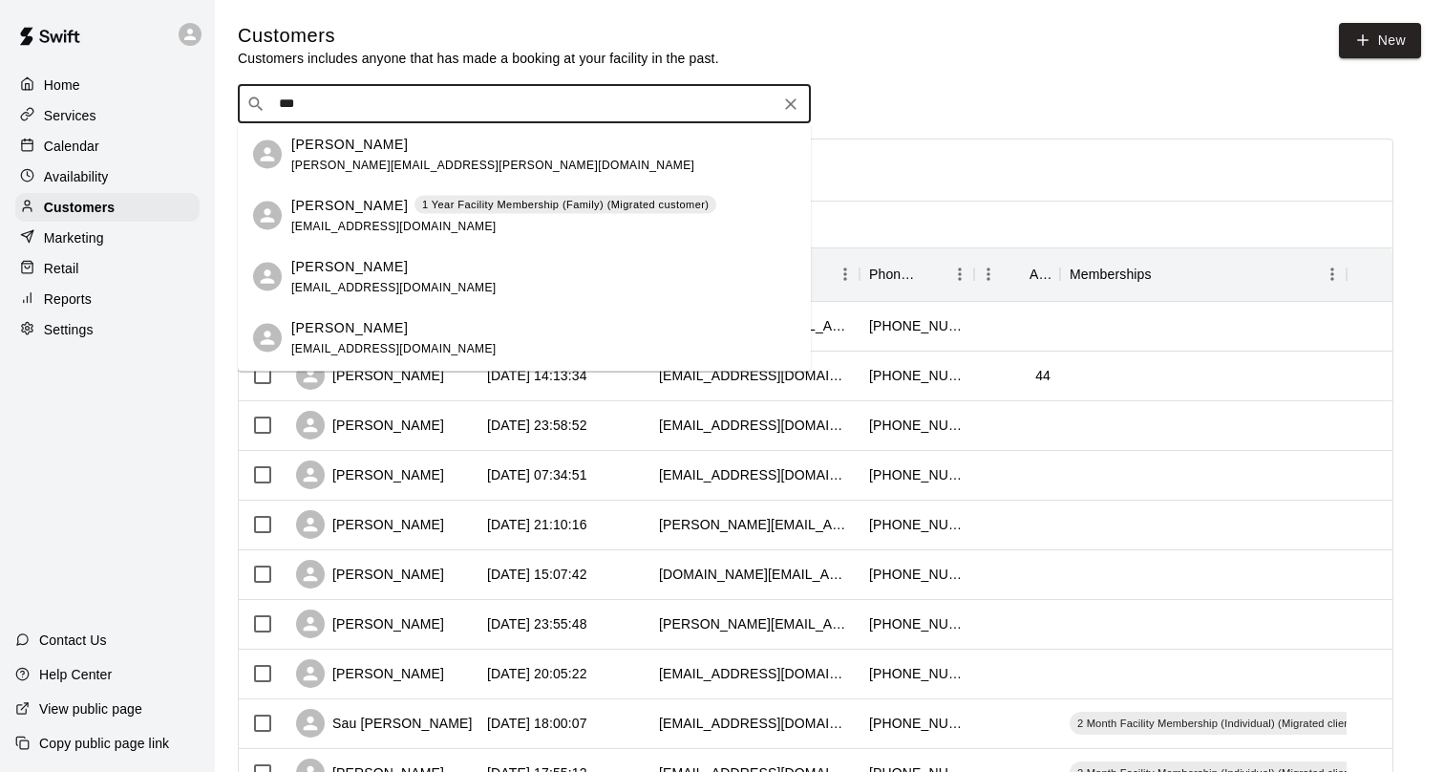
click at [365, 159] on span "[PERSON_NAME][EMAIL_ADDRESS][PERSON_NAME][DOMAIN_NAME]" at bounding box center [492, 164] width 403 height 13
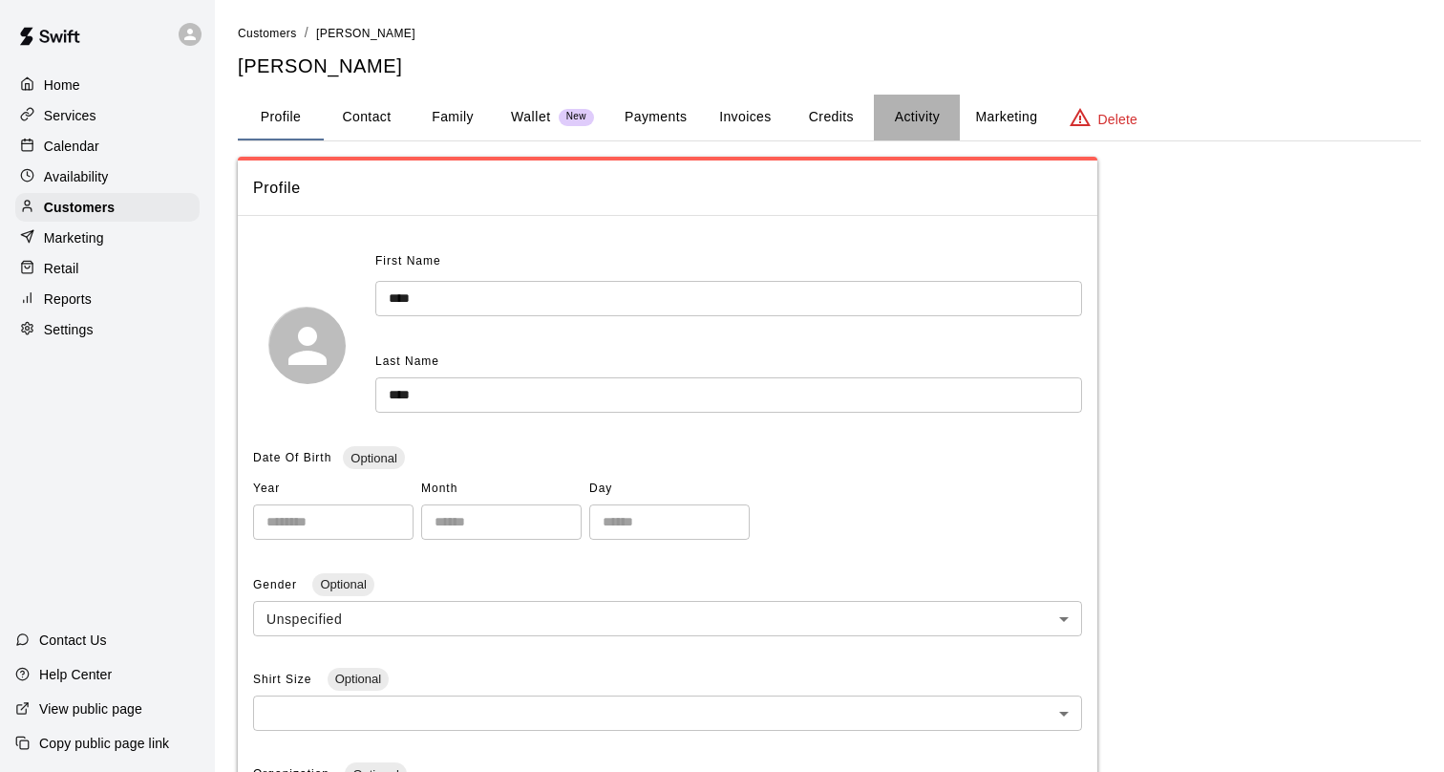
click at [910, 117] on button "Activity" at bounding box center [917, 118] width 86 height 46
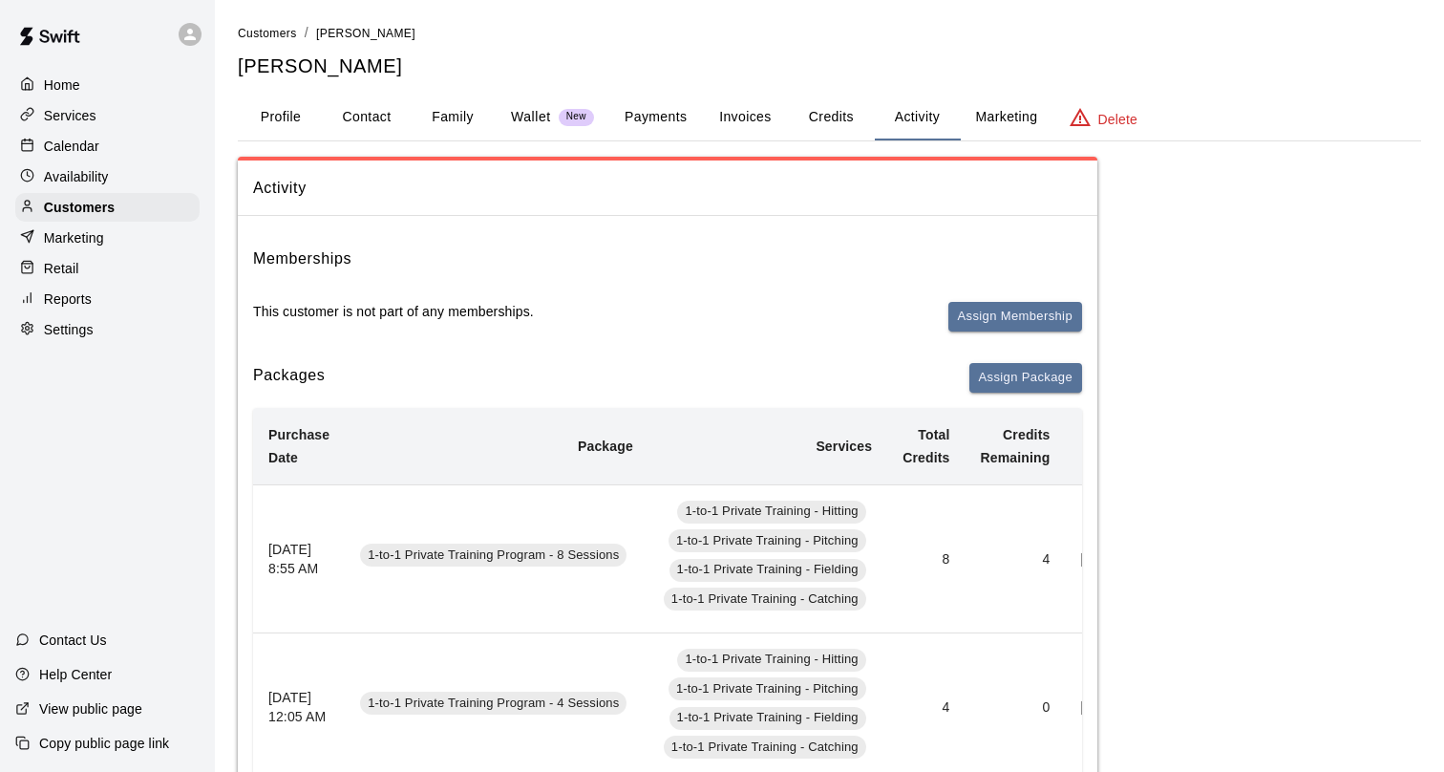
click at [556, 120] on div "Wallet New" at bounding box center [552, 117] width 83 height 20
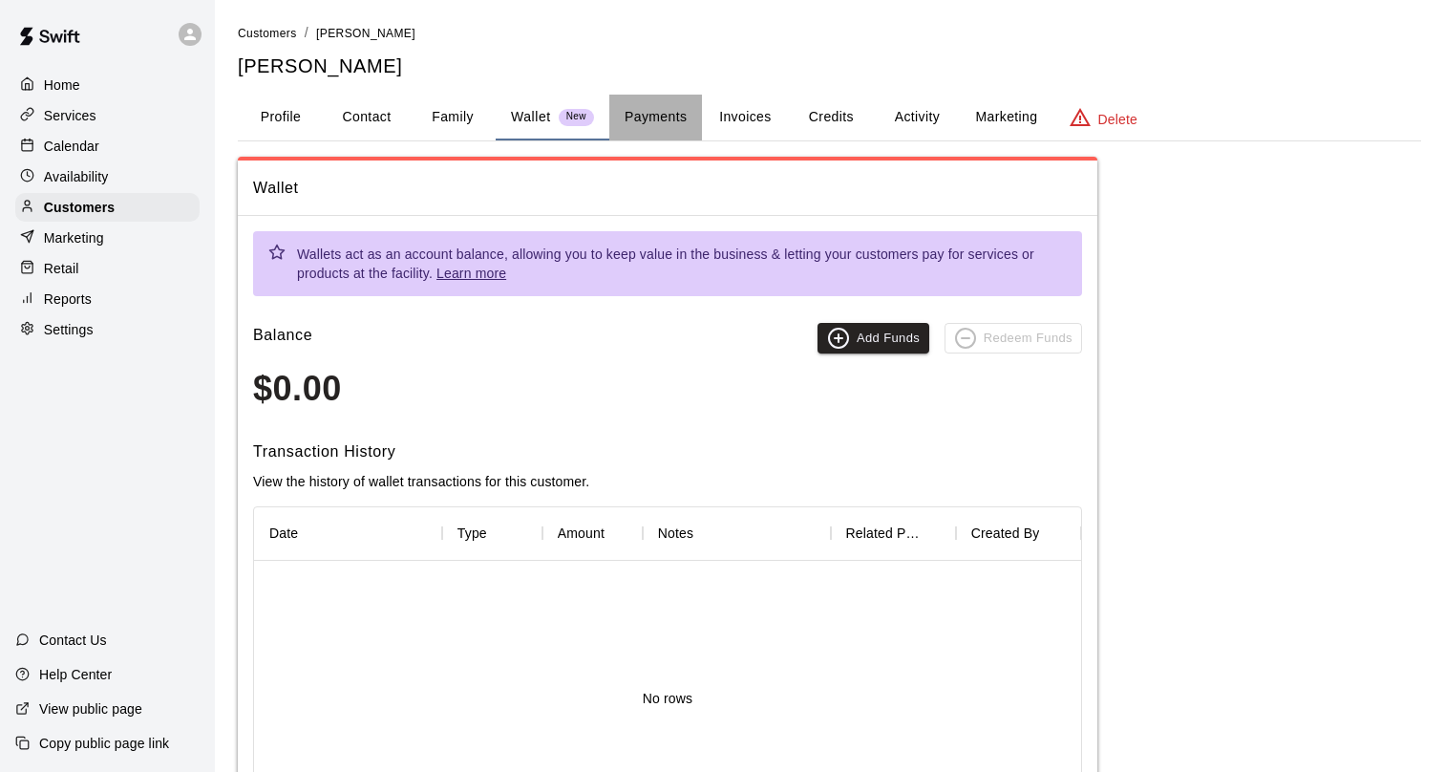
click at [662, 109] on button "Payments" at bounding box center [655, 118] width 93 height 46
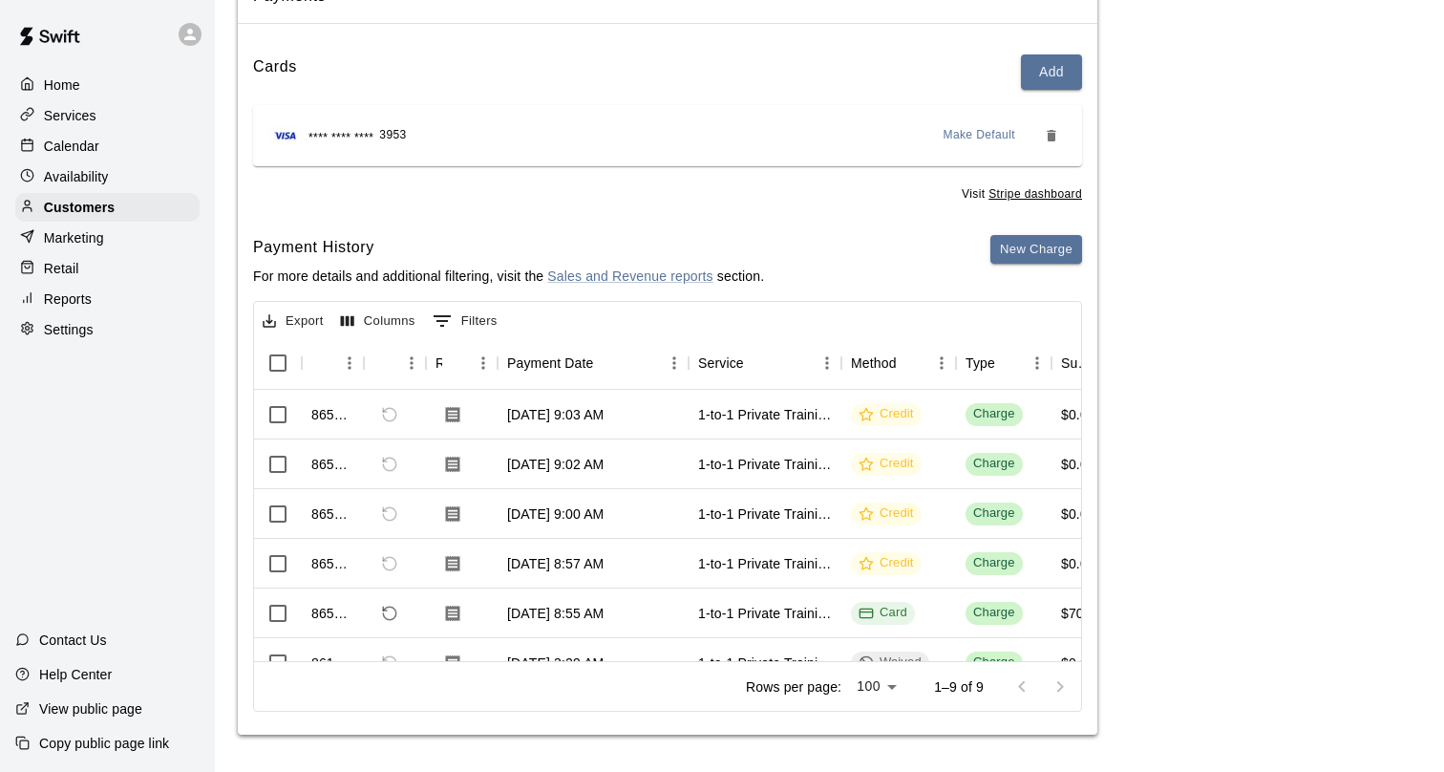
click at [108, 139] on div "Calendar" at bounding box center [107, 146] width 184 height 29
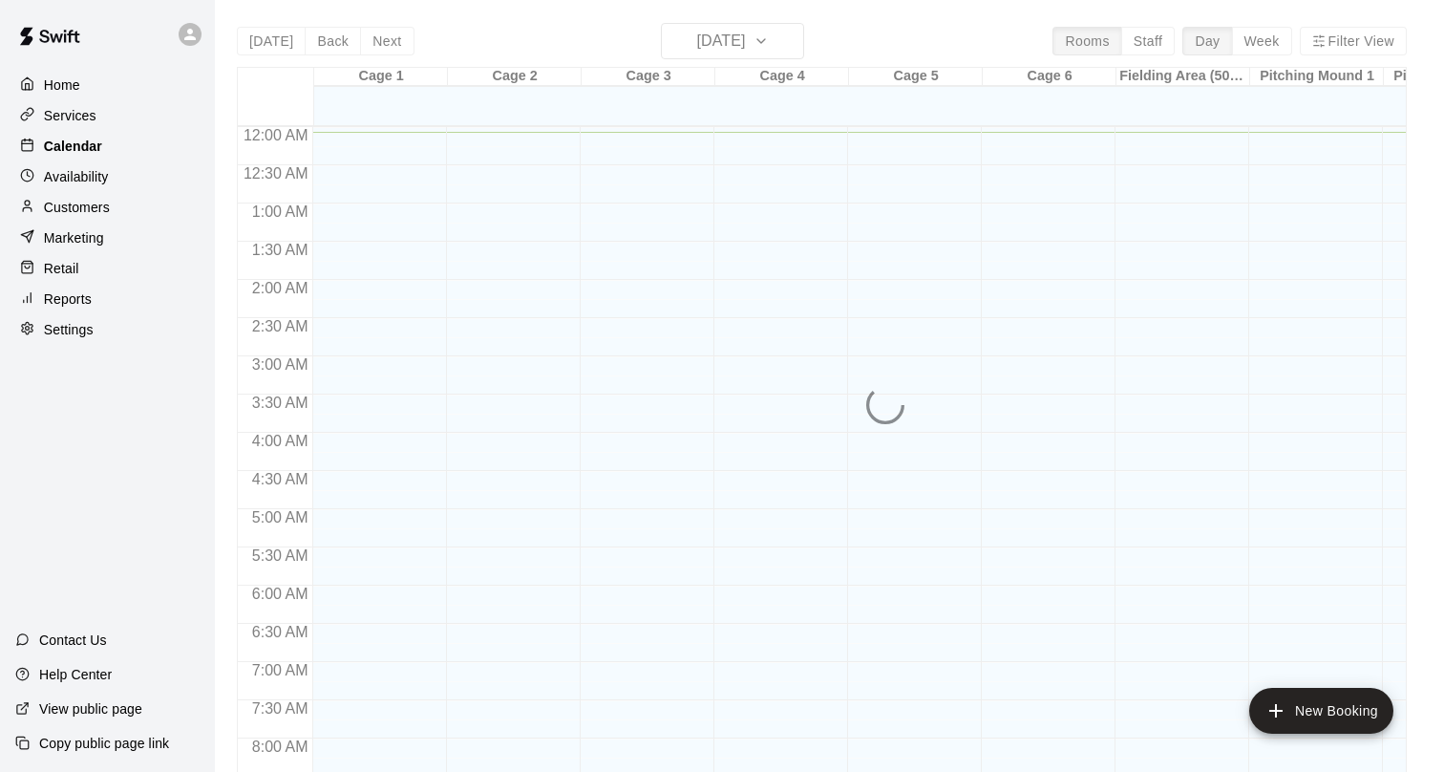
scroll to position [6, 0]
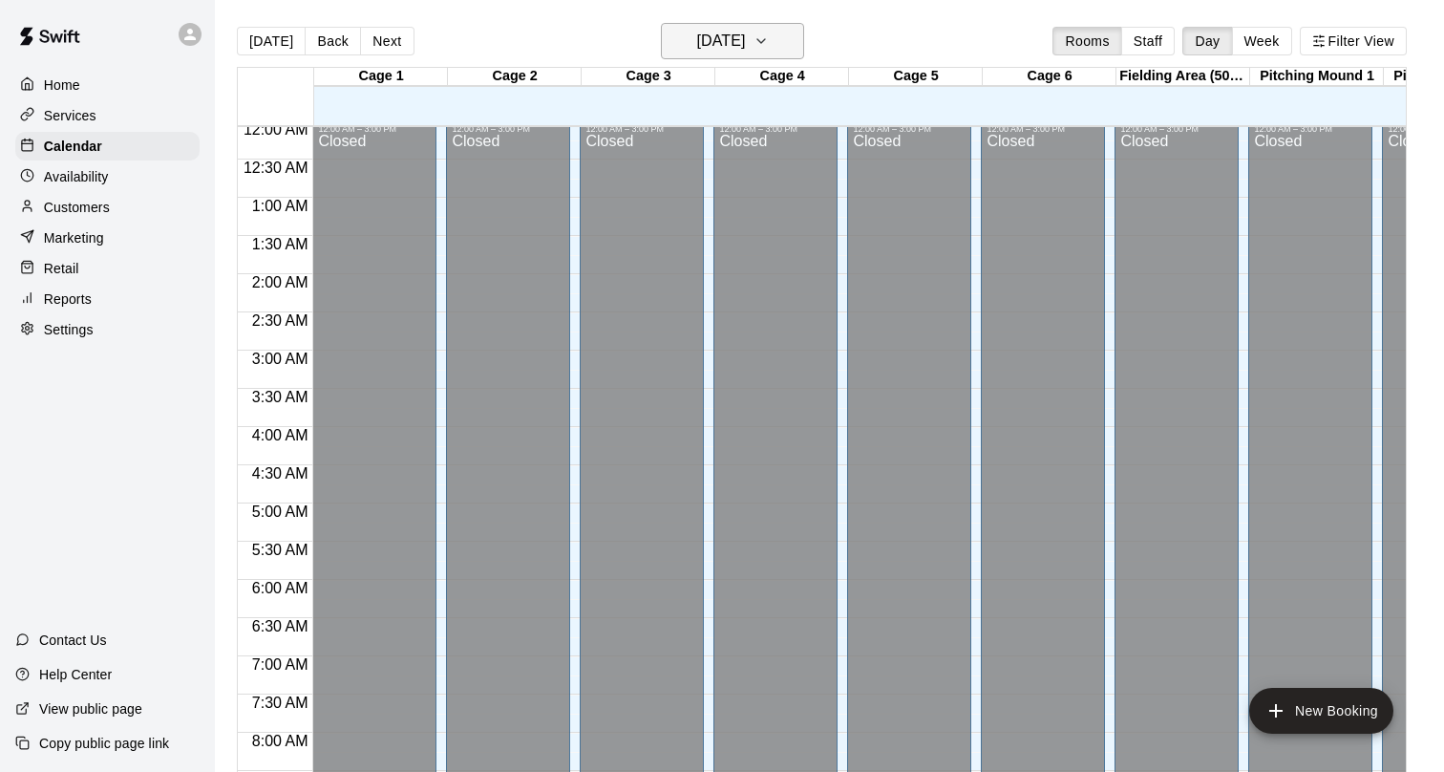
click at [738, 49] on h6 "[DATE]" at bounding box center [720, 41] width 49 height 27
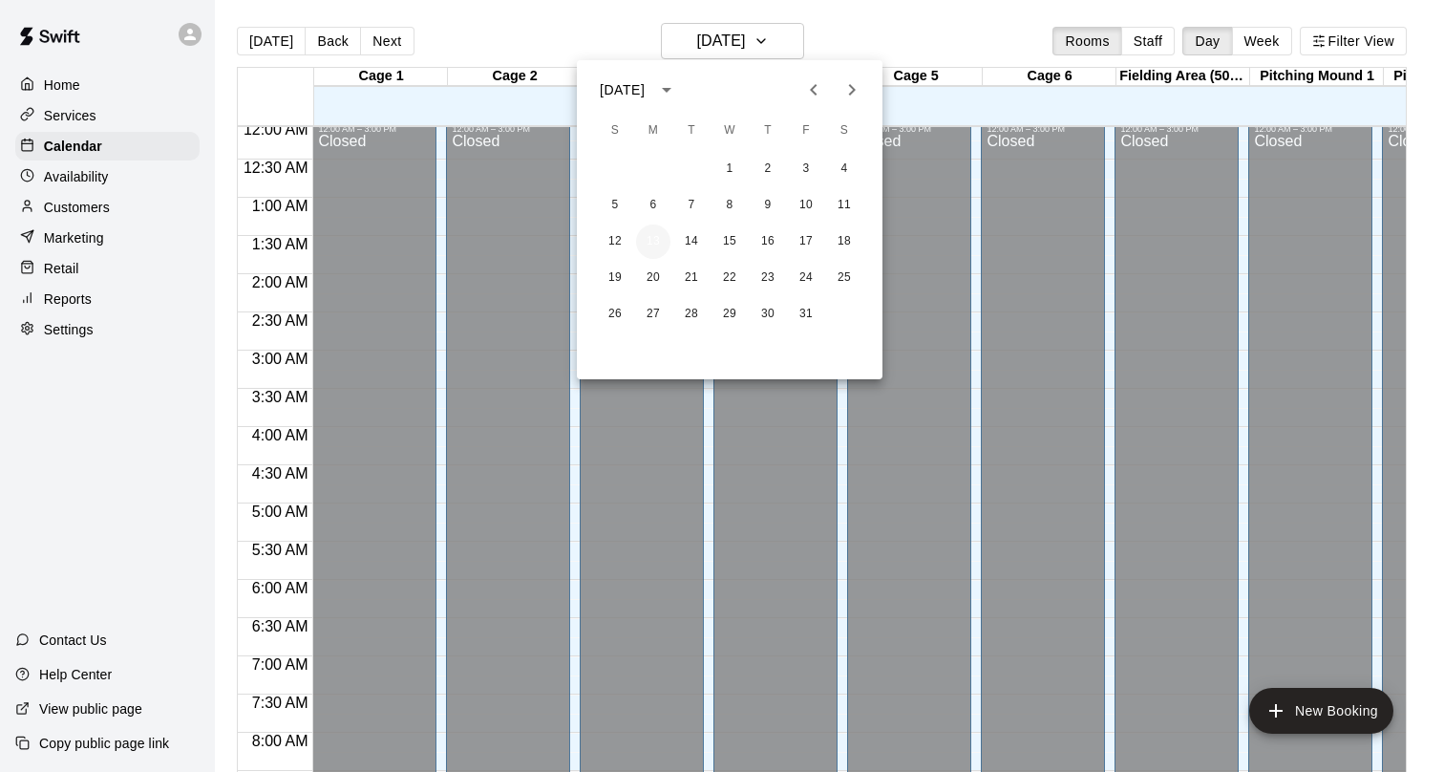
click at [661, 234] on button "13" at bounding box center [653, 241] width 34 height 34
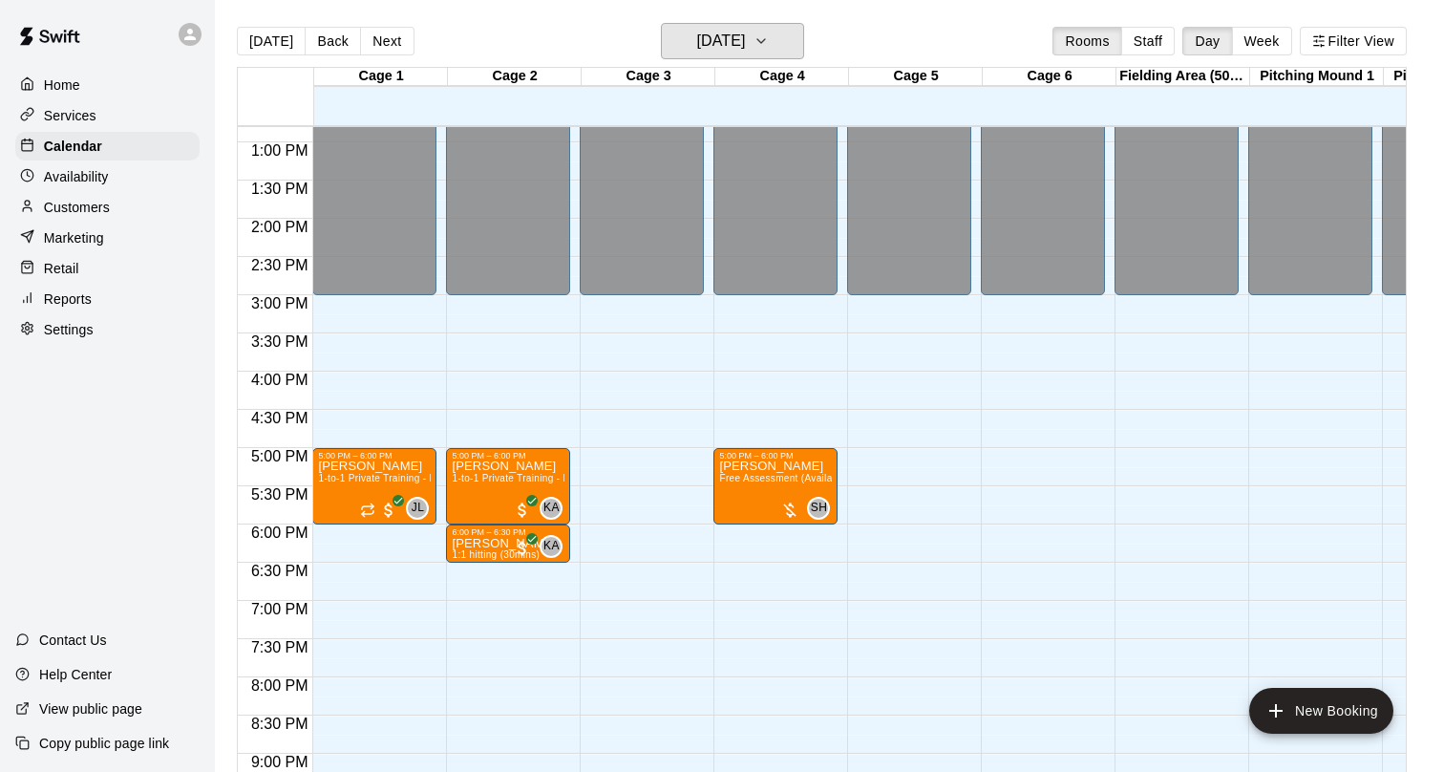
scroll to position [1168, 0]
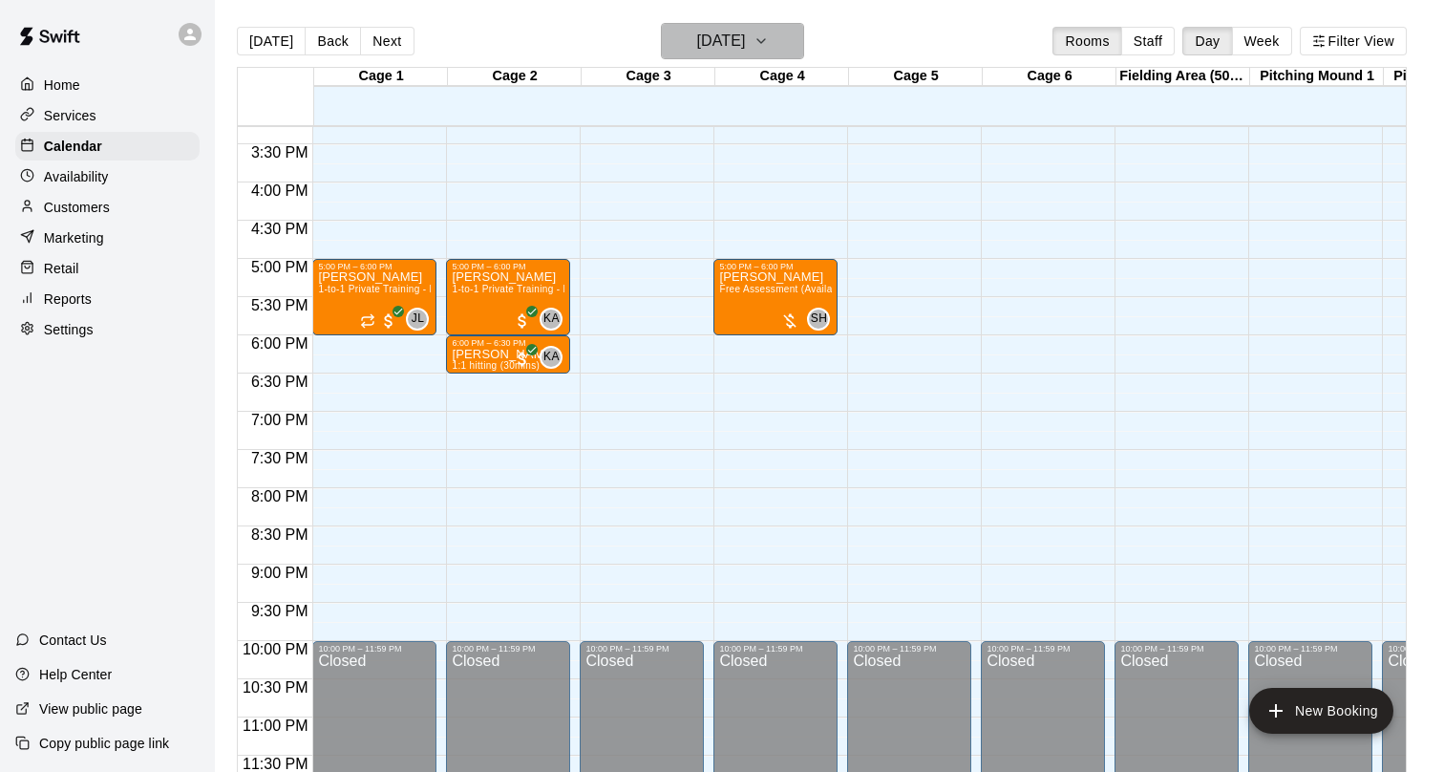
click at [764, 27] on button "[DATE]" at bounding box center [732, 41] width 143 height 36
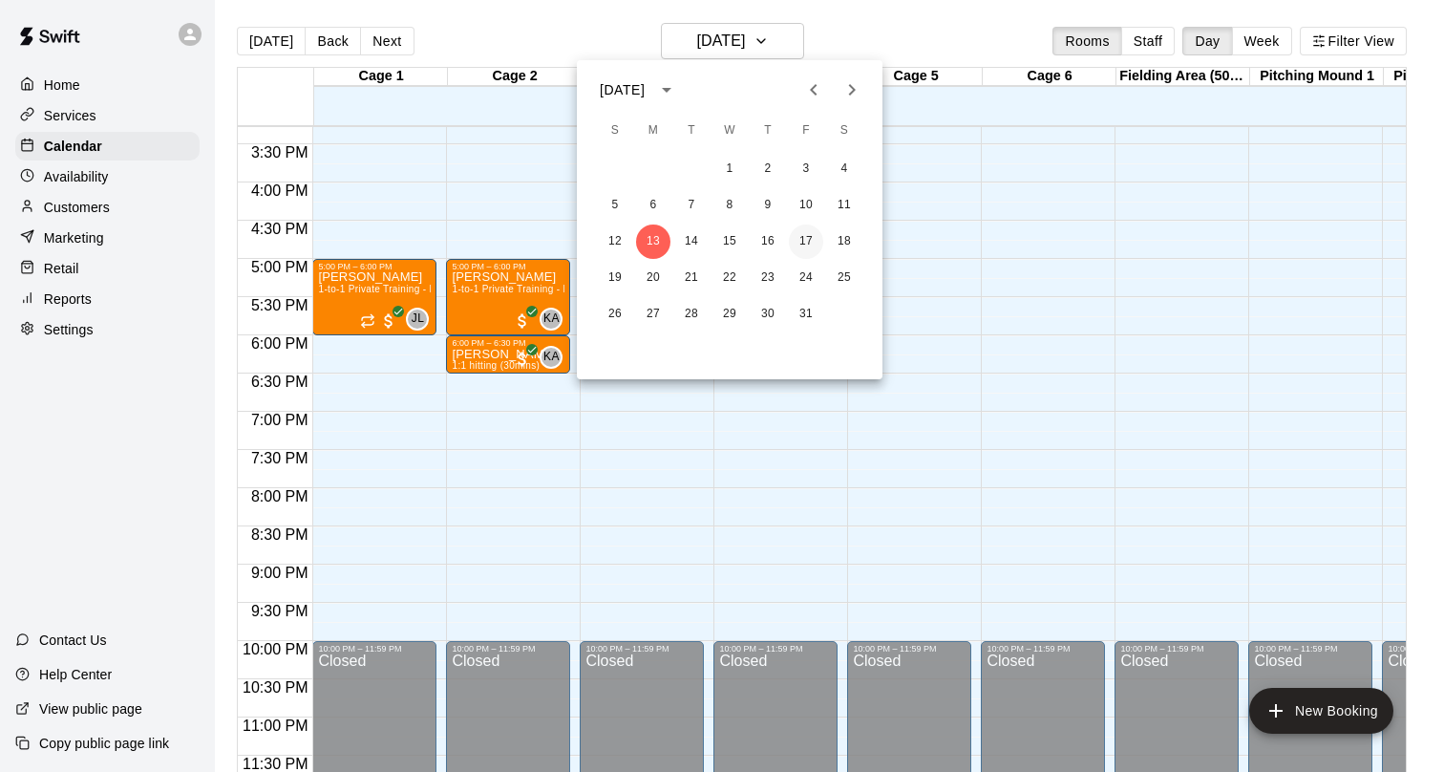
click at [800, 239] on button "17" at bounding box center [806, 241] width 34 height 34
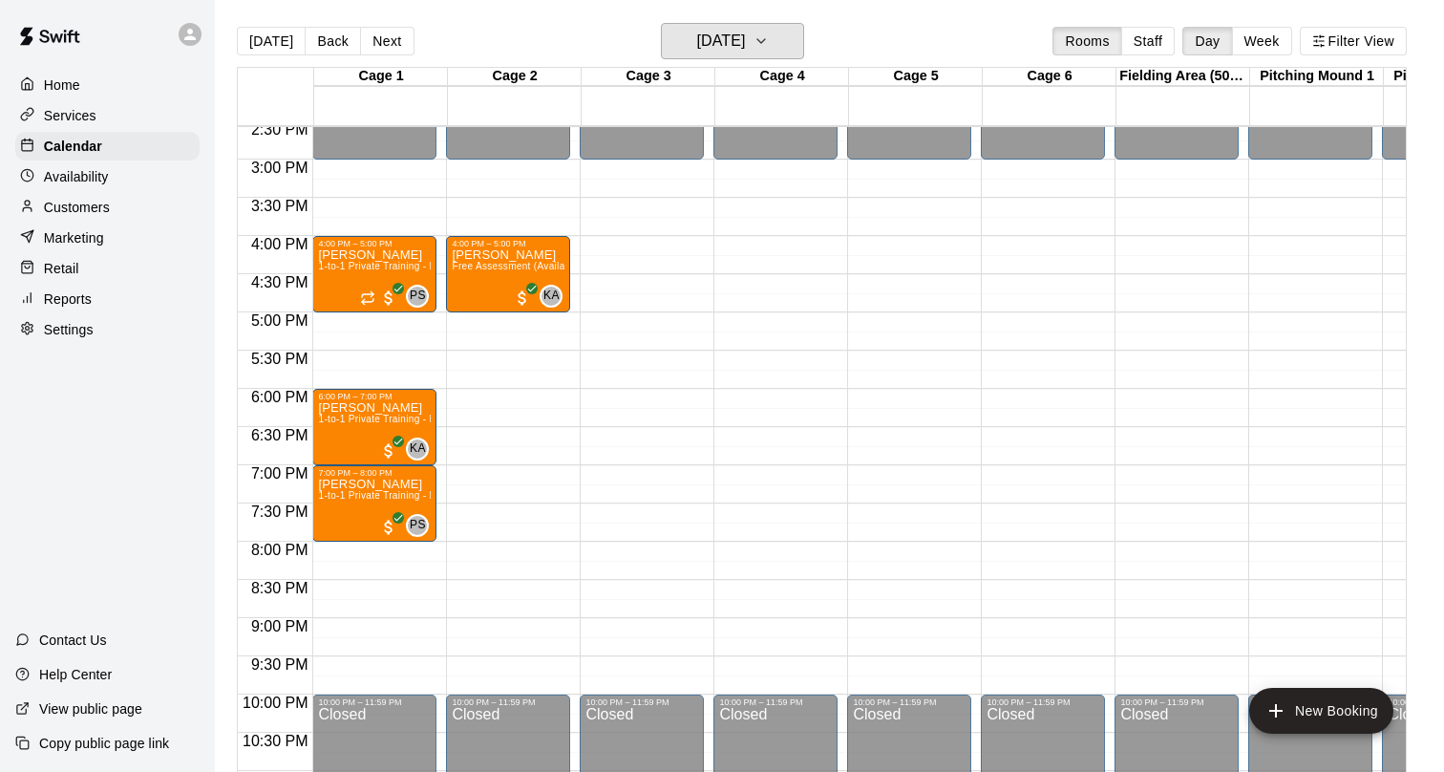
scroll to position [1110, 0]
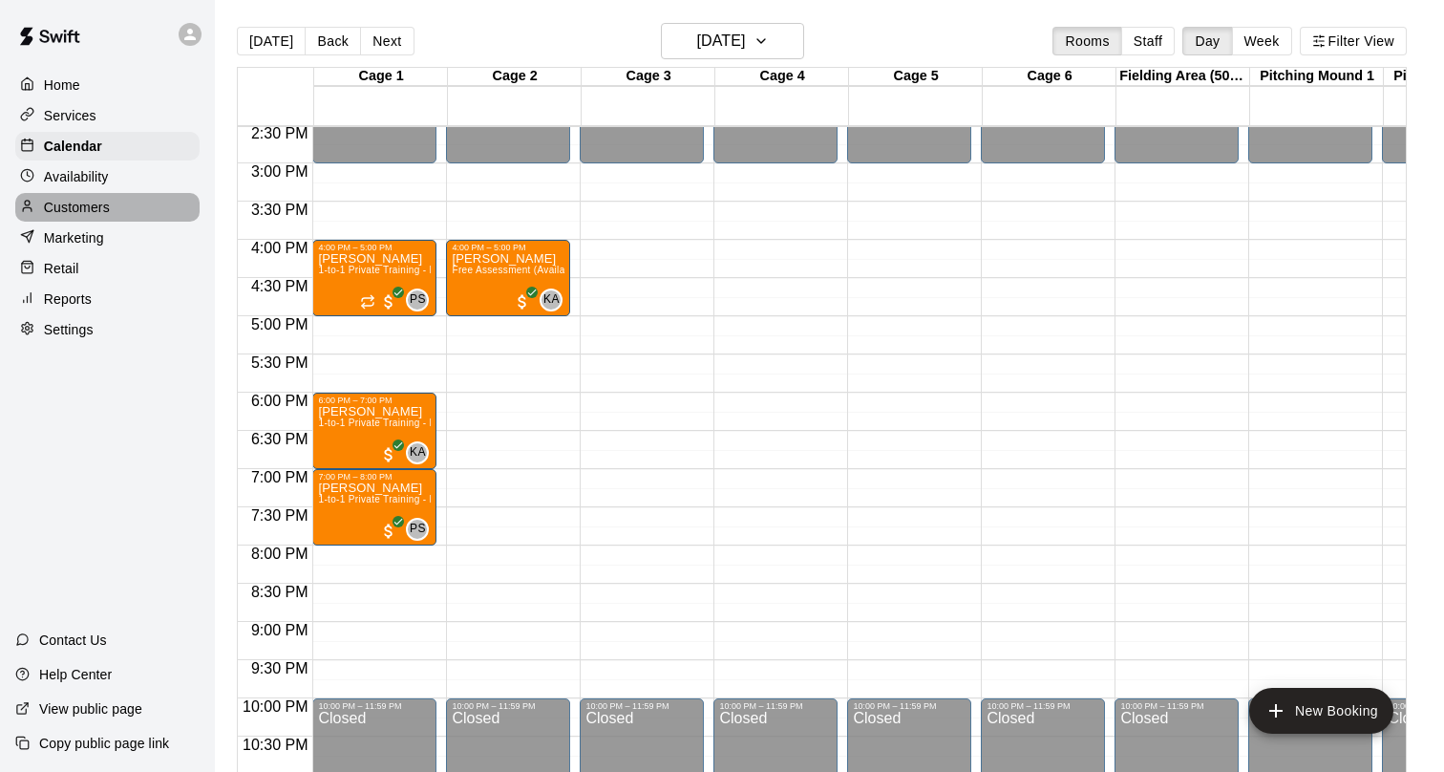
click at [108, 202] on p "Customers" at bounding box center [77, 207] width 66 height 19
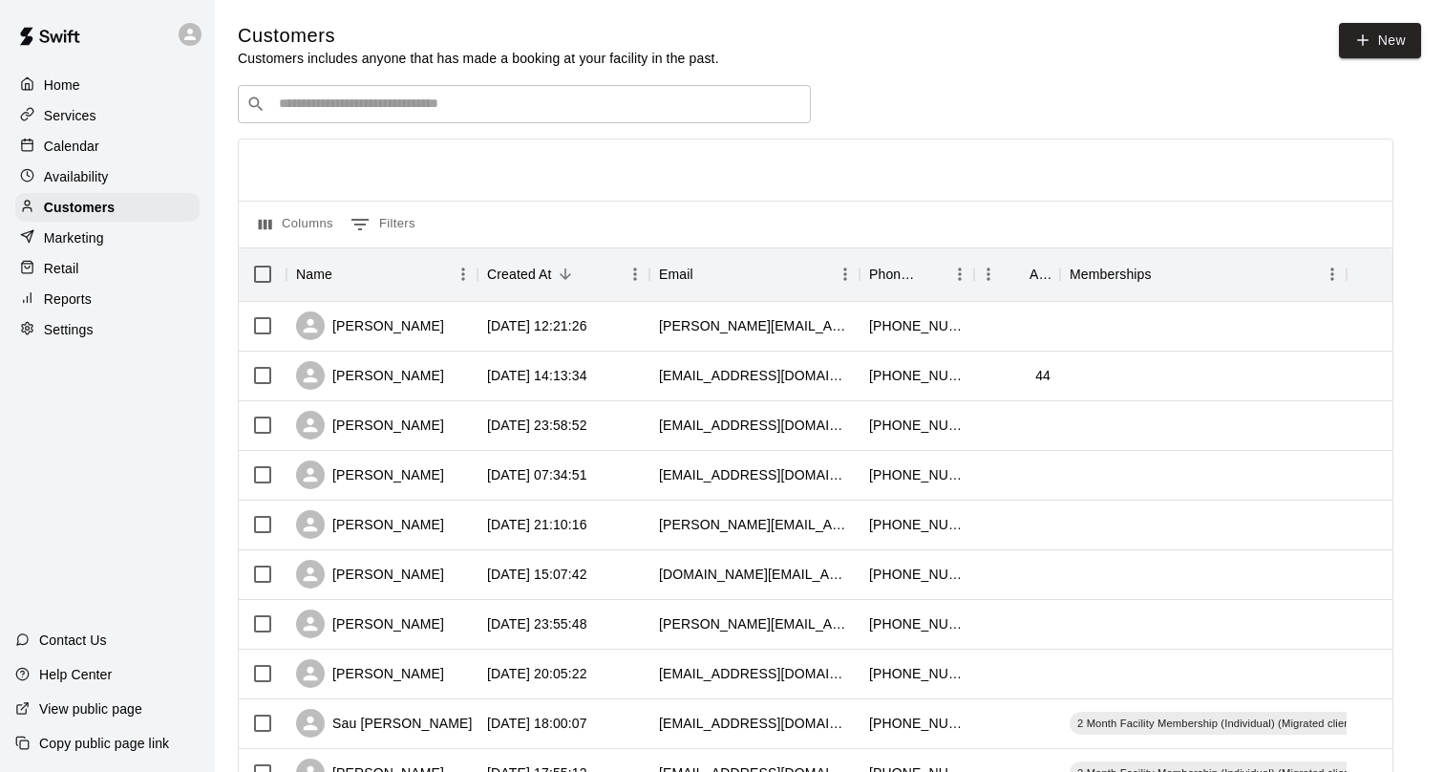
click at [359, 103] on input "Search customers by name or email" at bounding box center [537, 104] width 529 height 19
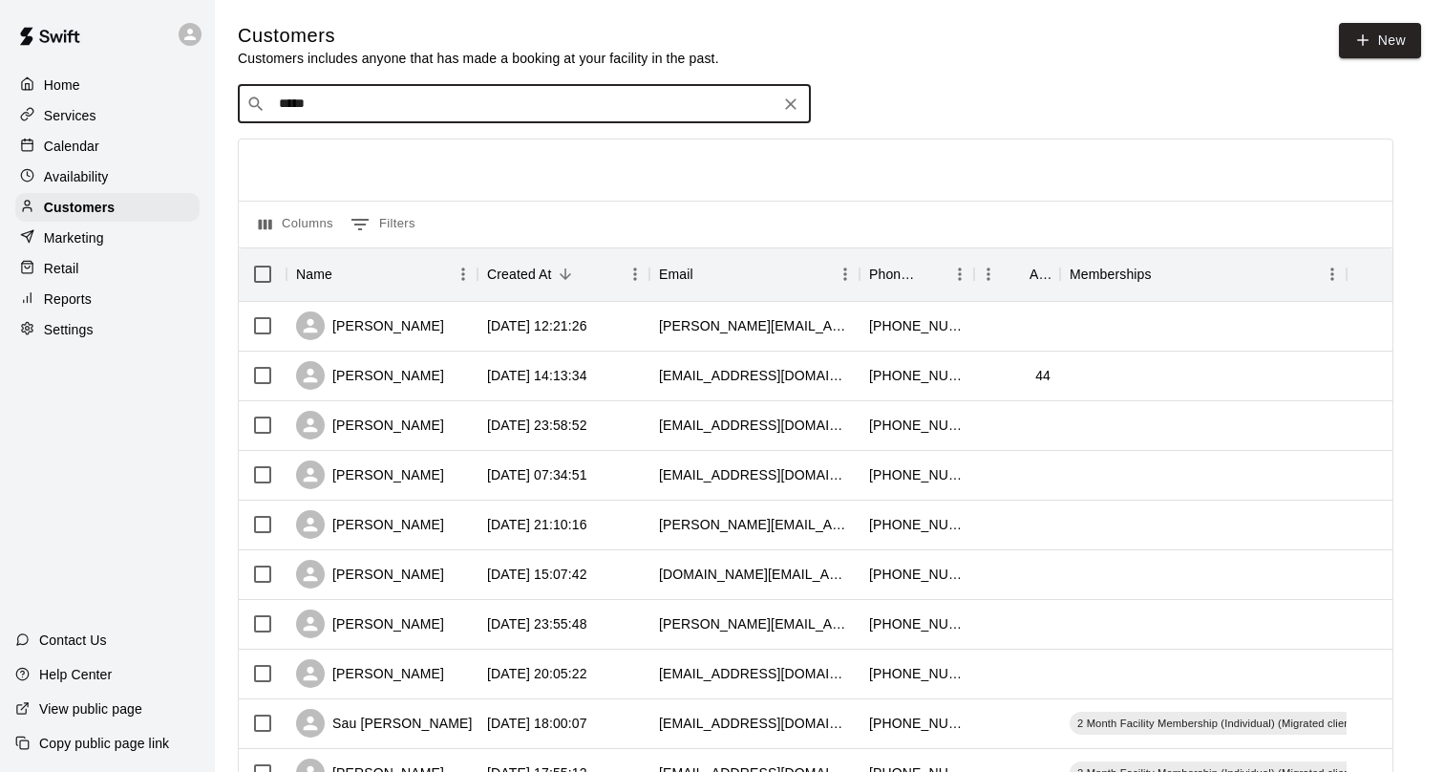
type input "******"
click at [377, 159] on span "johnnychengzl07@gmail.com" at bounding box center [393, 164] width 205 height 13
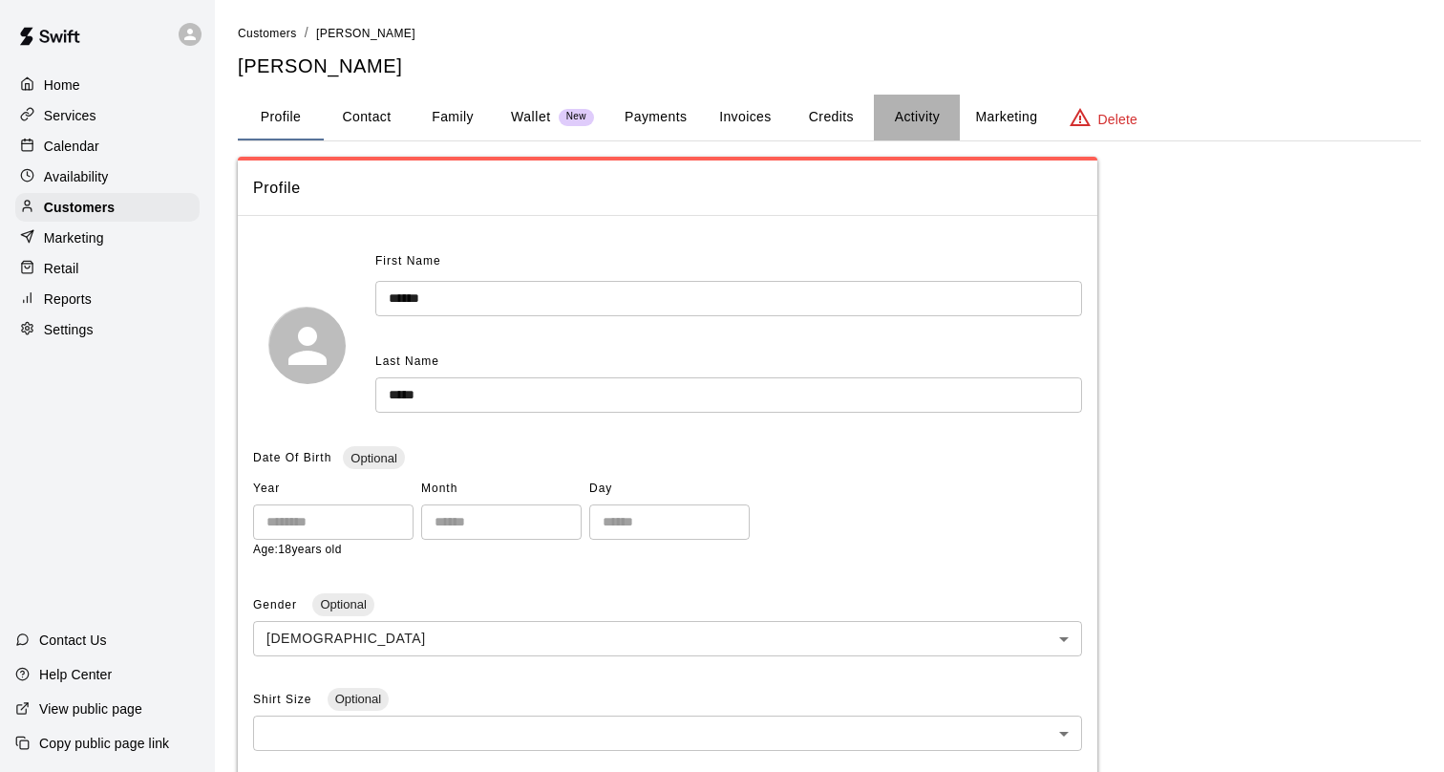
click at [918, 130] on button "Activity" at bounding box center [917, 118] width 86 height 46
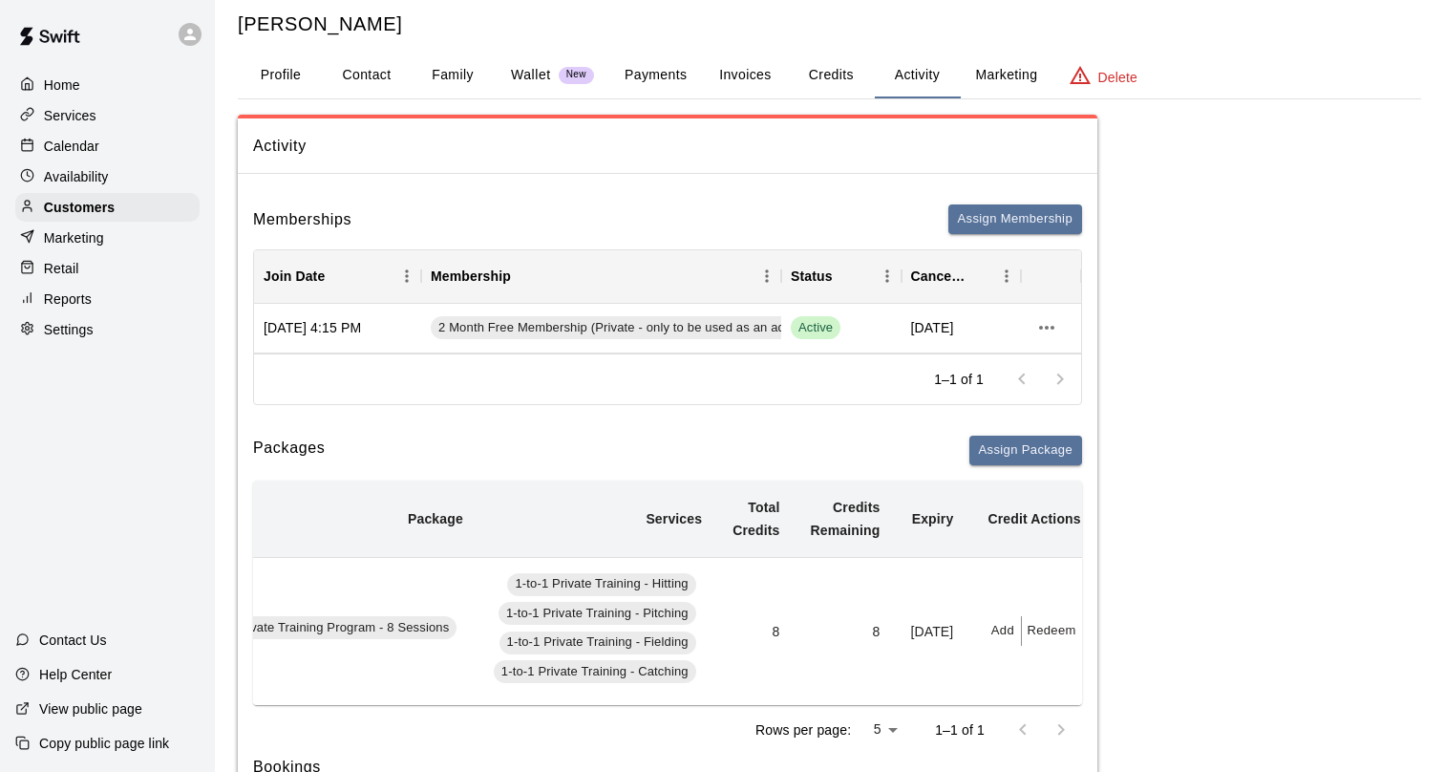
scroll to position [40, 0]
click at [652, 72] on button "Payments" at bounding box center [655, 77] width 93 height 46
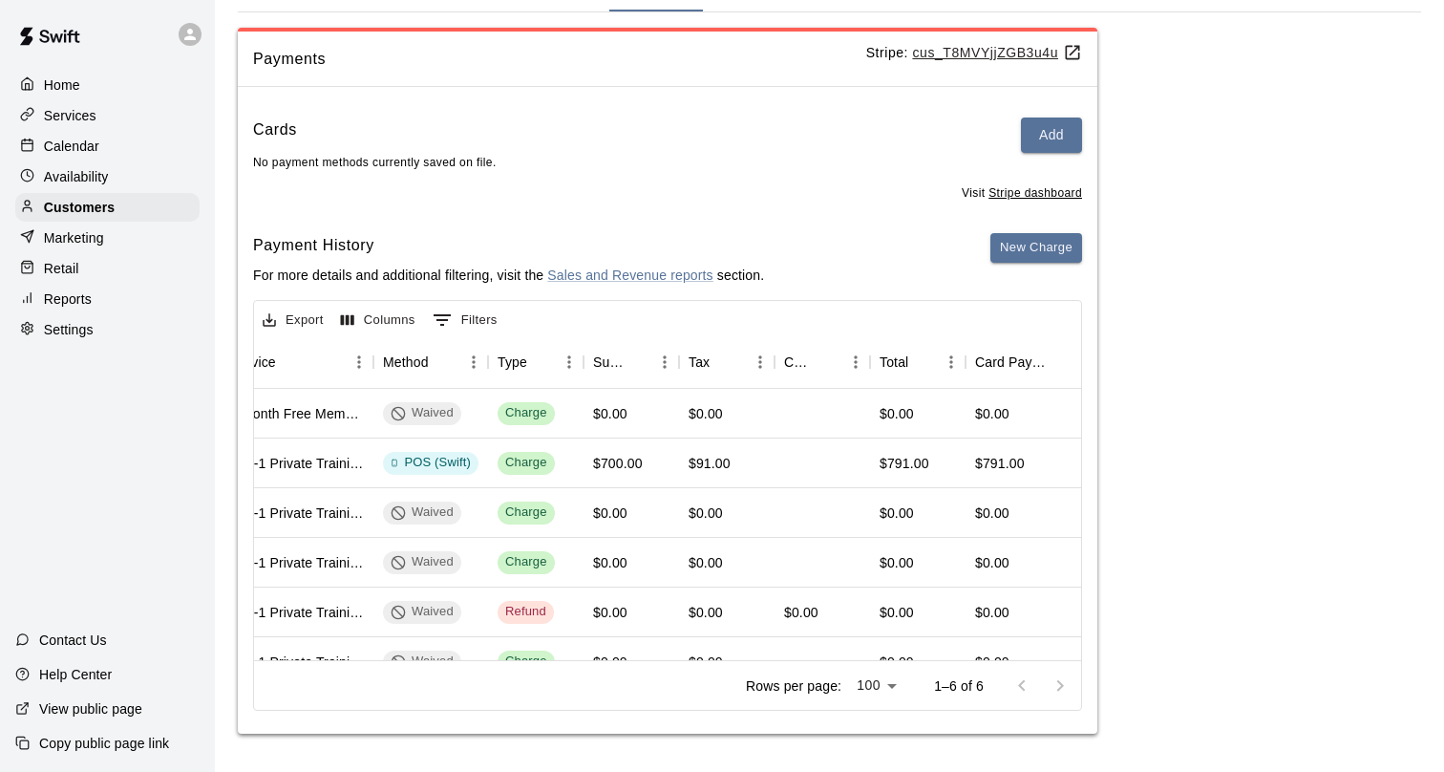
scroll to position [0, 0]
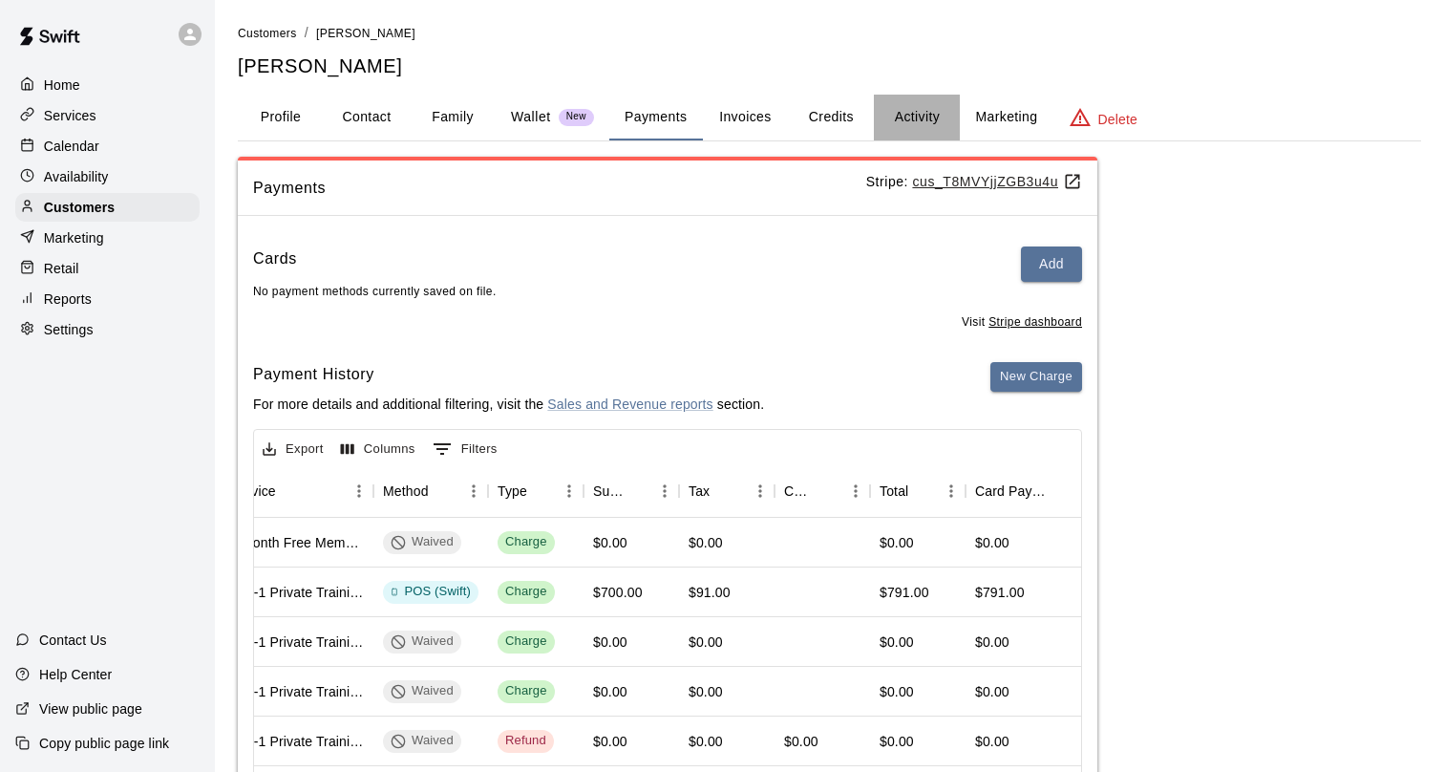
click at [924, 116] on button "Activity" at bounding box center [917, 118] width 86 height 46
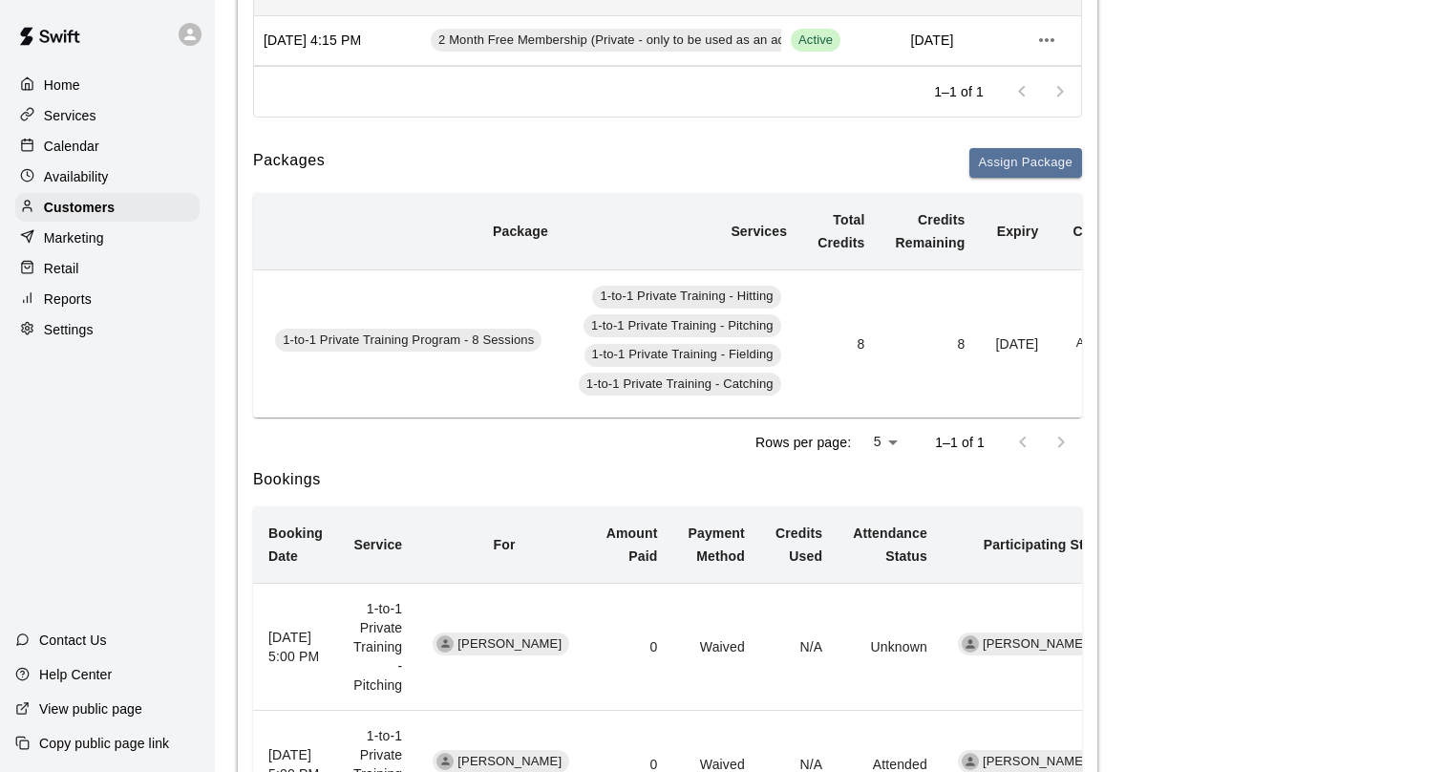
scroll to position [0, 170]
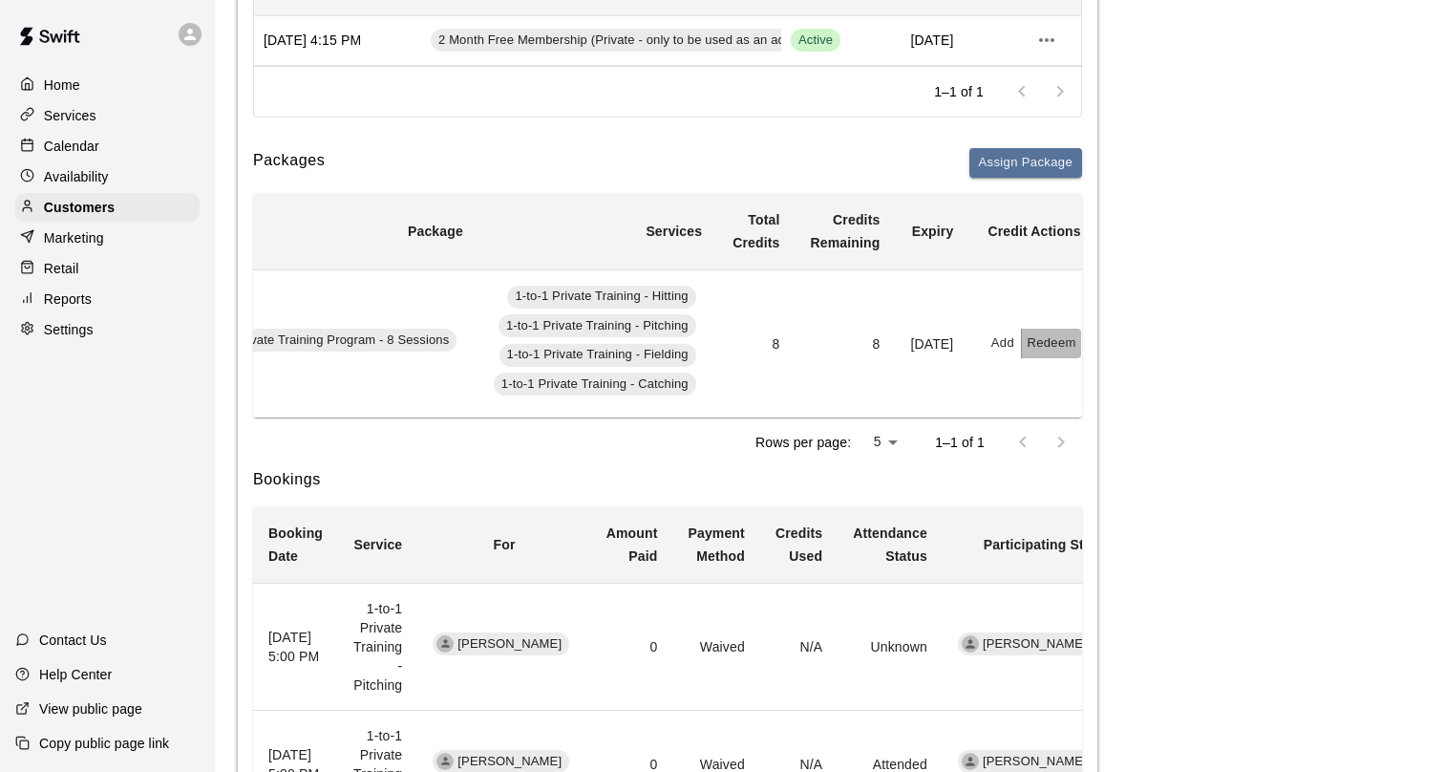
click at [1050, 348] on button "Redeem" at bounding box center [1051, 344] width 58 height 30
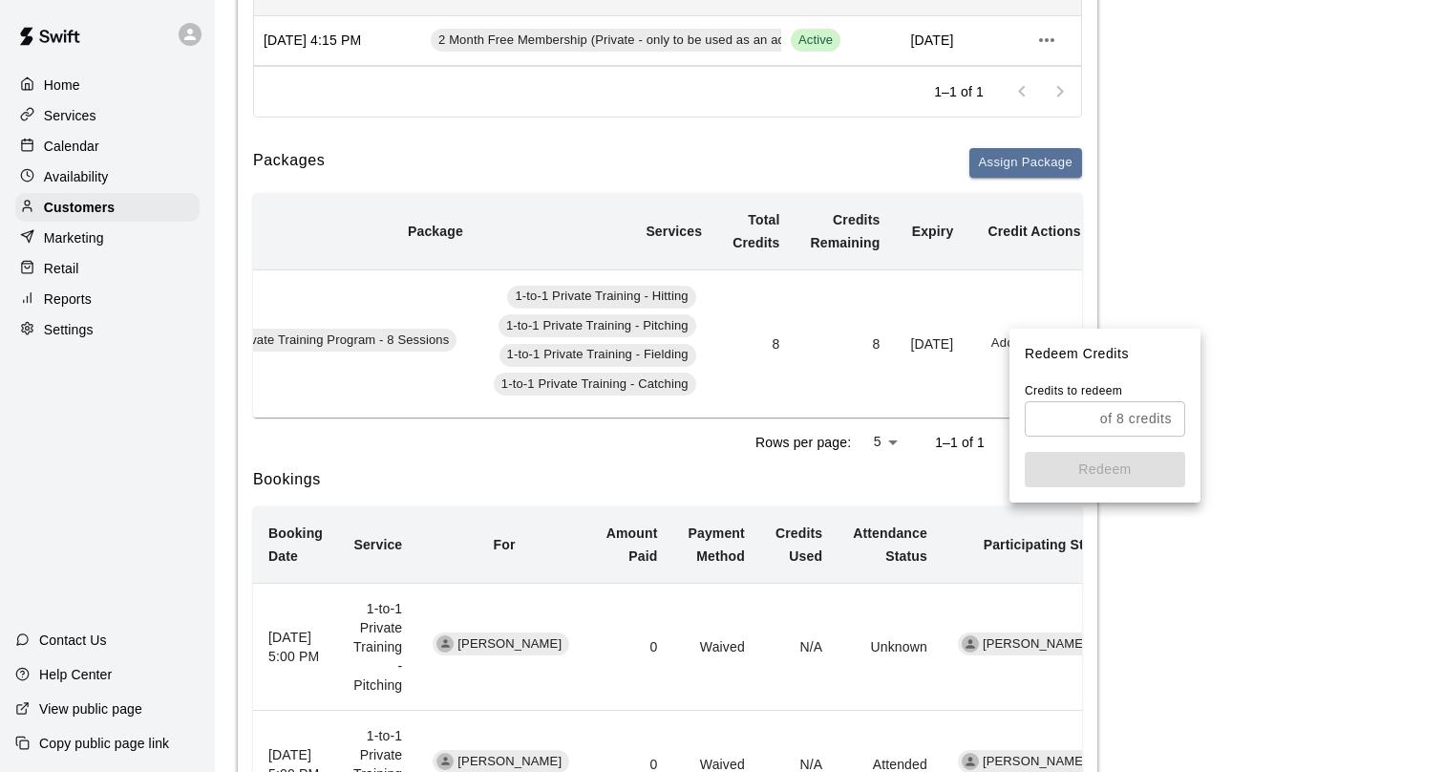
click at [1073, 433] on input "text" at bounding box center [1059, 418] width 68 height 35
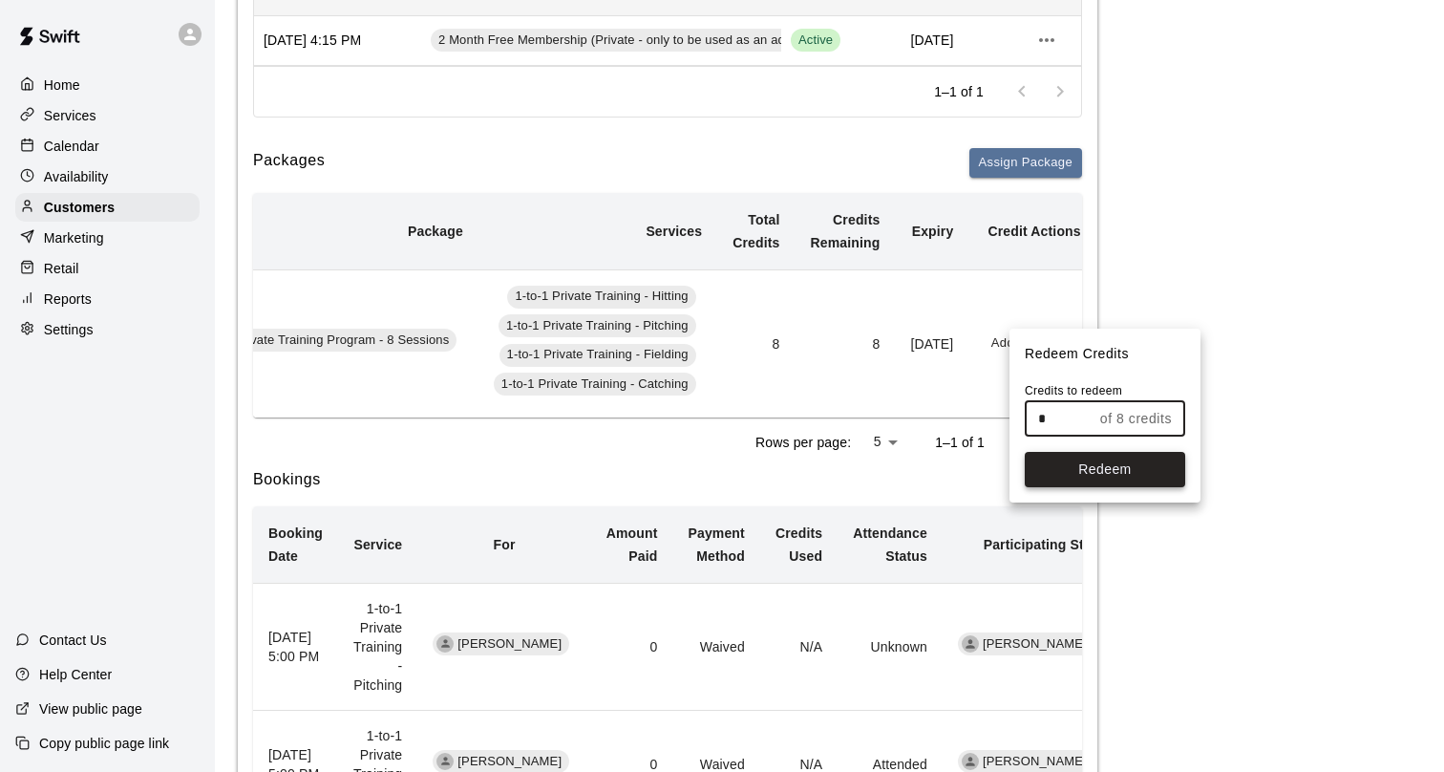
type input "*"
click at [1082, 479] on button "Redeem" at bounding box center [1105, 469] width 160 height 35
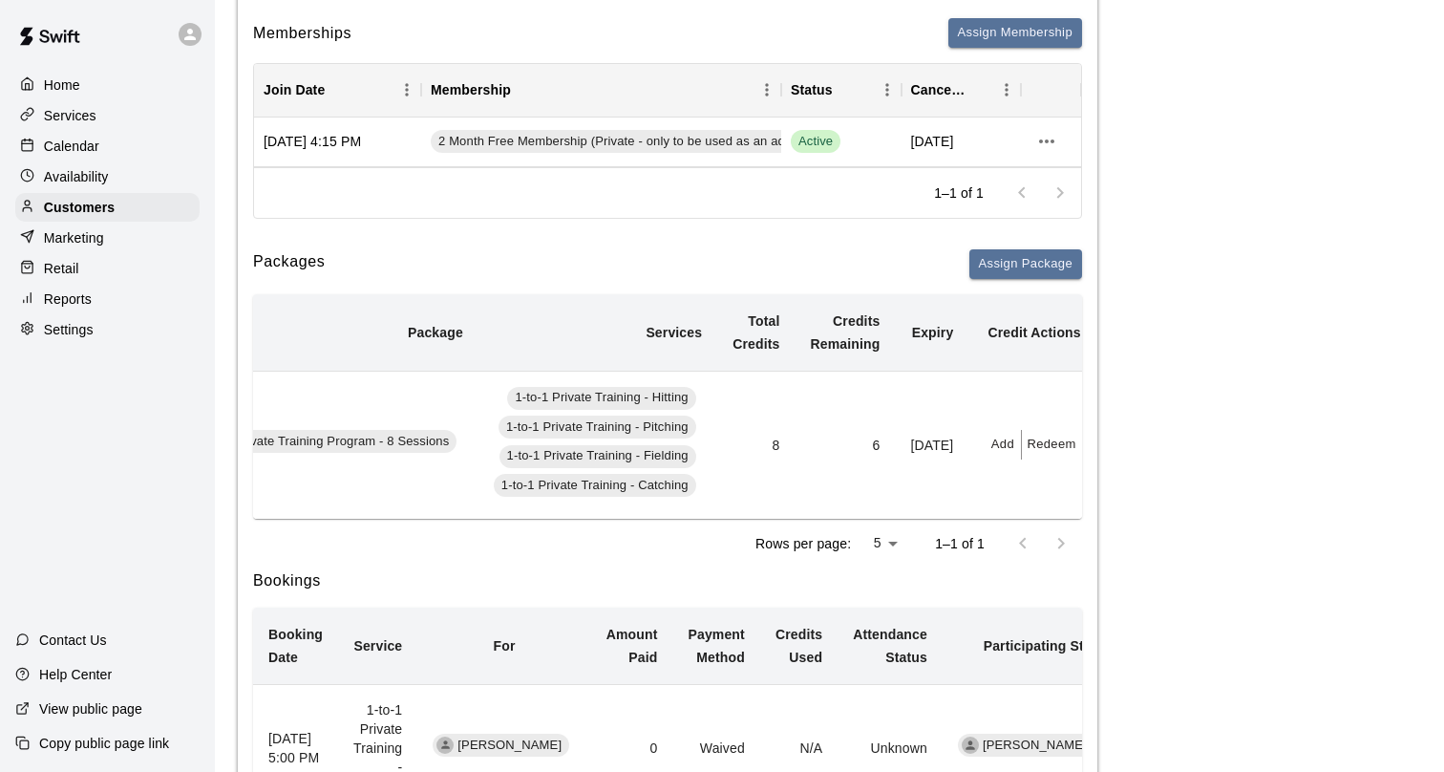
scroll to position [0, 0]
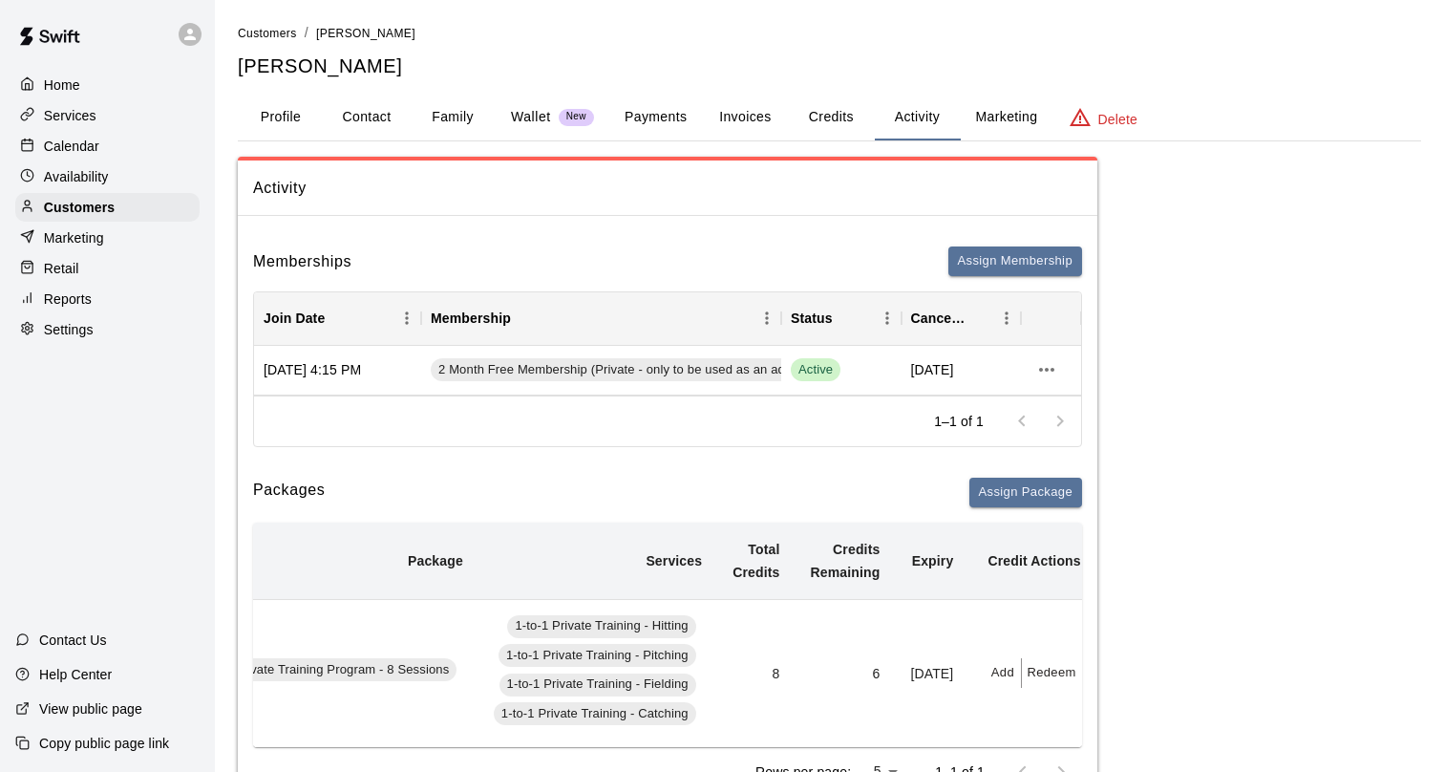
click at [112, 148] on div "Calendar" at bounding box center [107, 146] width 184 height 29
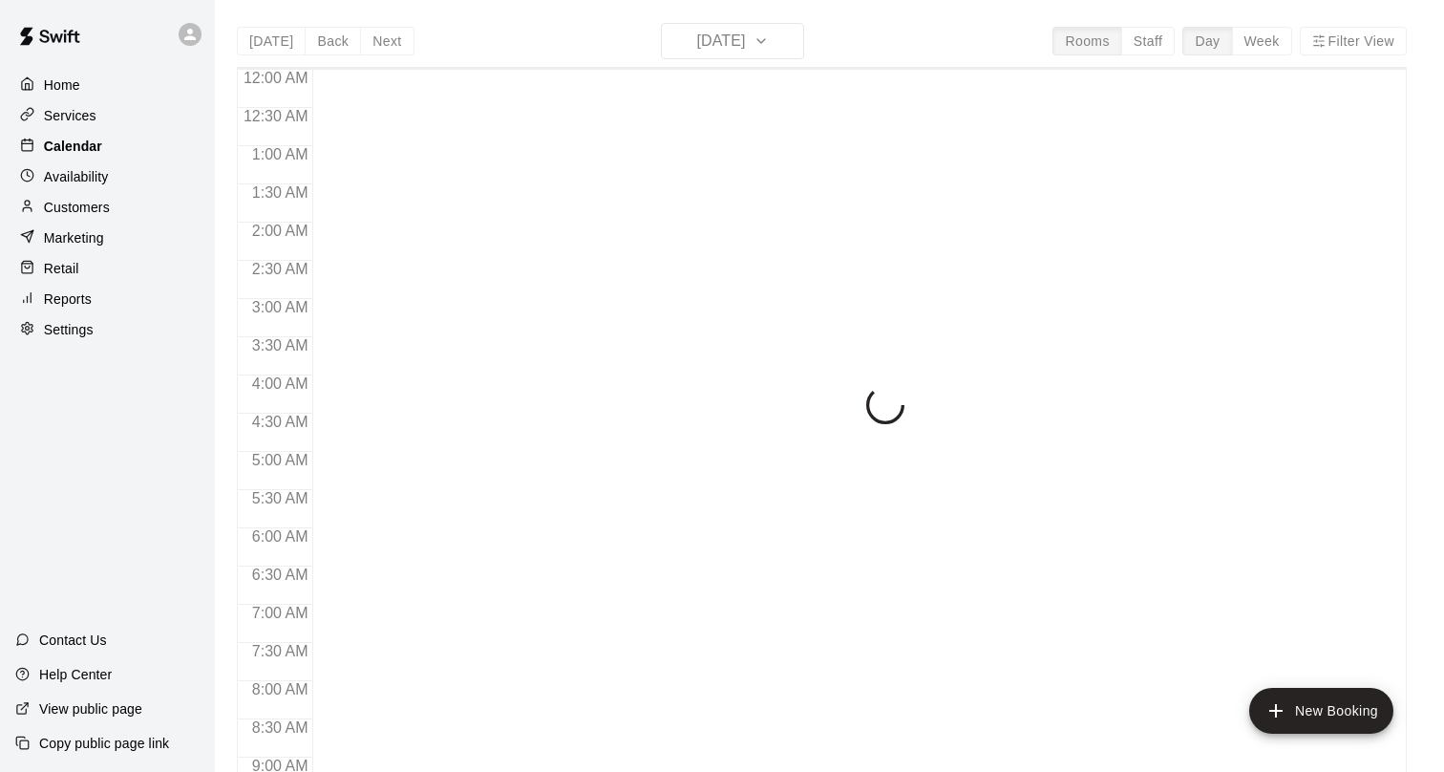
scroll to position [17, 0]
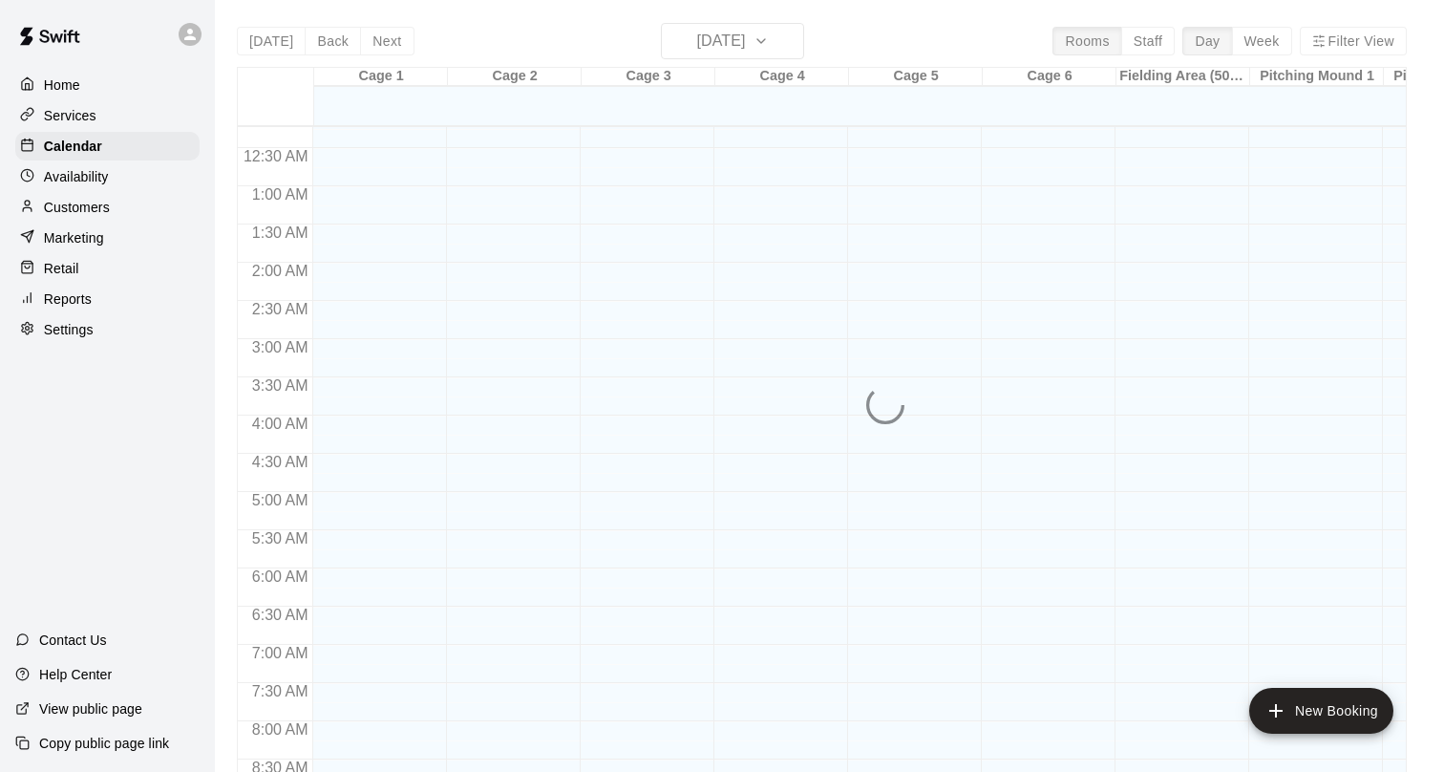
click at [714, 34] on div "Today Back Next Monday Oct 13 Rooms Staff Day Week Filter View Cage 1 13 Mon Ca…" at bounding box center [822, 409] width 1170 height 772
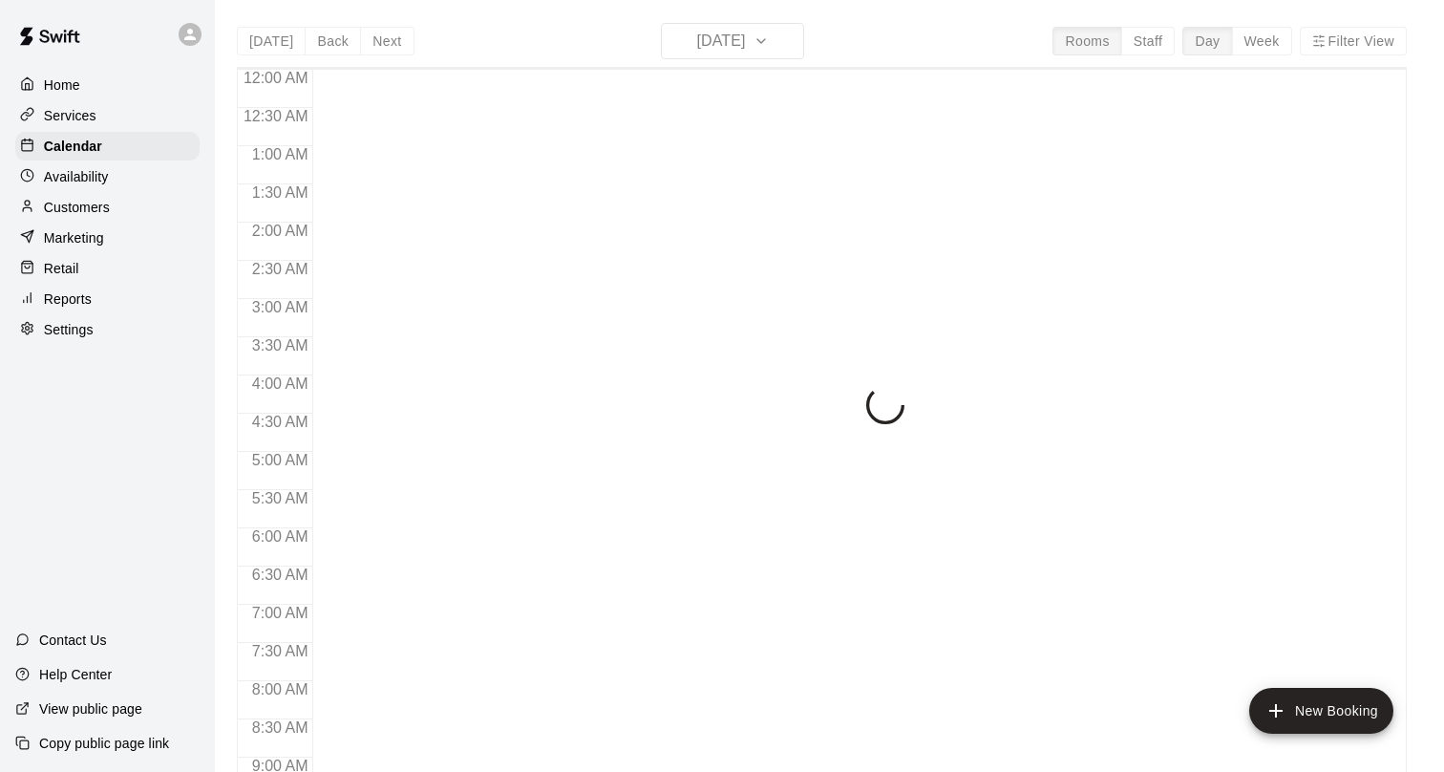
scroll to position [17, 0]
